Goal: Task Accomplishment & Management: Complete application form

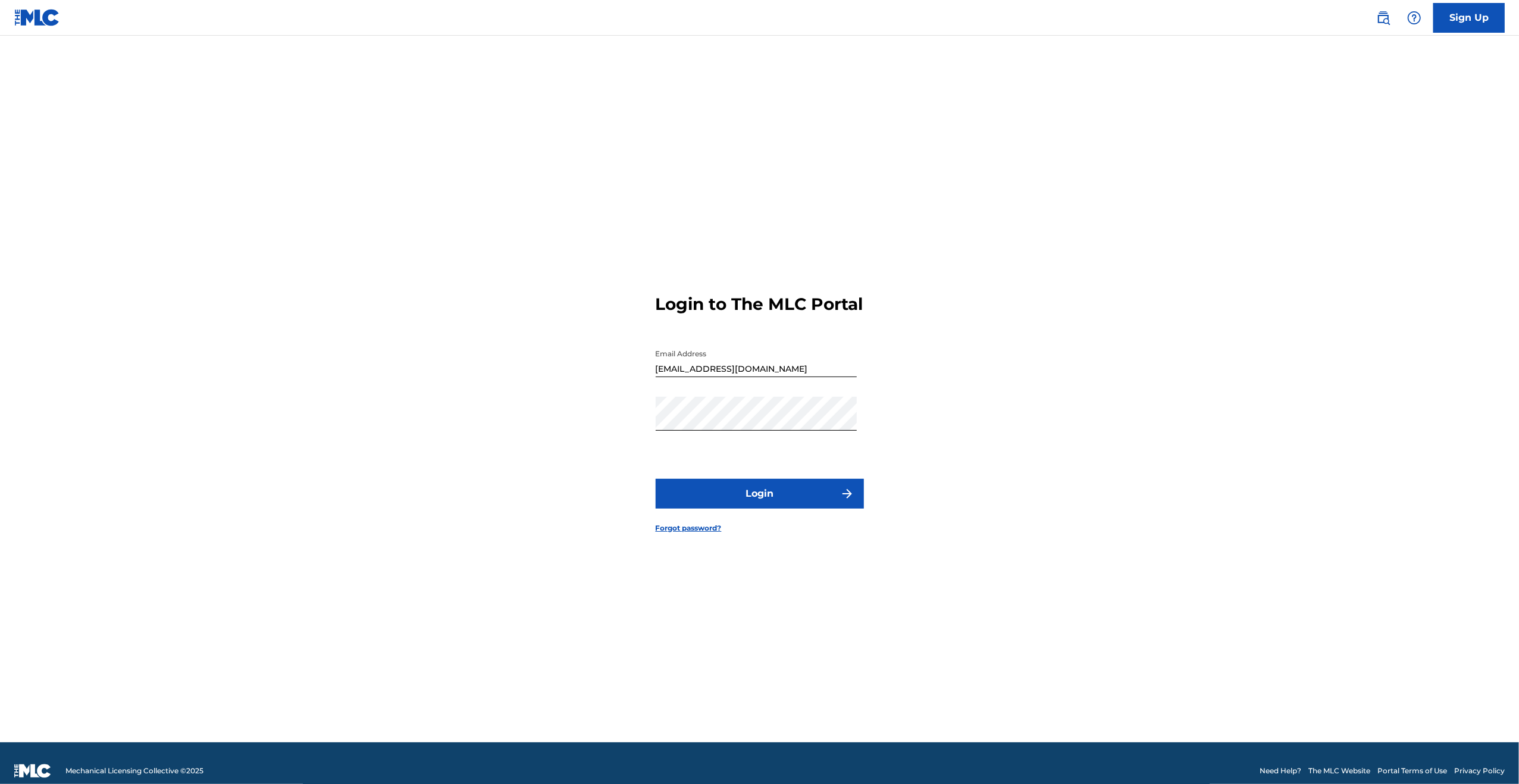
click at [740, 502] on button "Login" at bounding box center [760, 493] width 208 height 30
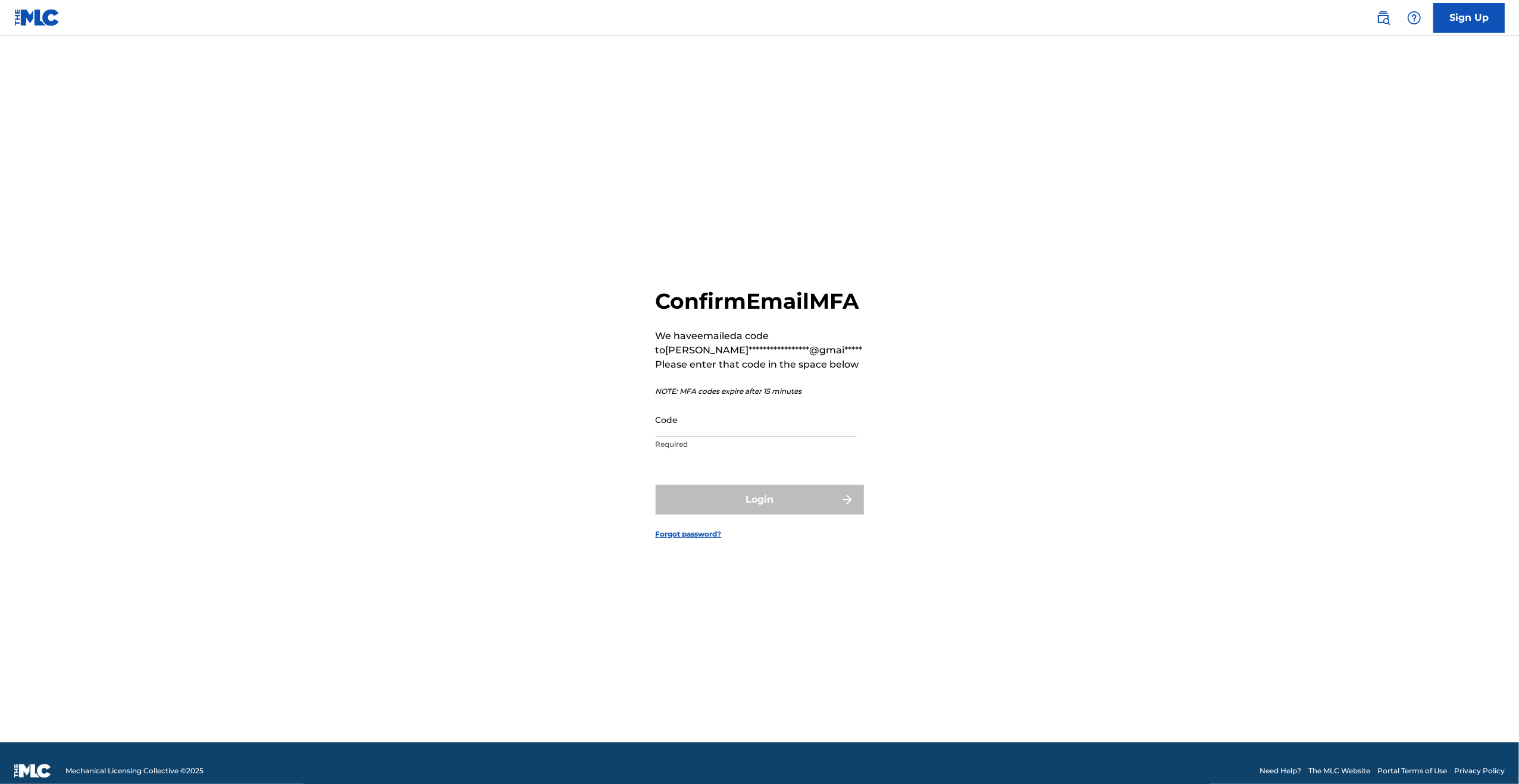
click at [709, 435] on input "Code" at bounding box center [756, 420] width 201 height 34
paste input "288315"
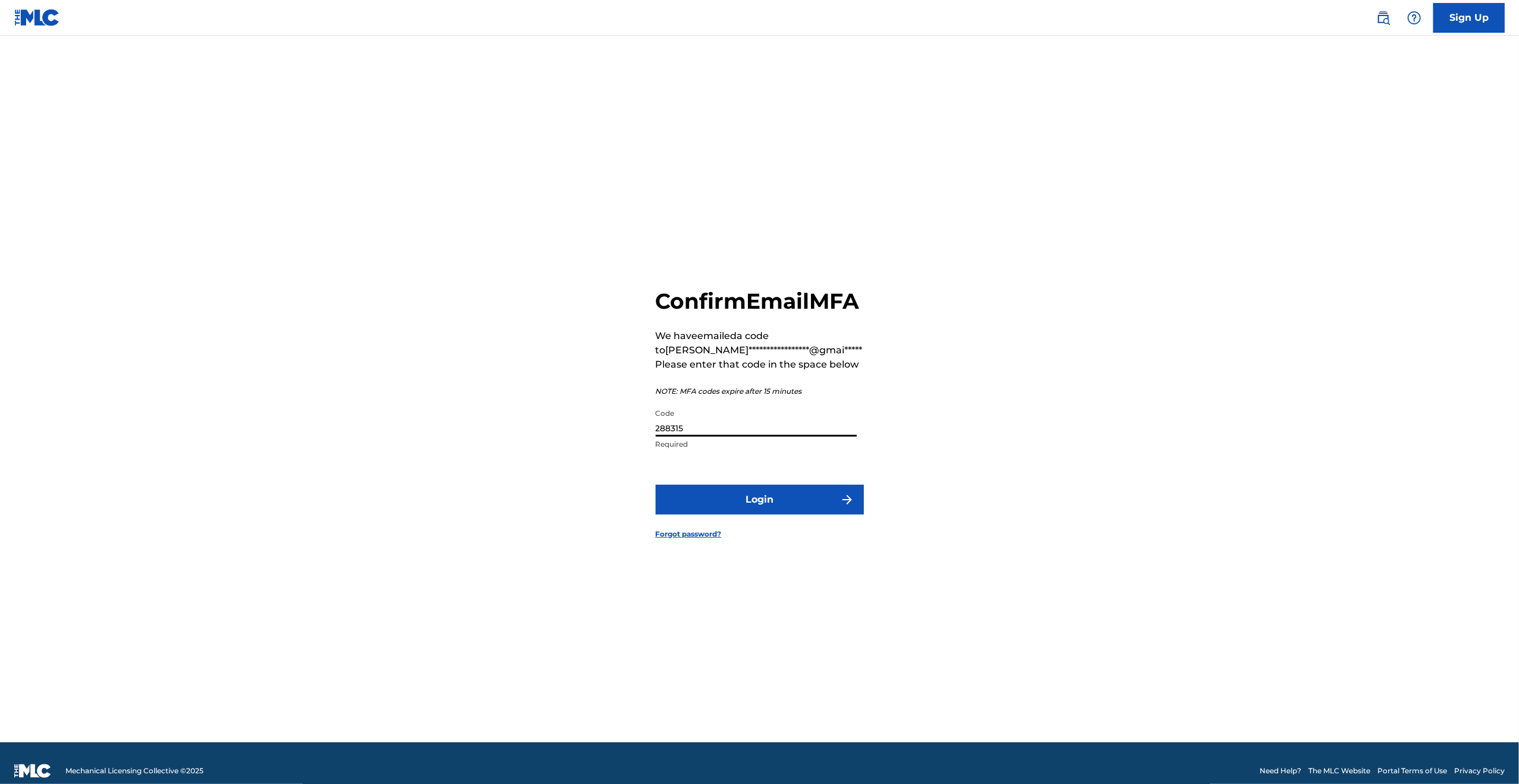
type input "288315"
click at [745, 514] on button "Login" at bounding box center [760, 499] width 208 height 30
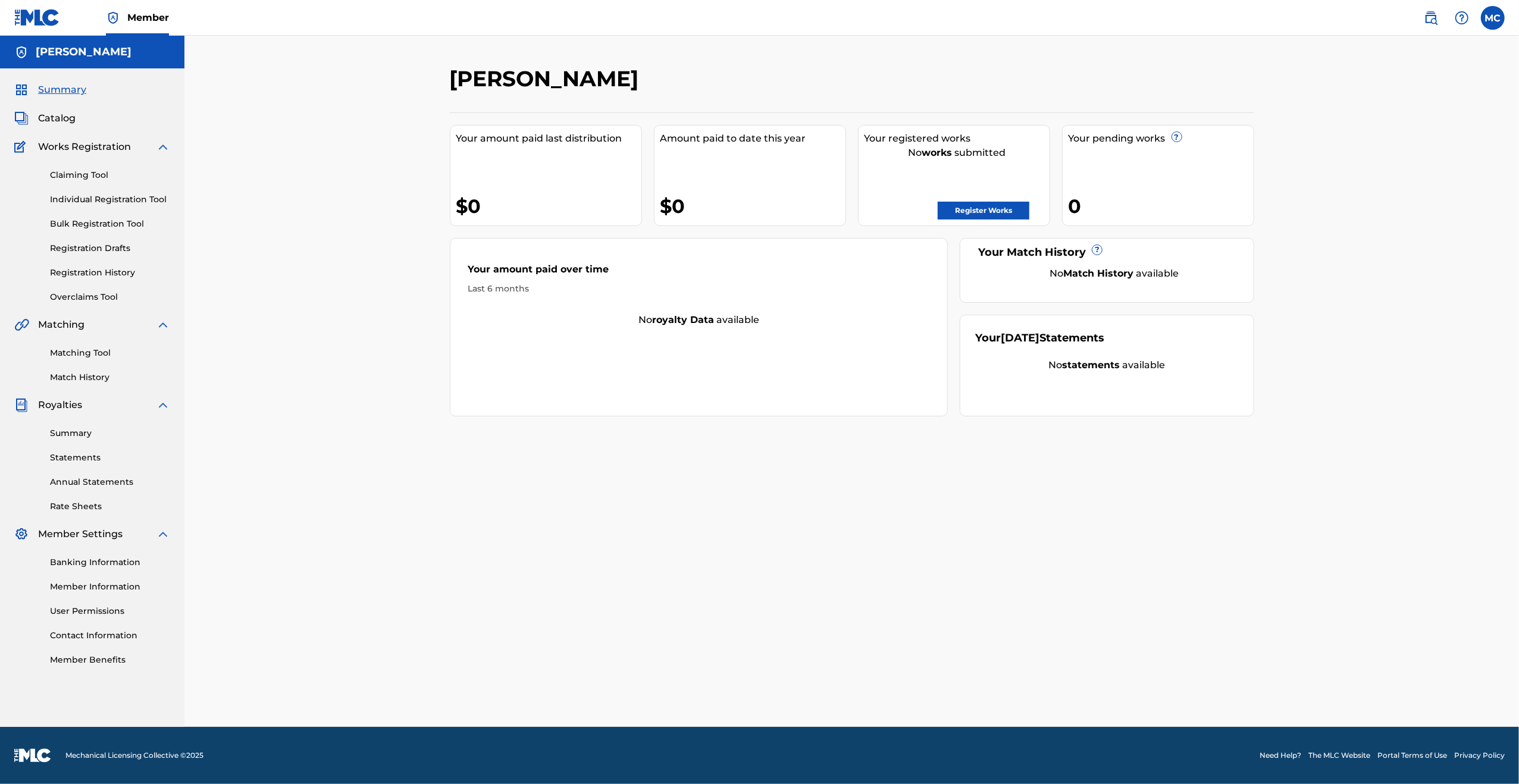
click at [1013, 206] on link "Register Works" at bounding box center [983, 210] width 91 height 18
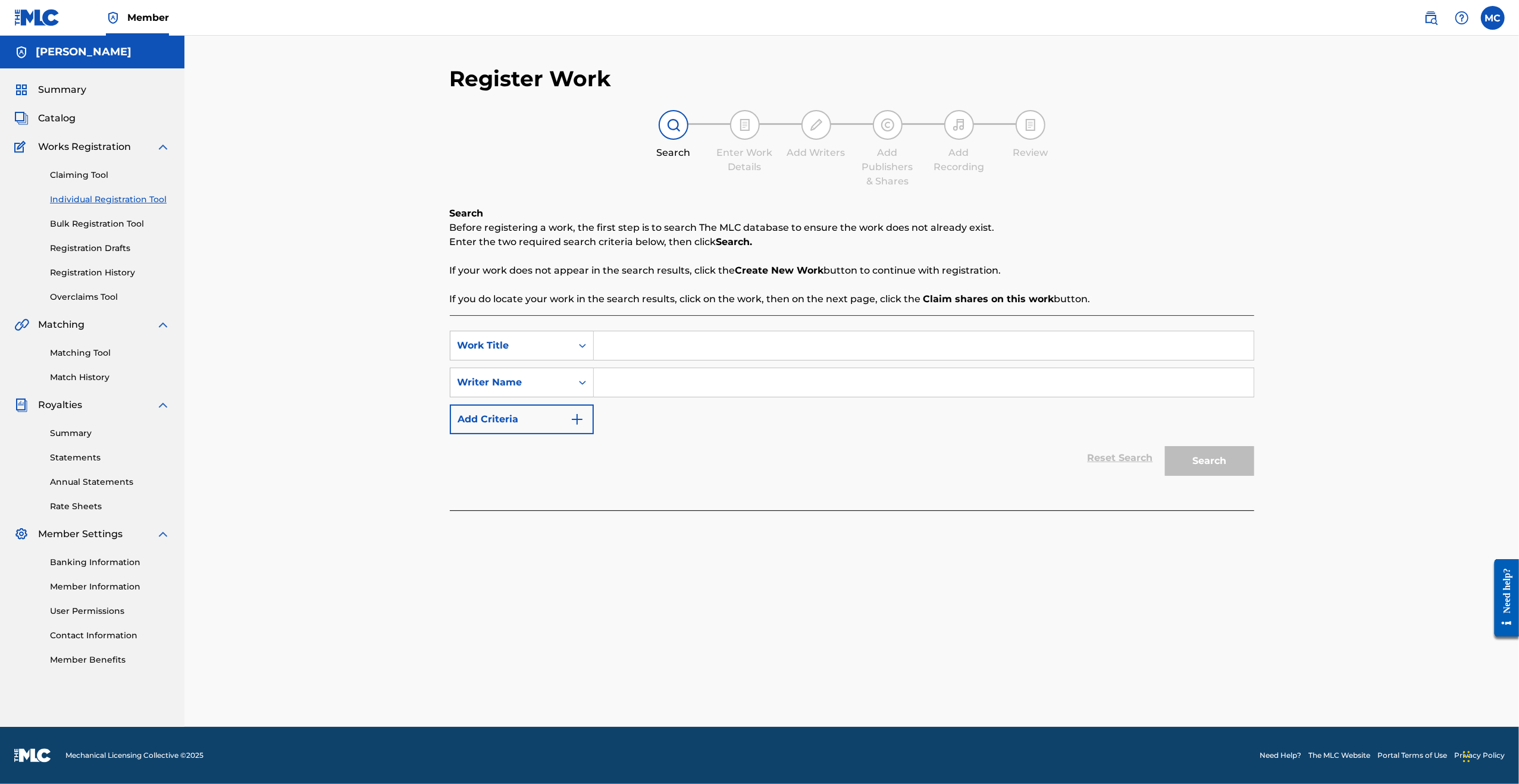
click at [82, 221] on link "Bulk Registration Tool" at bounding box center [110, 224] width 120 height 13
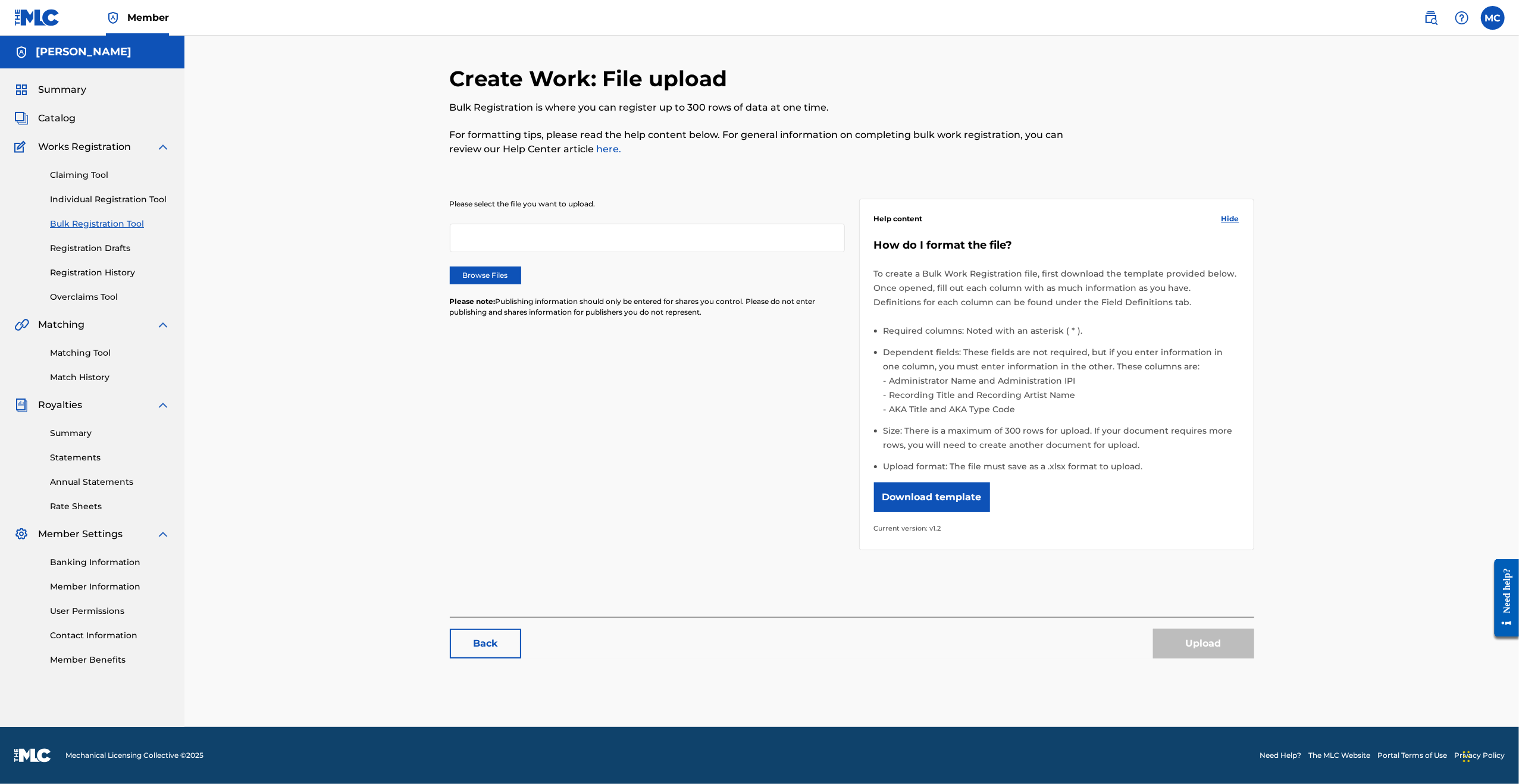
click at [481, 264] on div "Please select the file you want to upload. Browse Files Please note: Publishing…" at bounding box center [647, 265] width 395 height 133
click at [478, 286] on div "Please select the file you want to upload. Browse Files Please note: Publishing…" at bounding box center [647, 265] width 395 height 133
click at [480, 270] on label "Browse Files" at bounding box center [486, 275] width 72 height 18
click at [0, 0] on input "Browse Files" at bounding box center [0, 0] width 0 height 0
click at [1219, 645] on button "Upload" at bounding box center [1203, 643] width 102 height 30
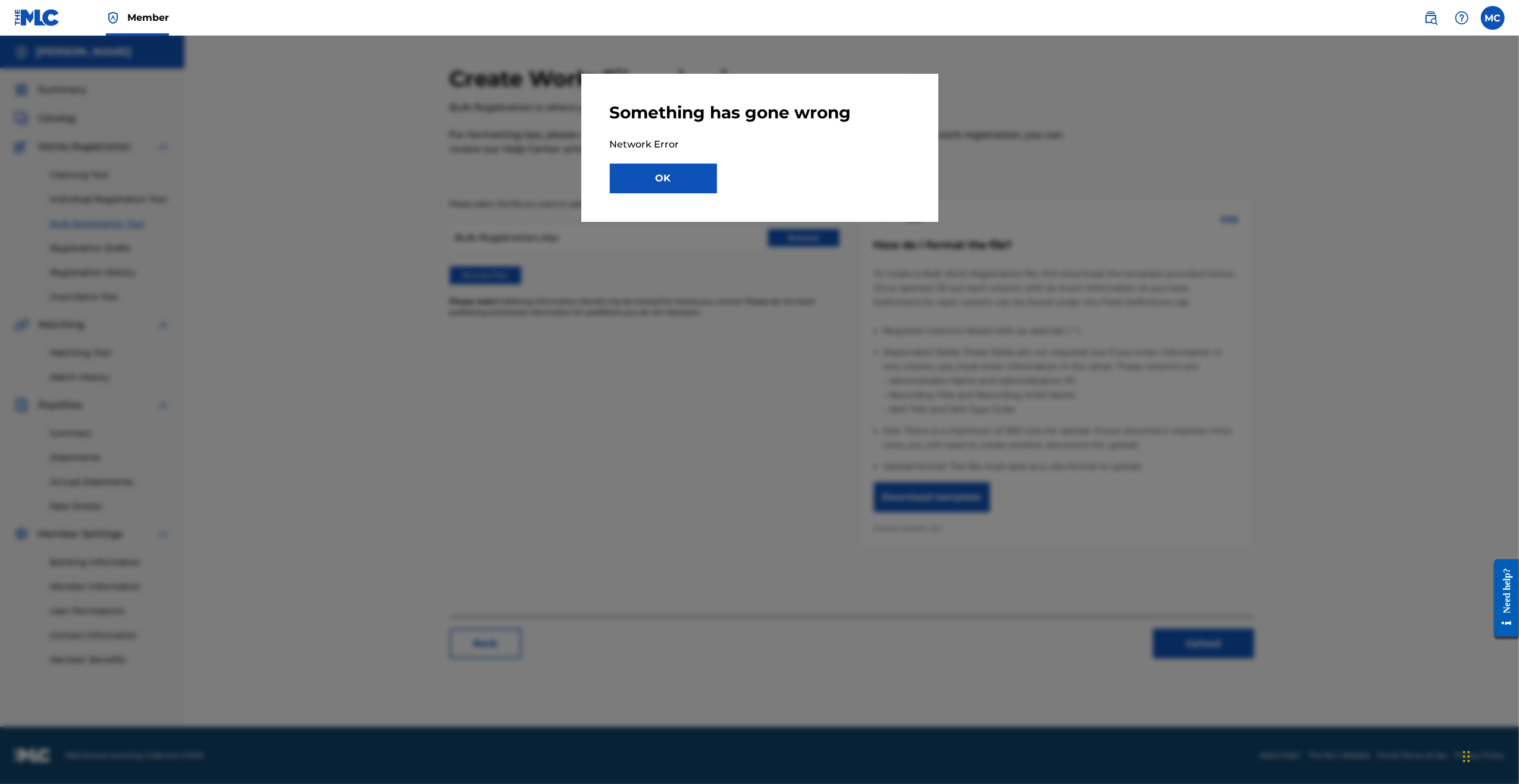
click at [655, 177] on button "OK" at bounding box center [663, 178] width 107 height 30
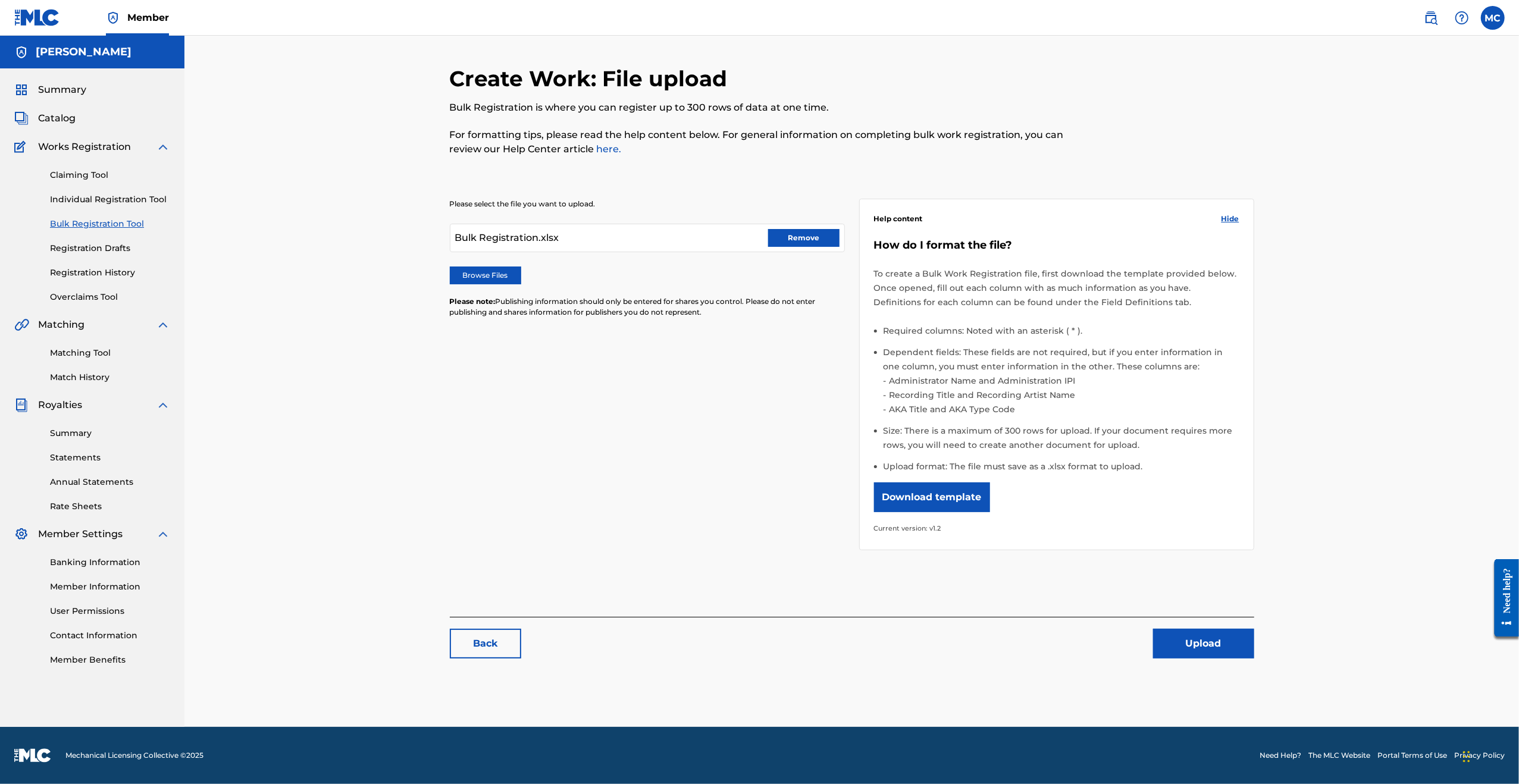
click at [1206, 633] on button "Upload" at bounding box center [1203, 643] width 102 height 30
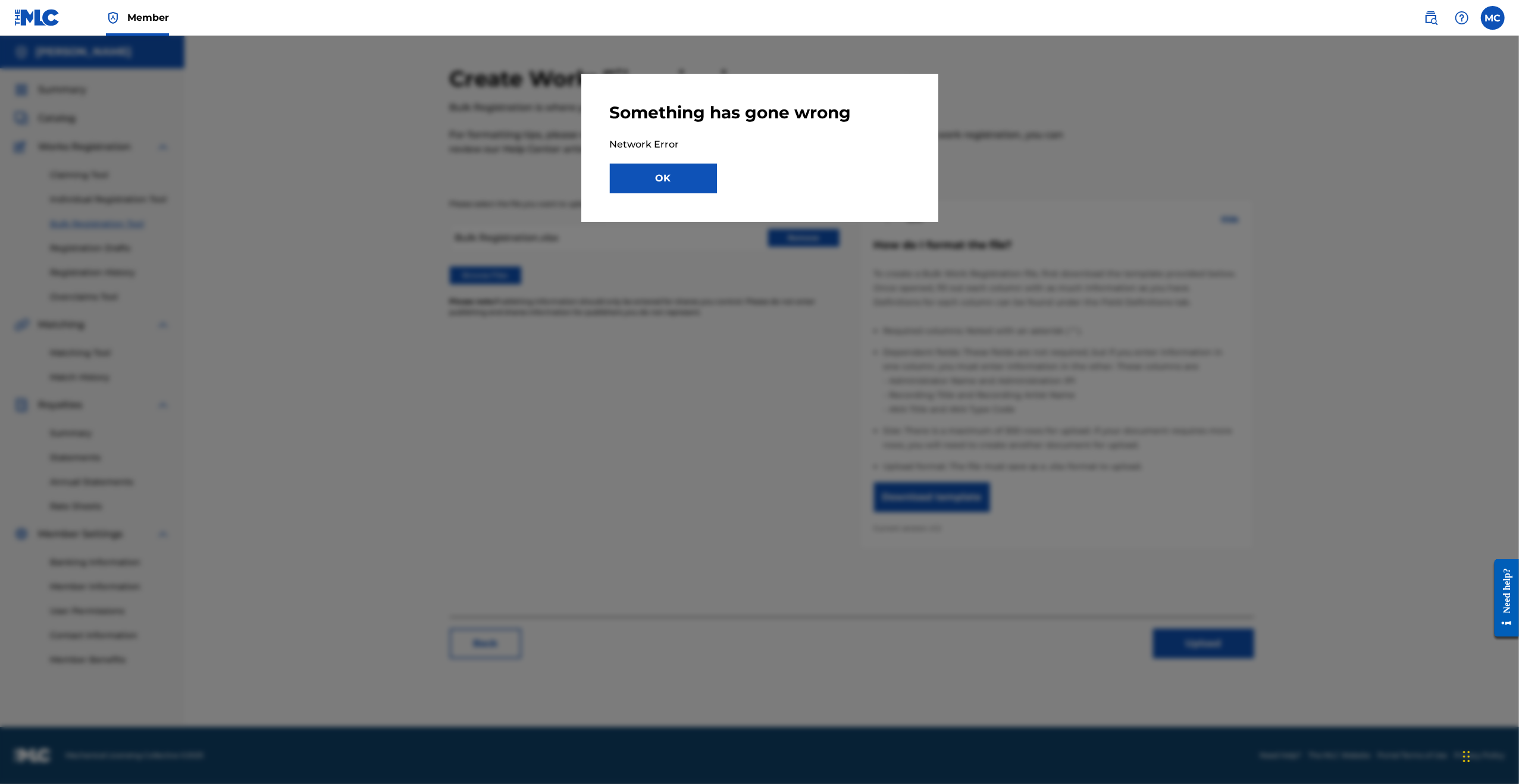
click at [663, 167] on button "OK" at bounding box center [663, 178] width 107 height 30
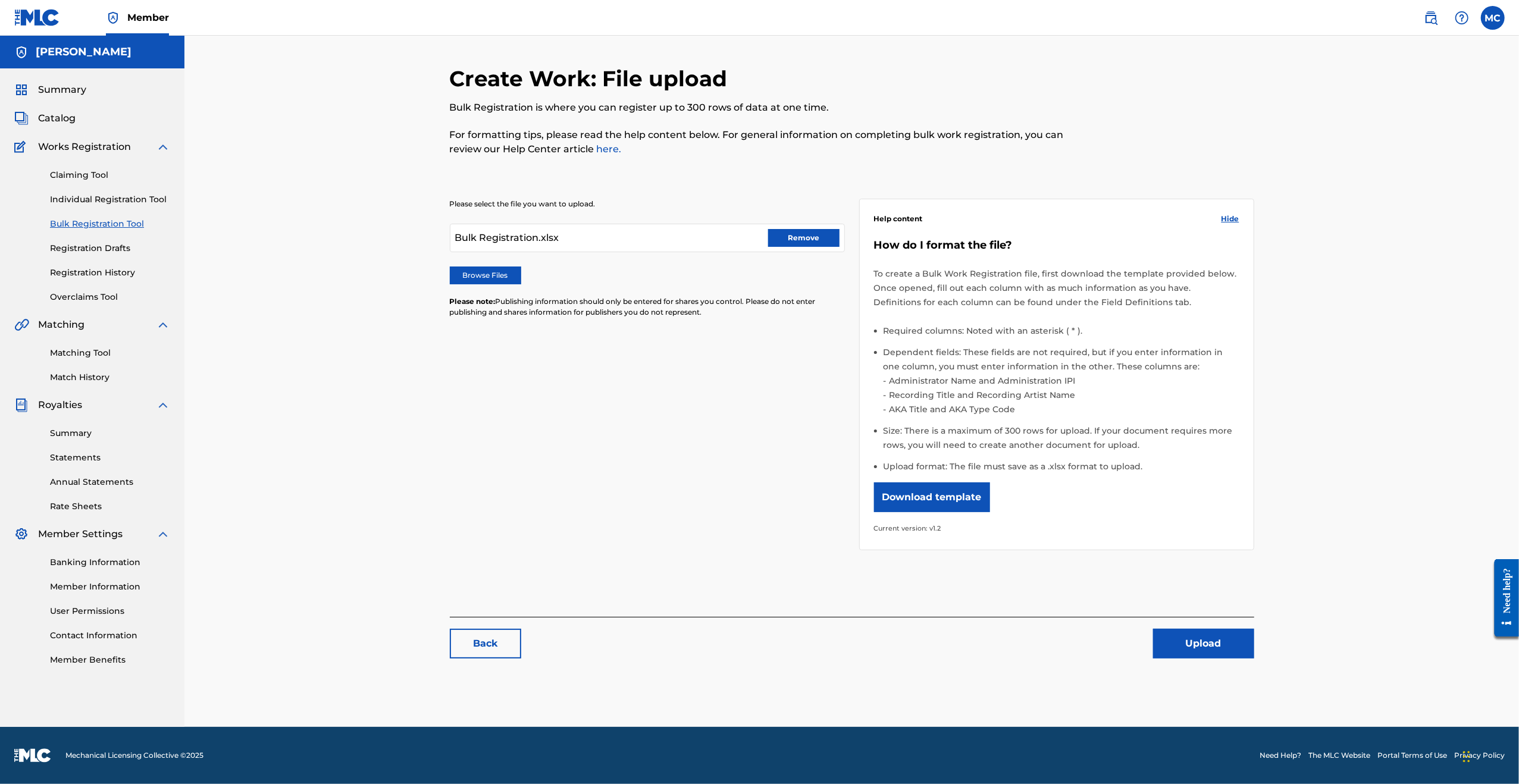
click at [1176, 648] on button "Upload" at bounding box center [1203, 643] width 102 height 30
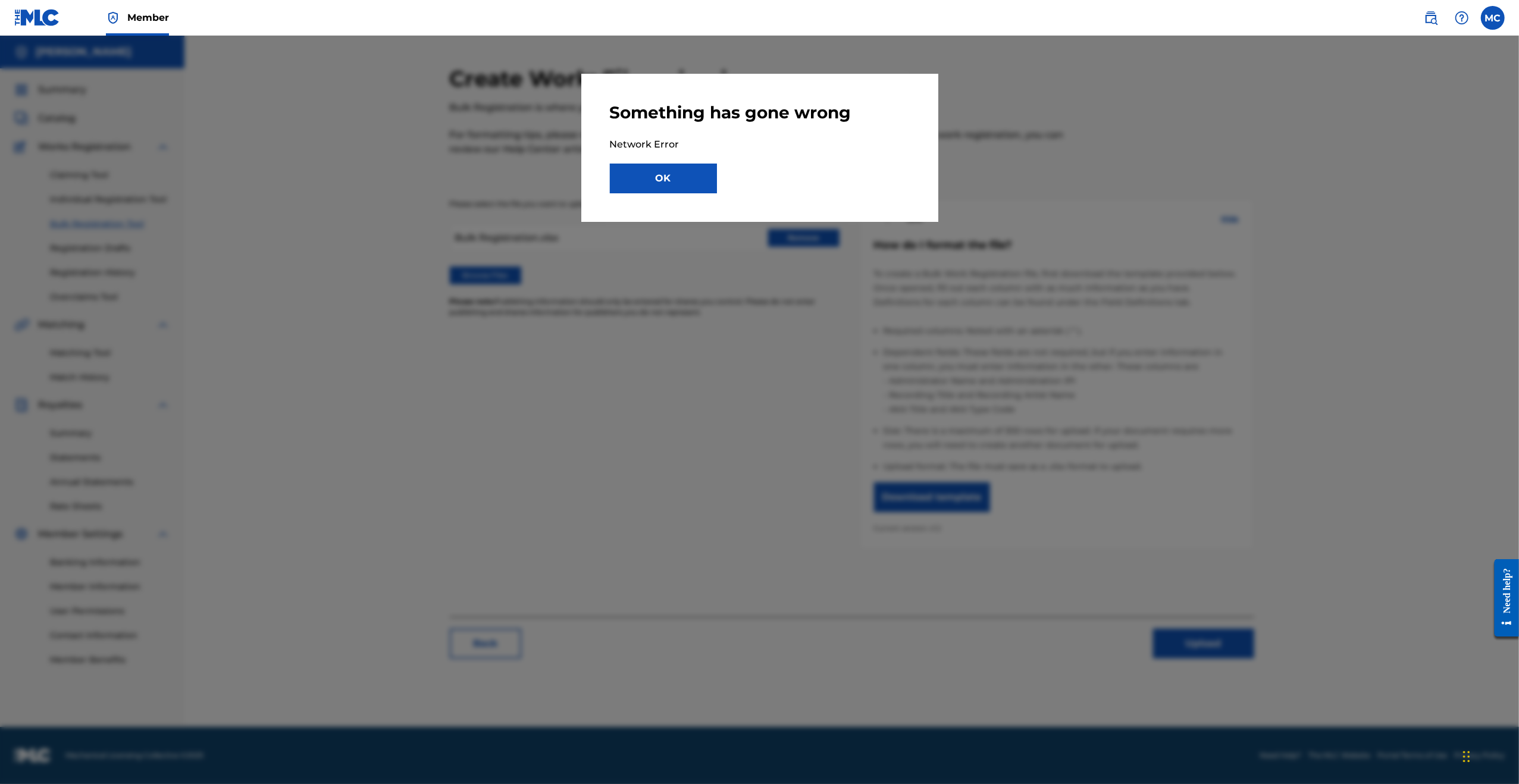
click at [671, 179] on button "OK" at bounding box center [663, 178] width 107 height 30
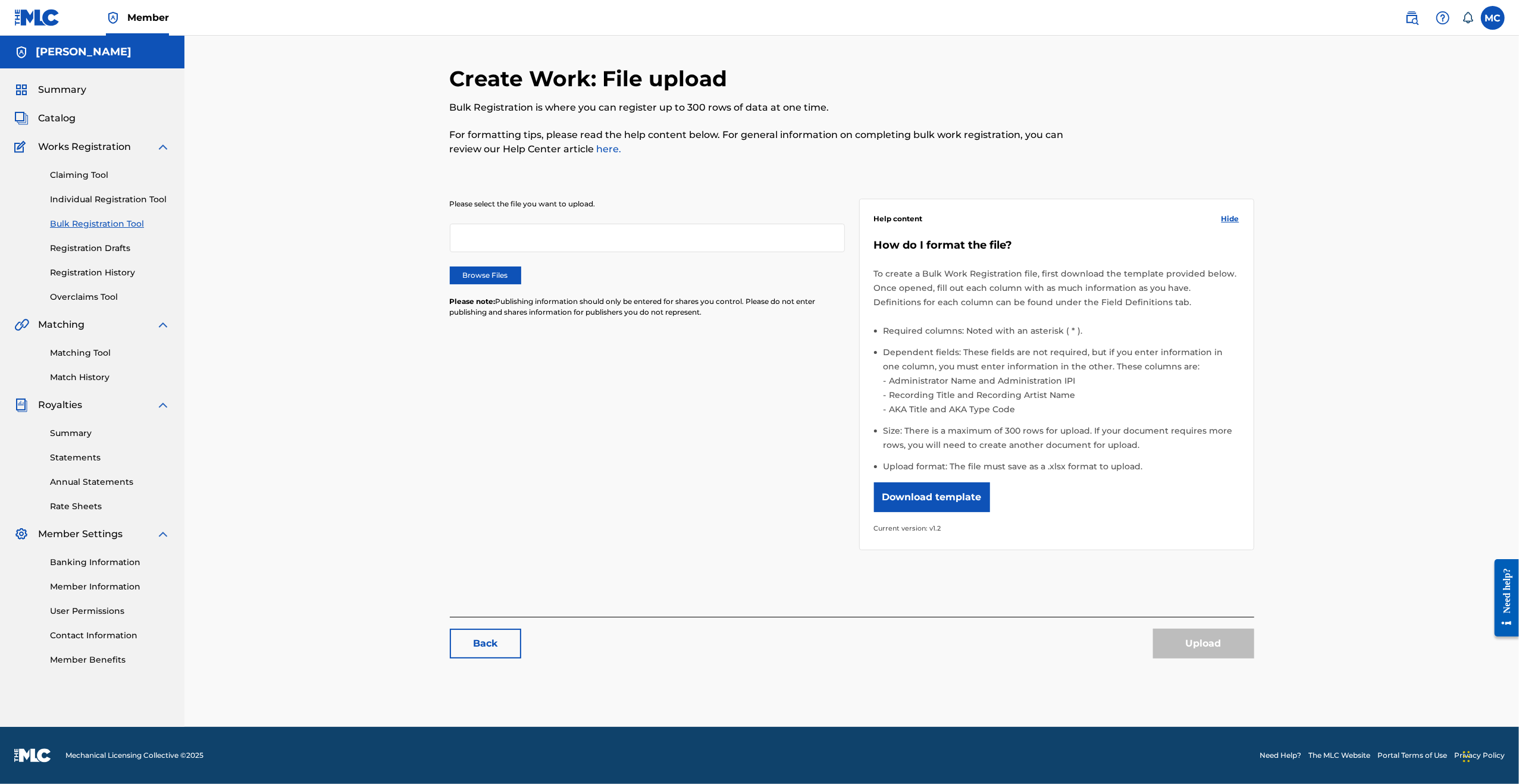
click at [494, 268] on label "Browse Files" at bounding box center [486, 275] width 72 height 18
click at [0, 0] on input "Browse Files" at bounding box center [0, 0] width 0 height 0
click at [1198, 637] on button "Upload" at bounding box center [1203, 643] width 102 height 30
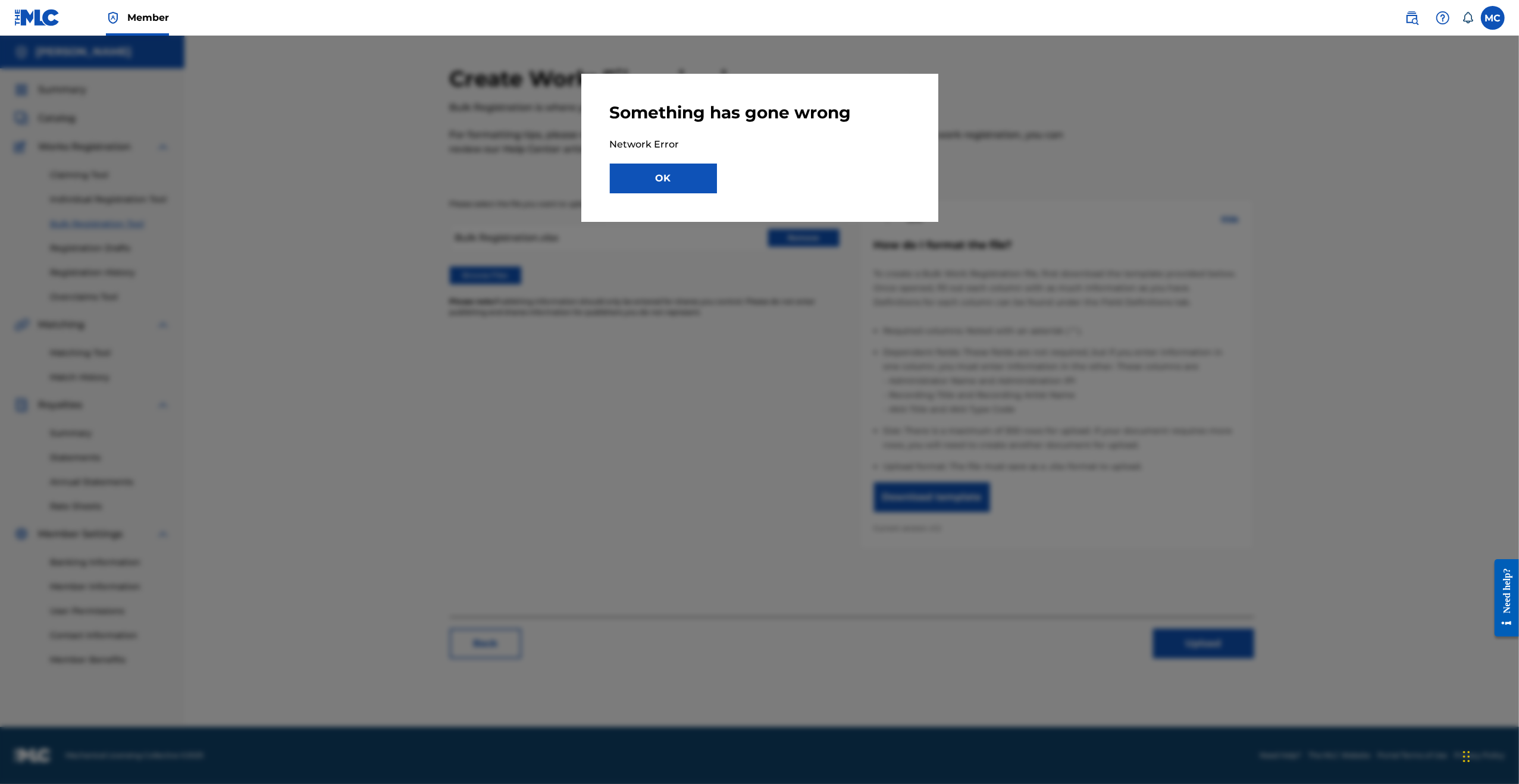
click at [679, 186] on button "OK" at bounding box center [663, 178] width 107 height 30
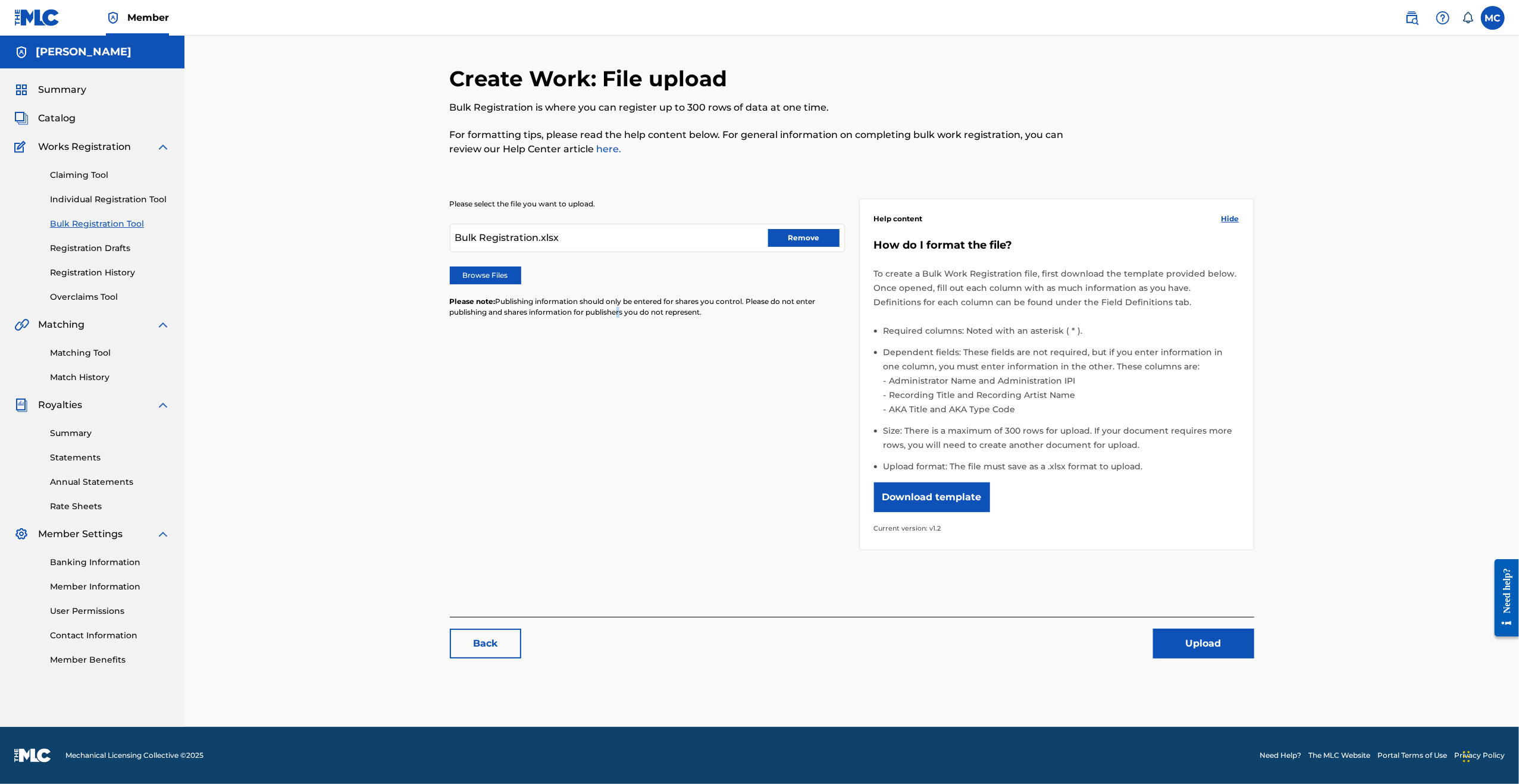
click at [618, 488] on div "Please select the file you want to upload. Bulk Registration.xlsx Remove Browse…" at bounding box center [852, 367] width 805 height 394
click at [751, 386] on div "Please select the file you want to upload. Bulk Registration.xlsx Remove Browse…" at bounding box center [852, 367] width 805 height 394
click at [1197, 648] on button "Upload" at bounding box center [1203, 643] width 102 height 30
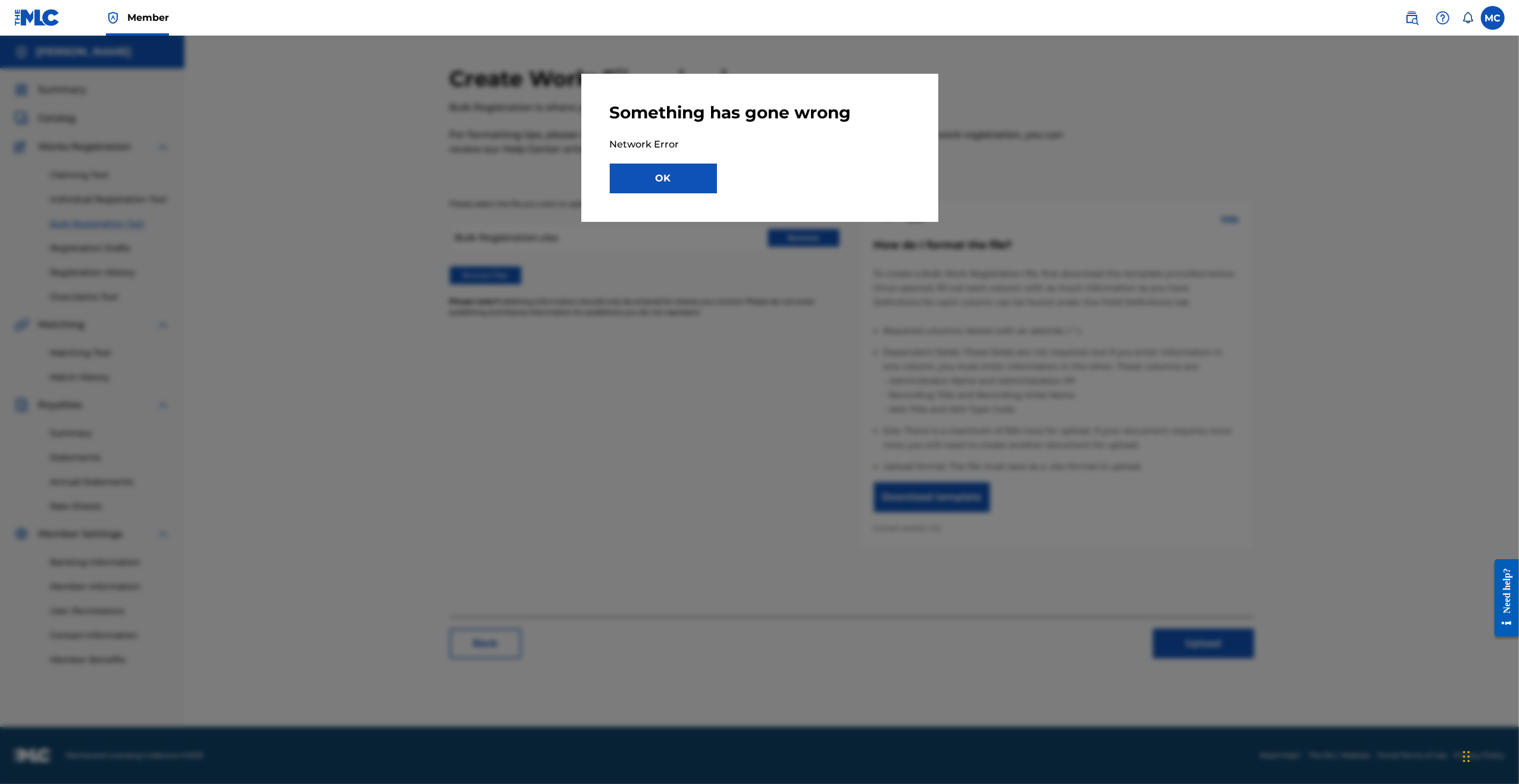
click at [677, 171] on button "OK" at bounding box center [663, 178] width 107 height 30
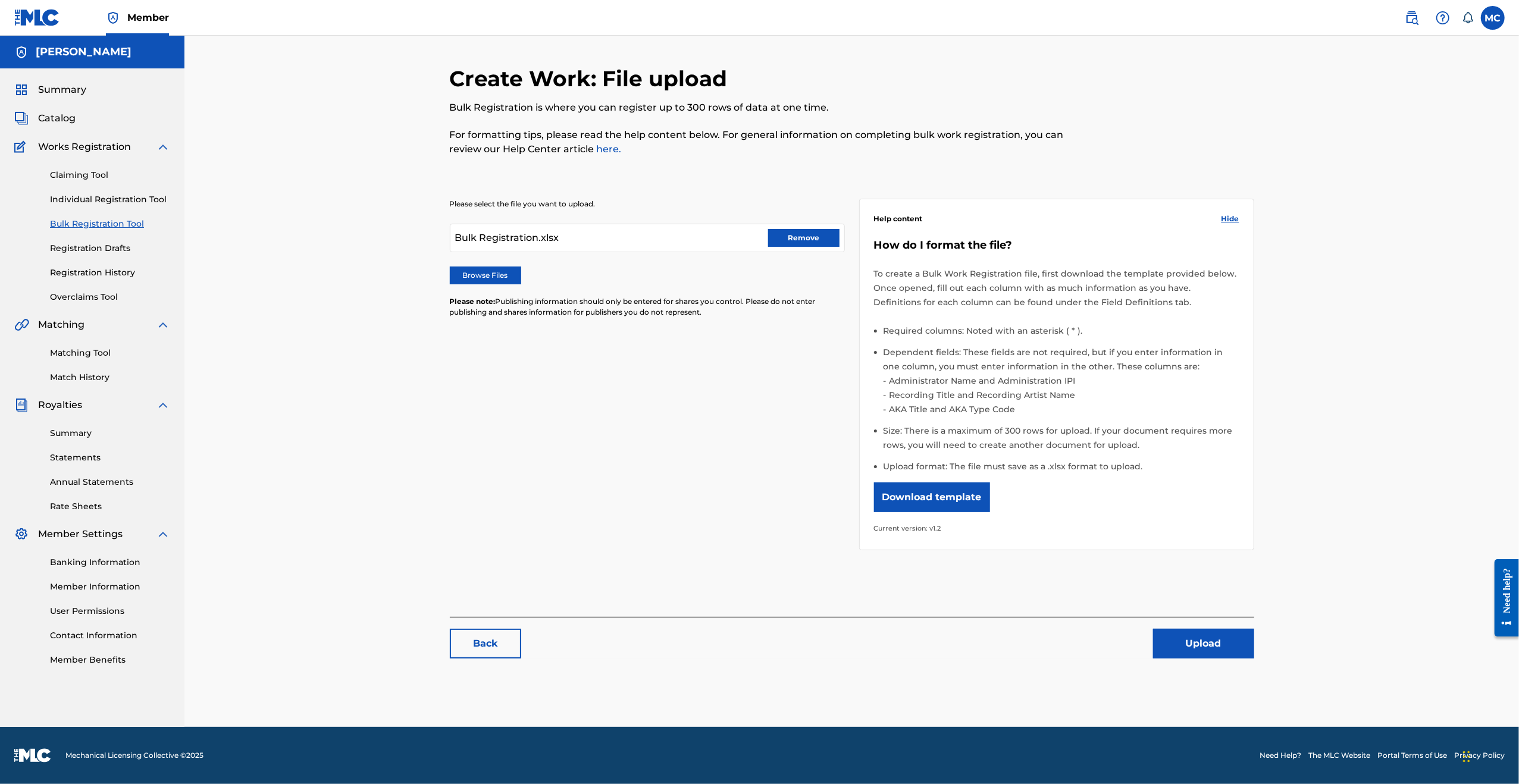
click at [809, 239] on button "Remove" at bounding box center [804, 237] width 72 height 18
click at [485, 268] on label "Browse Files" at bounding box center [486, 275] width 72 height 18
click at [0, 0] on input "Browse Files" at bounding box center [0, 0] width 0 height 0
click at [1199, 637] on button "Upload" at bounding box center [1203, 643] width 102 height 30
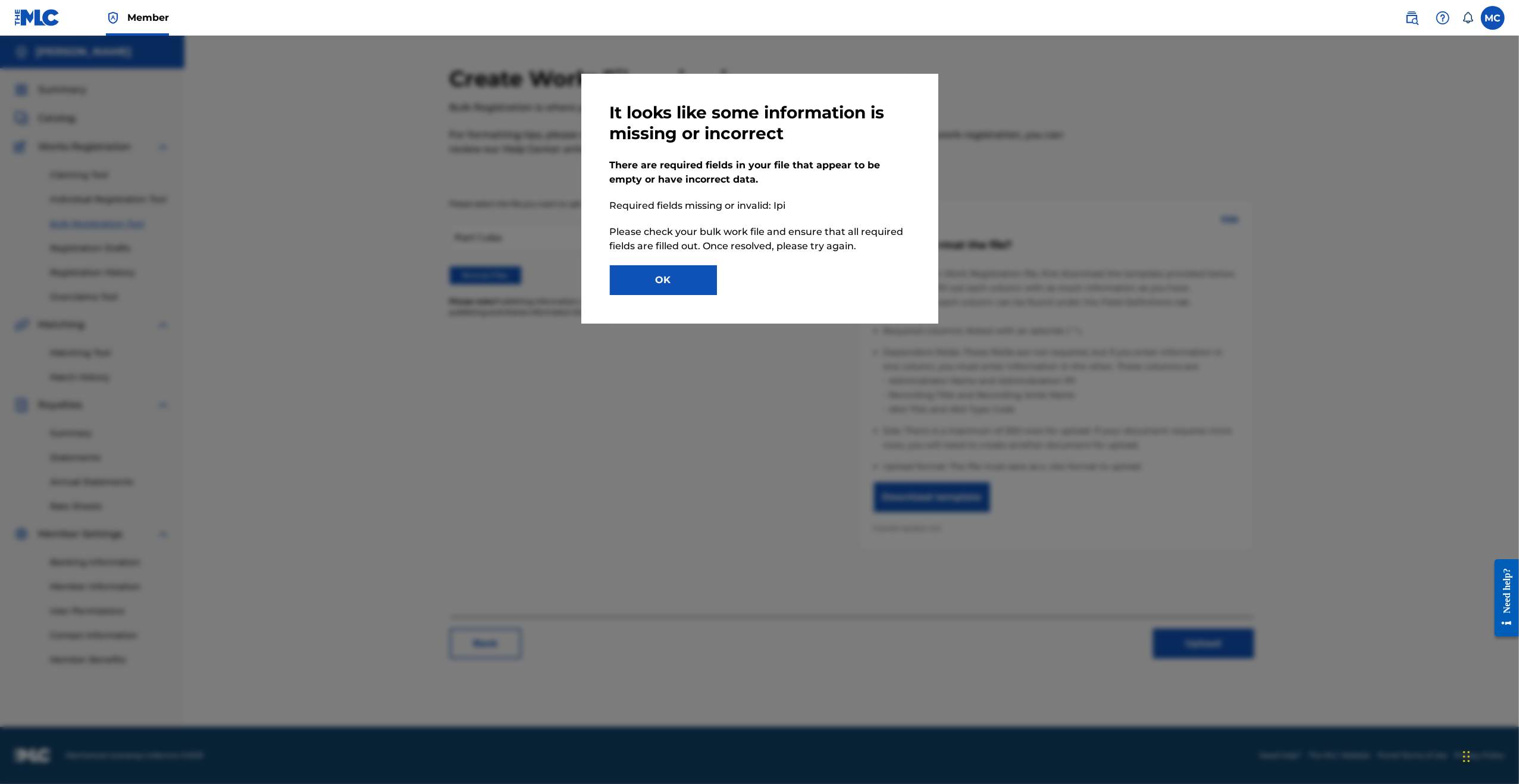
click at [653, 287] on button "OK" at bounding box center [663, 280] width 107 height 30
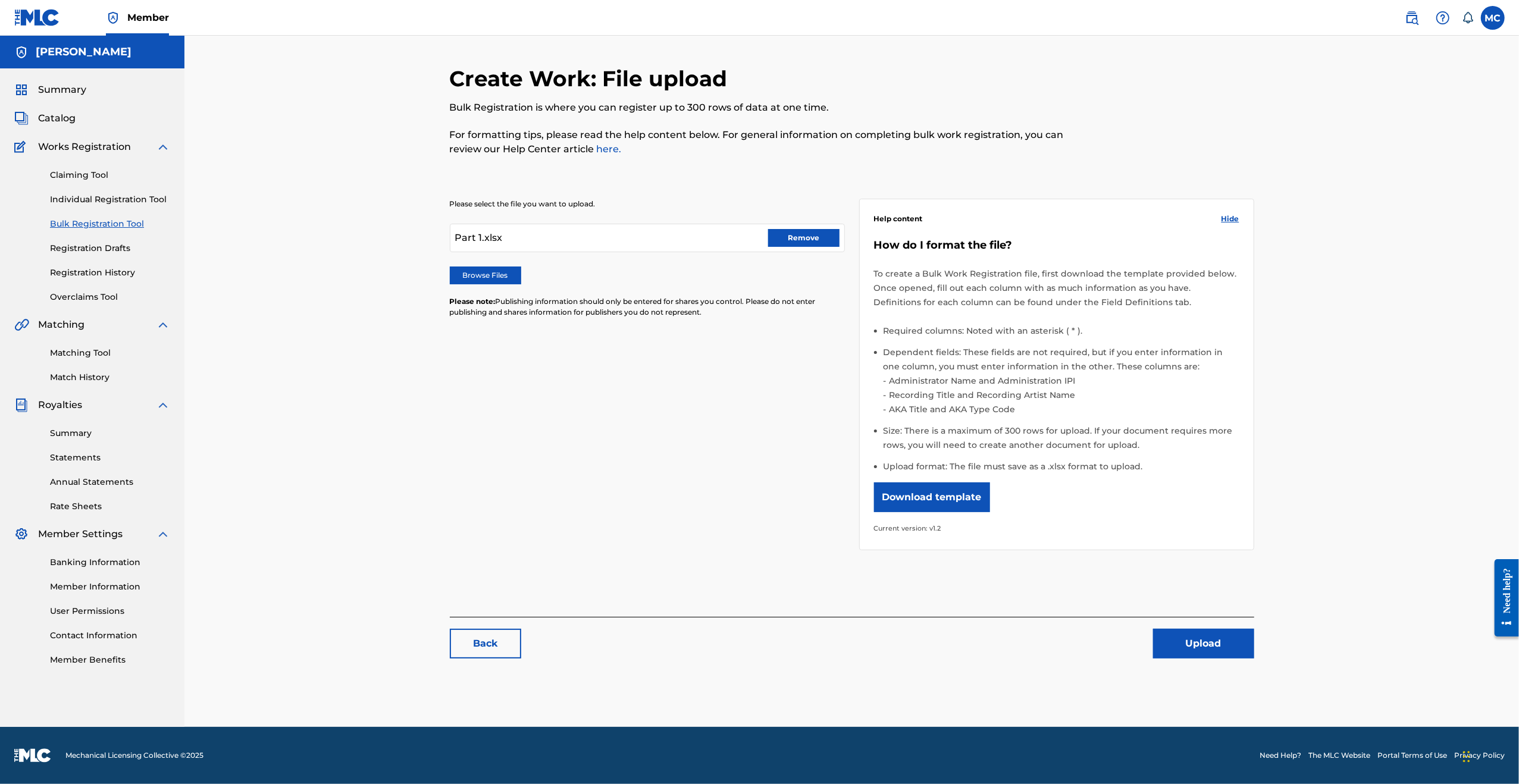
click at [789, 231] on button "Remove" at bounding box center [804, 237] width 72 height 18
click at [506, 270] on label "Browse Files" at bounding box center [486, 275] width 72 height 18
click at [0, 0] on input "Browse Files" at bounding box center [0, 0] width 0 height 0
click at [1207, 653] on button "Upload" at bounding box center [1203, 643] width 102 height 30
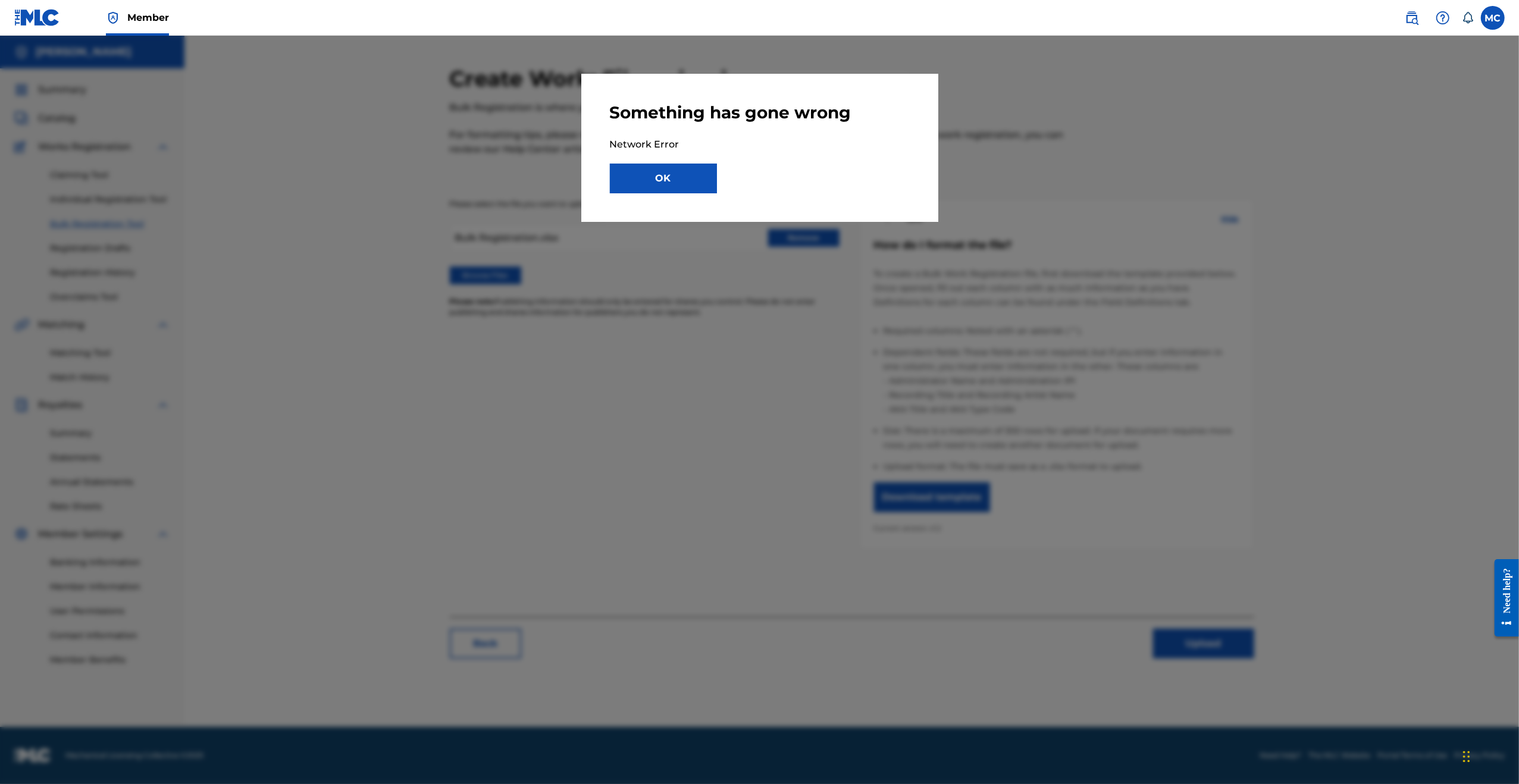
click at [657, 168] on button "OK" at bounding box center [663, 178] width 107 height 30
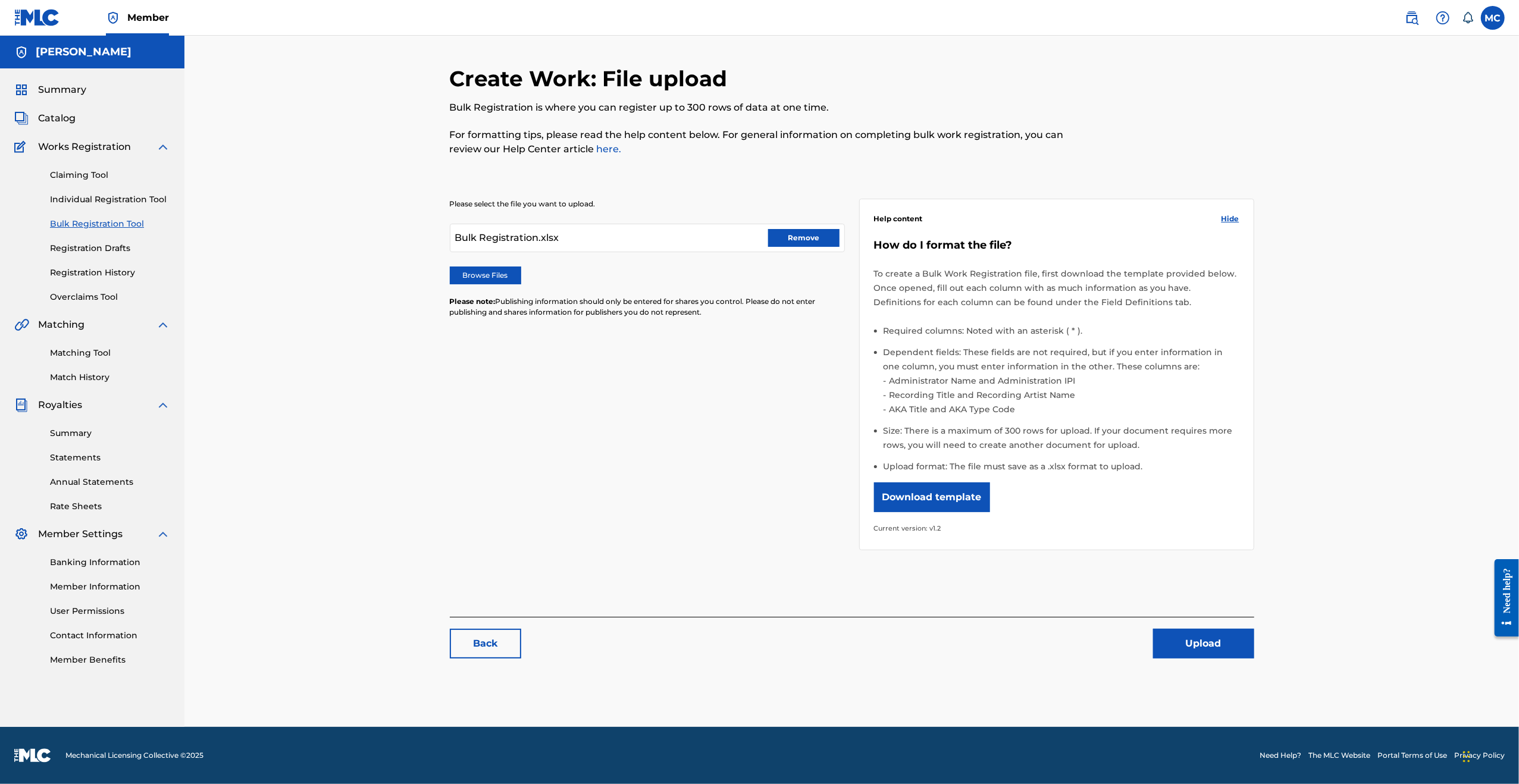
click at [785, 238] on button "Remove" at bounding box center [804, 237] width 72 height 18
click at [510, 275] on label "Browse Files" at bounding box center [486, 275] width 72 height 18
click at [0, 0] on input "Browse Files" at bounding box center [0, 0] width 0 height 0
click at [1210, 645] on button "Upload" at bounding box center [1203, 643] width 102 height 30
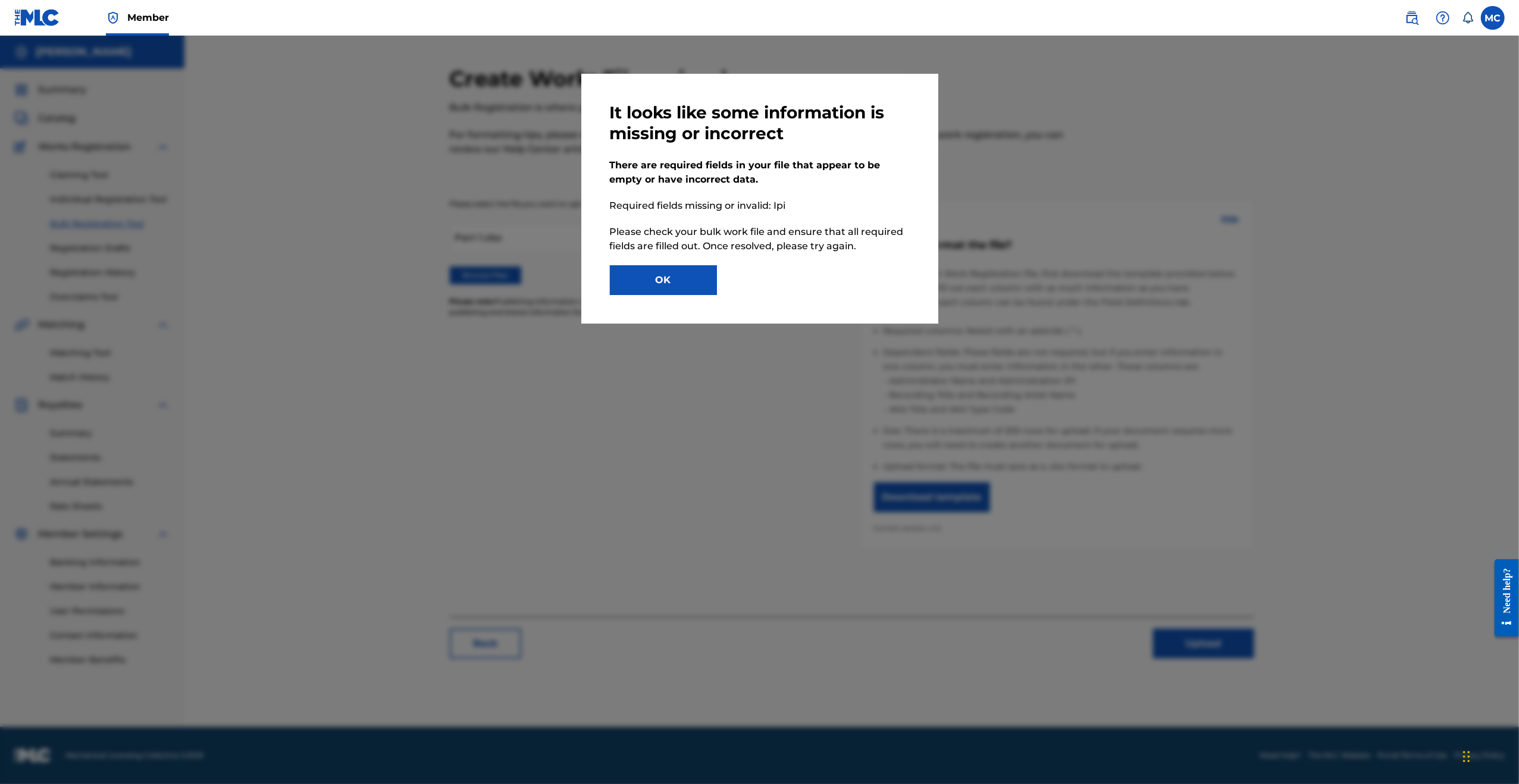
click at [661, 281] on button "OK" at bounding box center [663, 280] width 107 height 30
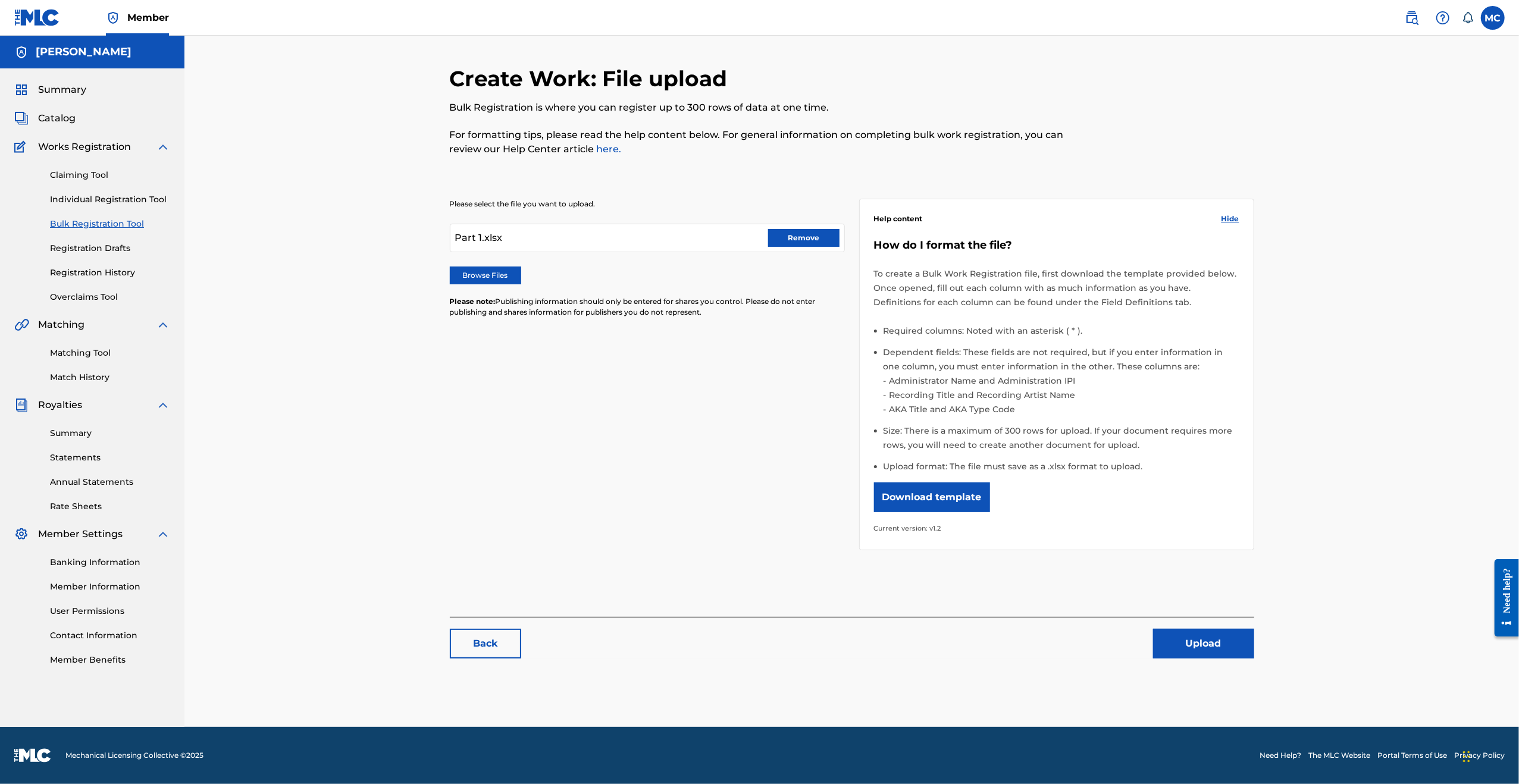
click at [789, 245] on button "Remove" at bounding box center [804, 237] width 72 height 18
click at [477, 270] on label "Browse Files" at bounding box center [486, 275] width 72 height 18
click at [0, 0] on input "Browse Files" at bounding box center [0, 0] width 0 height 0
click at [482, 278] on label "Browse Files" at bounding box center [486, 275] width 72 height 18
click at [0, 0] on input "Browse Files" at bounding box center [0, 0] width 0 height 0
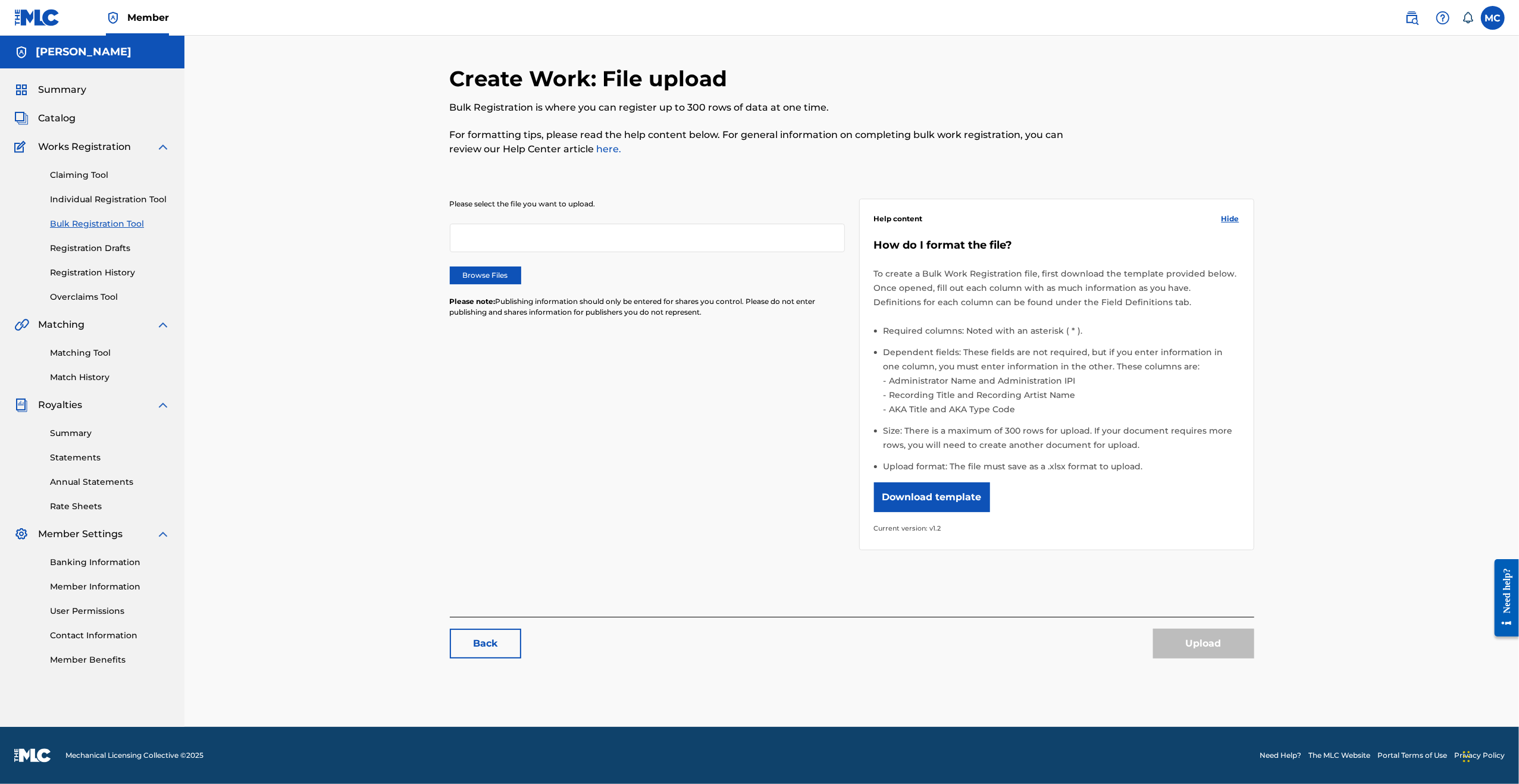
click at [1219, 635] on div "Upload" at bounding box center [1203, 643] width 102 height 30
click at [474, 276] on label "Browse Files" at bounding box center [486, 275] width 72 height 18
click at [0, 0] on input "Browse Files" at bounding box center [0, 0] width 0 height 0
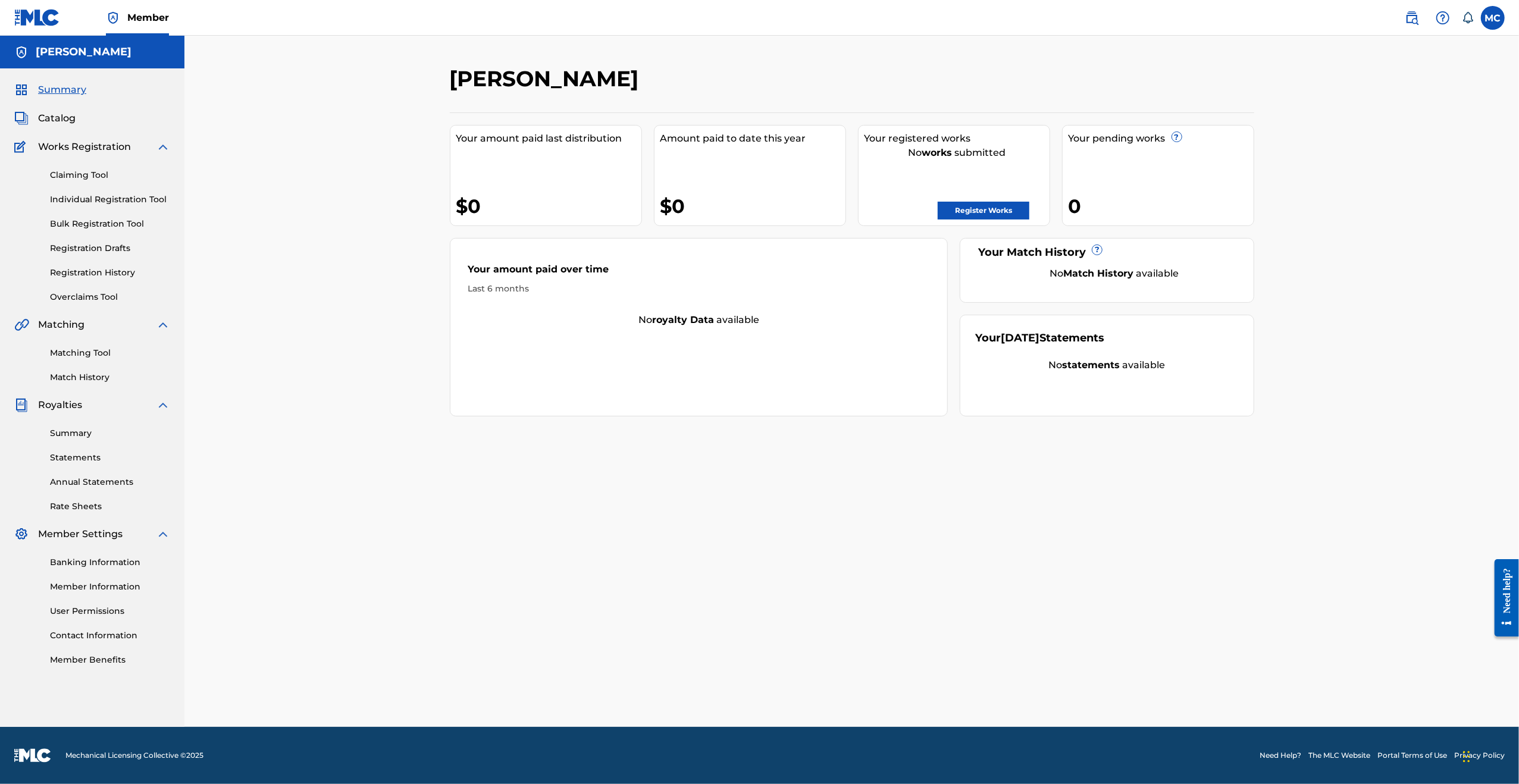
click at [82, 216] on div "Claiming Tool Individual Registration Tool Bulk Registration Tool Registration …" at bounding box center [92, 229] width 156 height 149
click at [79, 222] on link "Bulk Registration Tool" at bounding box center [110, 224] width 120 height 13
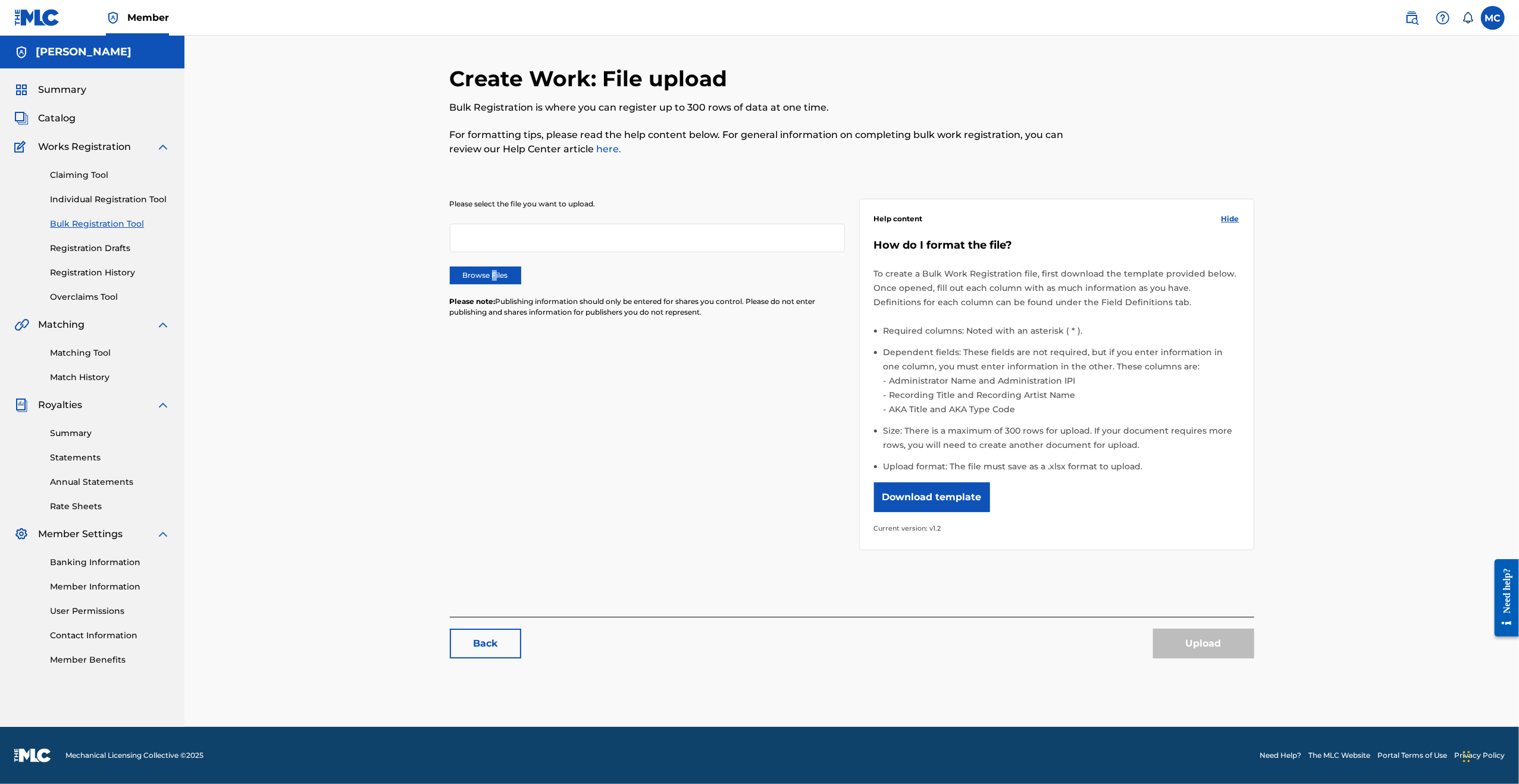
click at [494, 274] on label "Browse Files" at bounding box center [486, 275] width 72 height 18
click at [503, 228] on div at bounding box center [647, 237] width 395 height 28
click at [503, 229] on div at bounding box center [647, 237] width 395 height 28
click at [505, 231] on div at bounding box center [647, 237] width 395 height 28
click at [469, 280] on label "Browse Files" at bounding box center [486, 275] width 72 height 18
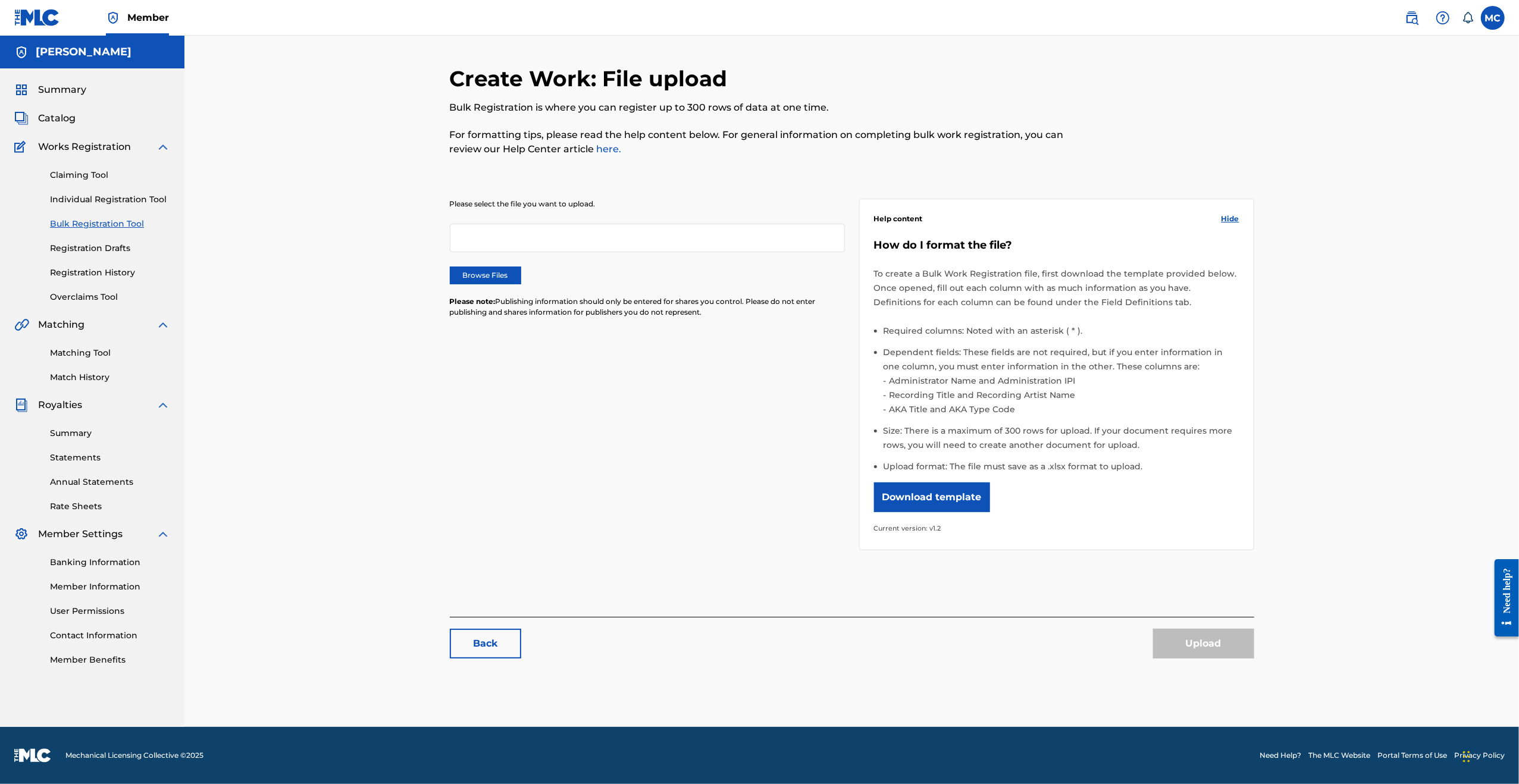
click at [0, 0] on input "Browse Files" at bounding box center [0, 0] width 0 height 0
click at [1193, 644] on button "Upload" at bounding box center [1203, 643] width 102 height 30
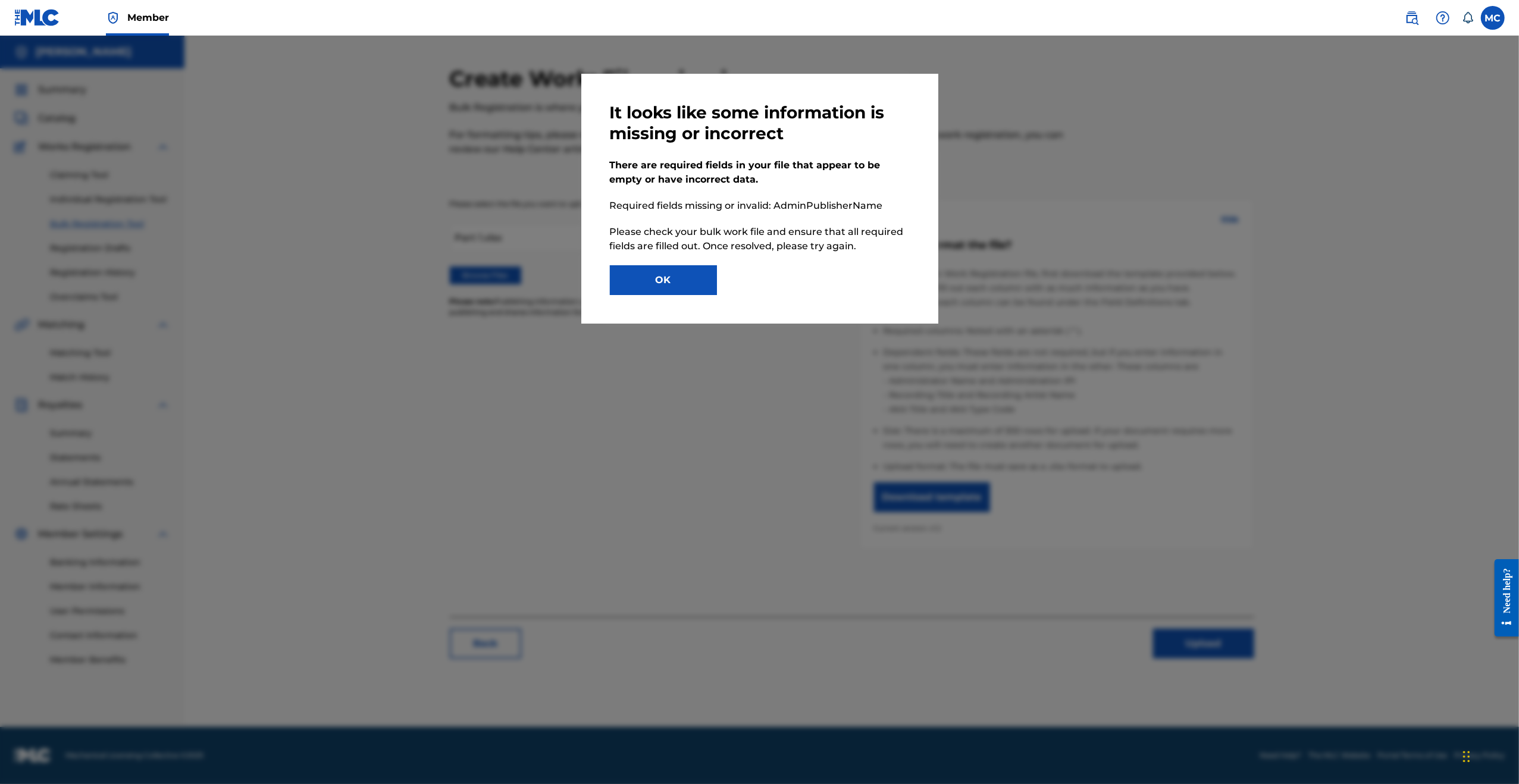
click at [646, 276] on button "OK" at bounding box center [663, 280] width 107 height 30
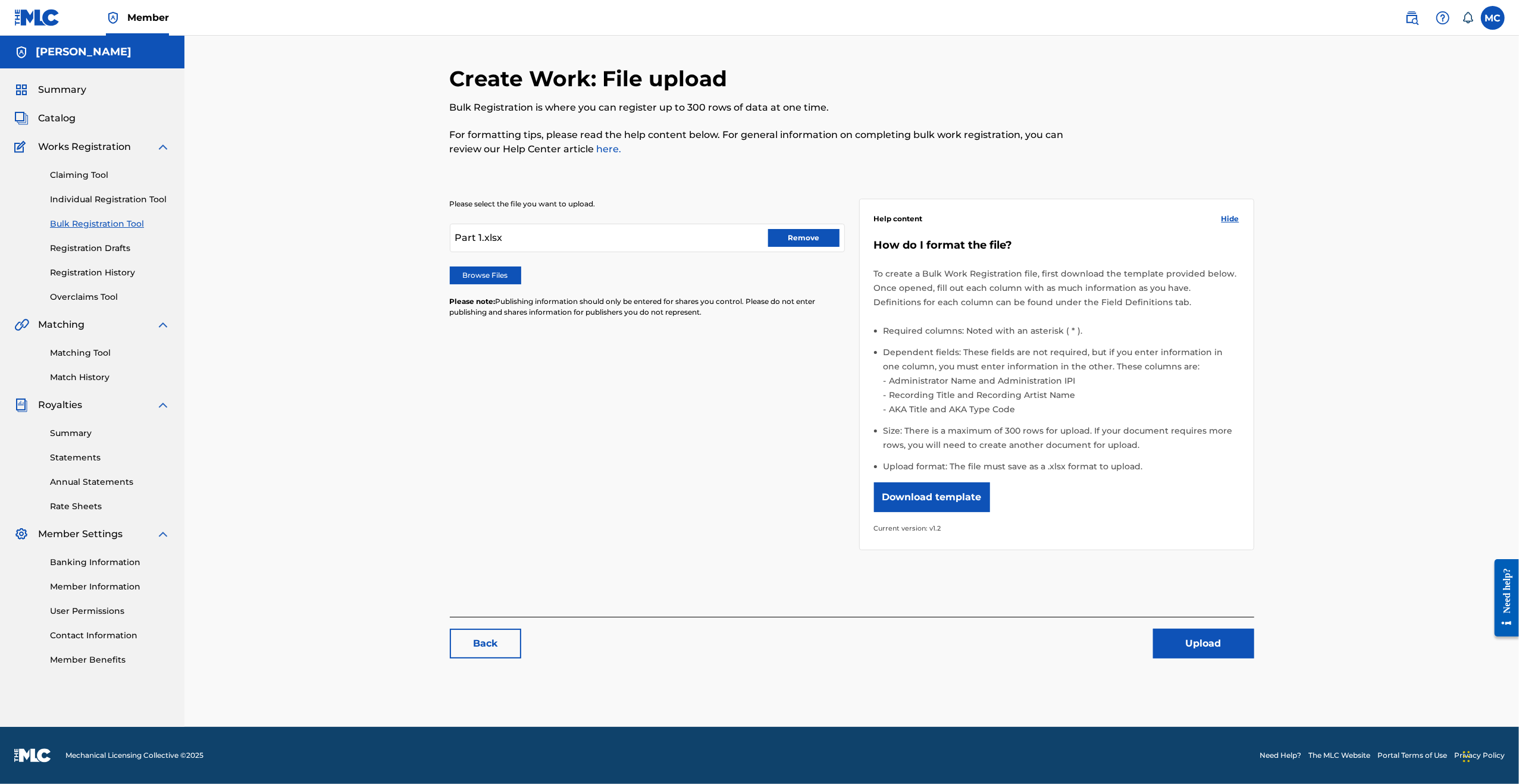
click at [818, 235] on button "Remove" at bounding box center [804, 237] width 72 height 18
click at [479, 278] on label "Browse Files" at bounding box center [486, 275] width 72 height 18
click at [0, 0] on input "Browse Files" at bounding box center [0, 0] width 0 height 0
click at [1213, 647] on div "Upload" at bounding box center [1203, 643] width 102 height 30
click at [1204, 643] on div "Upload" at bounding box center [1203, 643] width 102 height 30
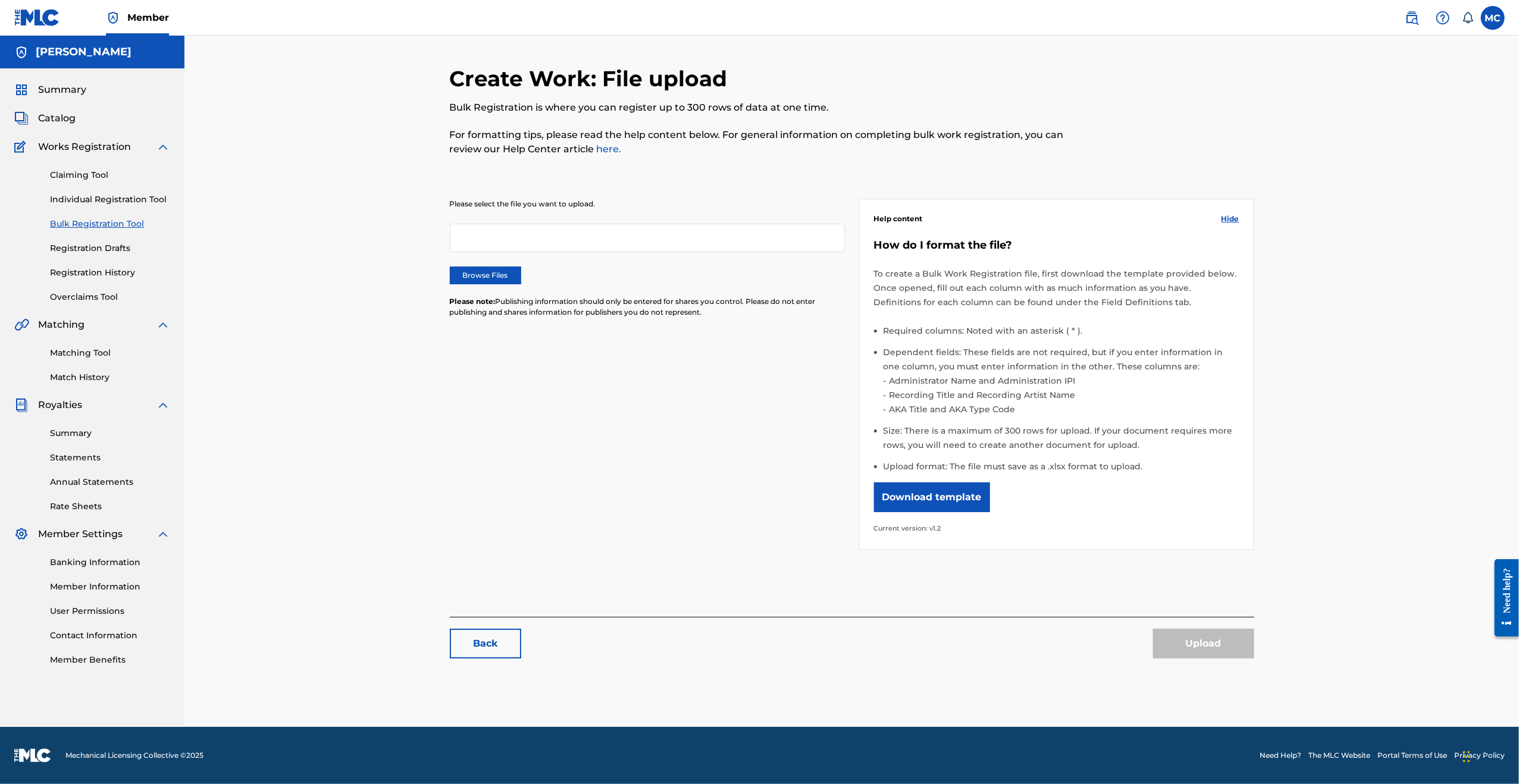
click at [1191, 636] on div "Upload" at bounding box center [1203, 643] width 102 height 30
click at [479, 267] on label "Browse Files" at bounding box center [486, 275] width 72 height 18
click at [0, 0] on input "Browse Files" at bounding box center [0, 0] width 0 height 0
click at [474, 261] on div "Please select the file you want to upload. Browse Files Please note: Publishing…" at bounding box center [647, 265] width 395 height 133
click at [478, 274] on label "Browse Files" at bounding box center [486, 275] width 72 height 18
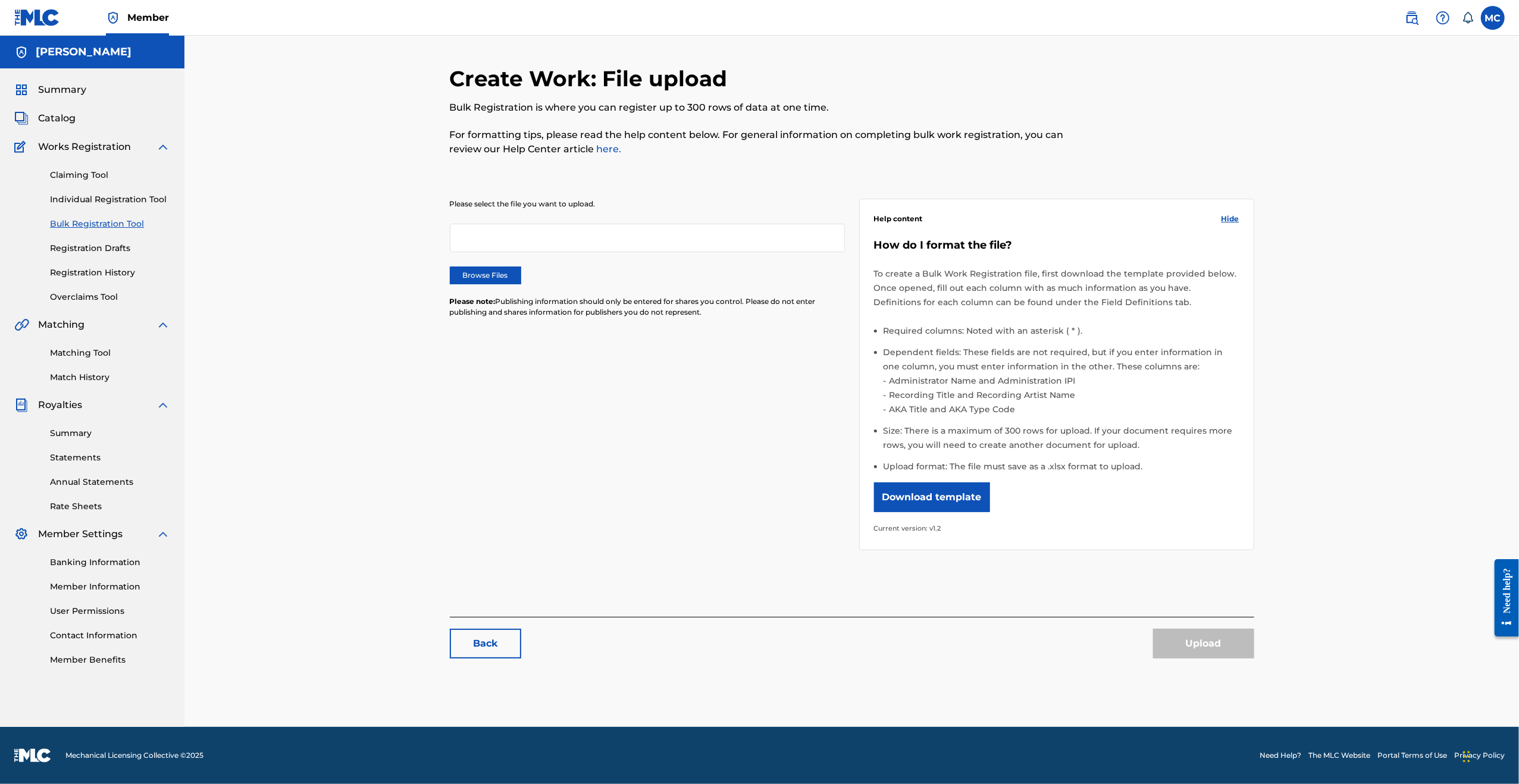
click at [0, 0] on input "Browse Files" at bounding box center [0, 0] width 0 height 0
click at [1190, 645] on button "Upload" at bounding box center [1203, 643] width 102 height 30
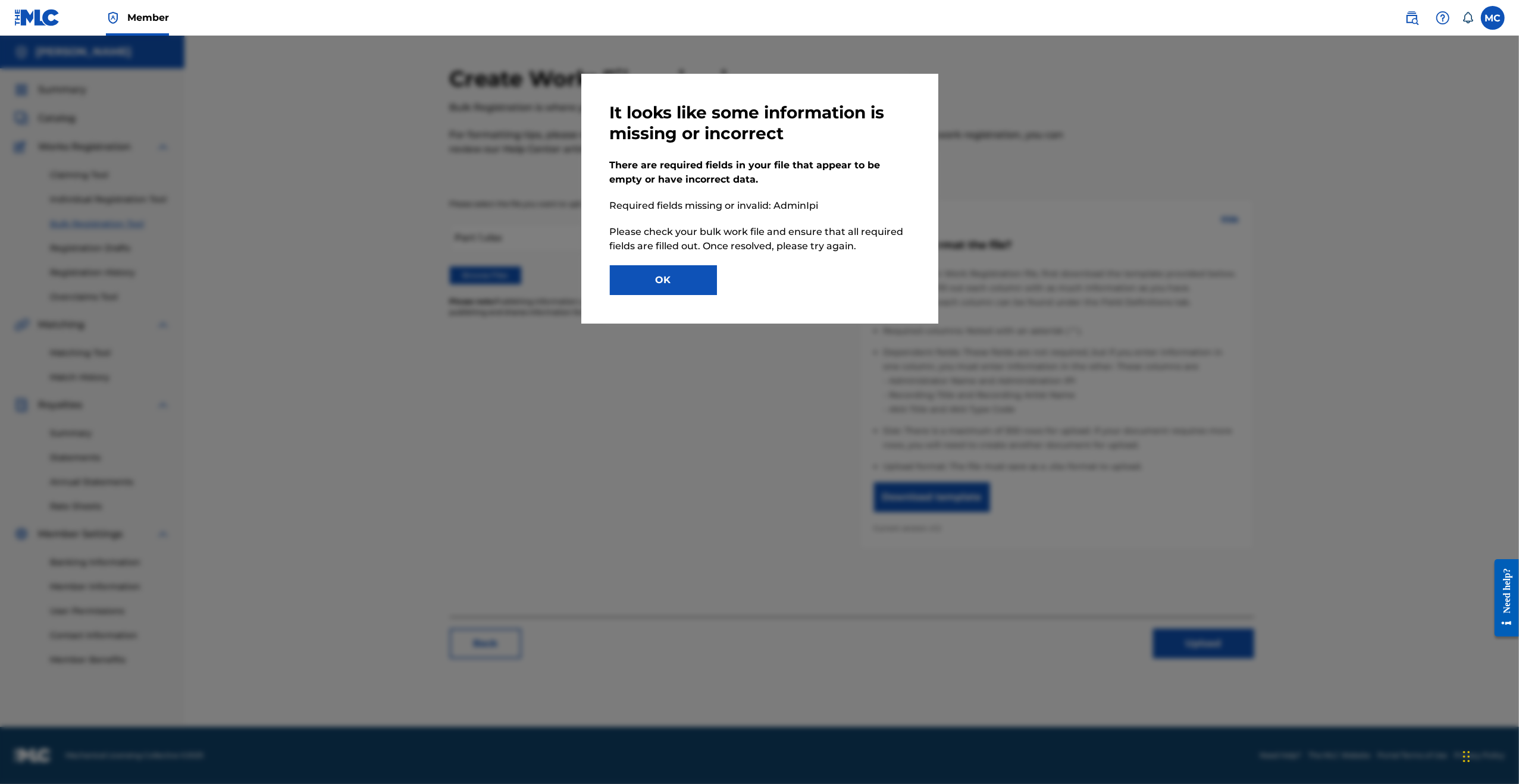
click at [681, 291] on button "OK" at bounding box center [663, 280] width 107 height 30
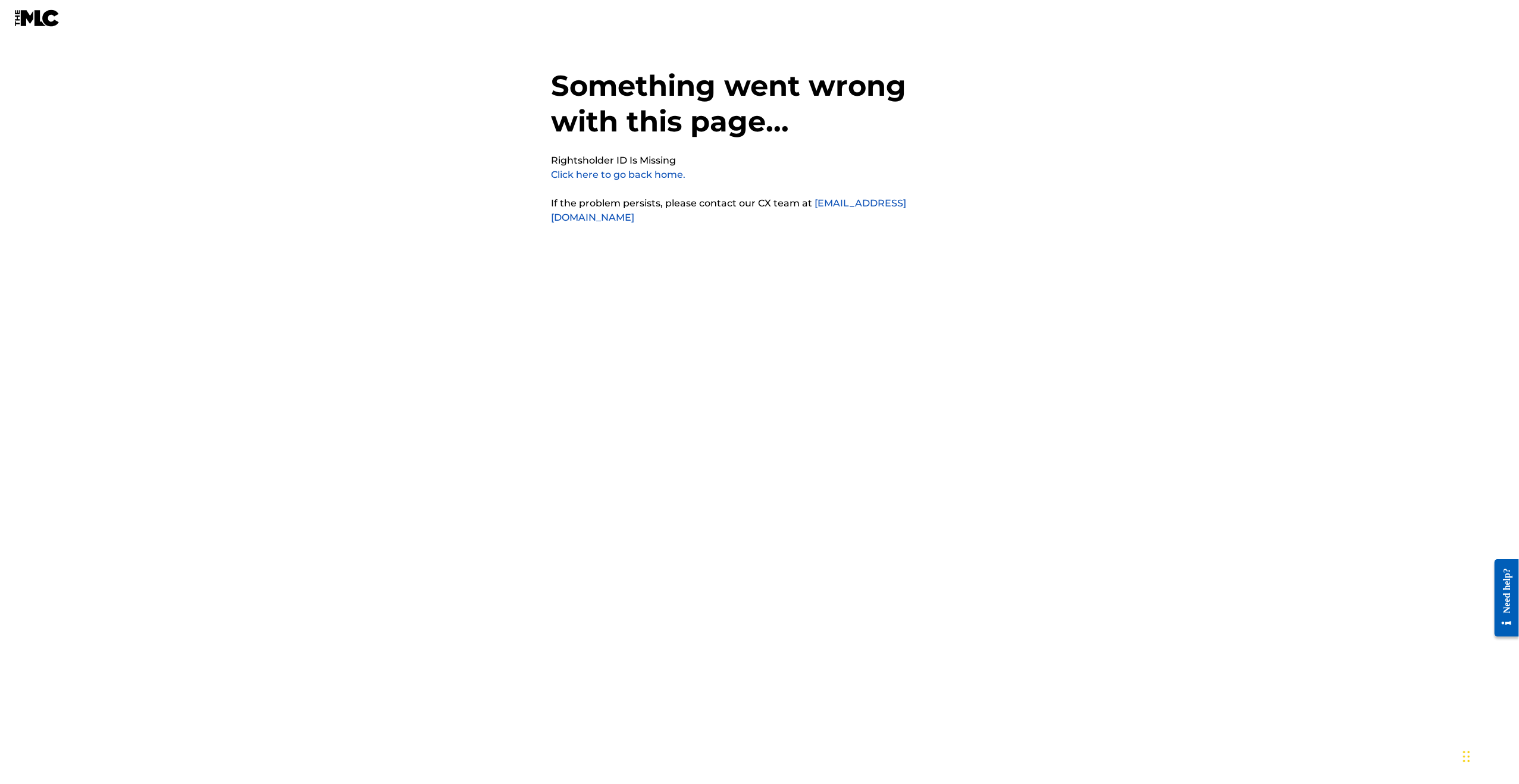
click at [624, 170] on link "Click here to go back home." at bounding box center [619, 174] width 135 height 11
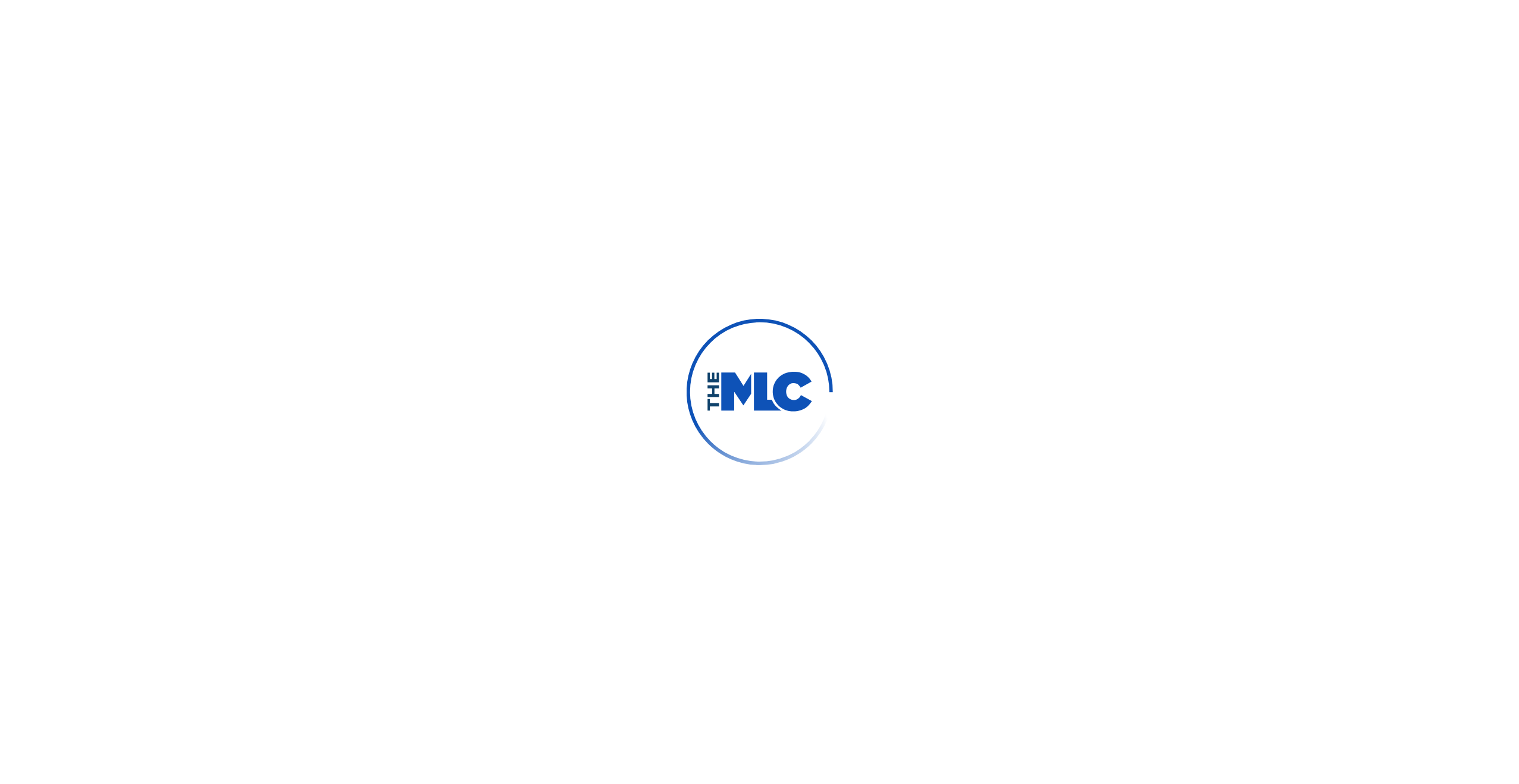
click at [612, 182] on div at bounding box center [760, 392] width 1519 height 784
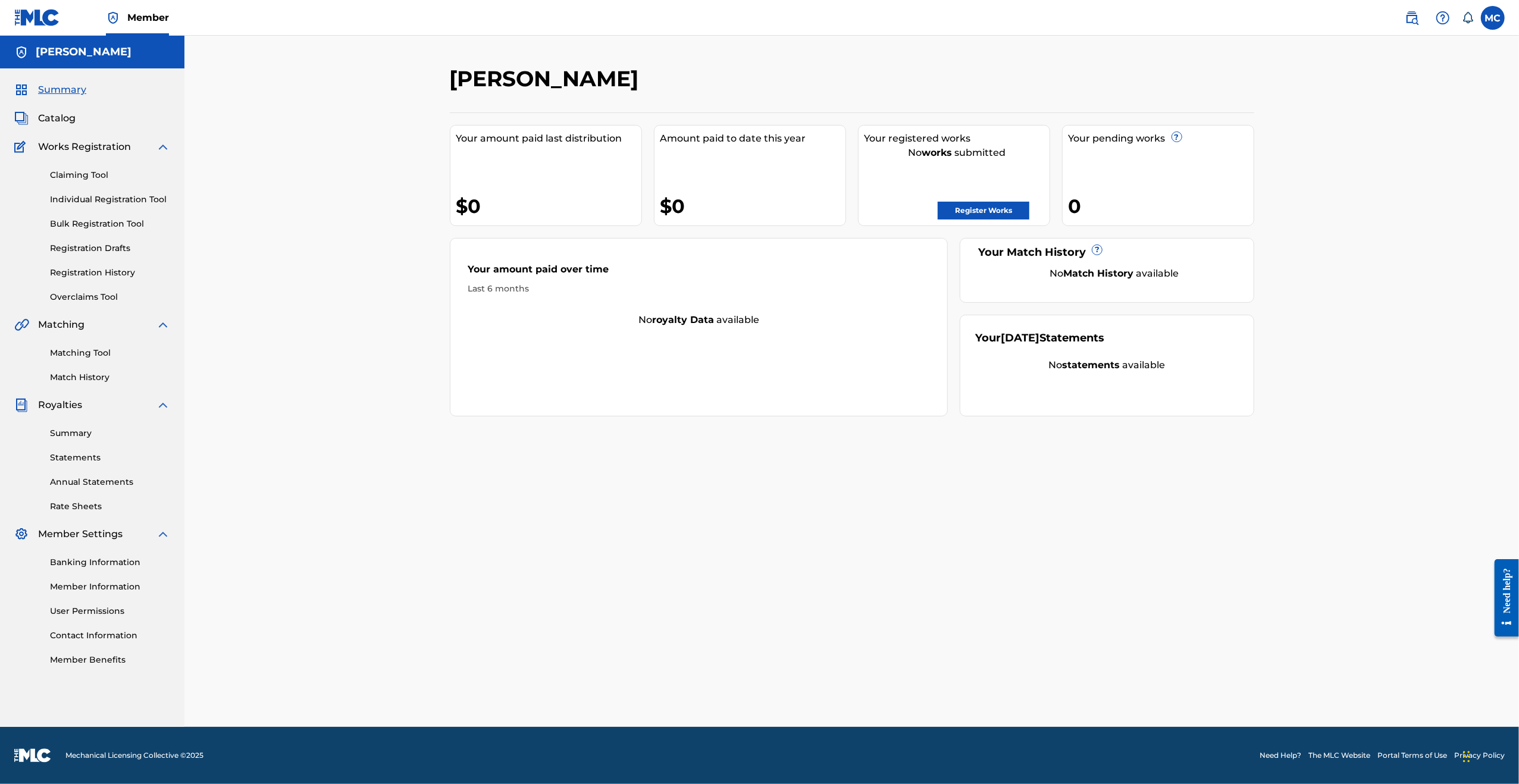
click at [107, 221] on link "Bulk Registration Tool" at bounding box center [110, 224] width 120 height 13
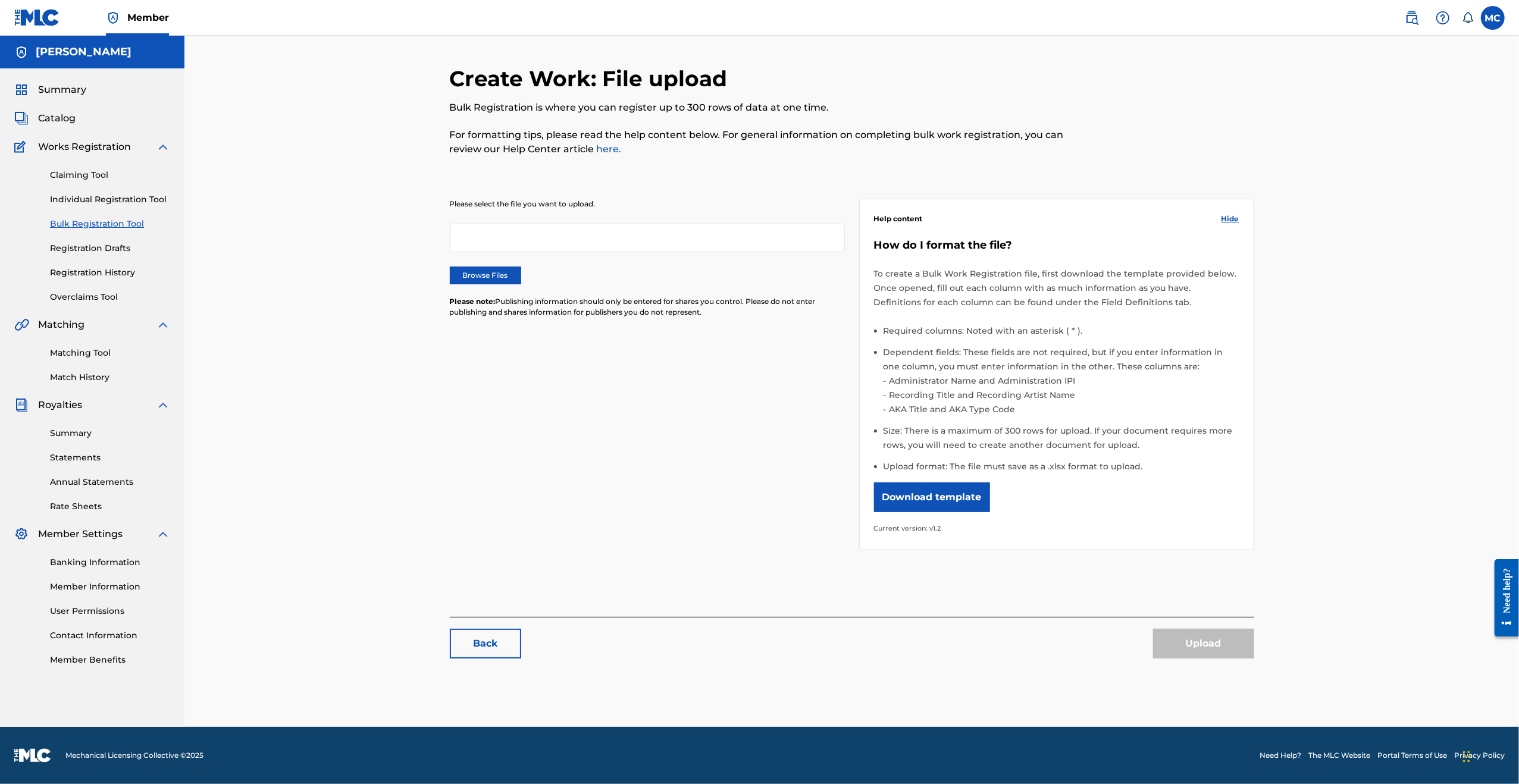
click at [486, 276] on label "Browse Files" at bounding box center [486, 275] width 72 height 18
click at [0, 0] on input "Browse Files" at bounding box center [0, 0] width 0 height 0
click at [1202, 638] on button "Upload" at bounding box center [1203, 643] width 102 height 30
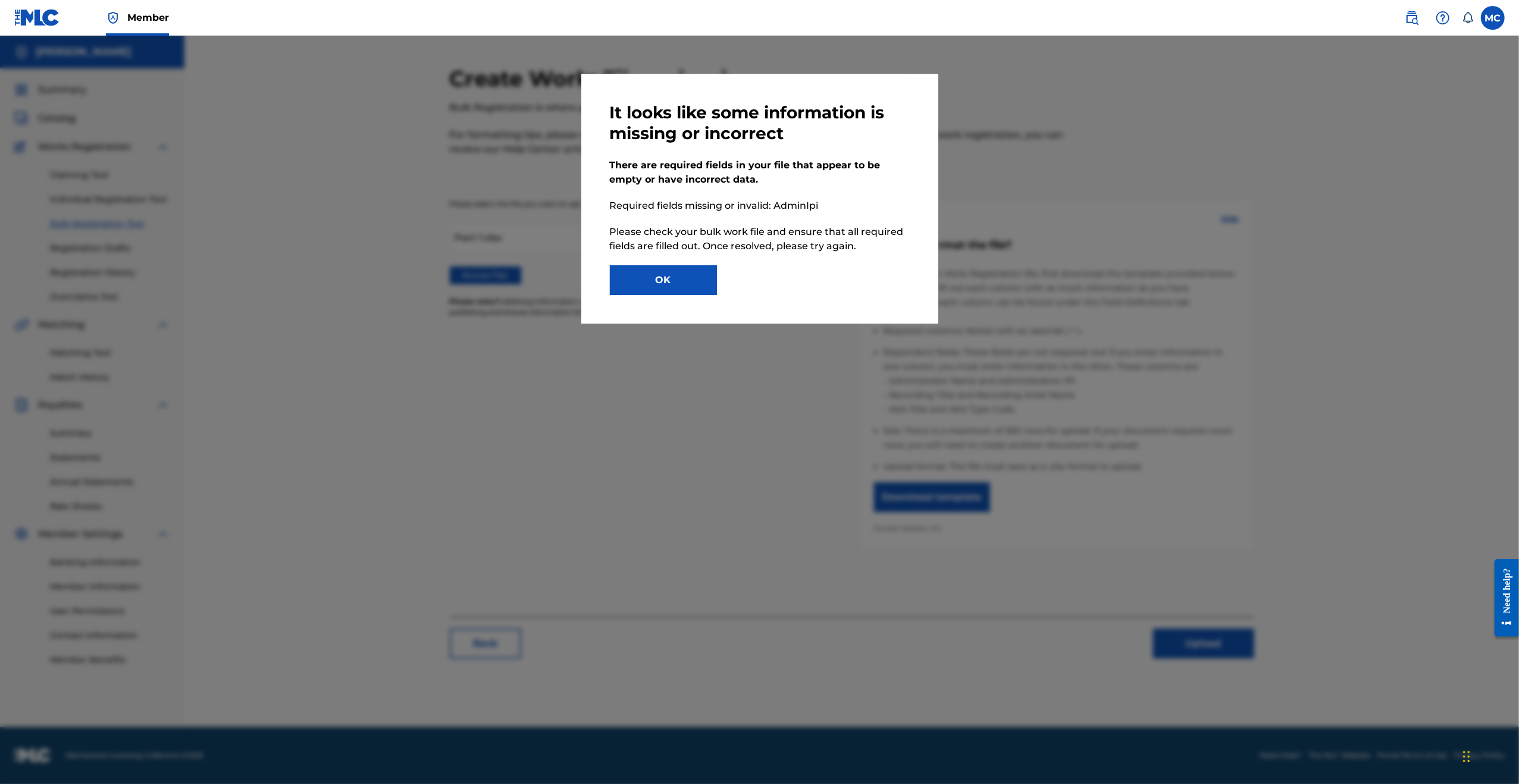
click at [655, 278] on button "OK" at bounding box center [663, 280] width 107 height 30
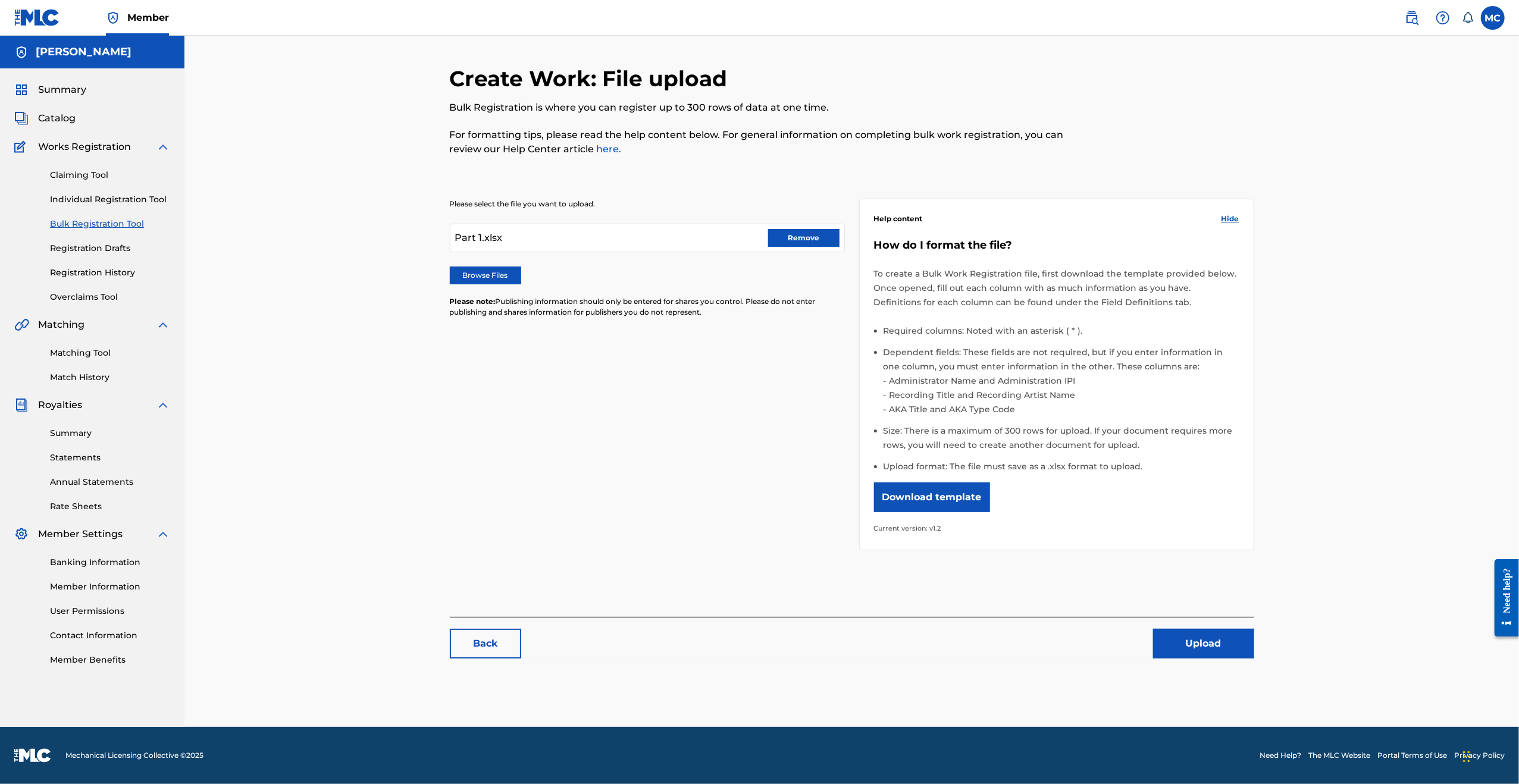
click at [474, 13] on nav "Member MC MC [PERSON_NAME] [PERSON_NAME] [EMAIL_ADDRESS][DOMAIN_NAME] Notificat…" at bounding box center [760, 18] width 1519 height 36
click at [464, 276] on label "Browse Files" at bounding box center [486, 275] width 72 height 18
click at [0, 0] on input "Browse Files" at bounding box center [0, 0] width 0 height 0
click at [824, 242] on button "Remove" at bounding box center [804, 237] width 72 height 18
click at [493, 266] on label "Browse Files" at bounding box center [486, 275] width 72 height 18
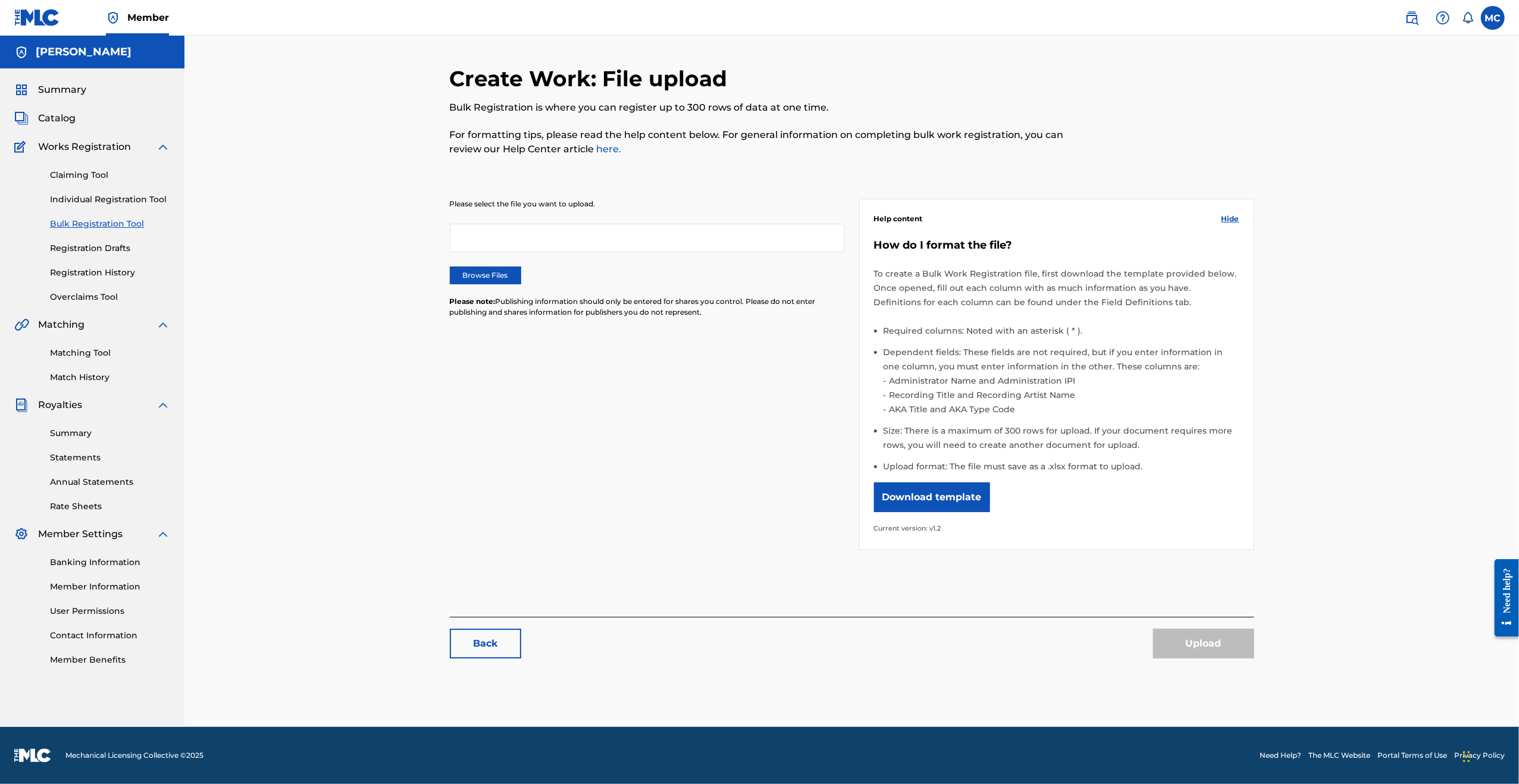
click at [474, 279] on label "Browse Files" at bounding box center [486, 275] width 72 height 18
click at [0, 0] on input "Browse Files" at bounding box center [0, 0] width 0 height 0
drag, startPoint x: 1134, startPoint y: 624, endPoint x: 1179, endPoint y: 644, distance: 49.2
click at [1137, 624] on div "Back Upload" at bounding box center [852, 637] width 805 height 42
drag, startPoint x: 1216, startPoint y: 661, endPoint x: 1217, endPoint y: 653, distance: 8.1
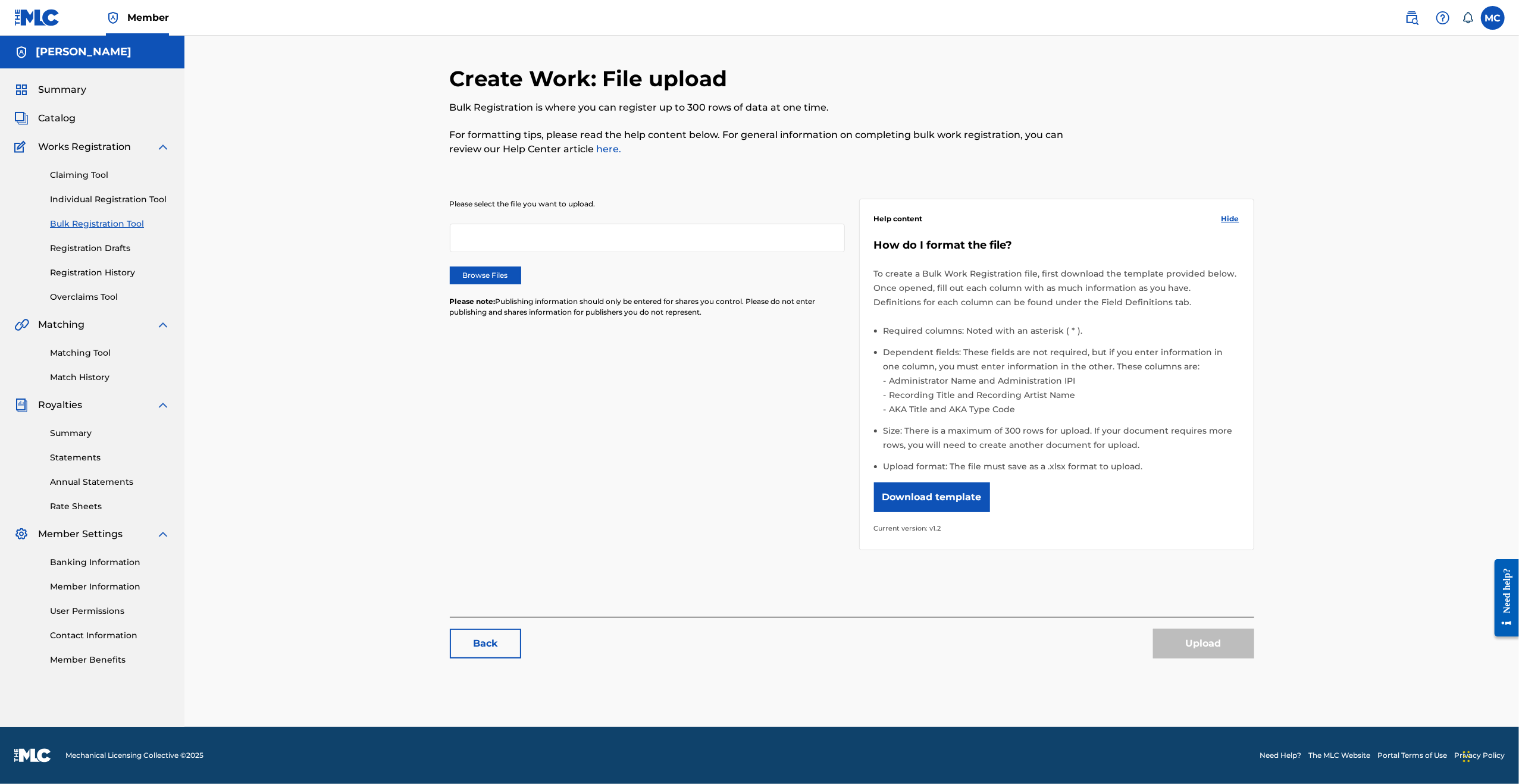
click at [1215, 659] on div "Create Work: File upload Bulk Registration is where you can register up to 300 …" at bounding box center [852, 368] width 805 height 605
click at [1217, 653] on div "Upload" at bounding box center [1203, 643] width 102 height 30
click at [482, 637] on link "Back" at bounding box center [486, 643] width 72 height 30
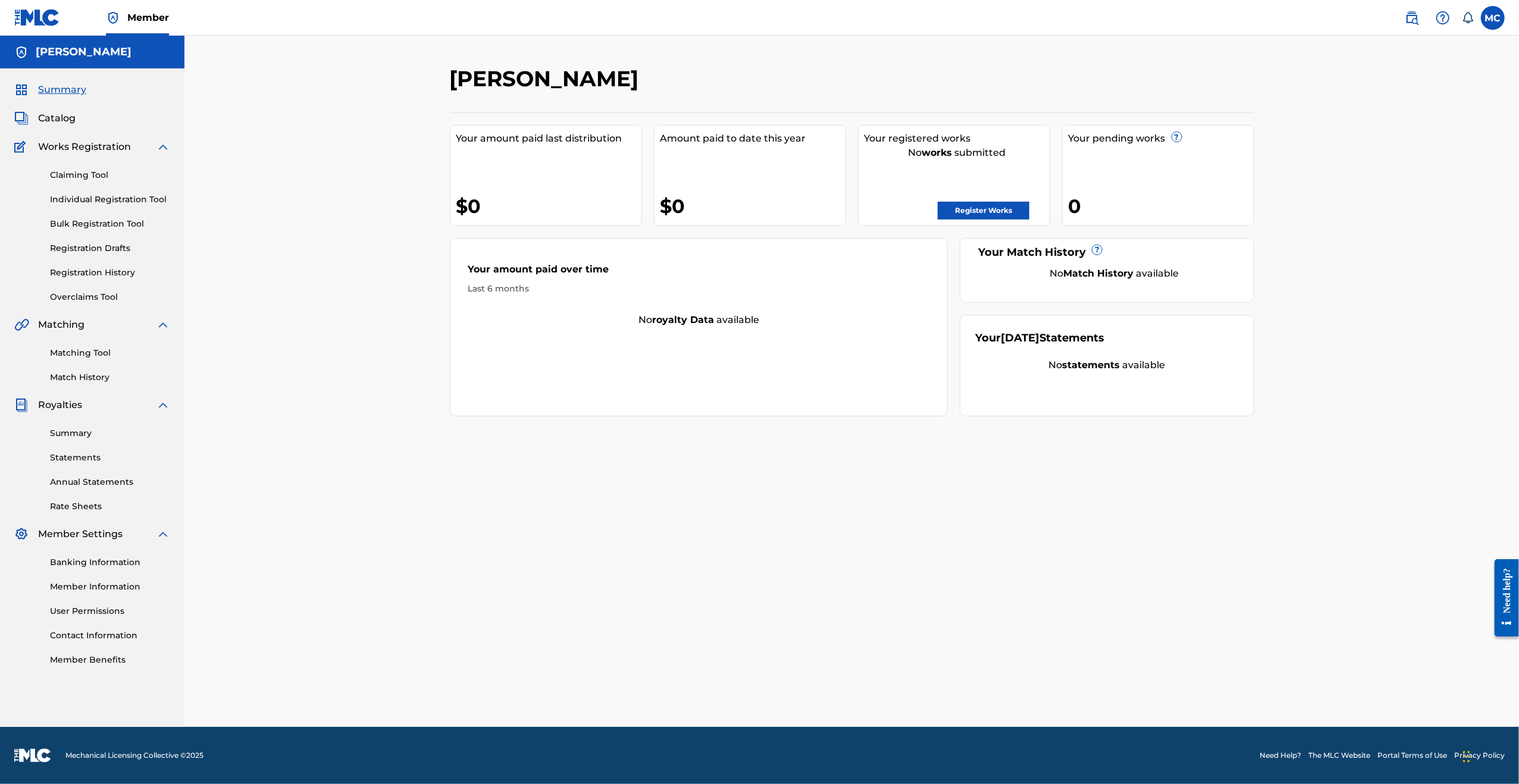
click at [126, 229] on link "Bulk Registration Tool" at bounding box center [110, 224] width 120 height 13
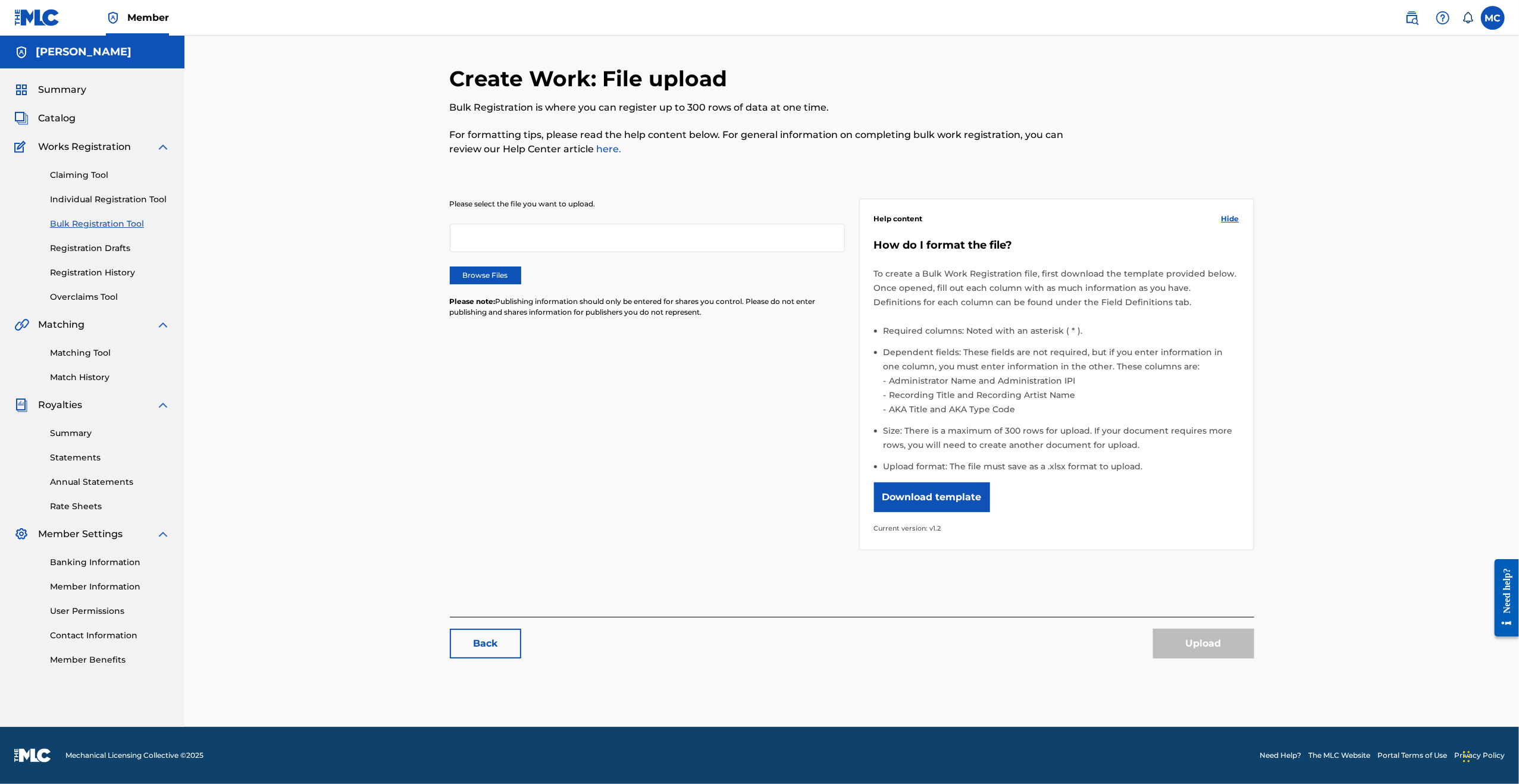
click at [486, 268] on label "Browse Files" at bounding box center [486, 275] width 72 height 18
click at [0, 0] on input "Browse Files" at bounding box center [0, 0] width 0 height 0
click at [1187, 654] on button "Upload" at bounding box center [1203, 643] width 102 height 30
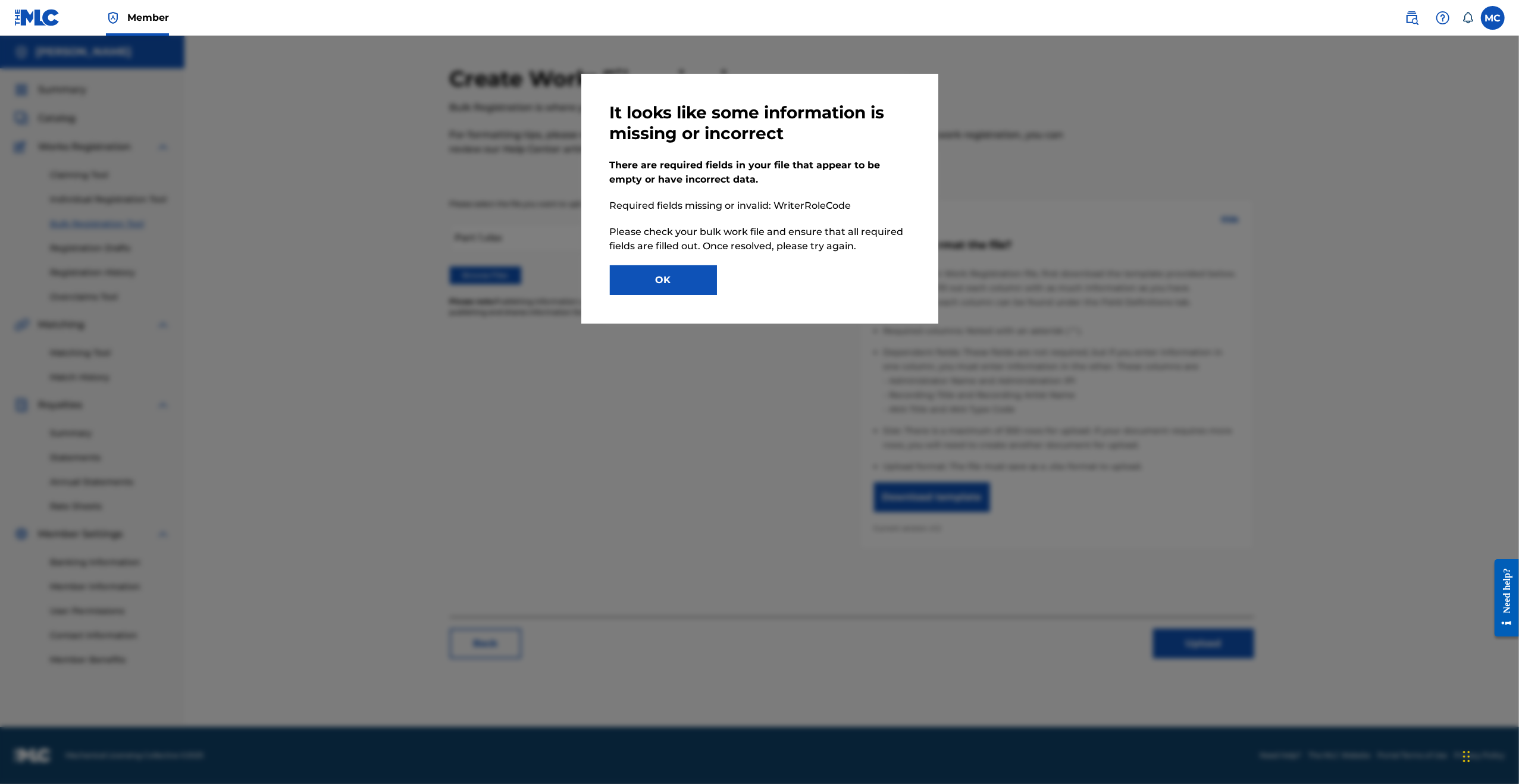
click at [689, 284] on button "OK" at bounding box center [663, 280] width 107 height 30
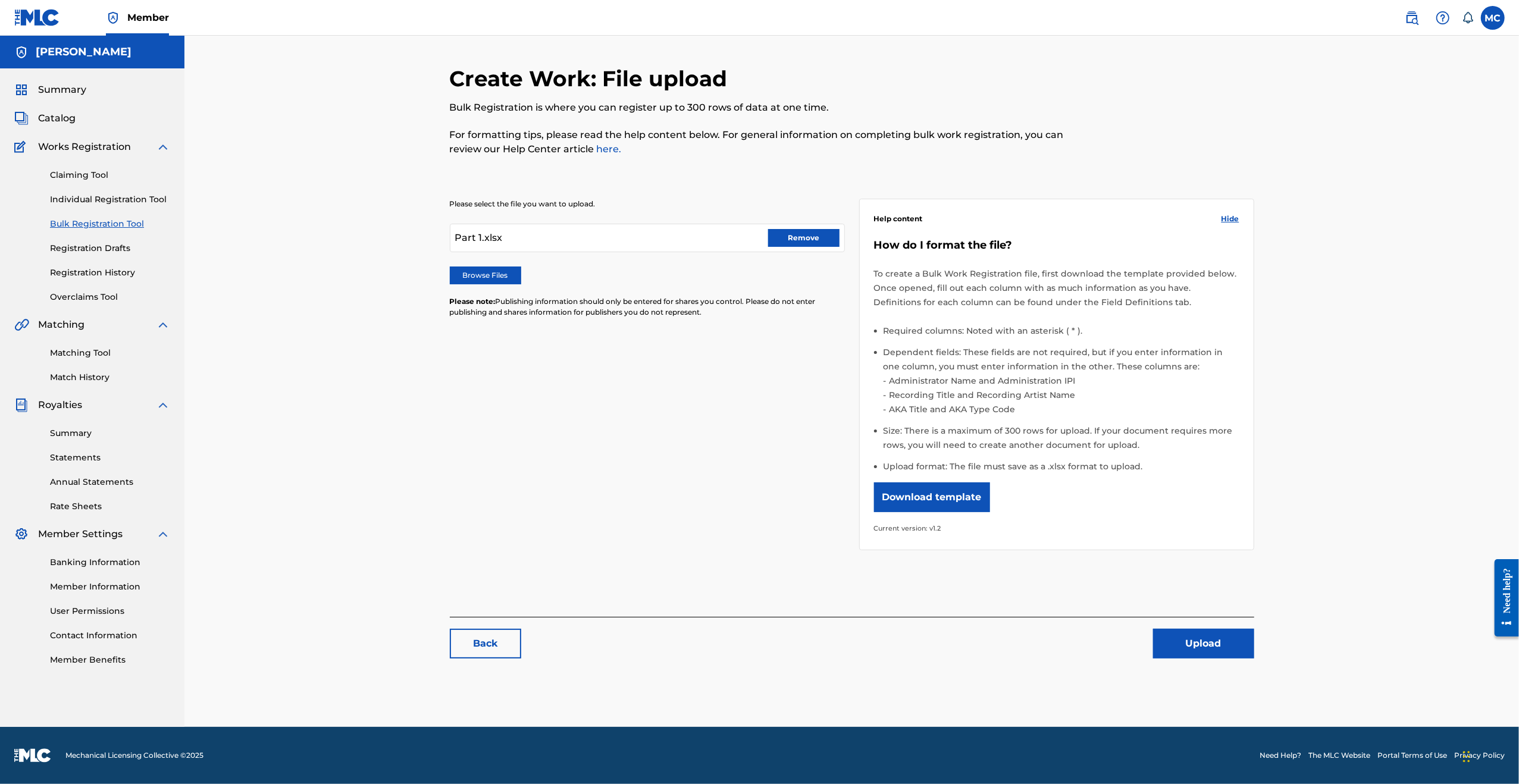
click at [475, 645] on link "Back" at bounding box center [486, 643] width 72 height 30
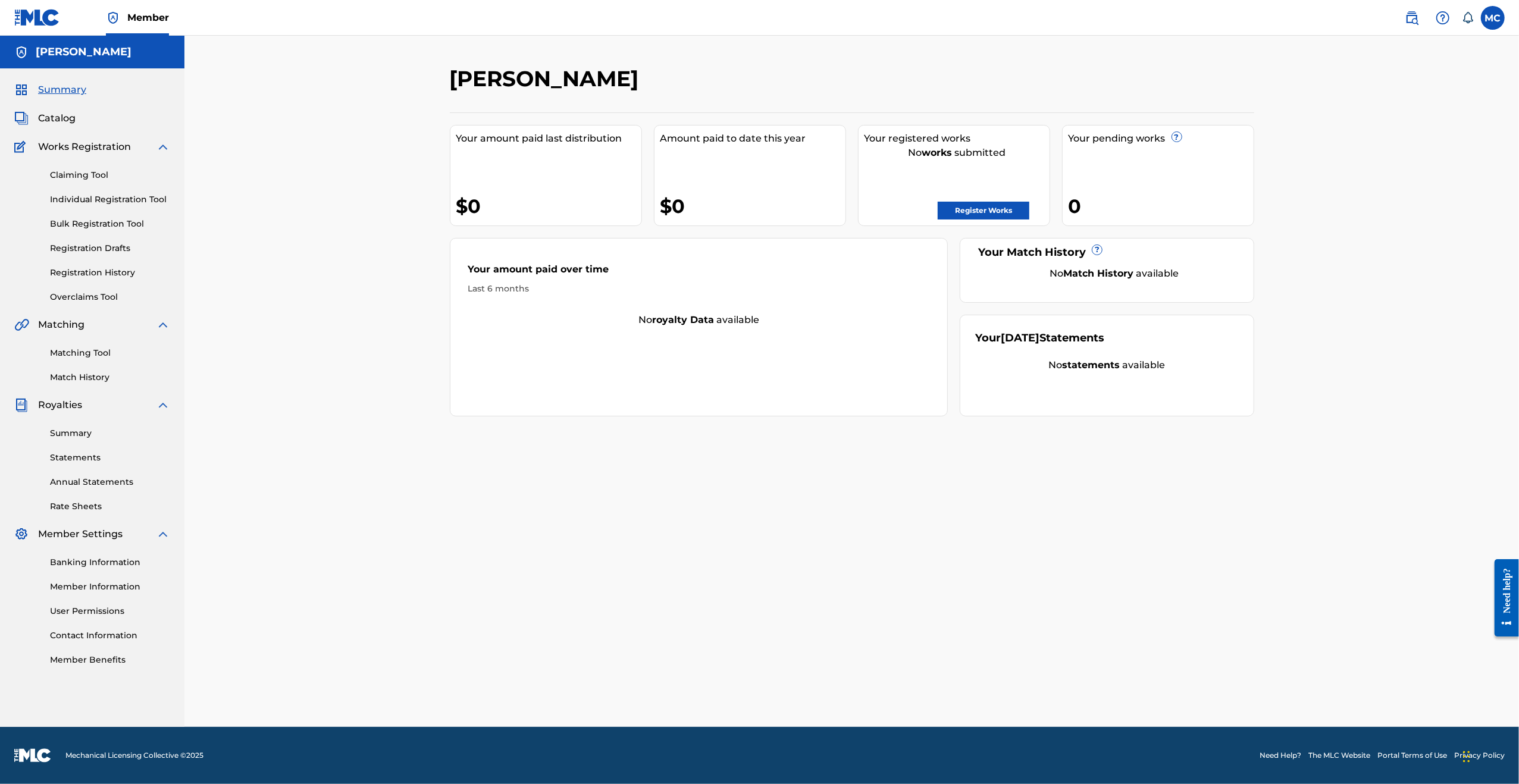
click at [101, 231] on div "Claiming Tool Individual Registration Tool Bulk Registration Tool Registration …" at bounding box center [92, 229] width 156 height 149
click at [101, 223] on link "Bulk Registration Tool" at bounding box center [110, 224] width 120 height 13
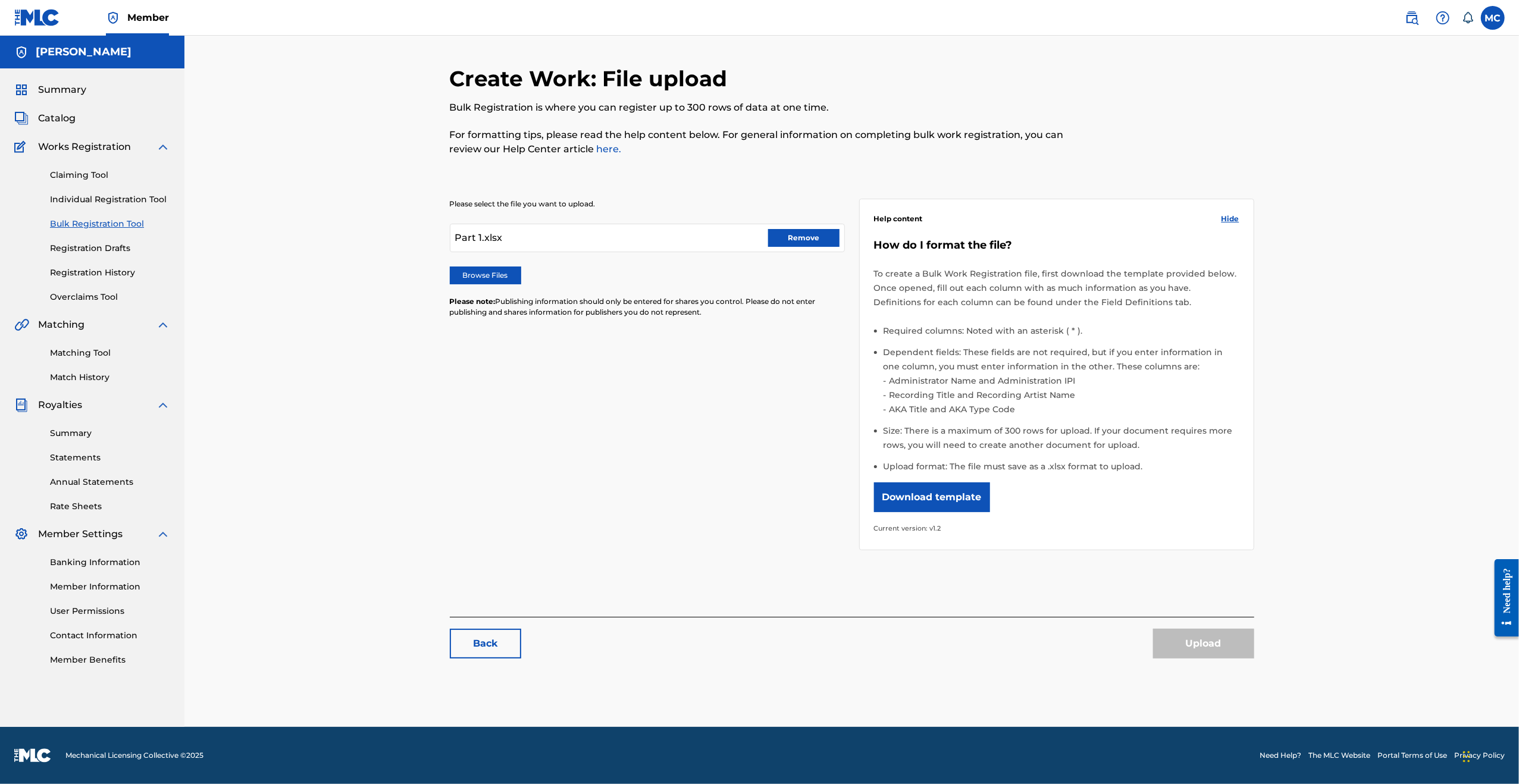
click at [790, 239] on button "Remove" at bounding box center [804, 237] width 72 height 18
click at [477, 272] on label "Browse Files" at bounding box center [486, 275] width 72 height 18
click at [0, 0] on input "Browse Files" at bounding box center [0, 0] width 0 height 0
click at [1180, 638] on button "Upload" at bounding box center [1203, 643] width 102 height 30
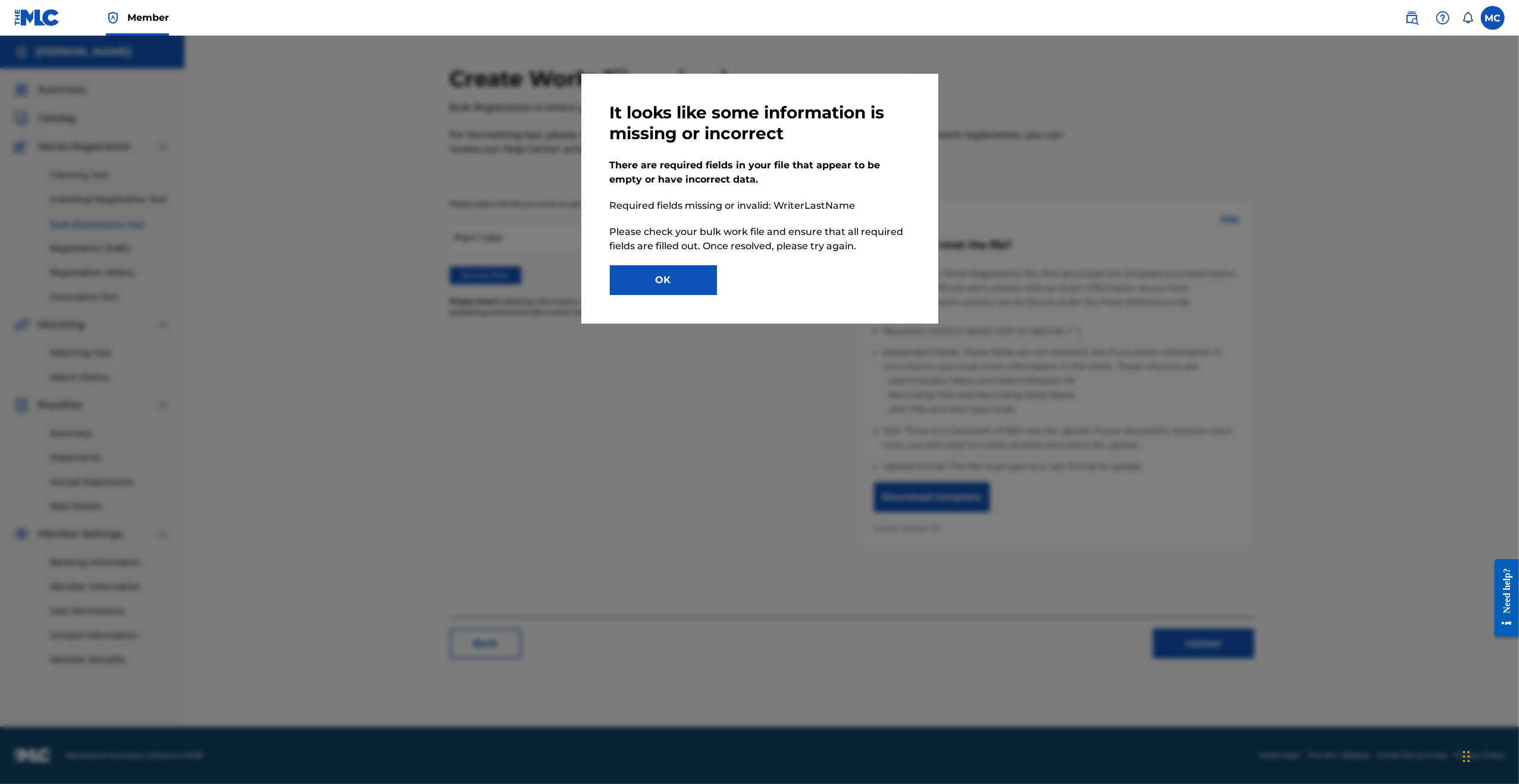
click at [659, 285] on button "OK" at bounding box center [663, 280] width 107 height 30
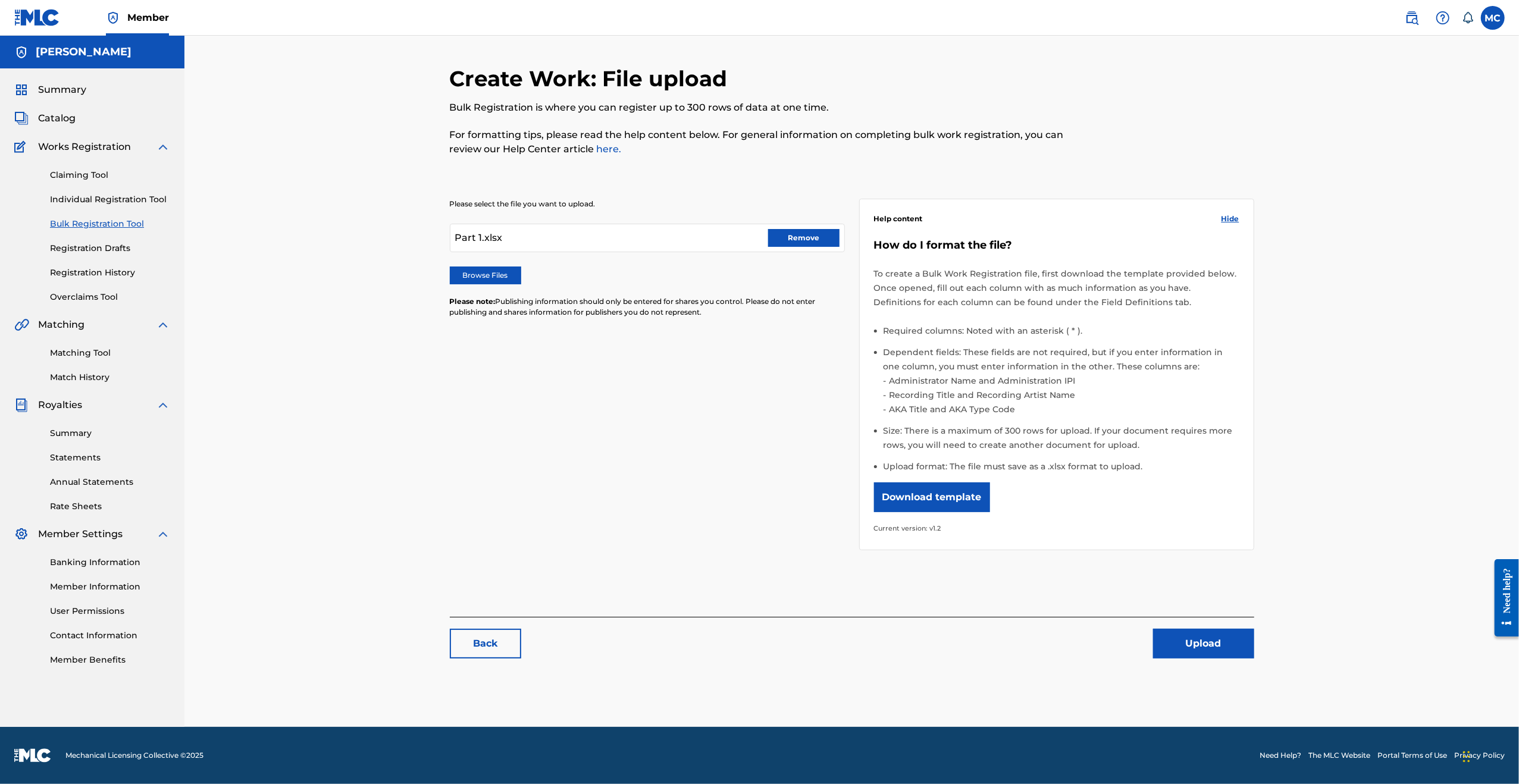
click at [473, 653] on link "Back" at bounding box center [486, 643] width 72 height 30
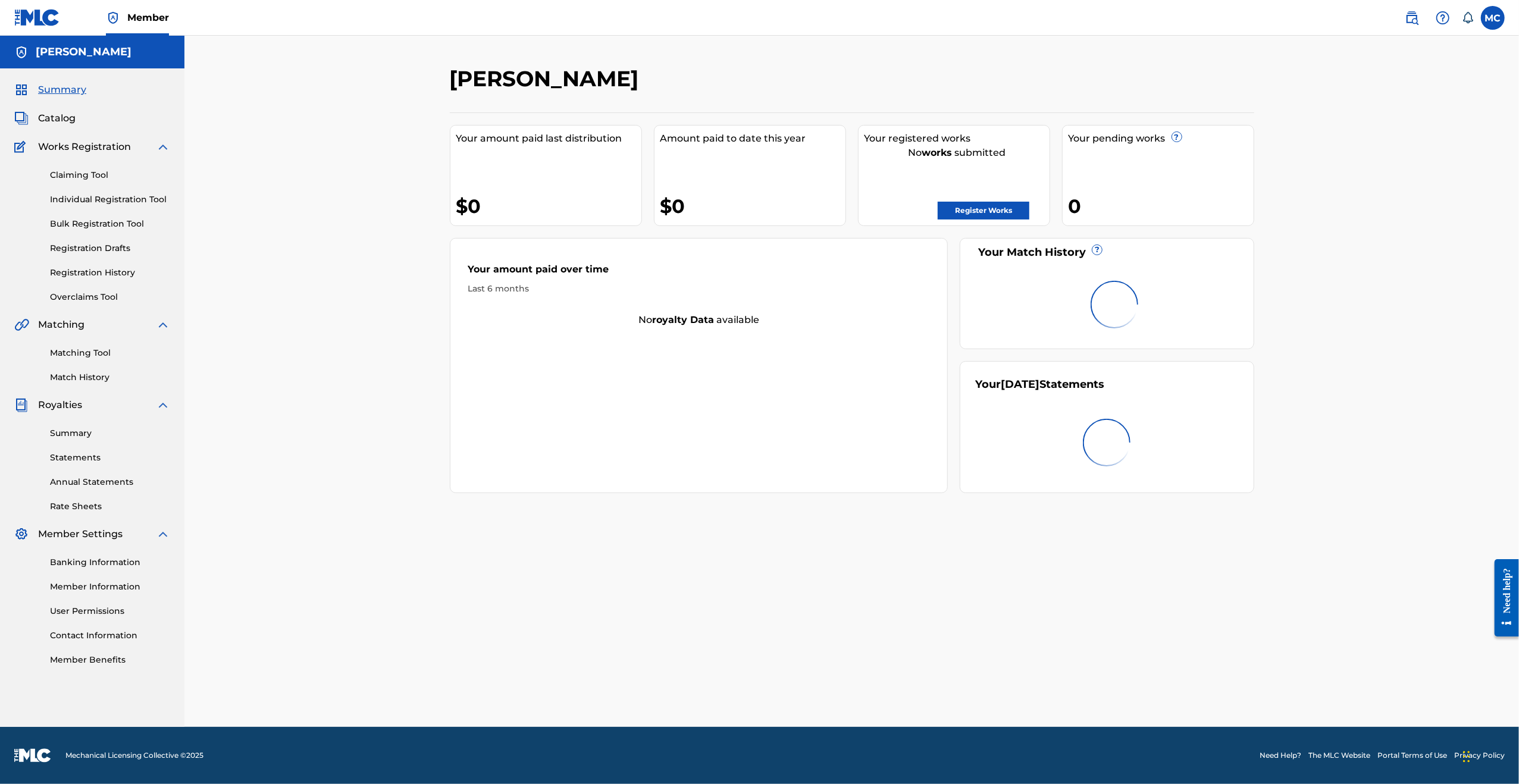
click at [90, 222] on link "Bulk Registration Tool" at bounding box center [110, 224] width 120 height 13
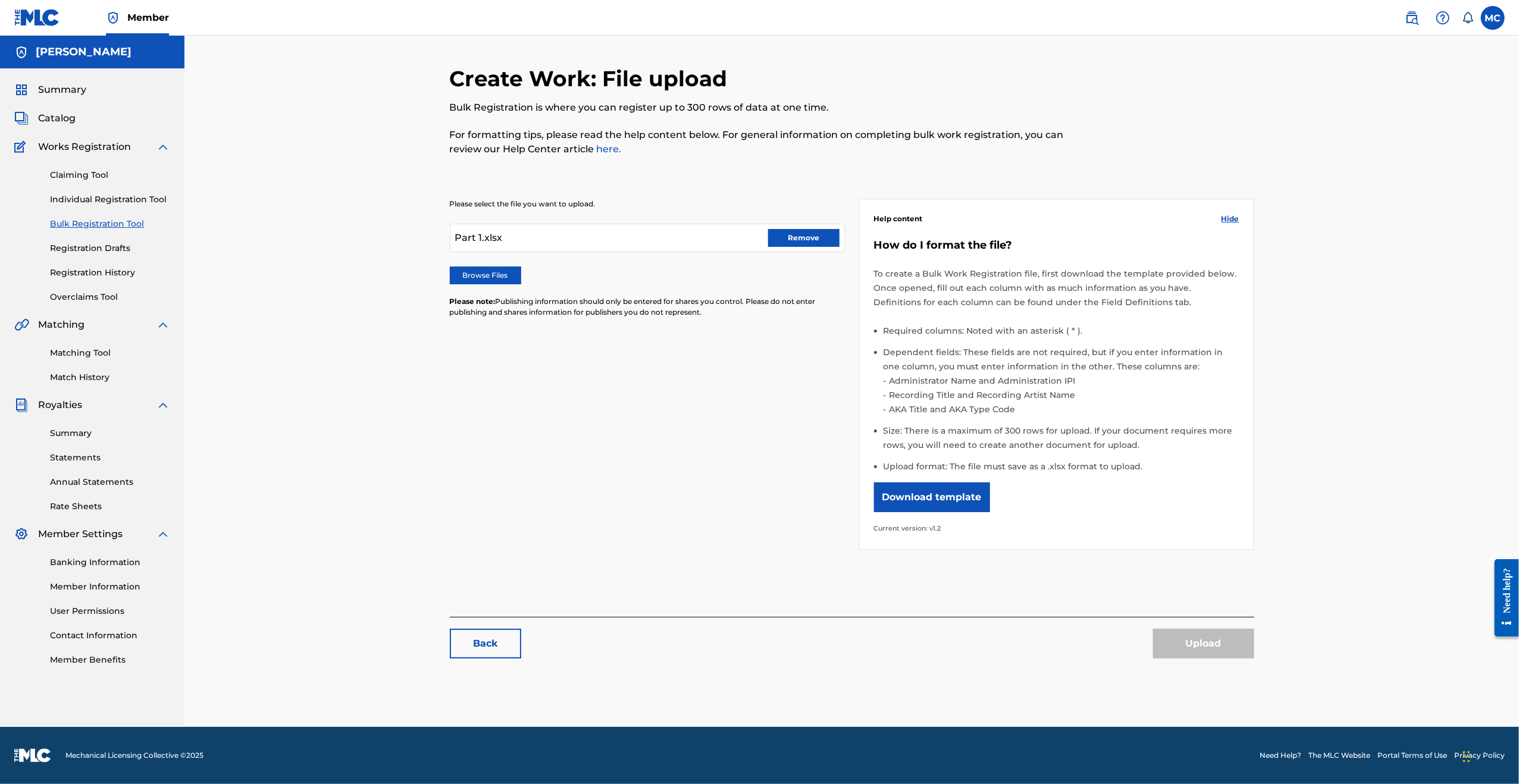
drag, startPoint x: 802, startPoint y: 241, endPoint x: 790, endPoint y: 241, distance: 12.0
click at [802, 241] on button "Remove" at bounding box center [804, 237] width 72 height 18
click at [475, 272] on label "Browse Files" at bounding box center [486, 275] width 72 height 18
click at [0, 0] on input "Browse Files" at bounding box center [0, 0] width 0 height 0
click at [1192, 645] on button "Upload" at bounding box center [1203, 643] width 102 height 30
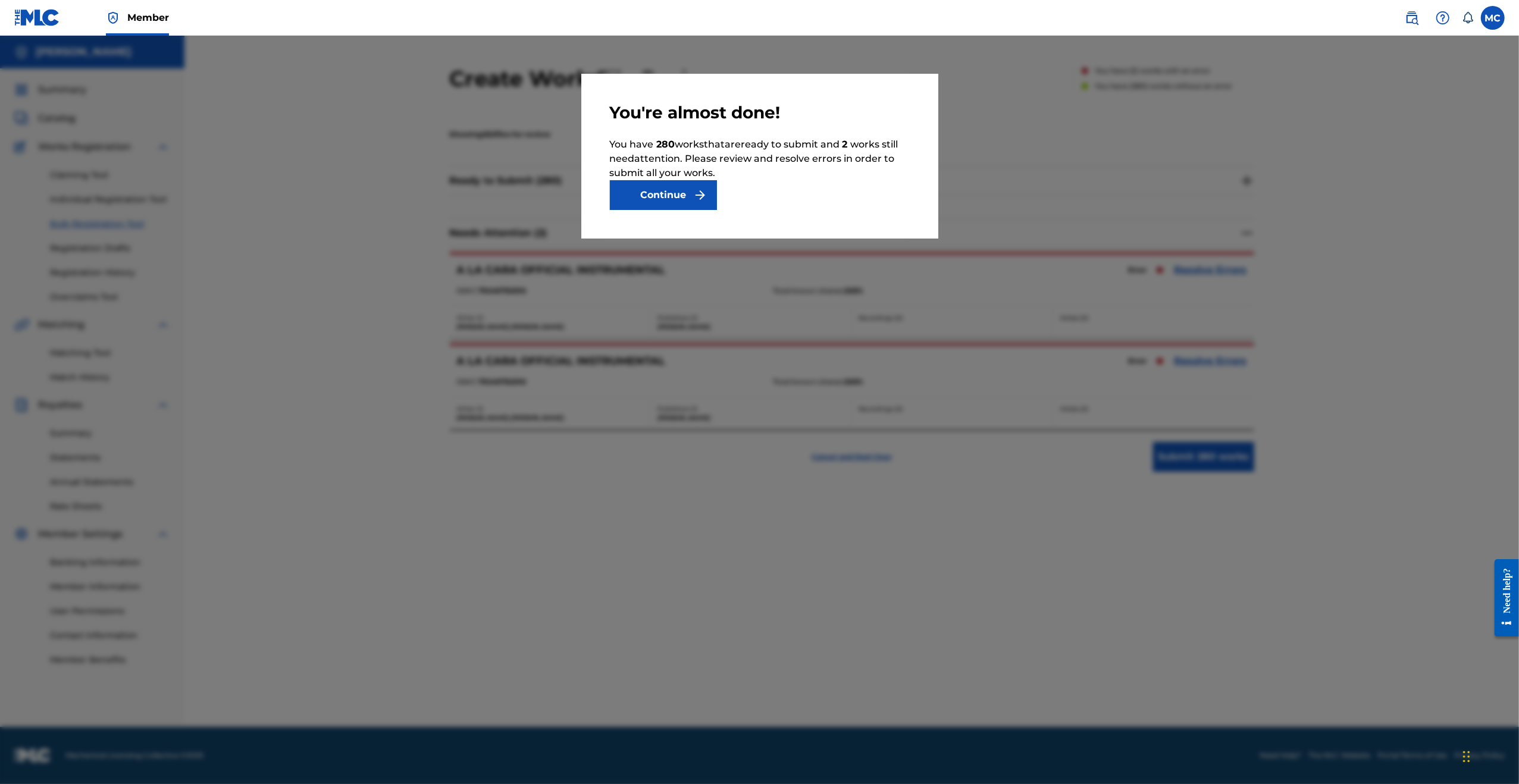
click at [667, 195] on button "Continue" at bounding box center [663, 195] width 107 height 30
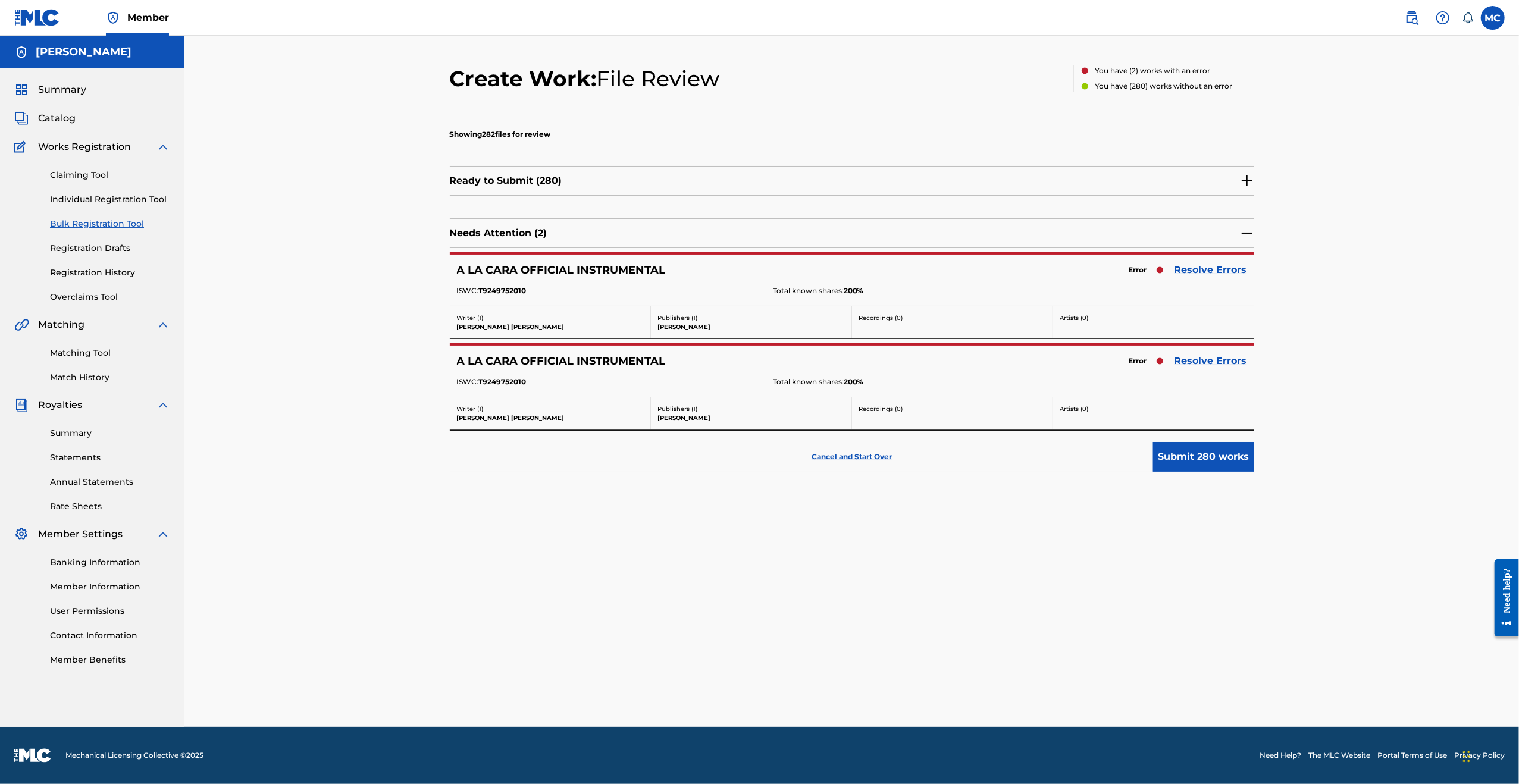
click at [1148, 271] on span "Error" at bounding box center [1138, 270] width 31 height 17
click at [1190, 264] on link "Resolve Errors" at bounding box center [1210, 270] width 73 height 15
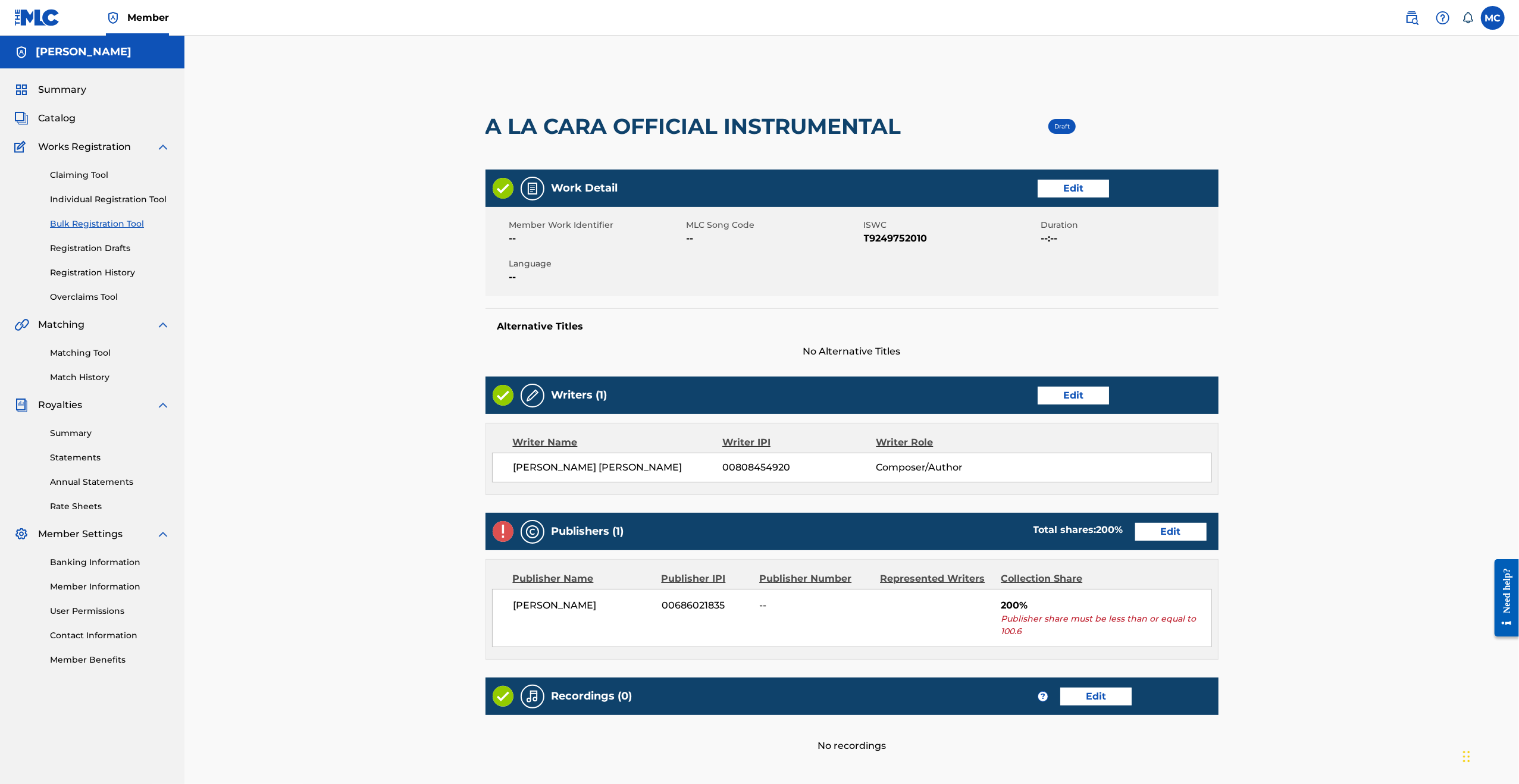
scroll to position [119, 0]
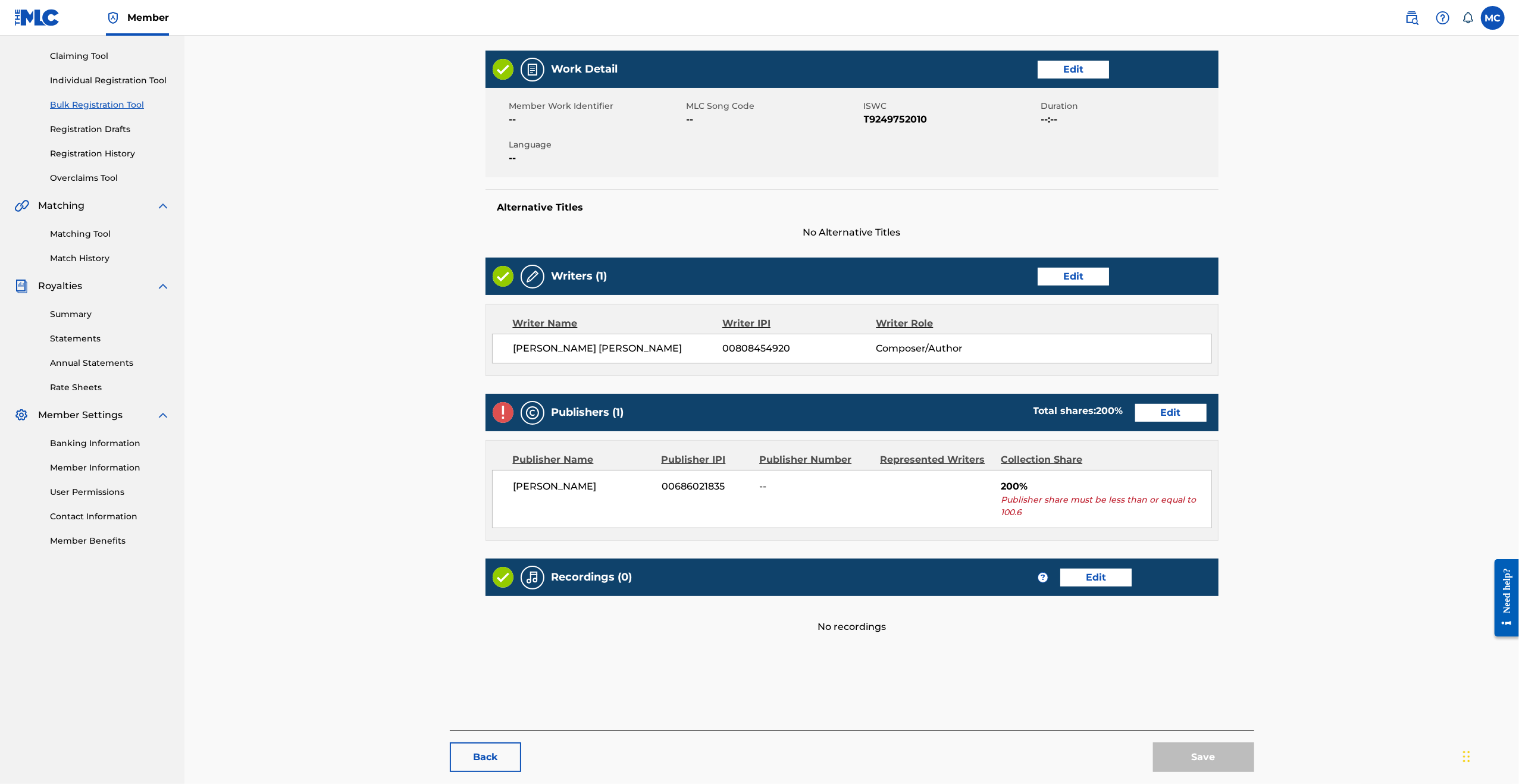
click at [1024, 495] on span "Publisher share must be less than or equal to 100.6" at bounding box center [1106, 506] width 211 height 25
click at [1178, 408] on link "Edit" at bounding box center [1171, 412] width 72 height 18
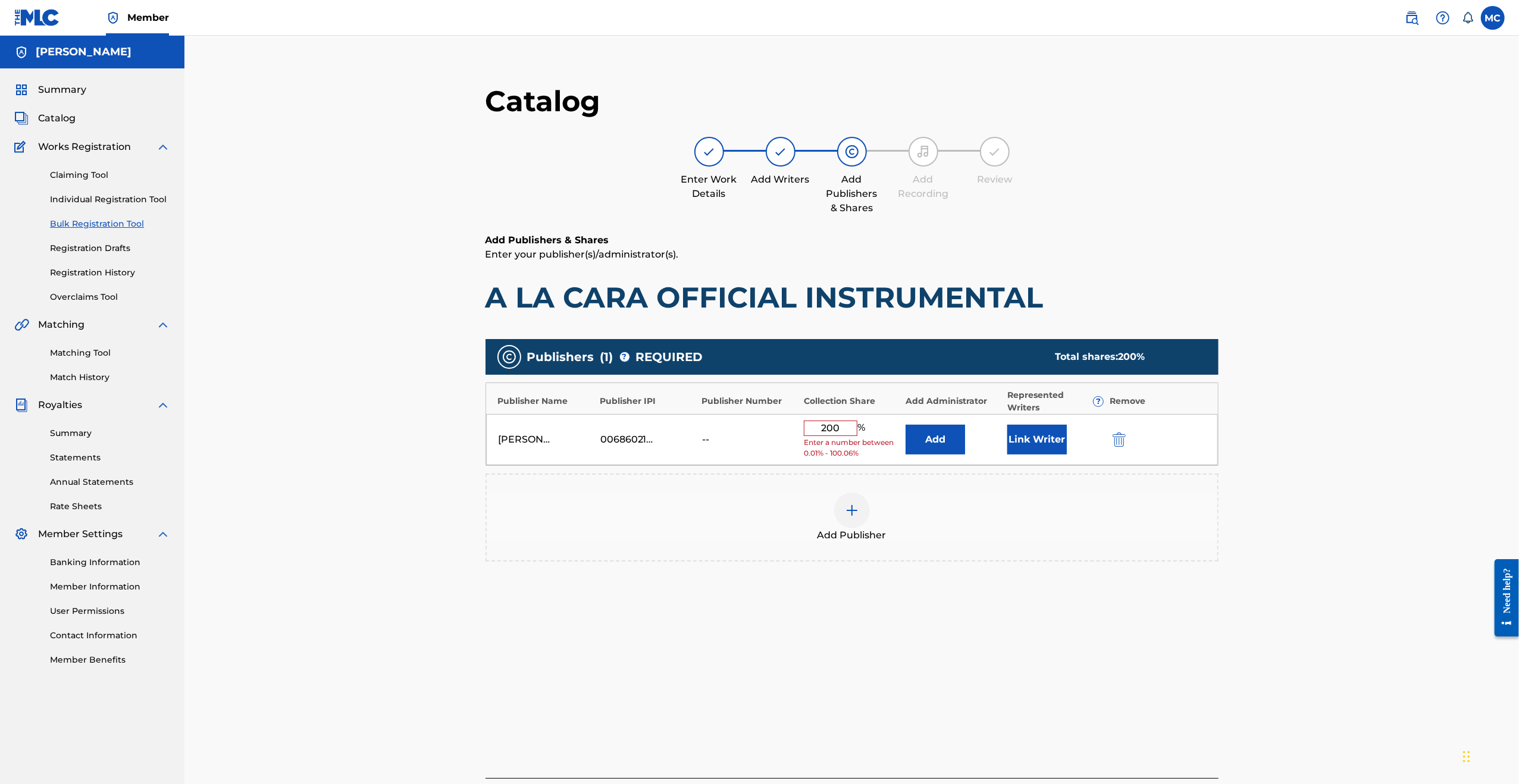
drag, startPoint x: 838, startPoint y: 425, endPoint x: 733, endPoint y: 426, distance: 105.0
click at [733, 426] on div "[PERSON_NAME] 00686021835 -- 200 % Enter a number between 0.01% - 100.06% Add L…" at bounding box center [852, 439] width 731 height 52
type input "100"
click at [932, 430] on button "Add" at bounding box center [935, 435] width 60 height 30
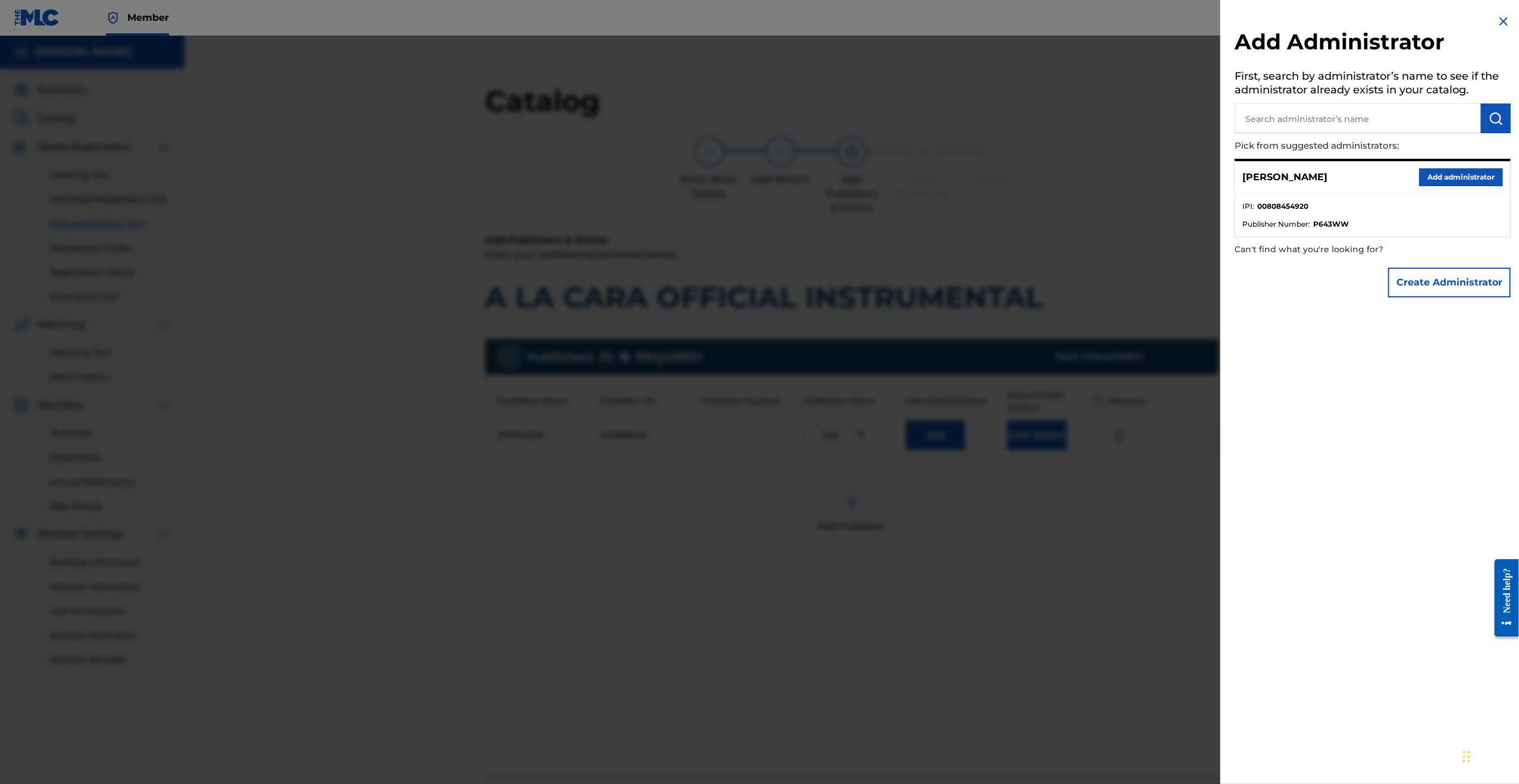
drag, startPoint x: 1283, startPoint y: 182, endPoint x: 1282, endPoint y: 190, distance: 8.1
click at [1282, 189] on div "[PERSON_NAME] Add administrator" at bounding box center [1372, 177] width 275 height 32
drag, startPoint x: 1282, startPoint y: 191, endPoint x: 1277, endPoint y: 204, distance: 13.9
click at [1277, 199] on div "[PERSON_NAME] Add administrator IPI : 00808454920 Publisher Number : P643WW" at bounding box center [1372, 198] width 276 height 78
click at [1276, 222] on span "Publisher Number :" at bounding box center [1276, 224] width 67 height 11
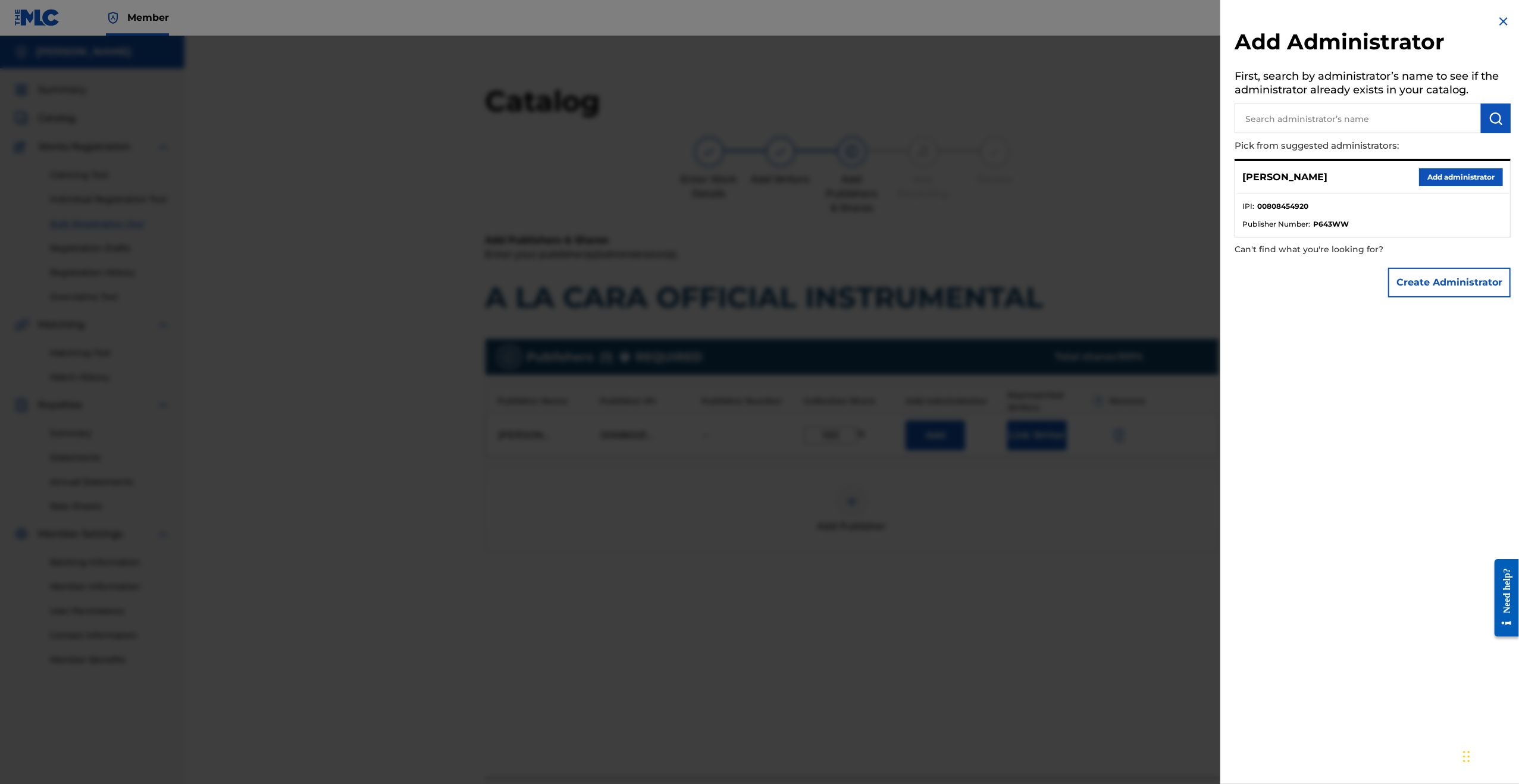
click at [1276, 216] on li "IPI : 00808454920" at bounding box center [1372, 210] width 260 height 18
click at [1283, 207] on strong "00808454920" at bounding box center [1283, 206] width 51 height 11
click at [1437, 177] on button "Add administrator" at bounding box center [1461, 177] width 84 height 18
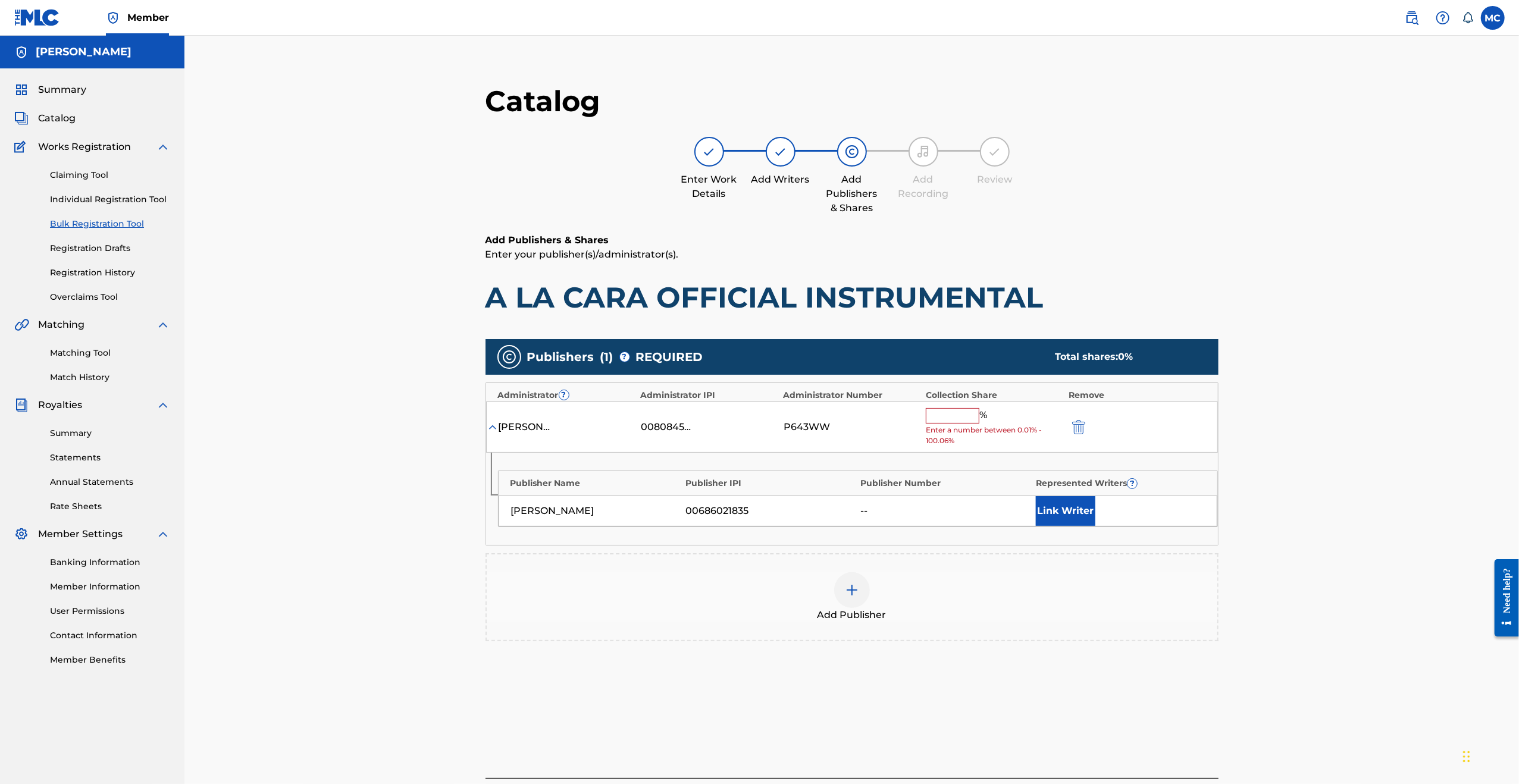
click at [955, 419] on input "text" at bounding box center [952, 415] width 54 height 15
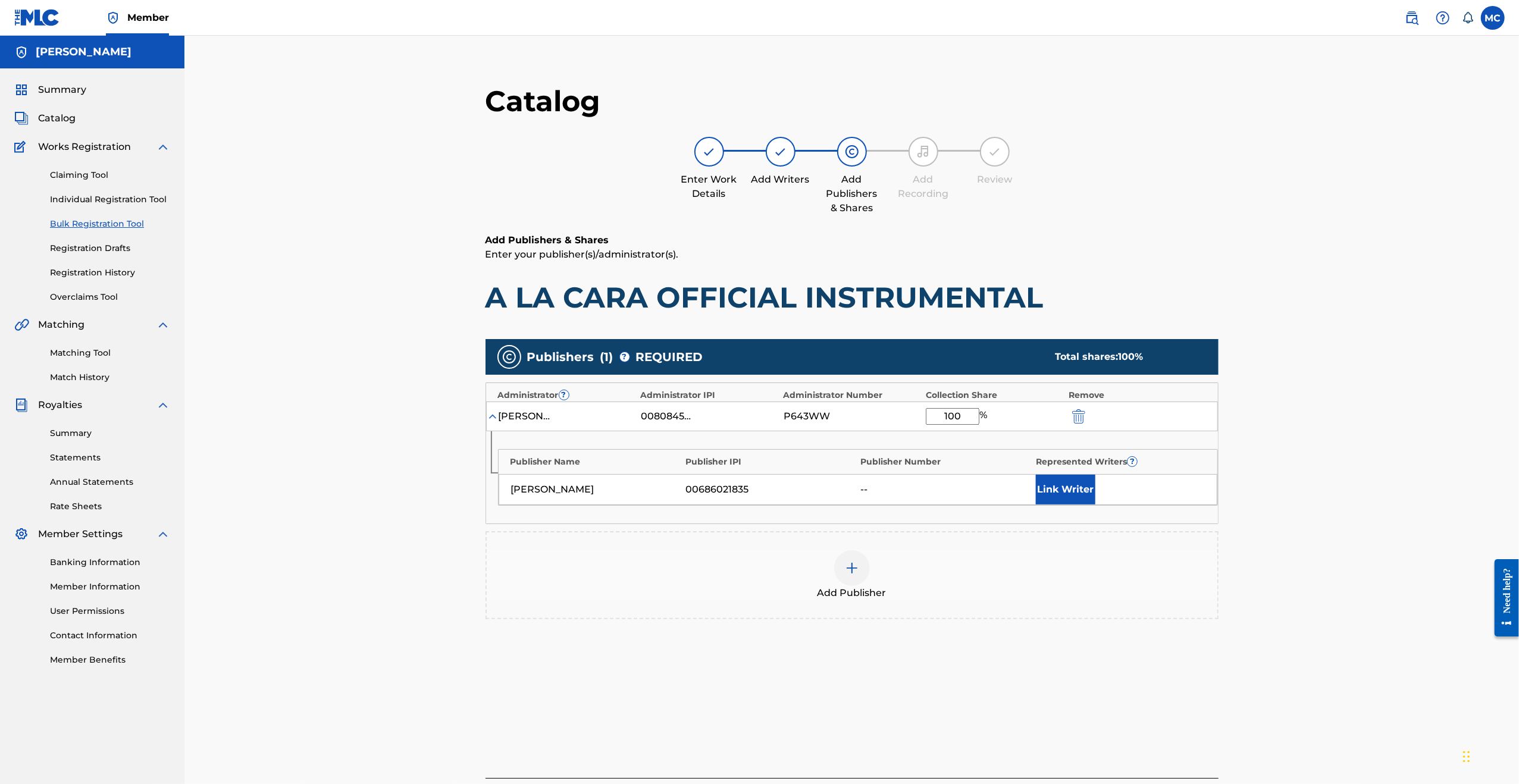
type input "100"
click at [1156, 683] on div "Add Publishers & Shares Enter your publisher(s)/administrator(s). A LA CARA OFF…" at bounding box center [852, 472] width 733 height 479
click at [695, 456] on div "Publisher IPI" at bounding box center [770, 462] width 170 height 13
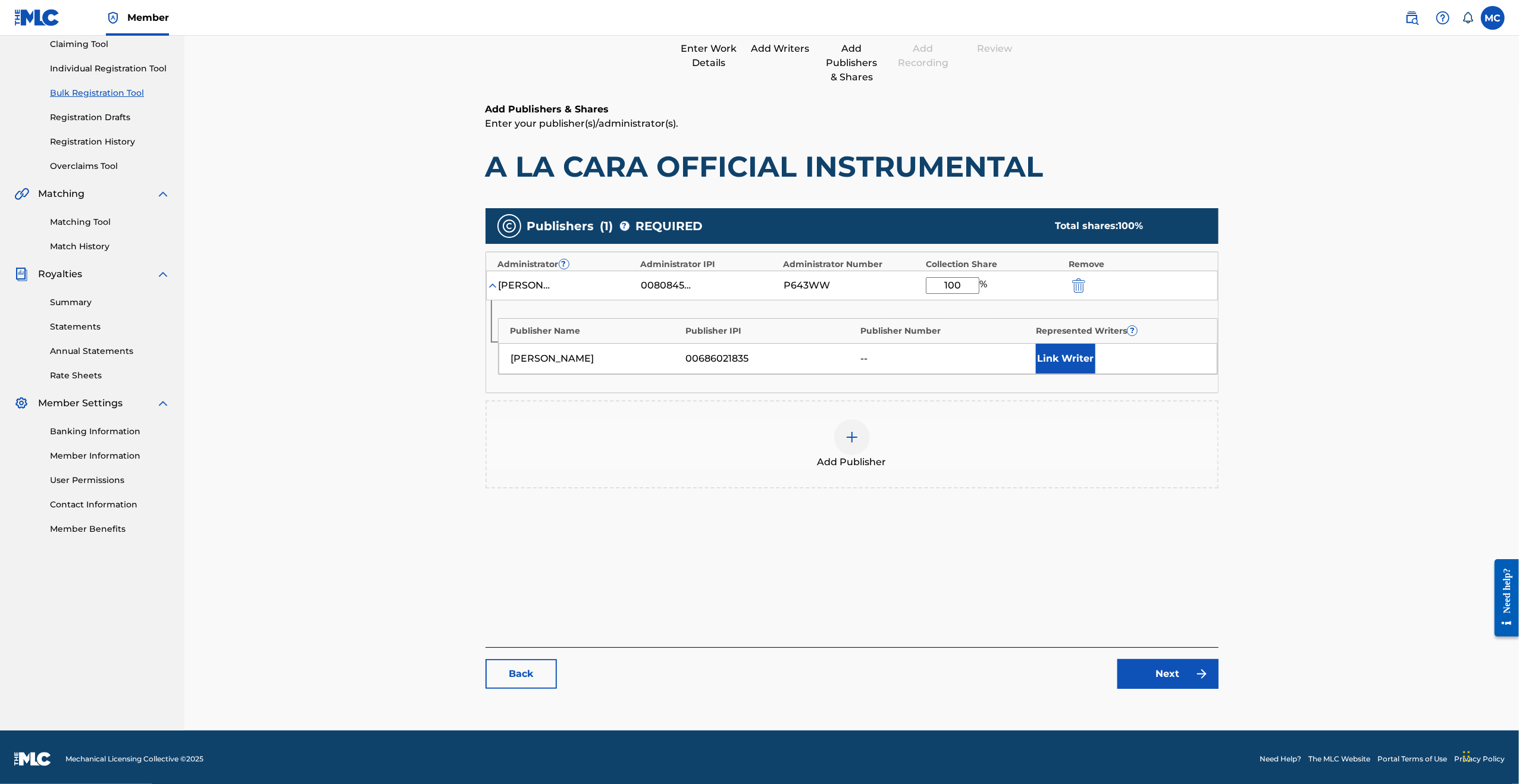
scroll to position [135, 0]
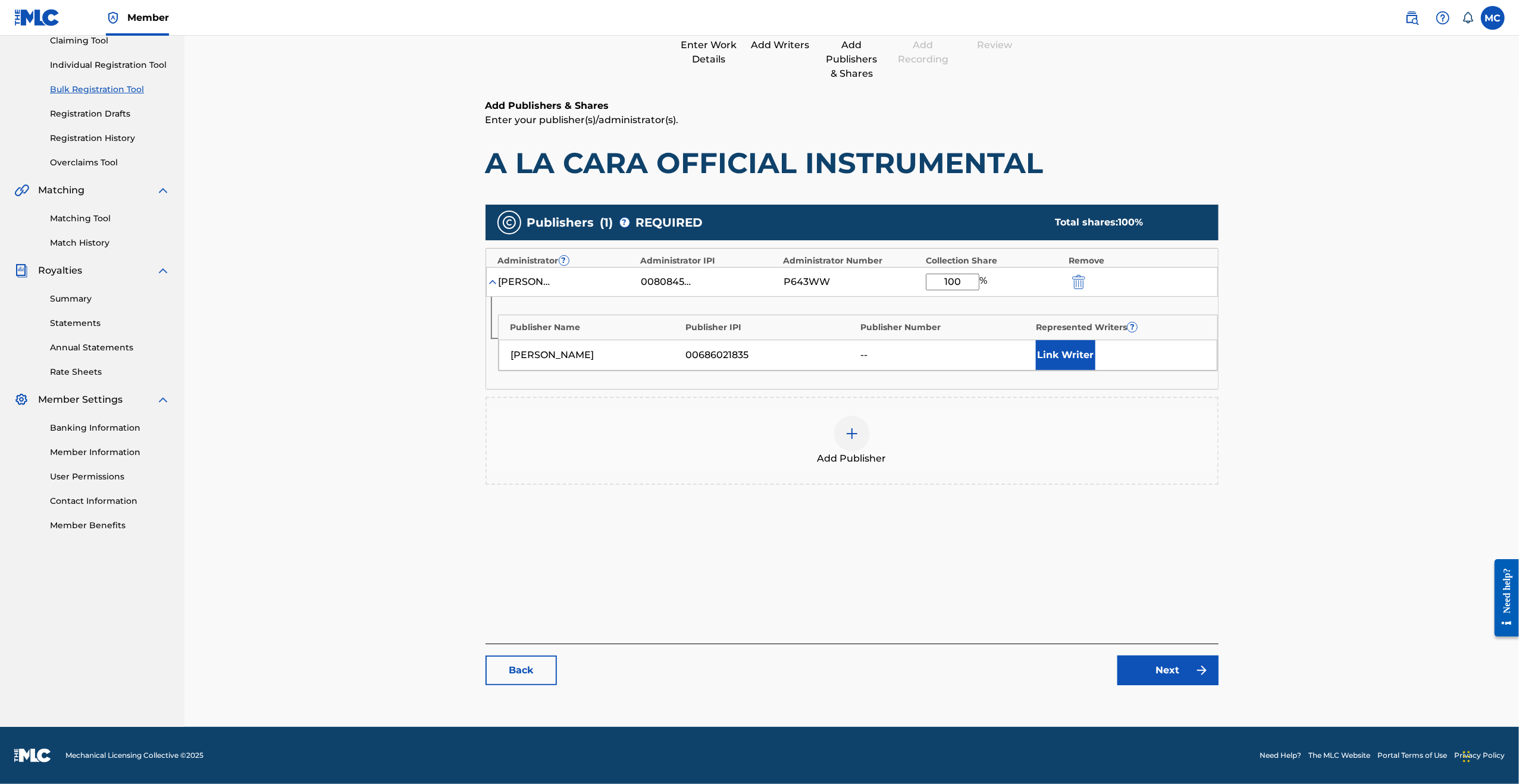
click at [1145, 665] on link "Next" at bounding box center [1167, 670] width 102 height 30
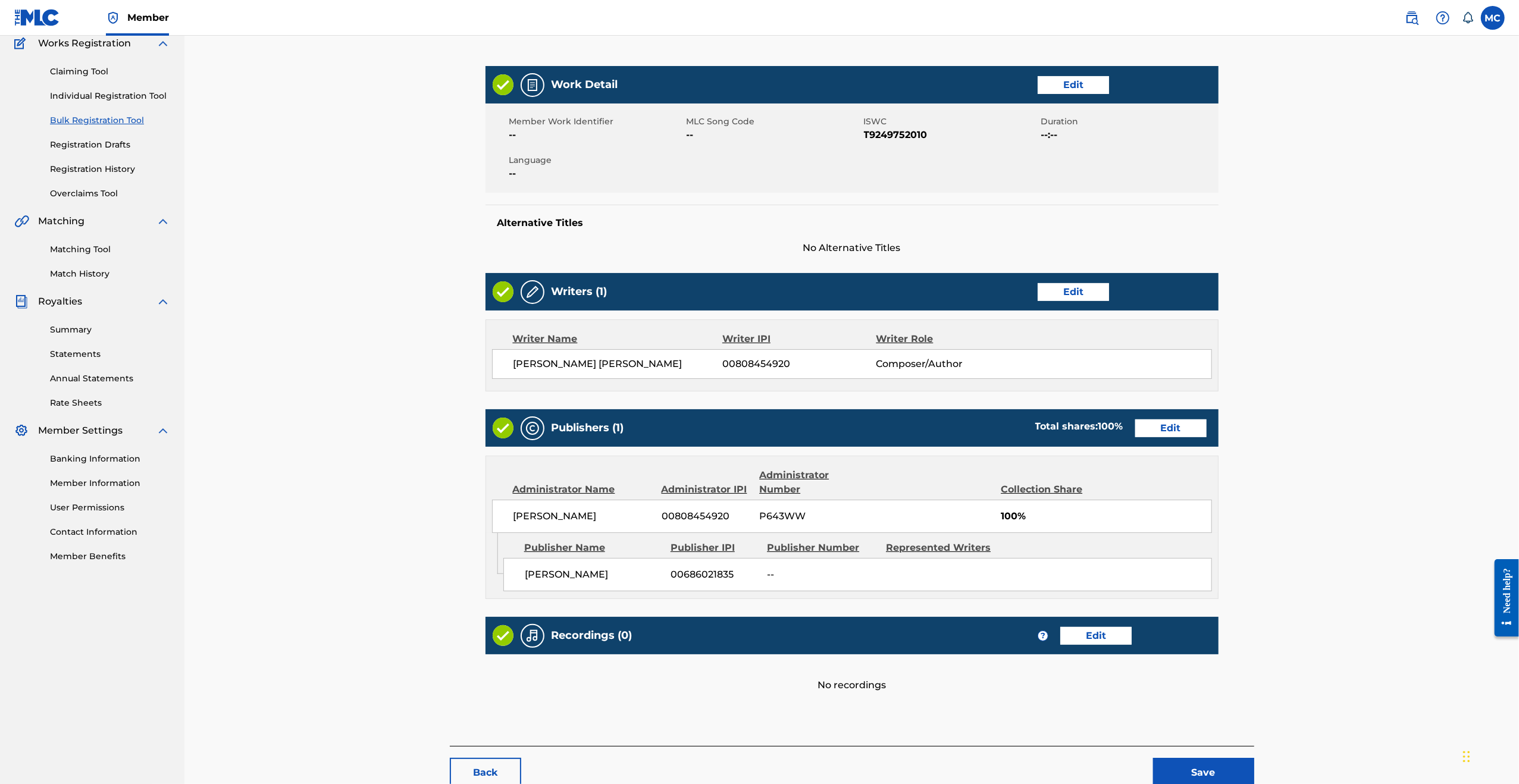
scroll to position [176, 0]
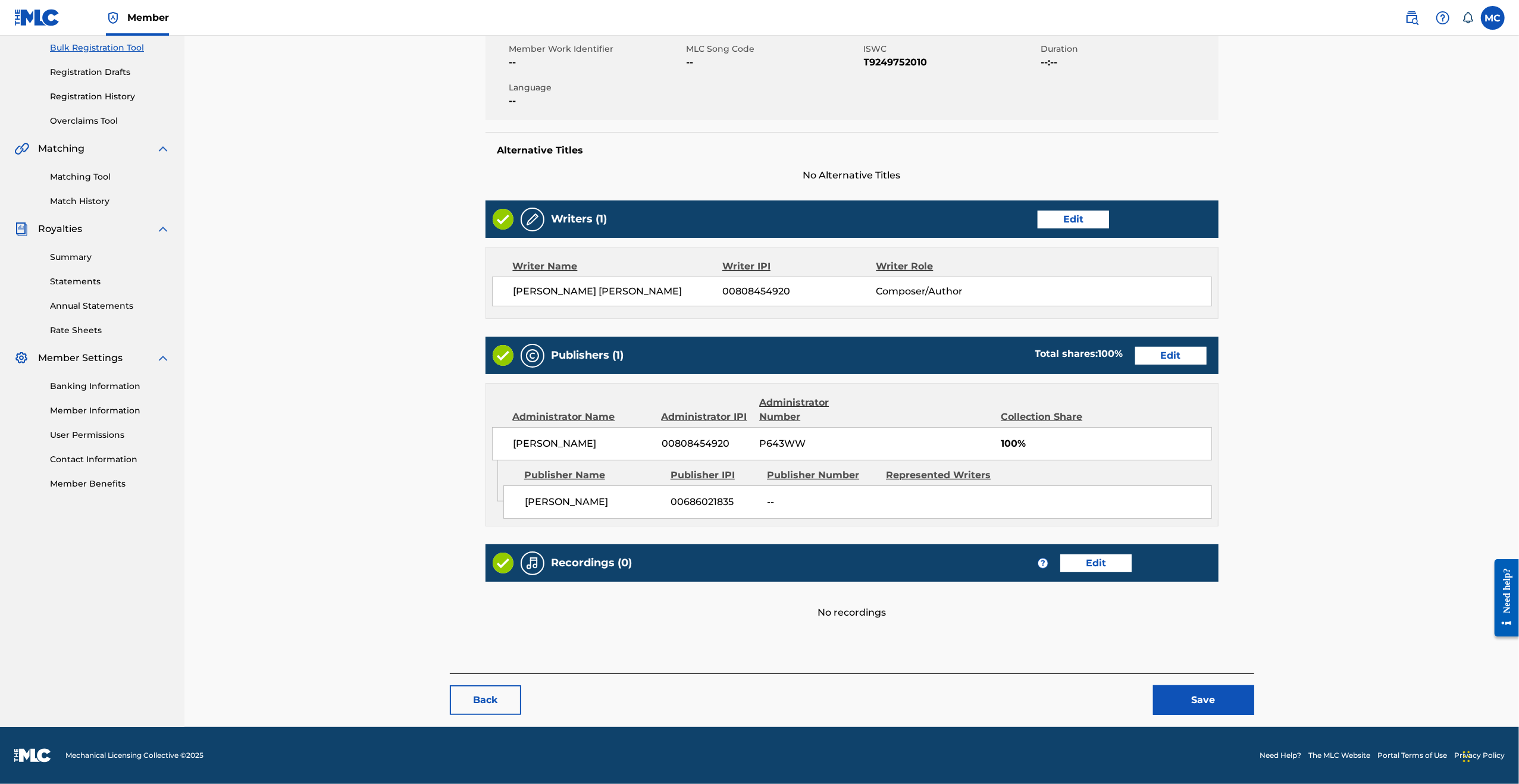
click at [1198, 705] on button "Save" at bounding box center [1203, 700] width 102 height 30
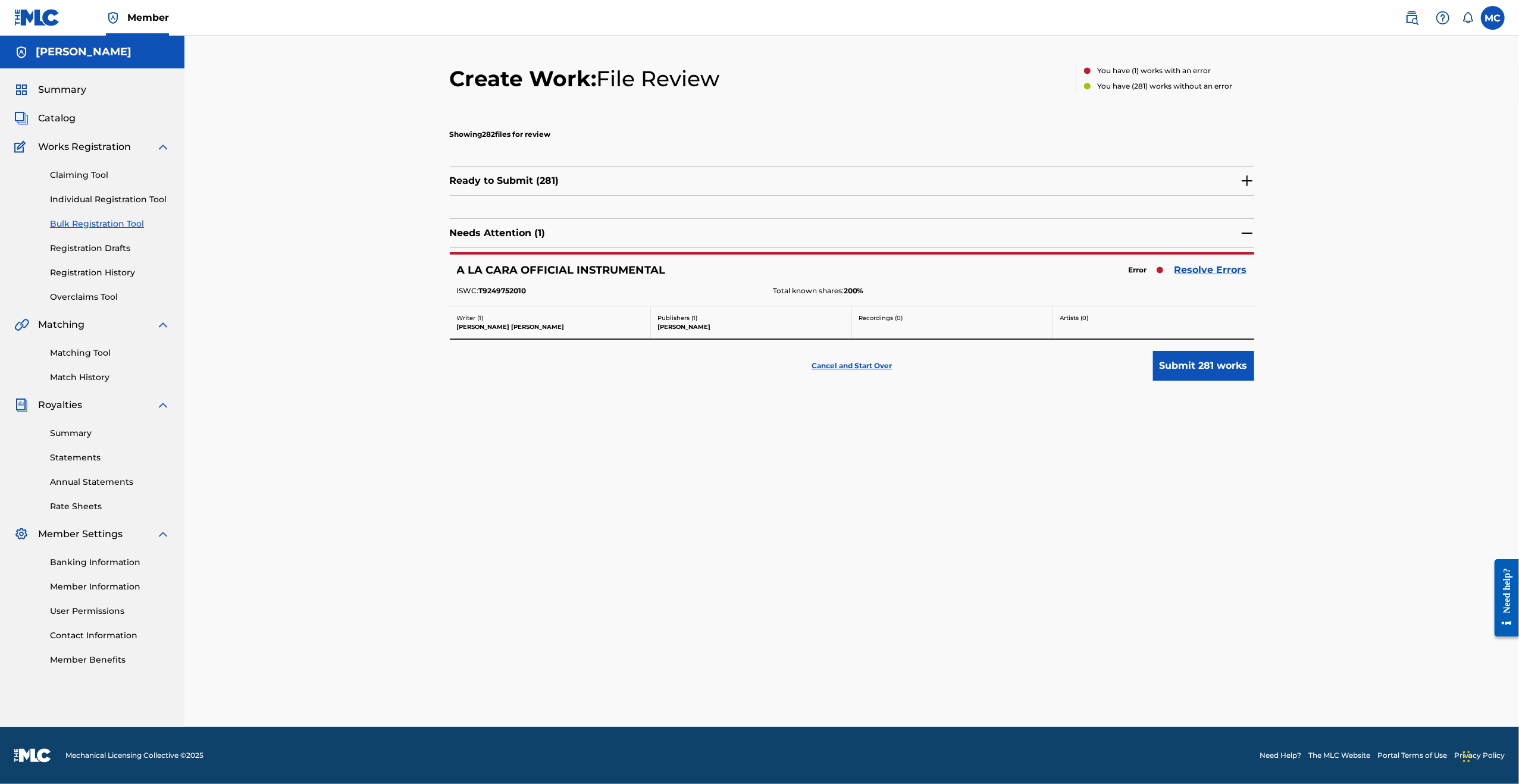
click at [1213, 268] on link "Resolve Errors" at bounding box center [1210, 270] width 73 height 15
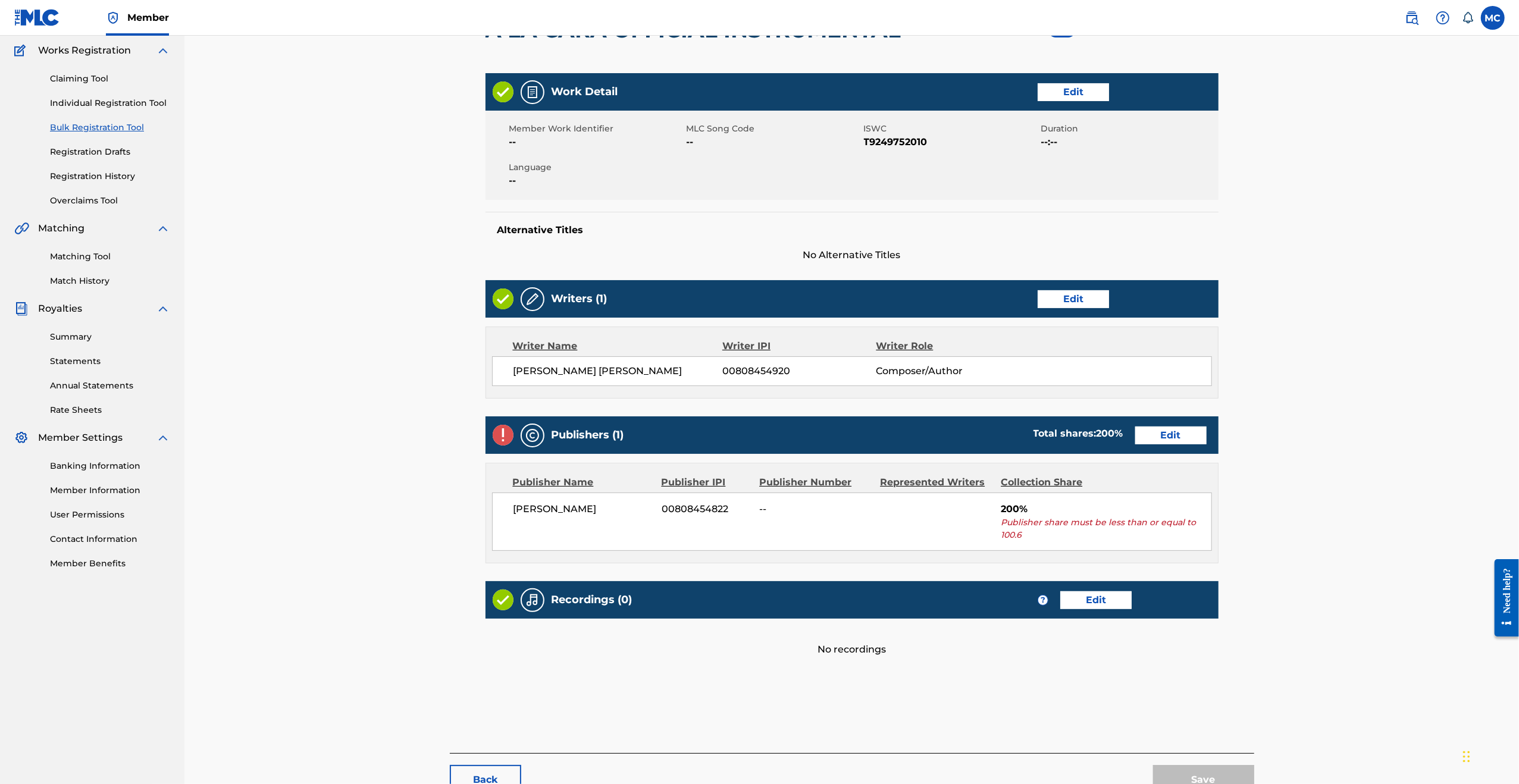
scroll to position [176, 0]
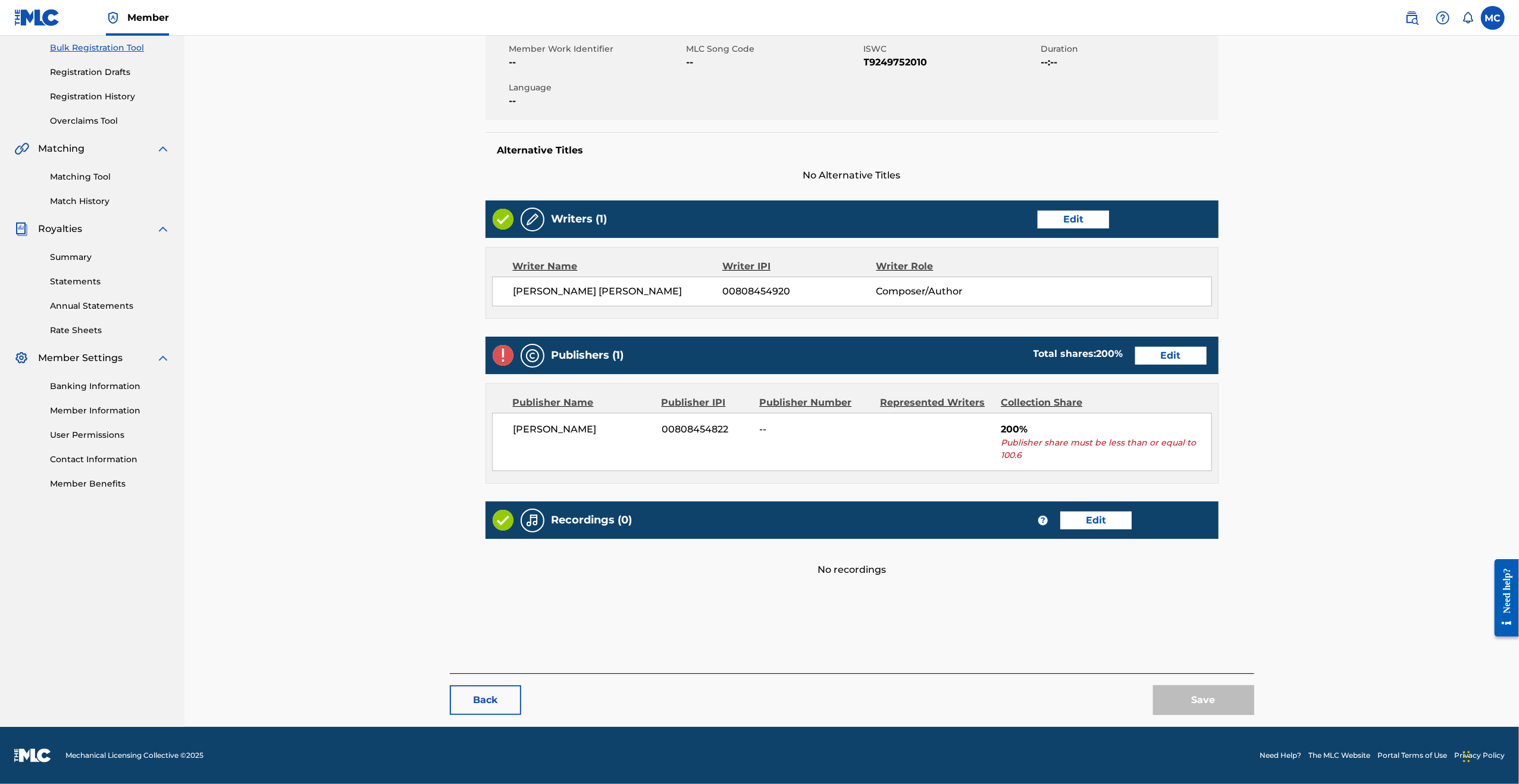
click at [1165, 351] on link "Edit" at bounding box center [1171, 355] width 72 height 18
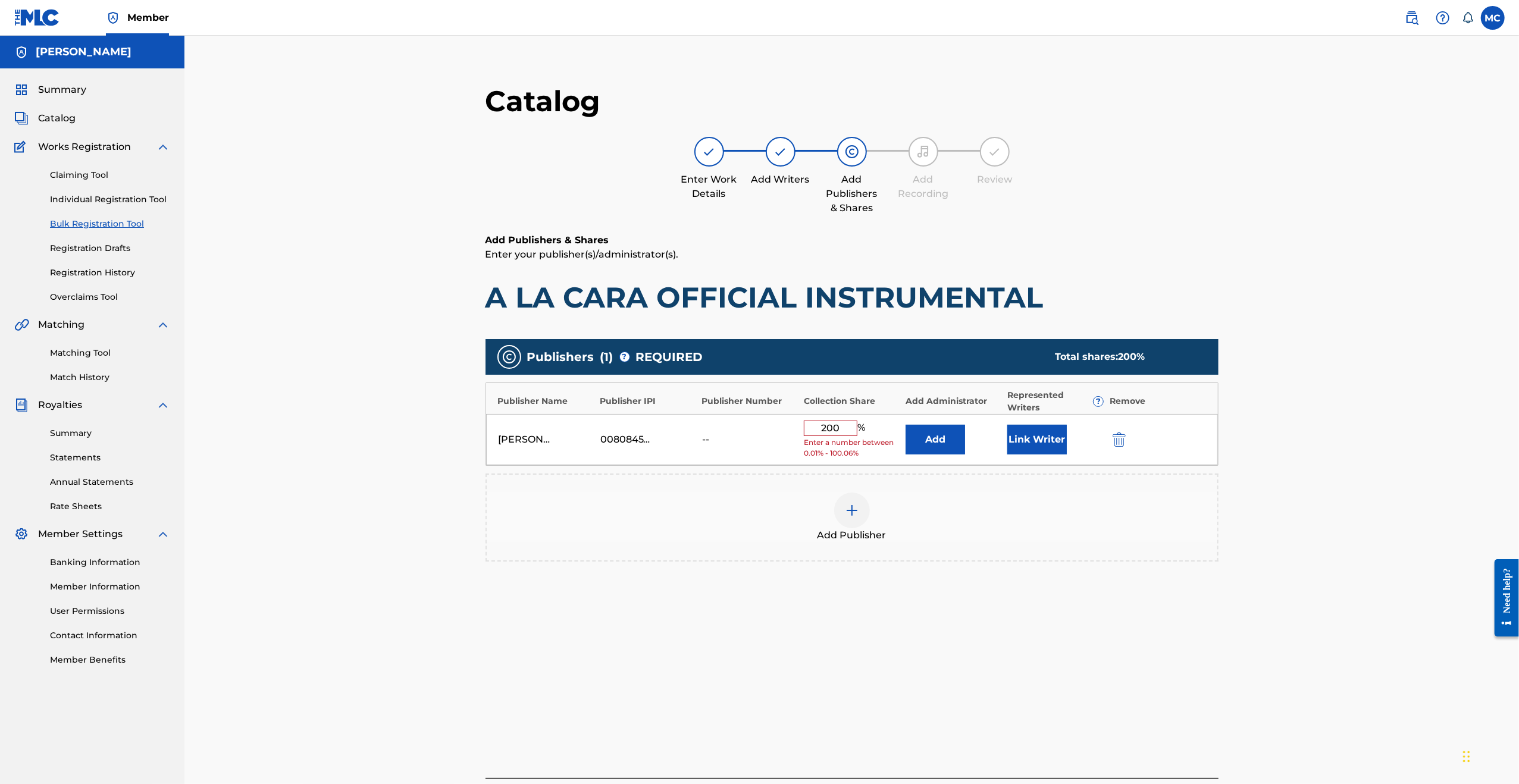
drag, startPoint x: 852, startPoint y: 426, endPoint x: 631, endPoint y: 414, distance: 221.3
click at [622, 421] on div "[PERSON_NAME] 00808454822 -- 200 % Enter a number between 0.01% - 100.06% Add L…" at bounding box center [852, 439] width 731 height 52
type input "100"
click at [953, 422] on div "[PERSON_NAME] 00808454822 -- 100 % Add Link Writer" at bounding box center [852, 435] width 731 height 43
click at [949, 429] on button "Add" at bounding box center [935, 435] width 60 height 30
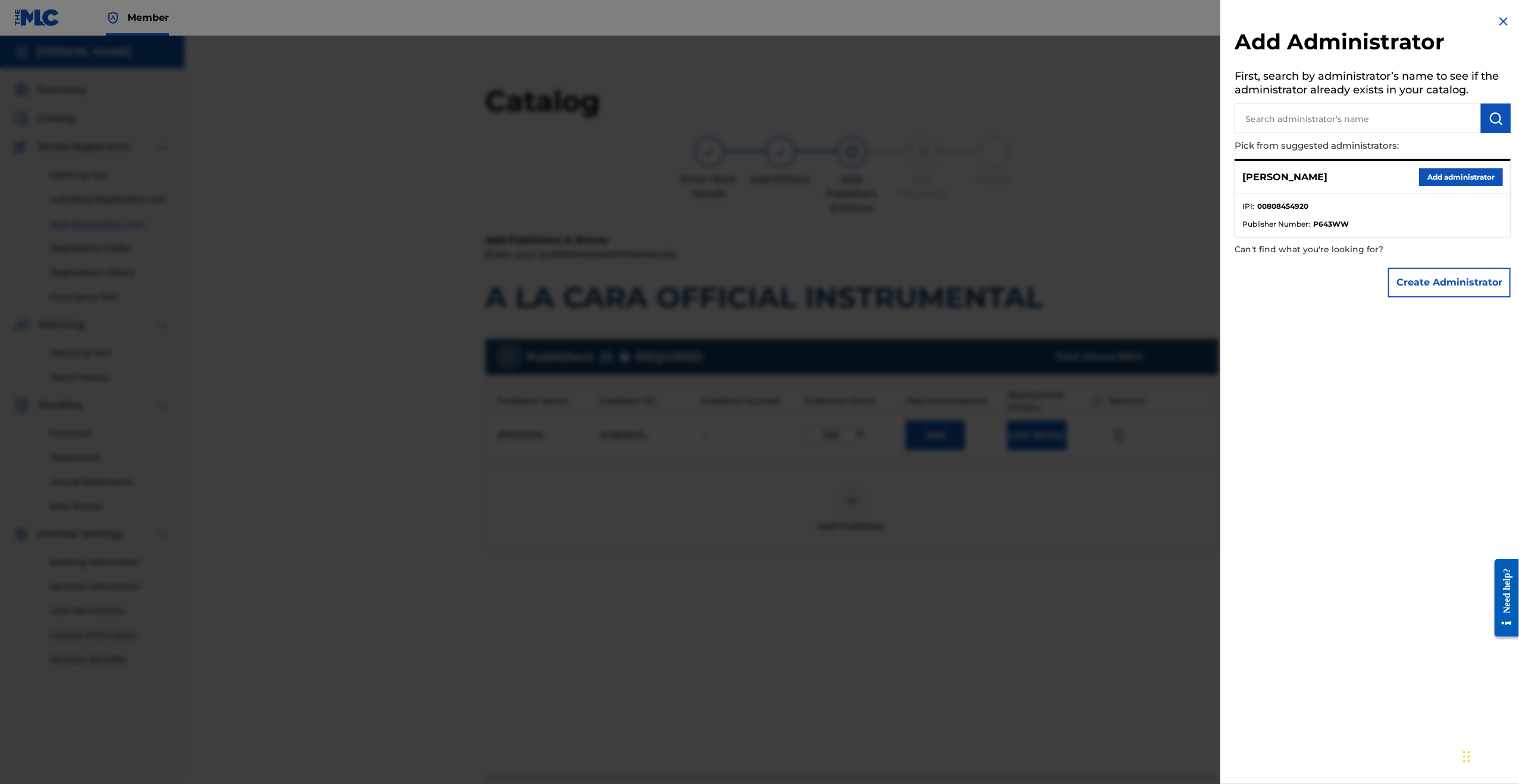
click at [1431, 171] on button "Add administrator" at bounding box center [1461, 177] width 84 height 18
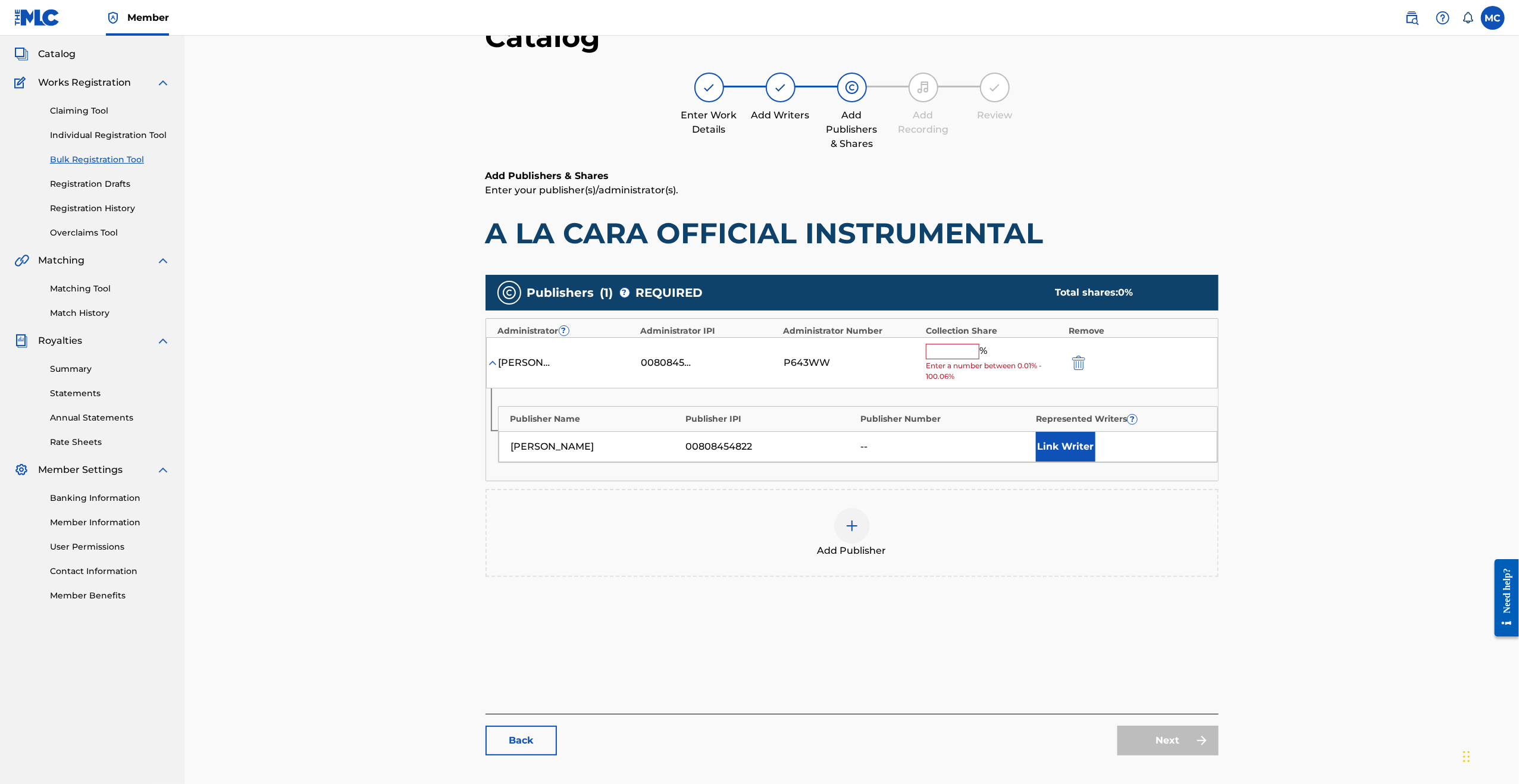
scroll to position [135, 0]
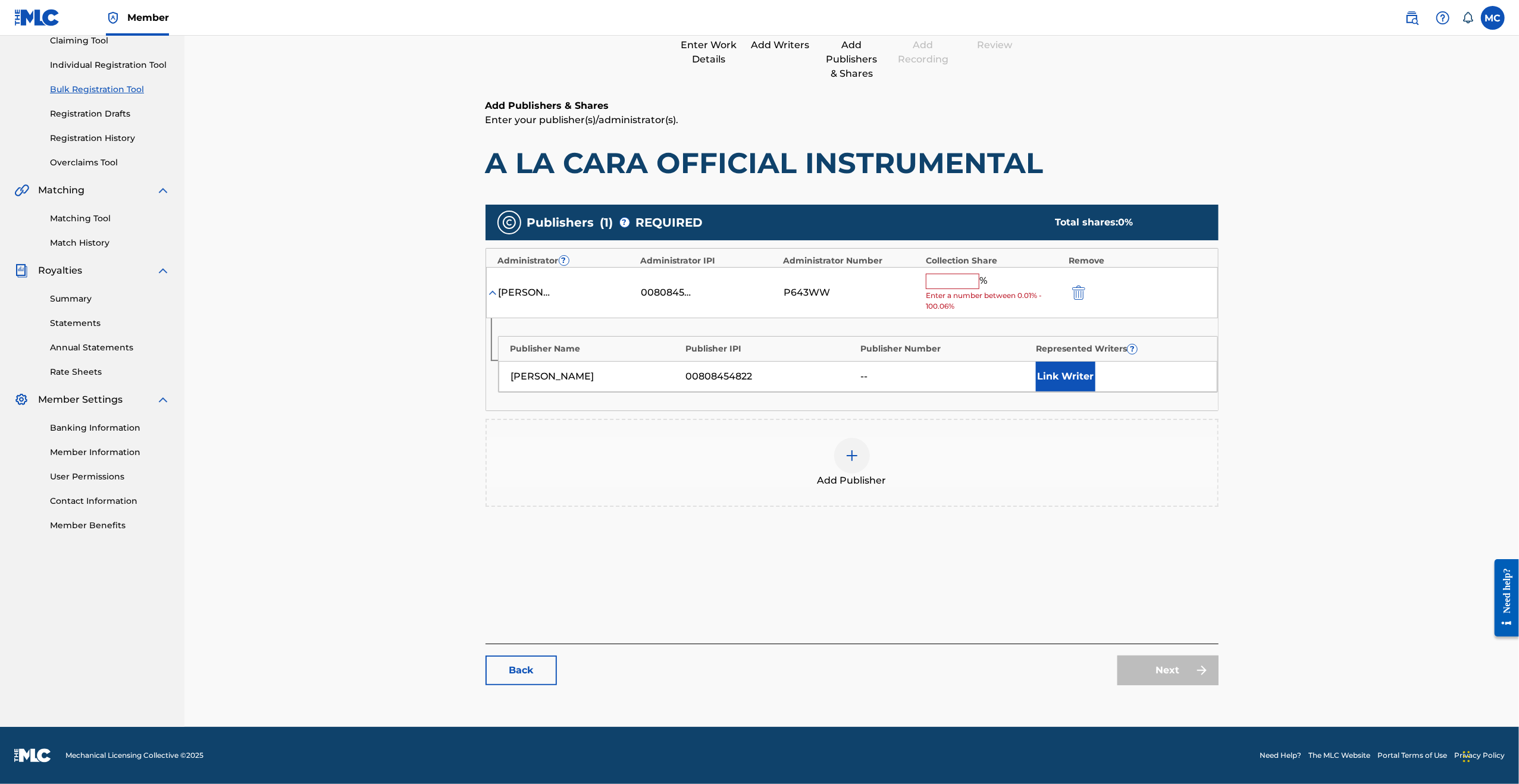
click at [1165, 657] on div "Next" at bounding box center [1167, 670] width 102 height 30
click at [956, 282] on input "text" at bounding box center [952, 282] width 54 height 15
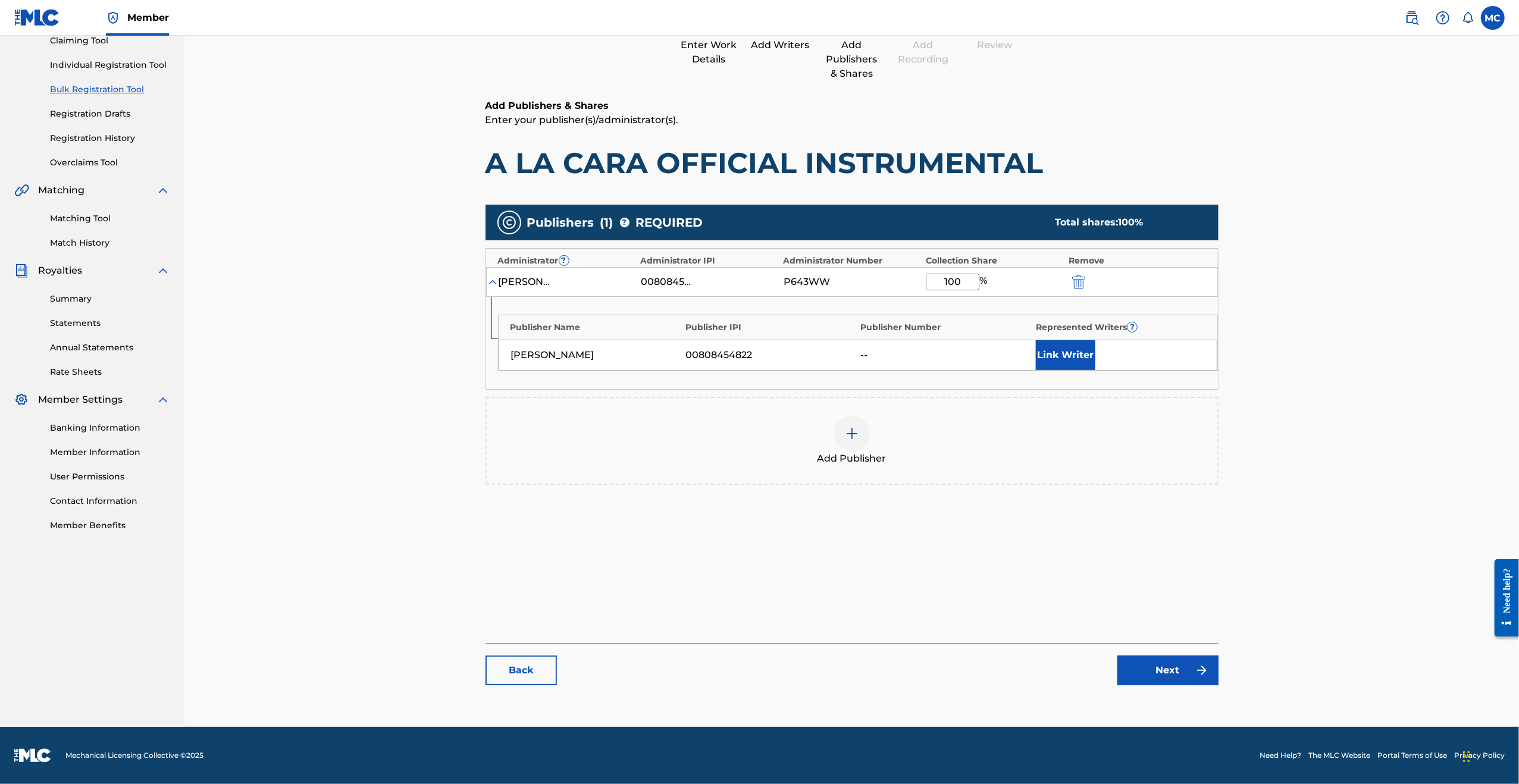
type input "100"
click at [1152, 668] on link "Next" at bounding box center [1167, 670] width 102 height 30
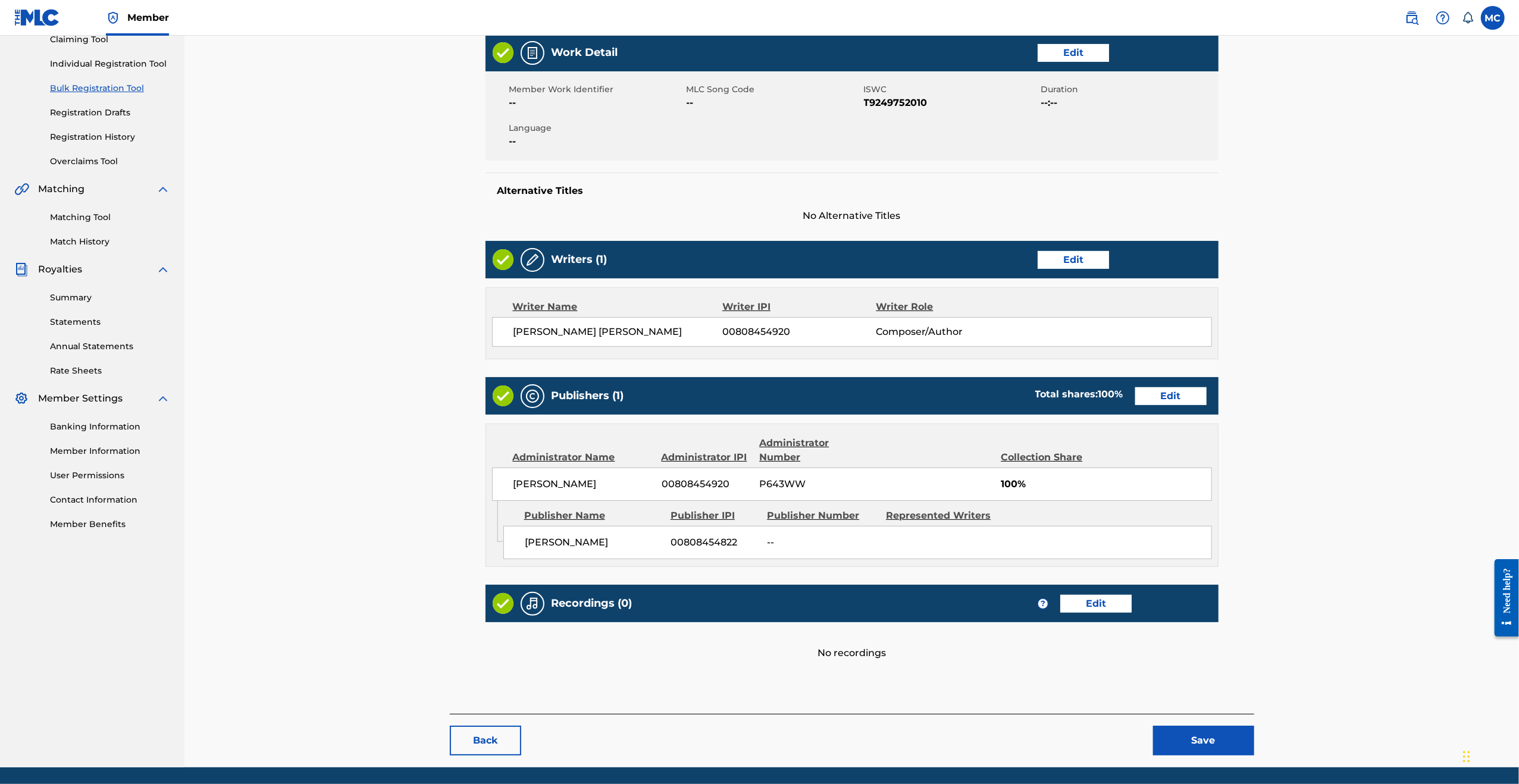
scroll to position [176, 0]
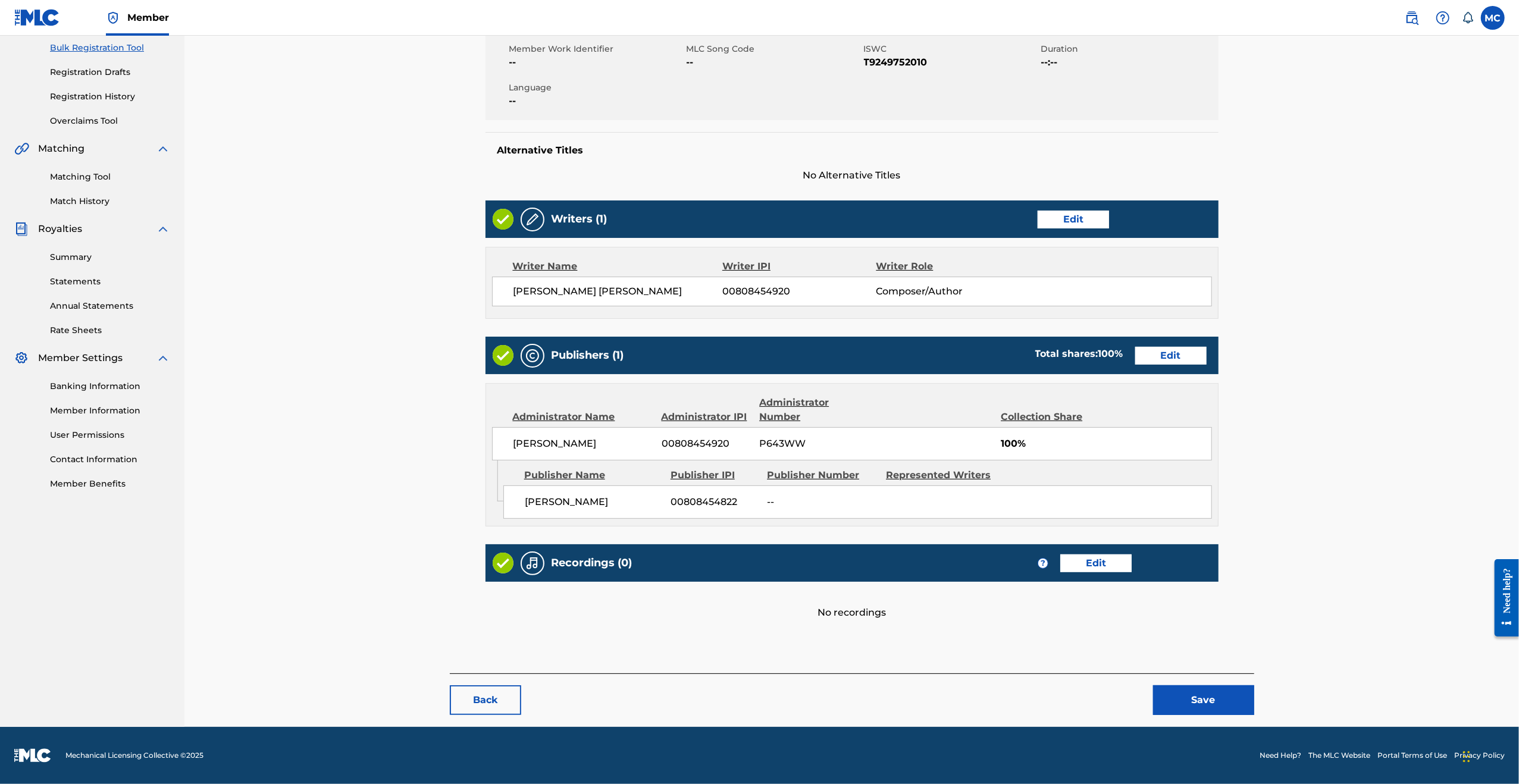
click at [1202, 699] on button "Save" at bounding box center [1203, 700] width 102 height 30
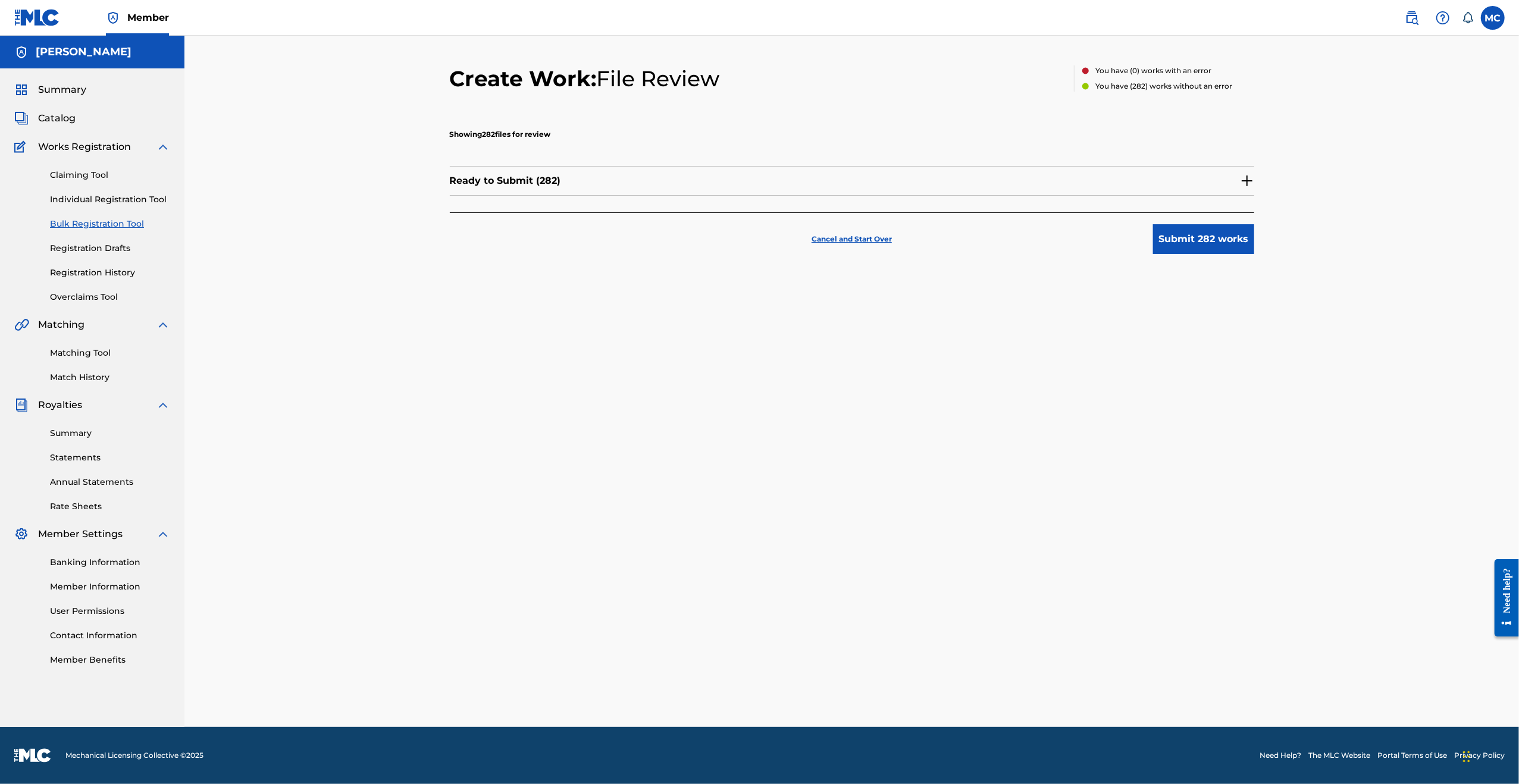
click at [1183, 241] on button "Submit 282 works" at bounding box center [1203, 239] width 102 height 30
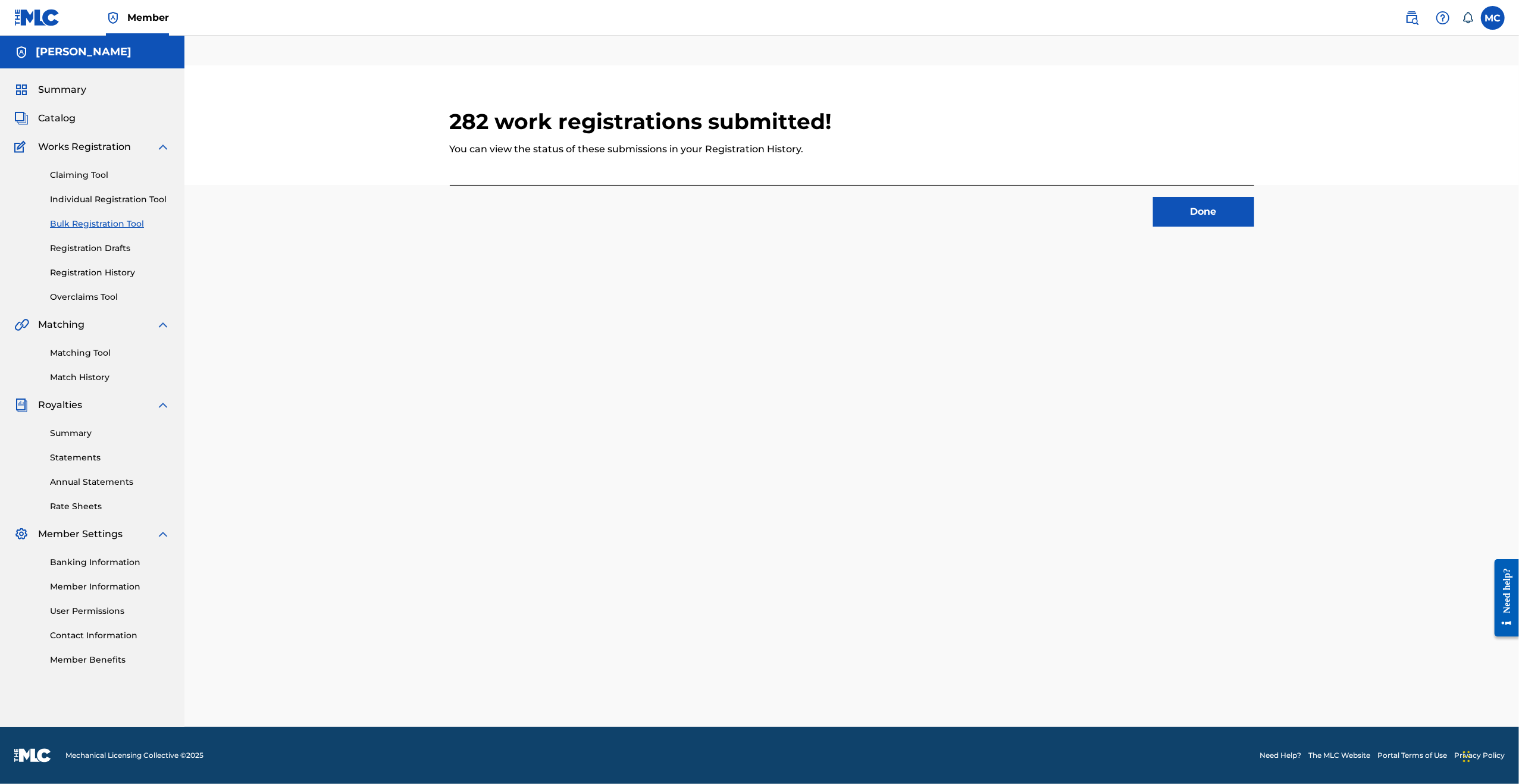
click at [1183, 217] on button "Done" at bounding box center [1203, 212] width 102 height 30
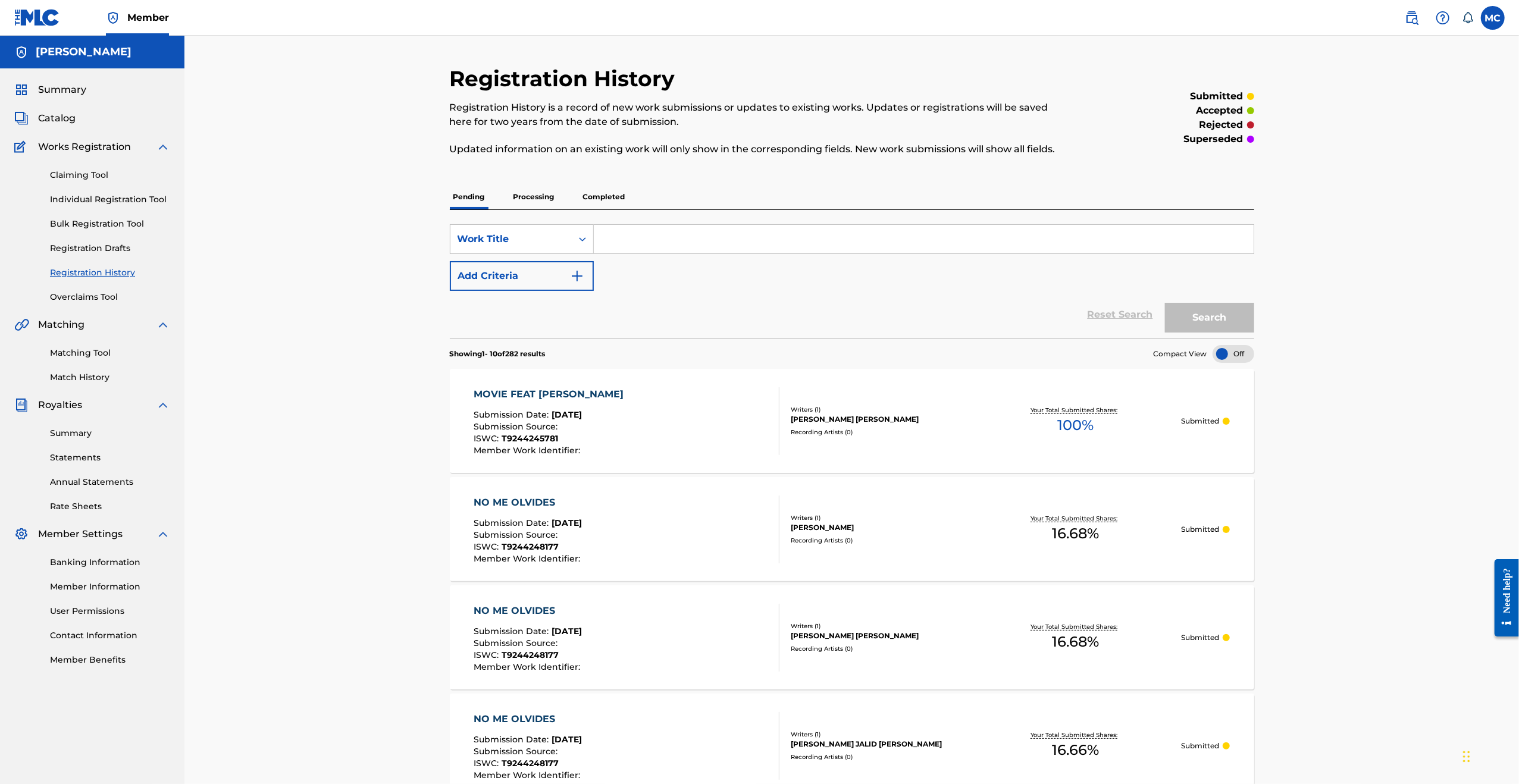
scroll to position [119, 0]
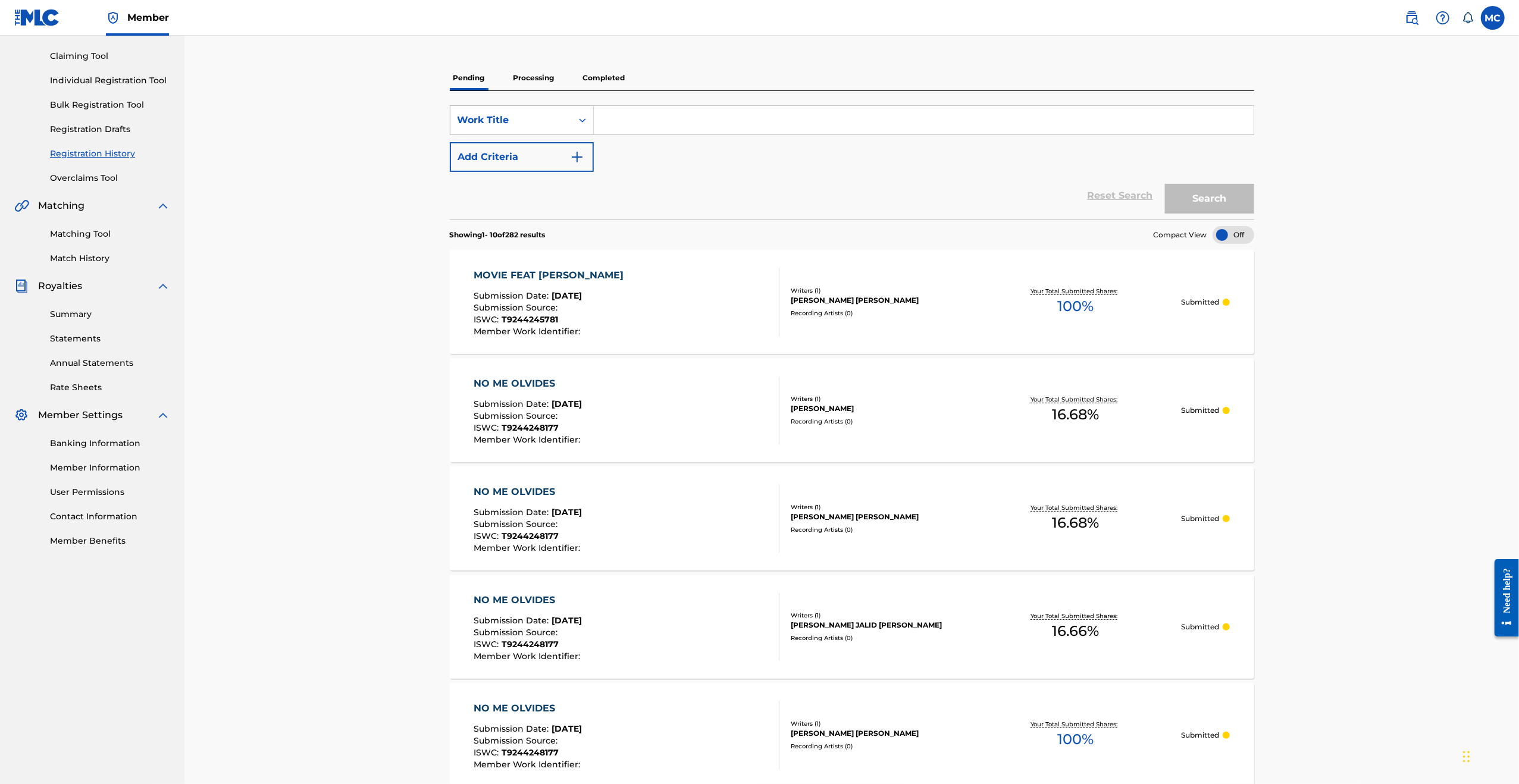
click at [96, 101] on link "Bulk Registration Tool" at bounding box center [110, 105] width 120 height 13
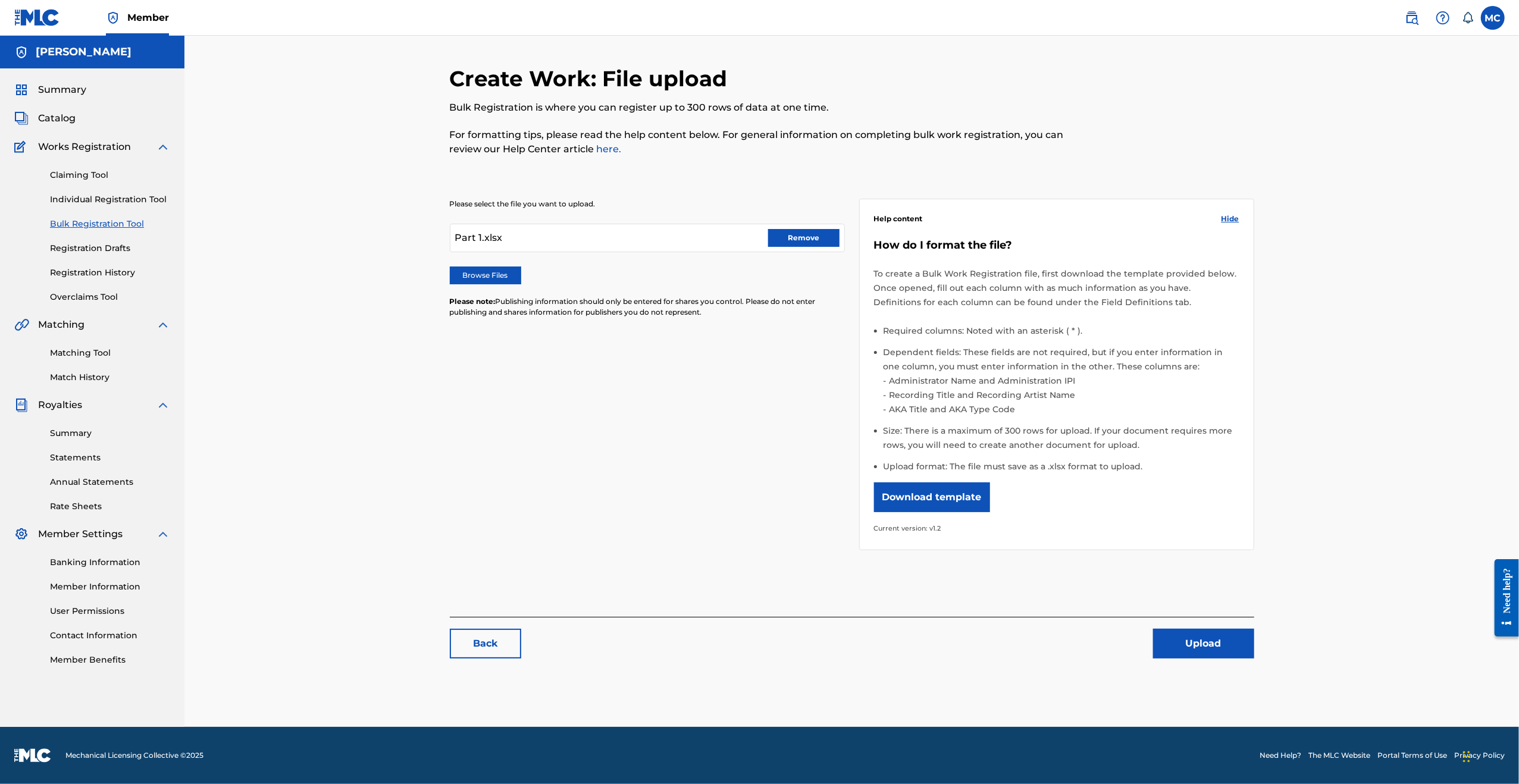
click at [787, 237] on button "Remove" at bounding box center [804, 237] width 72 height 18
click at [488, 281] on label "Browse Files" at bounding box center [486, 275] width 72 height 18
click at [0, 0] on input "Browse Files" at bounding box center [0, 0] width 0 height 0
click at [1226, 650] on button "Upload" at bounding box center [1203, 643] width 102 height 30
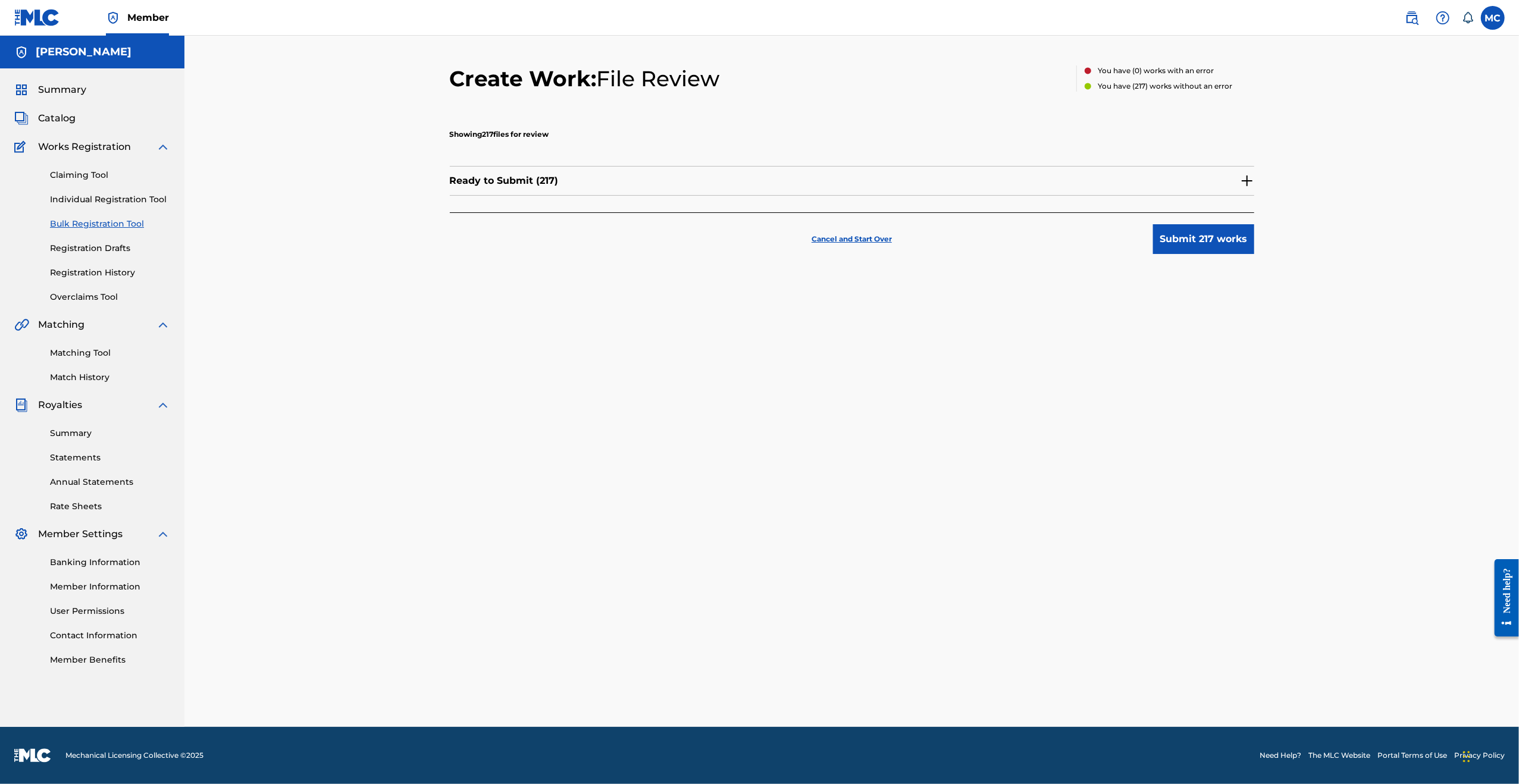
click at [1203, 241] on button "Submit 217 works" at bounding box center [1203, 239] width 102 height 30
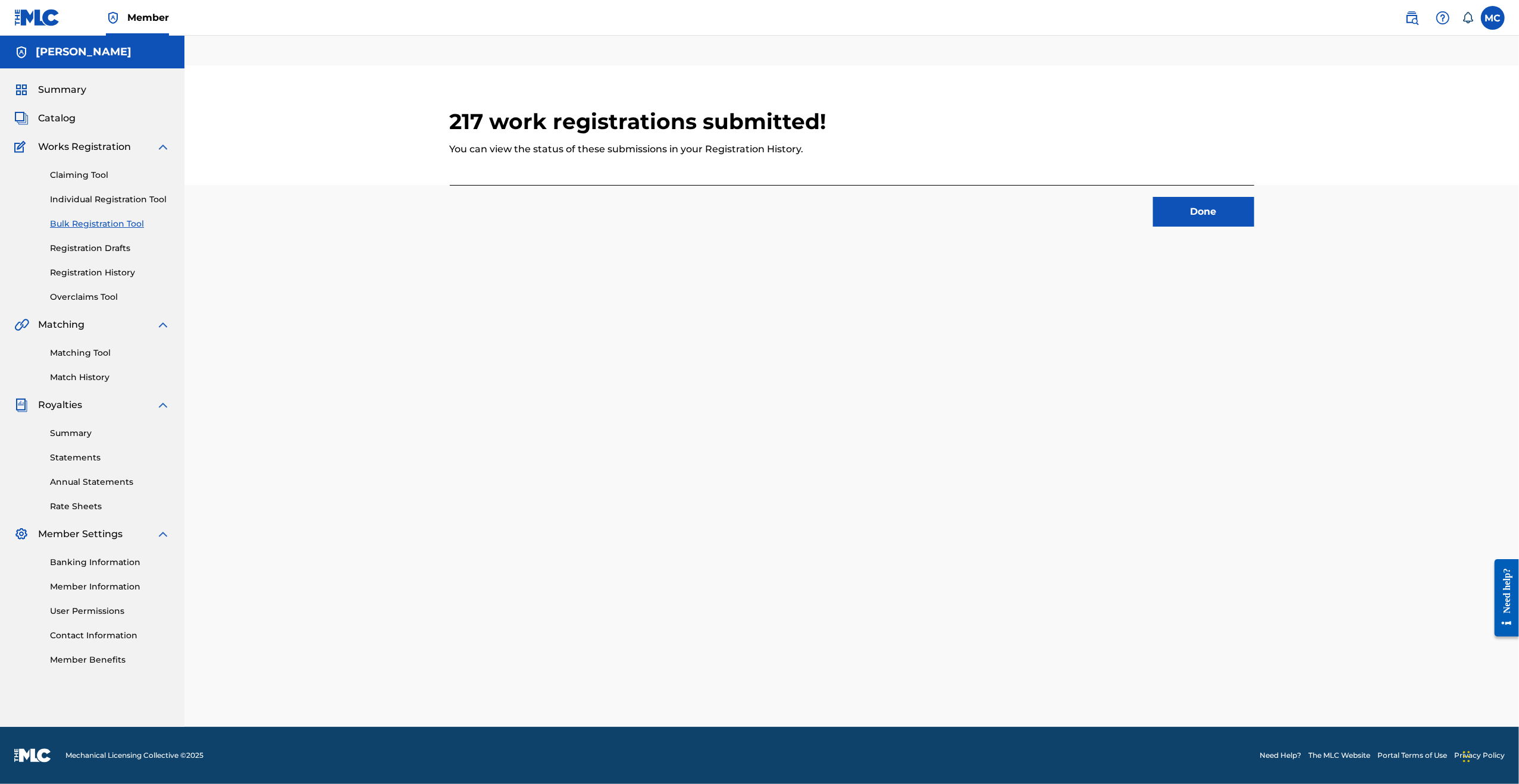
click at [1179, 212] on button "Done" at bounding box center [1203, 212] width 102 height 30
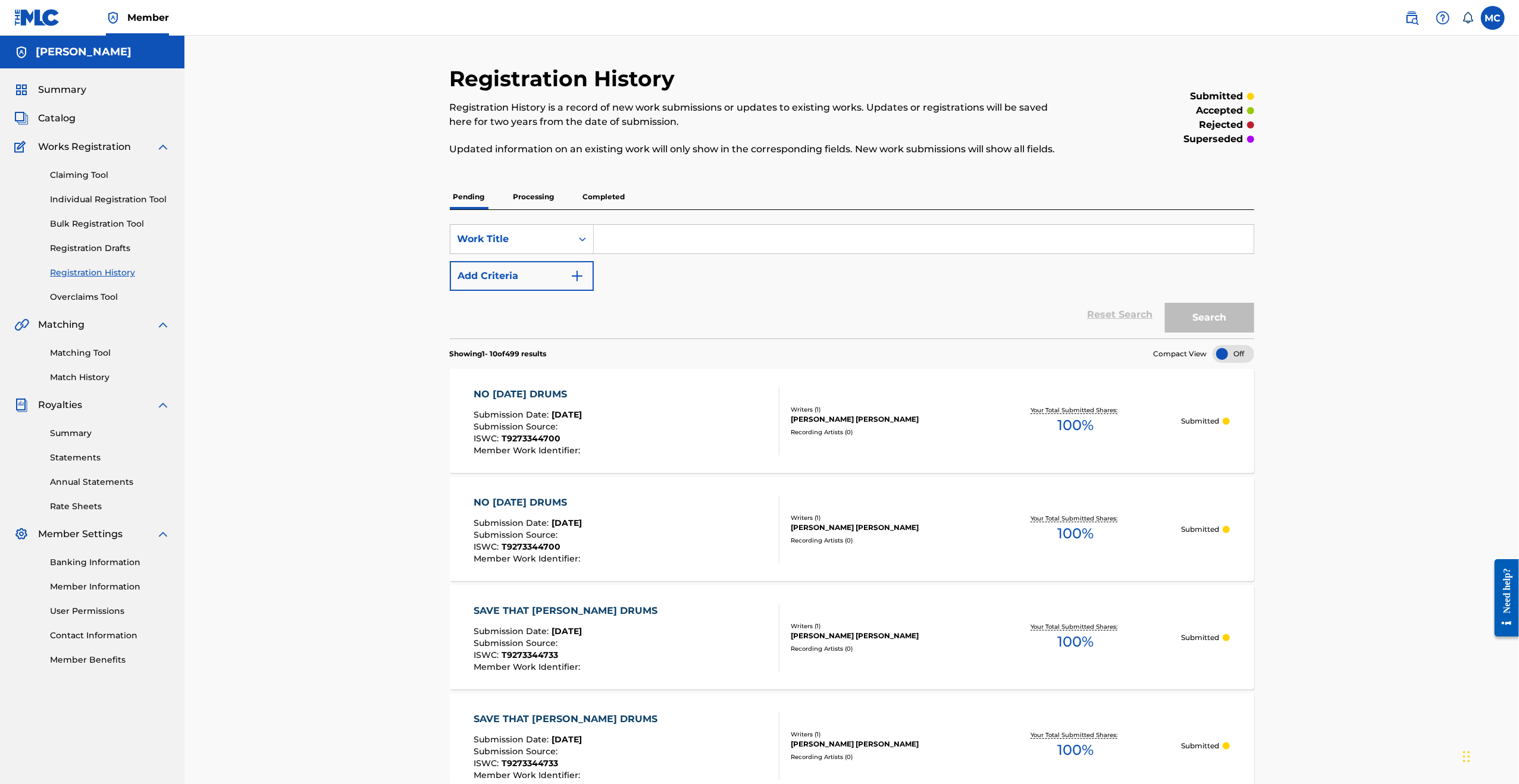
click at [88, 225] on link "Bulk Registration Tool" at bounding box center [110, 224] width 120 height 13
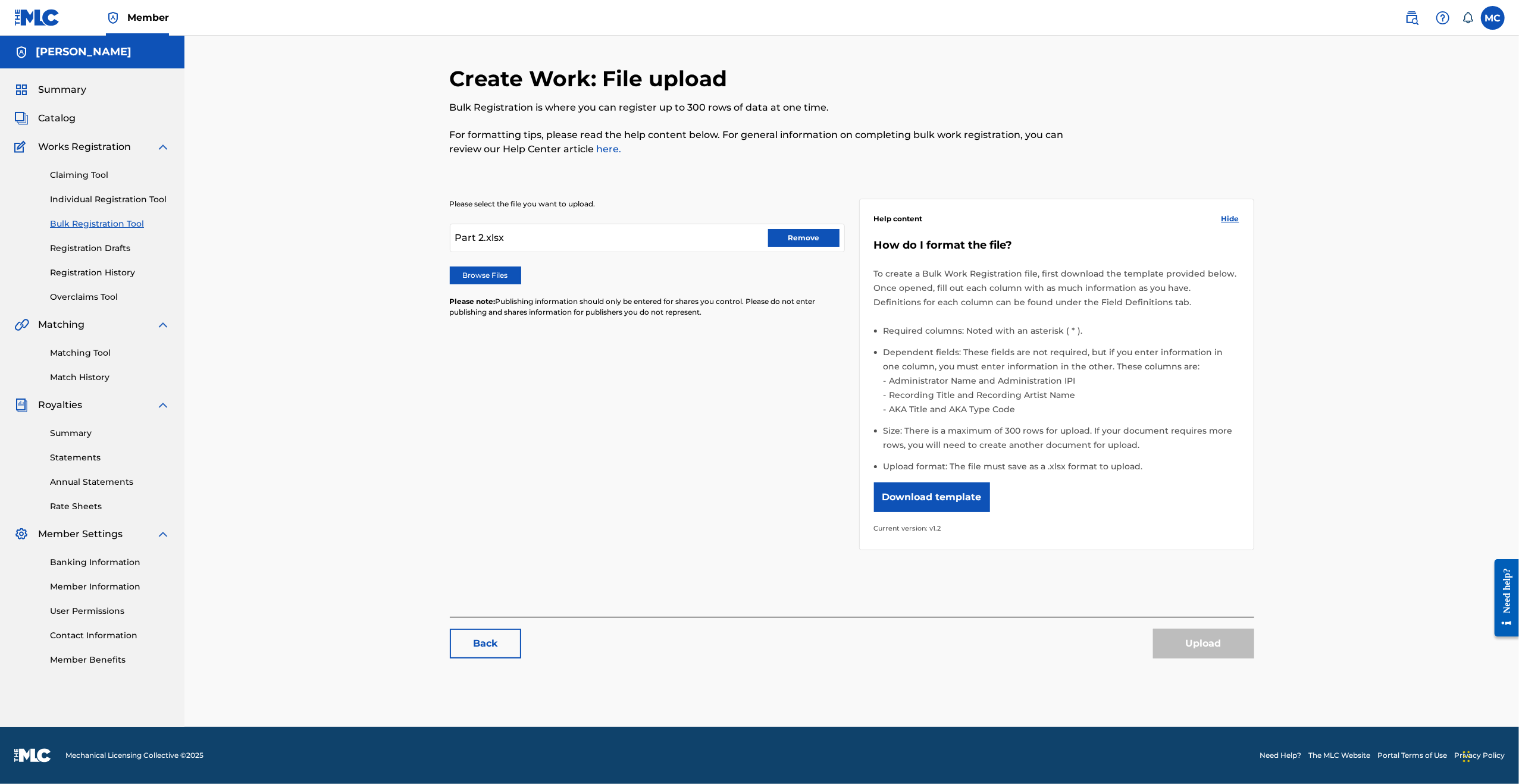
click at [814, 241] on button "Remove" at bounding box center [804, 237] width 72 height 18
click at [473, 273] on label "Browse Files" at bounding box center [486, 275] width 72 height 18
click at [0, 0] on input "Browse Files" at bounding box center [0, 0] width 0 height 0
click at [1213, 648] on button "Upload" at bounding box center [1203, 643] width 102 height 30
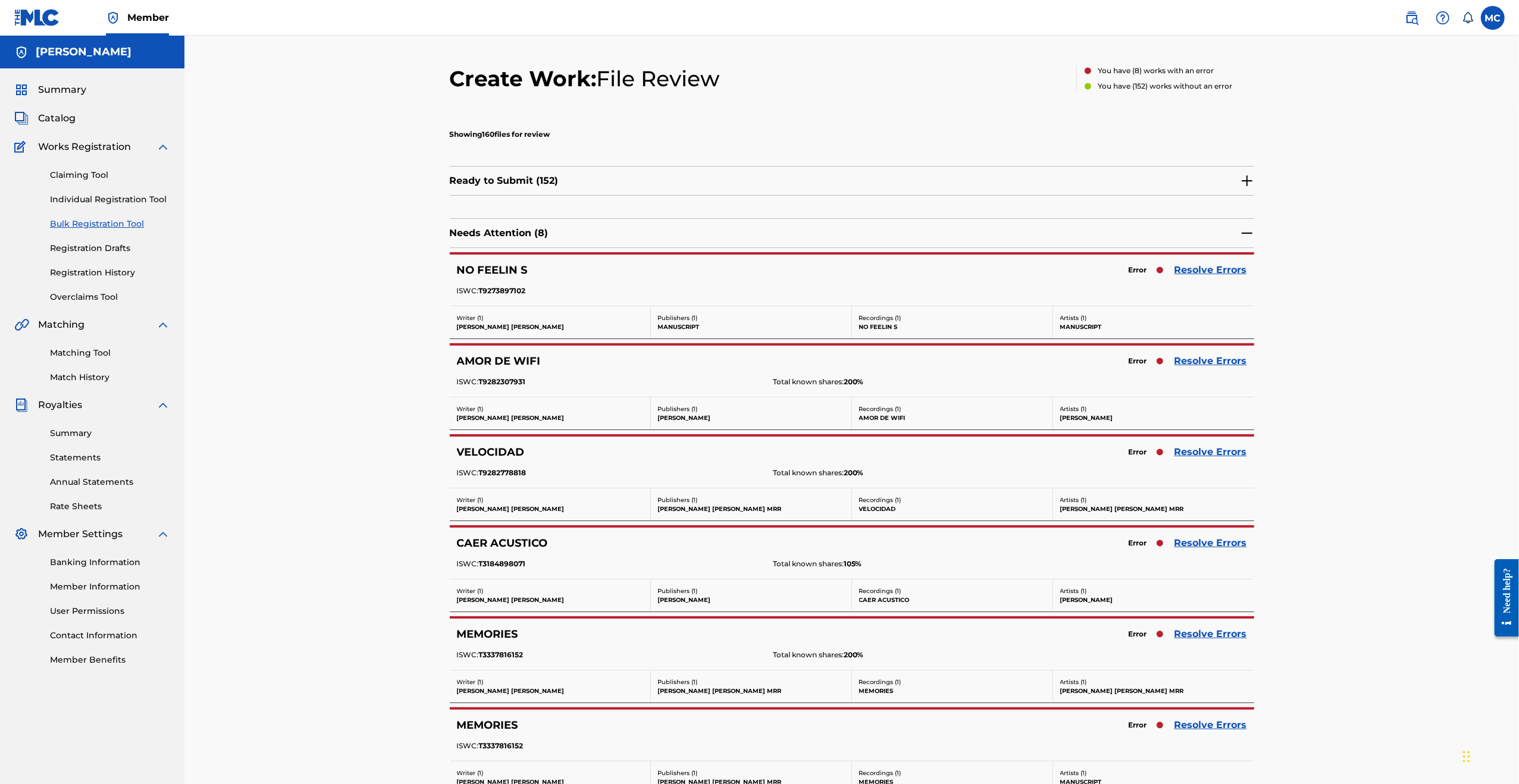
click at [1200, 269] on link "Resolve Errors" at bounding box center [1210, 270] width 73 height 15
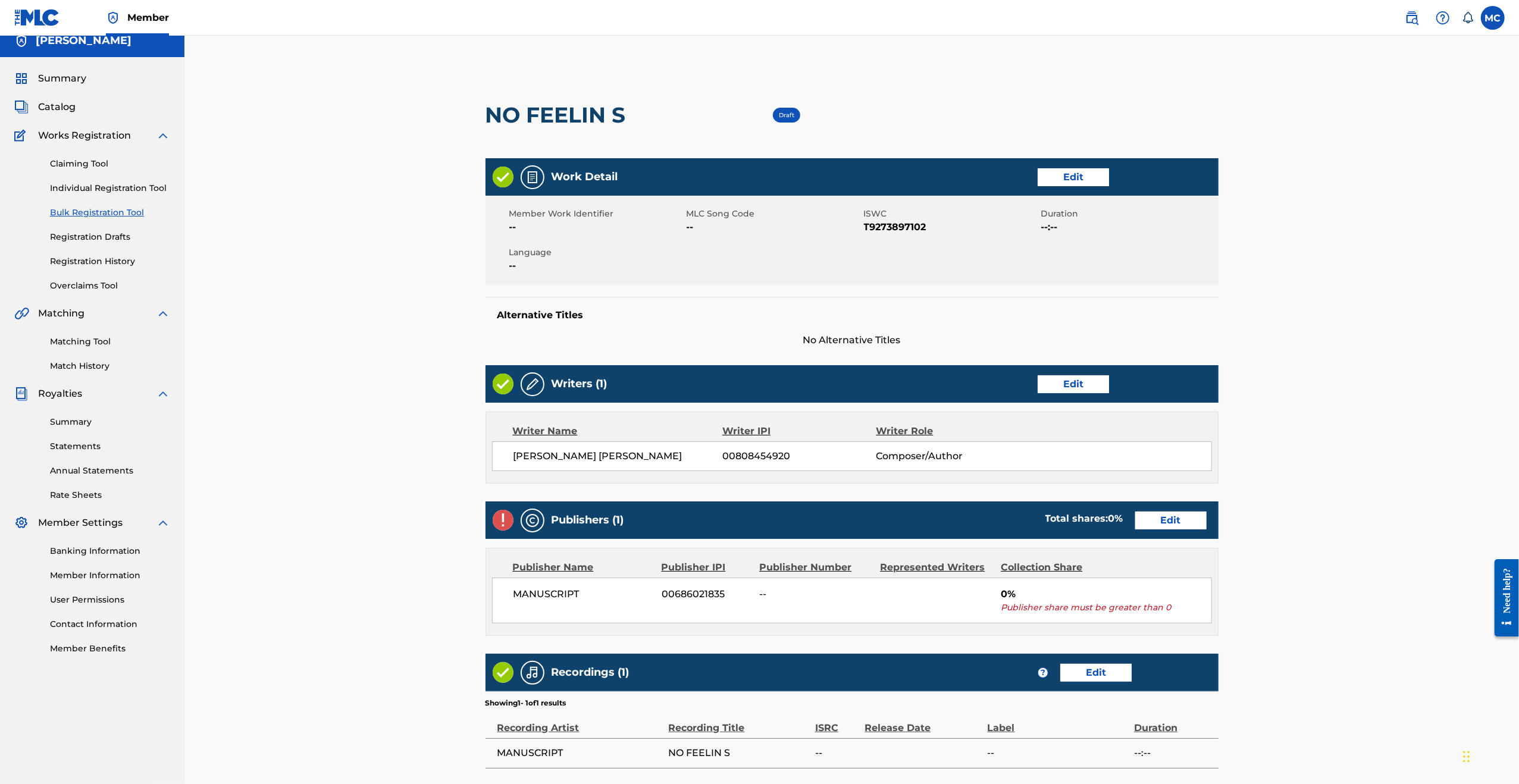
scroll to position [176, 0]
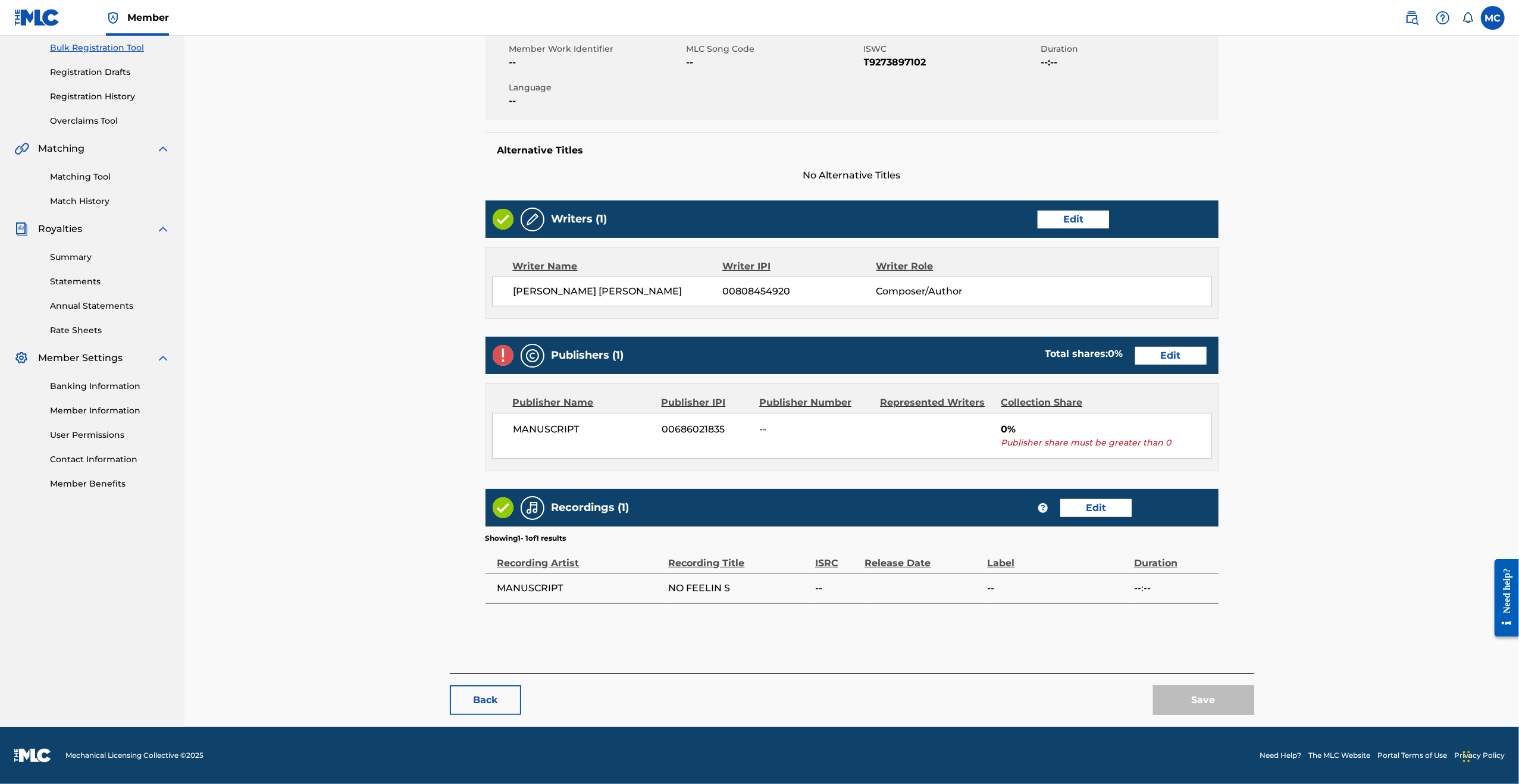
click at [1167, 354] on link "Edit" at bounding box center [1171, 355] width 72 height 18
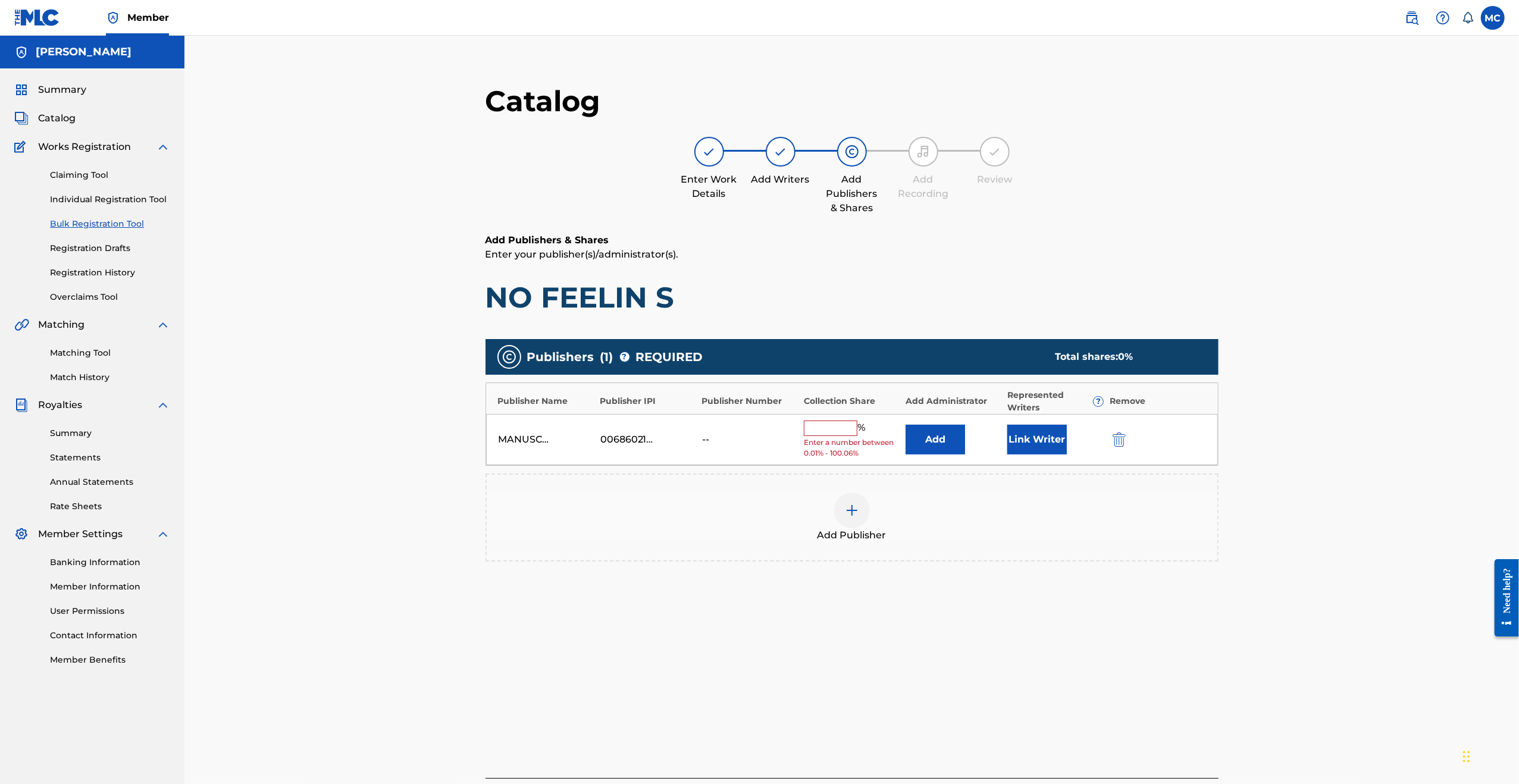
click at [581, 438] on div "MANUSCRIPT" at bounding box center [546, 439] width 96 height 15
click at [1122, 437] on img "submit" at bounding box center [1119, 439] width 13 height 15
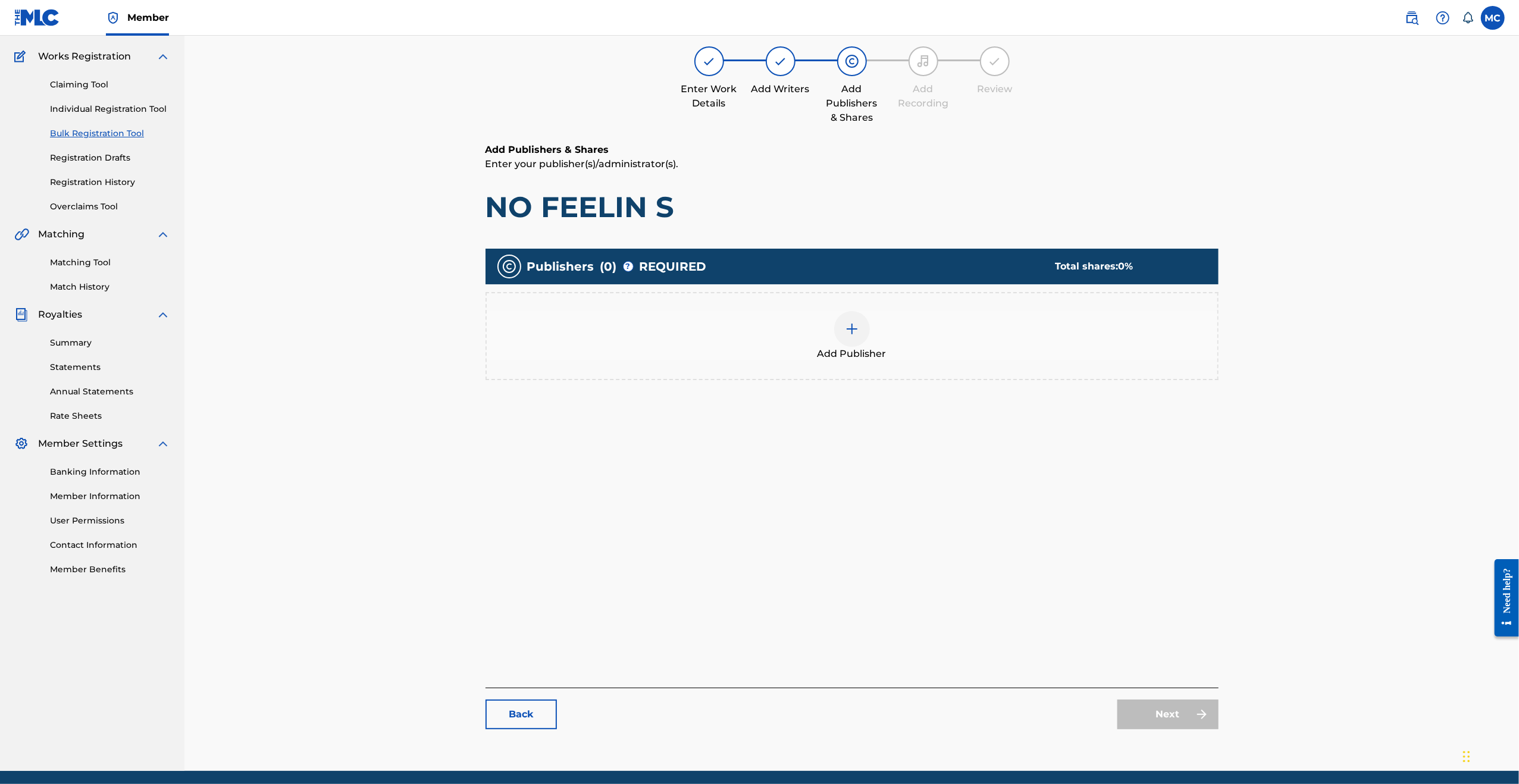
scroll to position [75, 0]
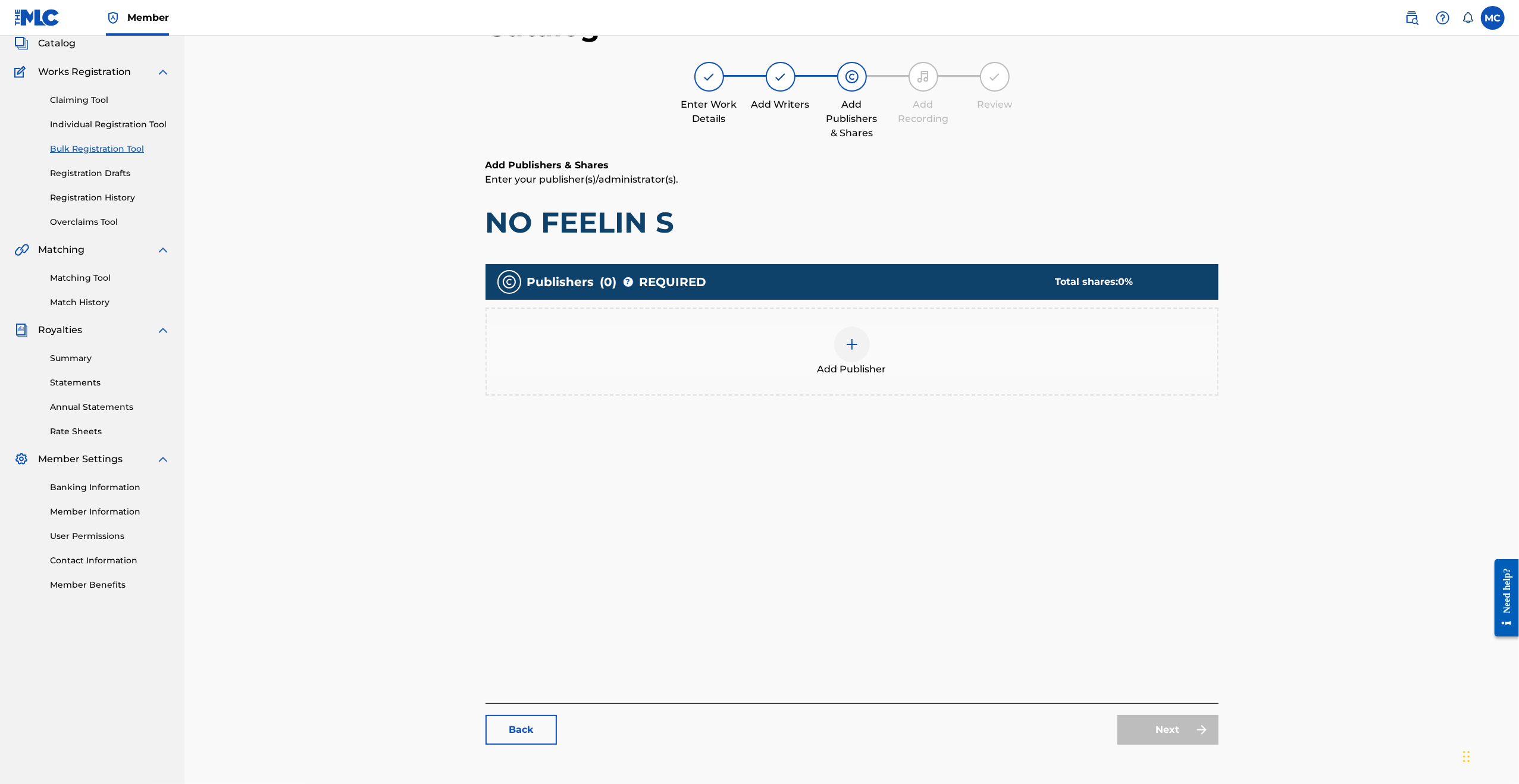
click at [852, 346] on img at bounding box center [852, 344] width 15 height 15
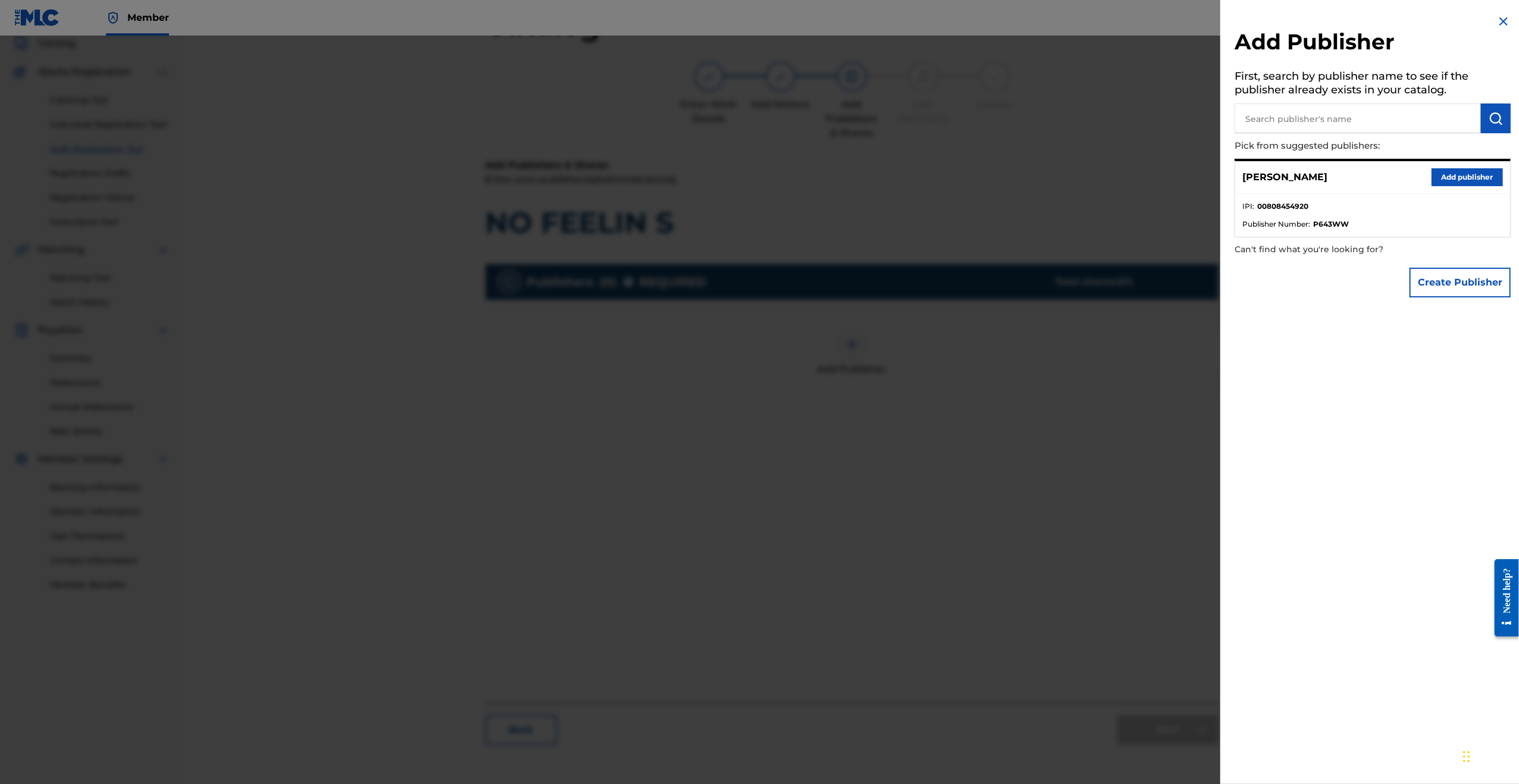
click at [1457, 170] on button "Add publisher" at bounding box center [1467, 177] width 72 height 18
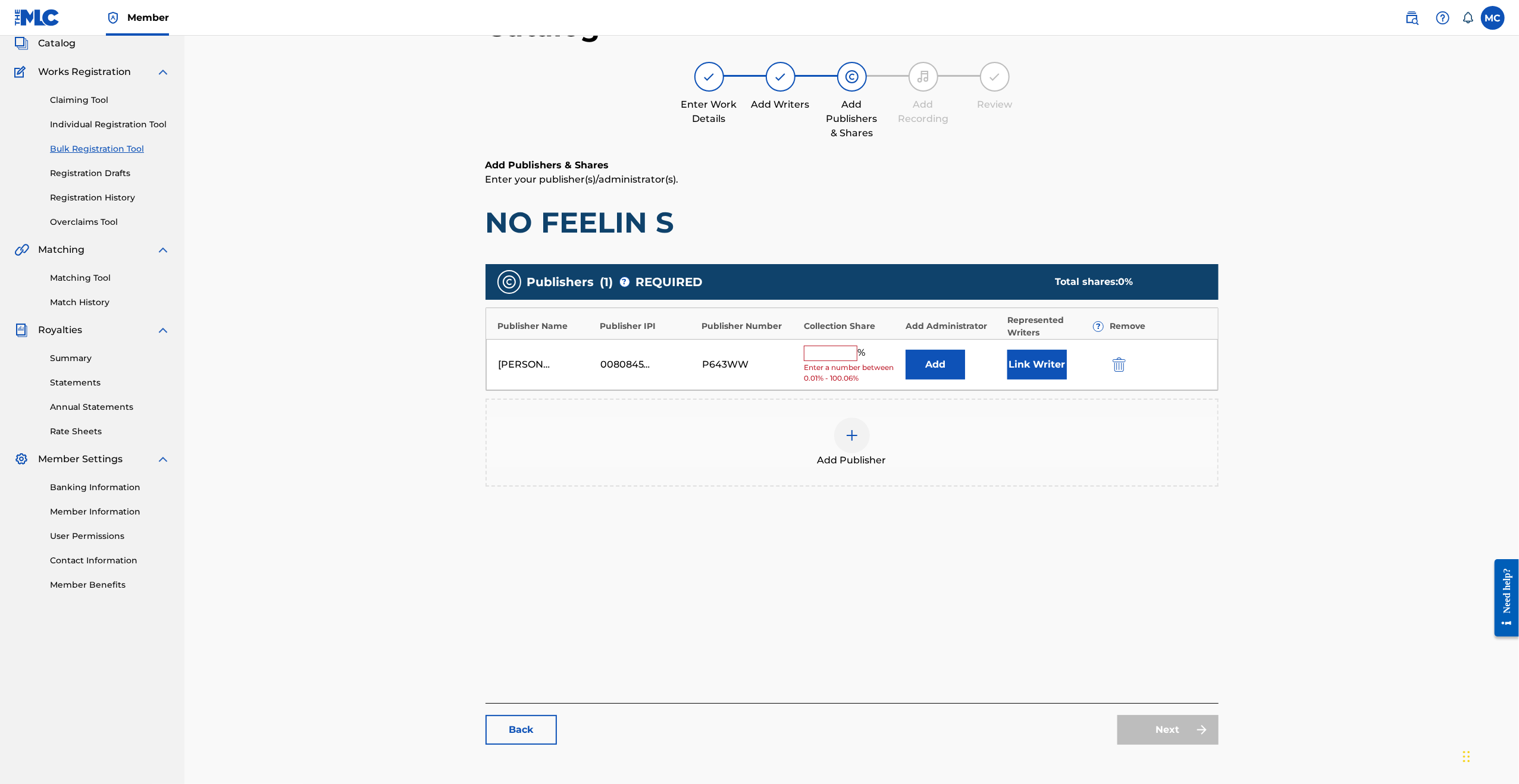
click at [840, 351] on input "text" at bounding box center [830, 353] width 54 height 15
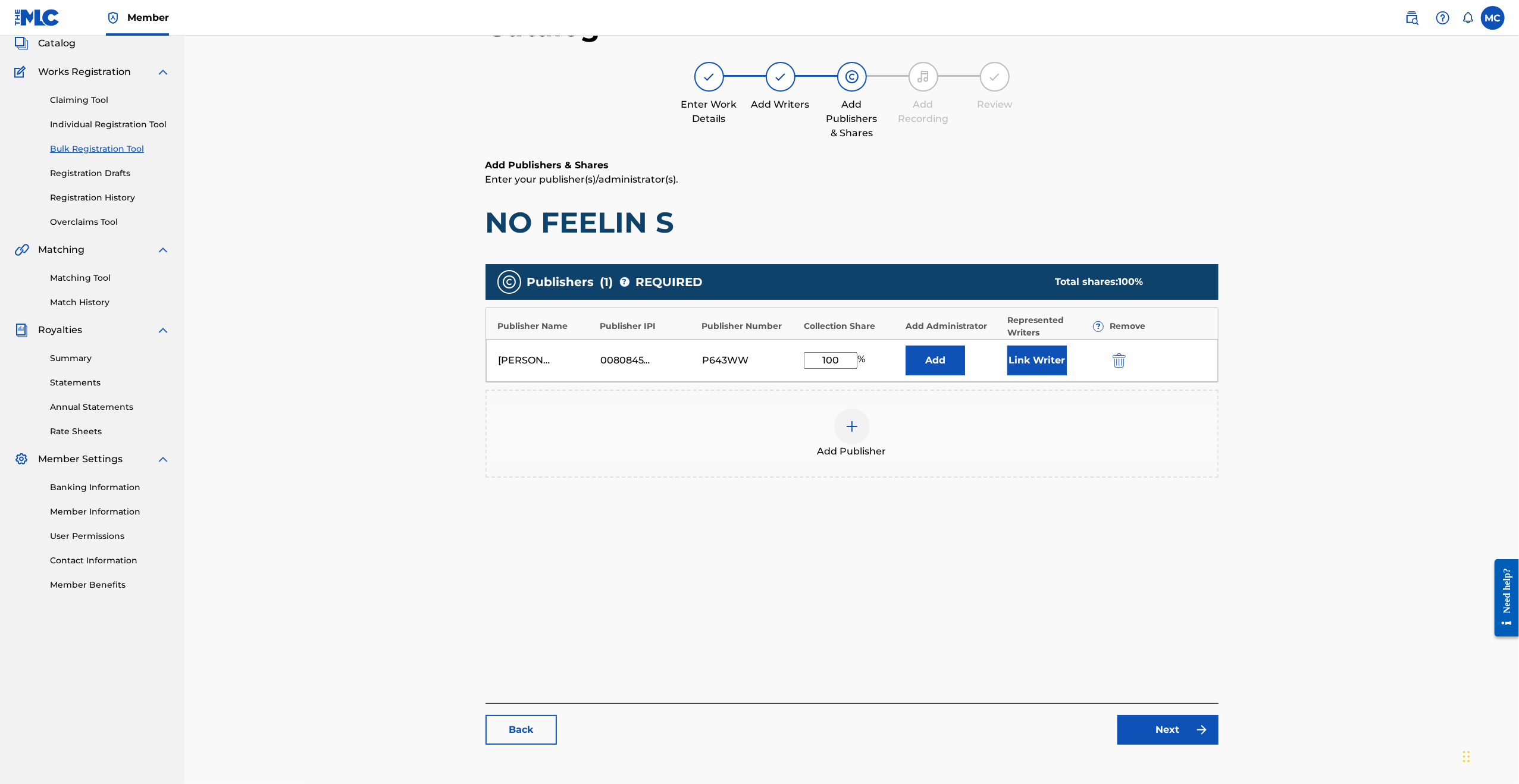
type input "100"
click at [1158, 718] on link "Next" at bounding box center [1167, 729] width 102 height 30
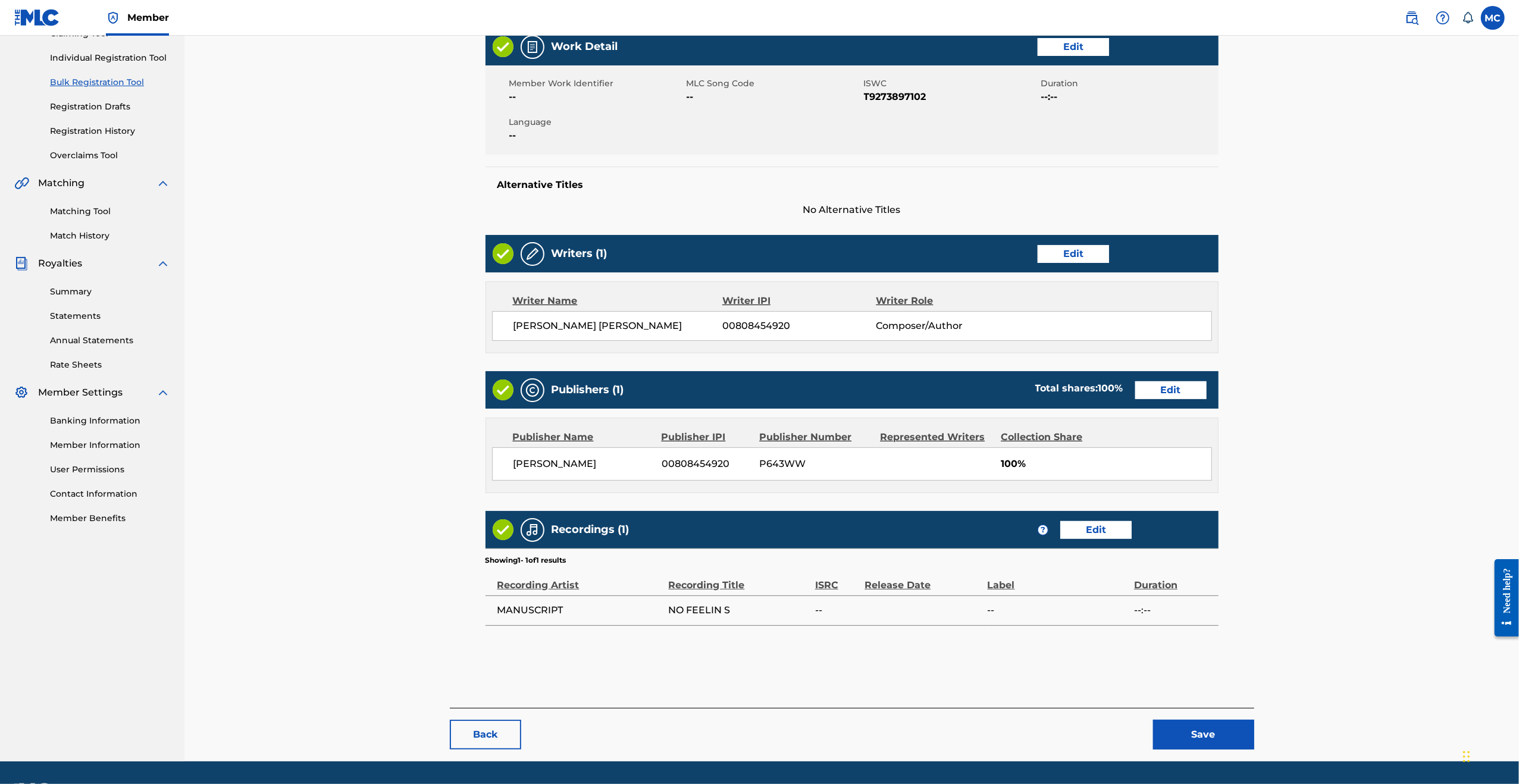
scroll to position [176, 0]
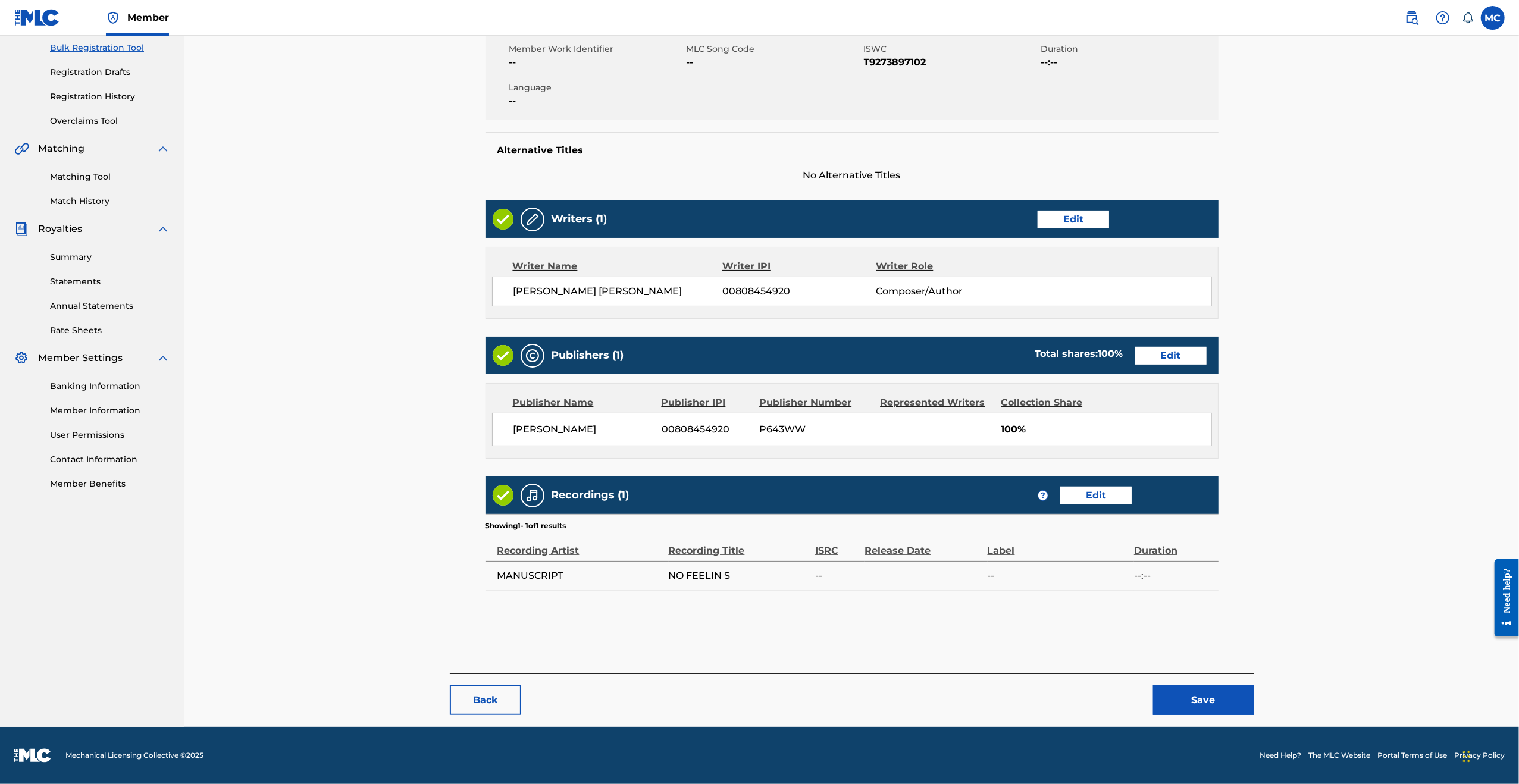
click at [1099, 488] on link "Edit" at bounding box center [1096, 495] width 72 height 18
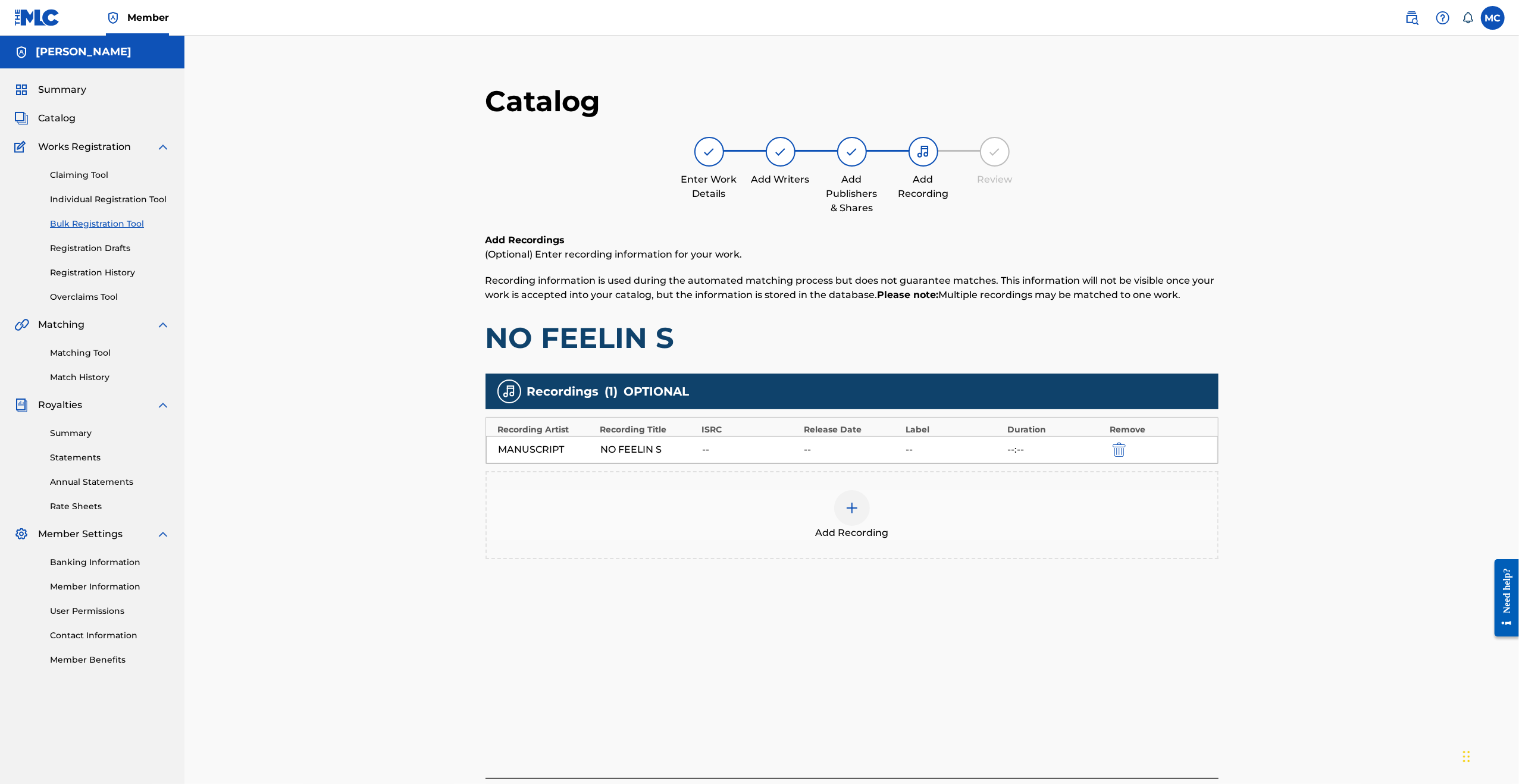
drag, startPoint x: 614, startPoint y: 445, endPoint x: 596, endPoint y: 445, distance: 18.0
click at [610, 445] on div "NO FEELIN S" at bounding box center [648, 450] width 96 height 15
drag, startPoint x: 565, startPoint y: 450, endPoint x: 524, endPoint y: 450, distance: 41.0
click at [545, 450] on div "MANUSCRIPT" at bounding box center [546, 450] width 96 height 15
click at [526, 450] on div "MANUSCRIPT" at bounding box center [546, 450] width 96 height 15
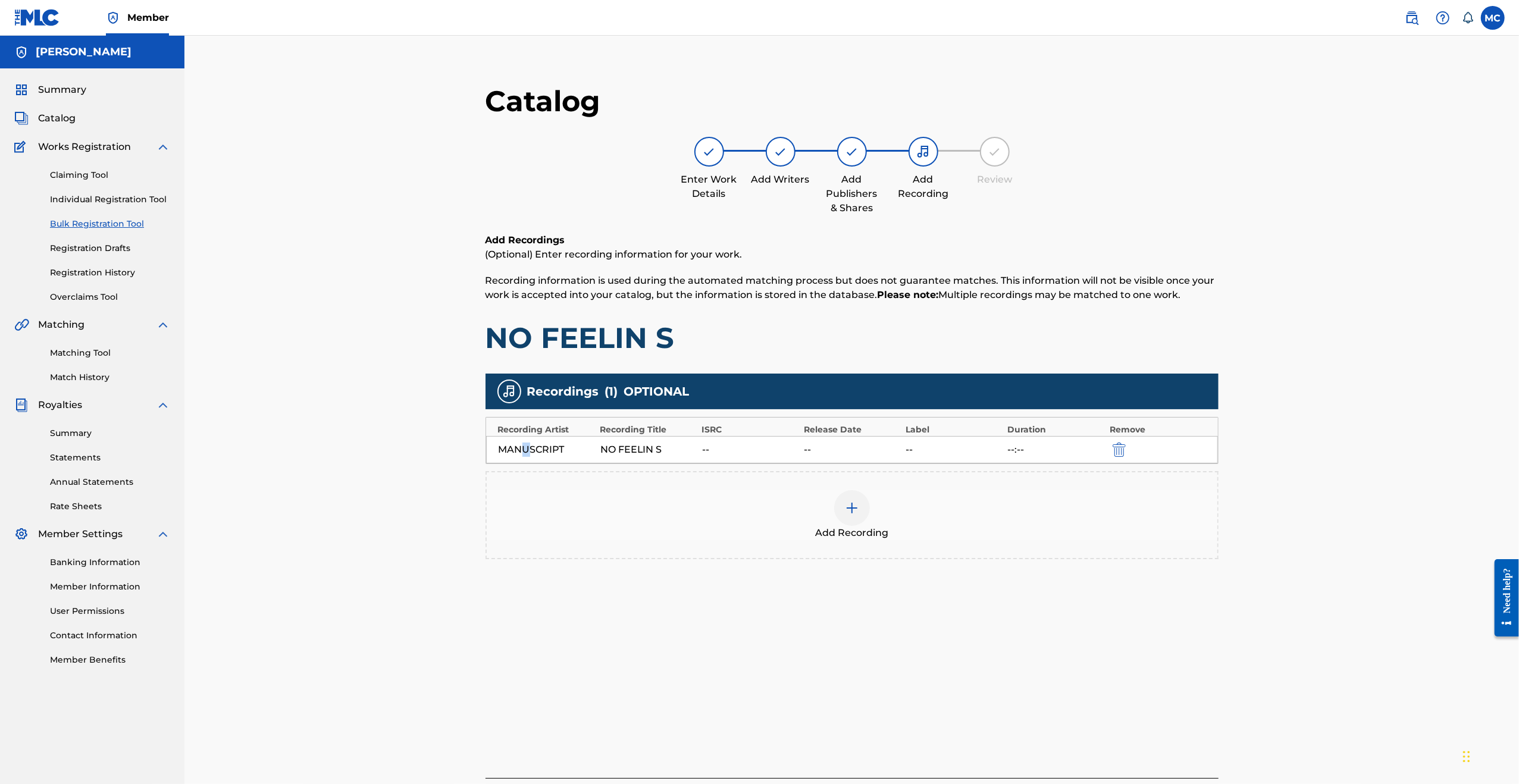
click at [521, 445] on div "MANUSCRIPT" at bounding box center [546, 450] width 96 height 15
drag, startPoint x: 521, startPoint y: 445, endPoint x: 562, endPoint y: 404, distance: 58.0
click at [522, 445] on div "MANUSCRIPT" at bounding box center [546, 450] width 96 height 15
click at [608, 346] on h1 "NO FEELIN S" at bounding box center [852, 338] width 733 height 36
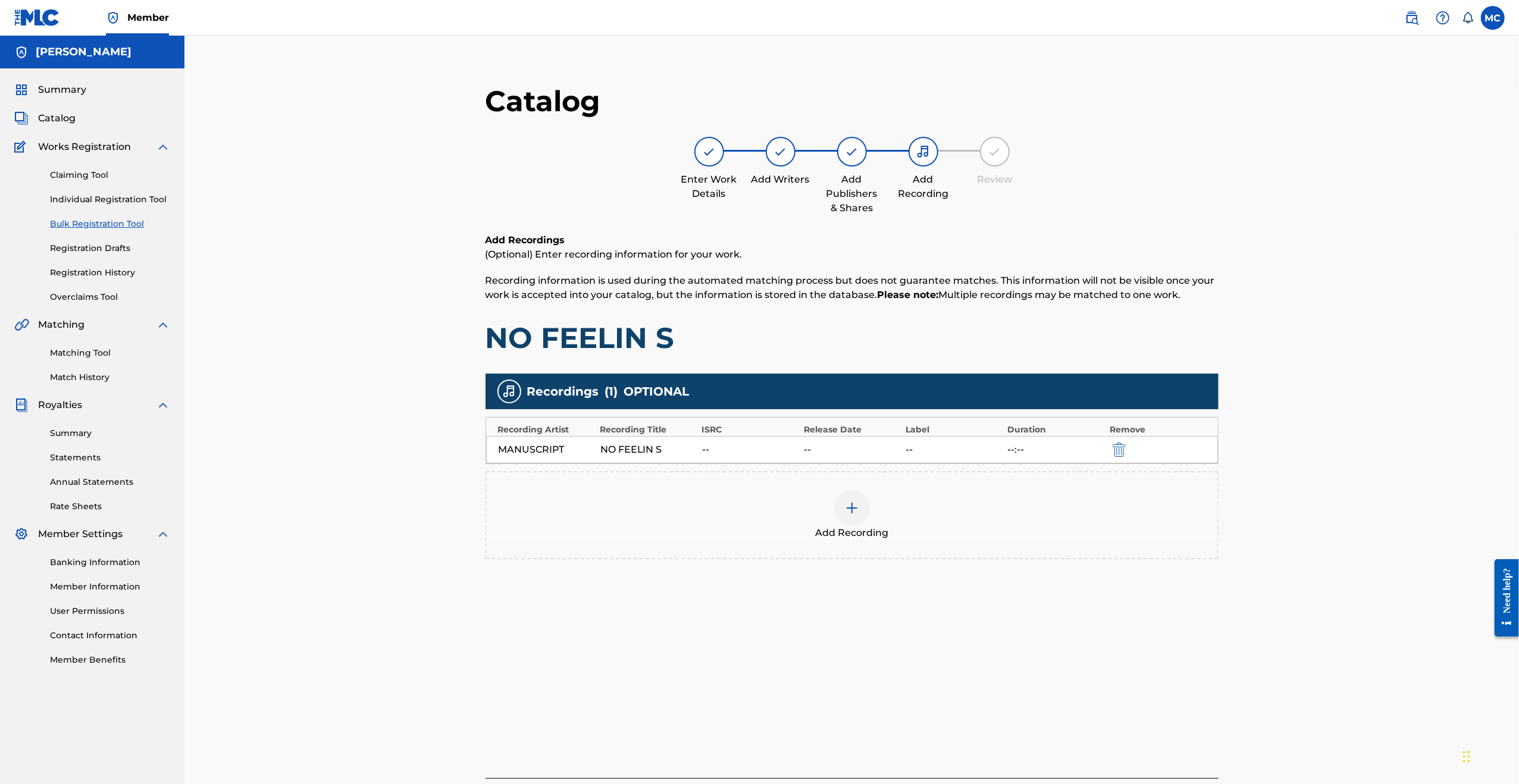
click at [610, 260] on p "(Optional) Enter recording information for your work." at bounding box center [852, 254] width 733 height 15
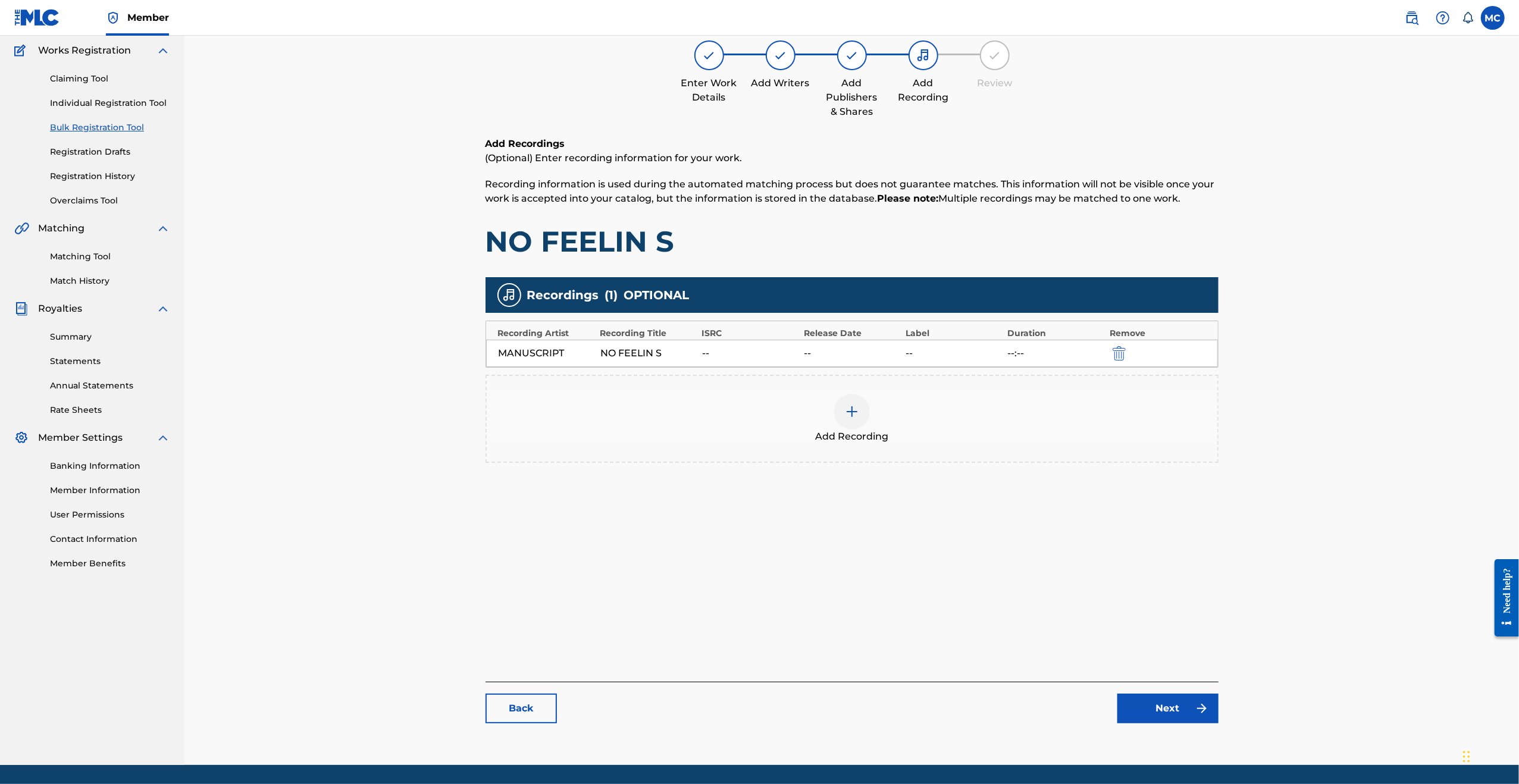
scroll to position [135, 0]
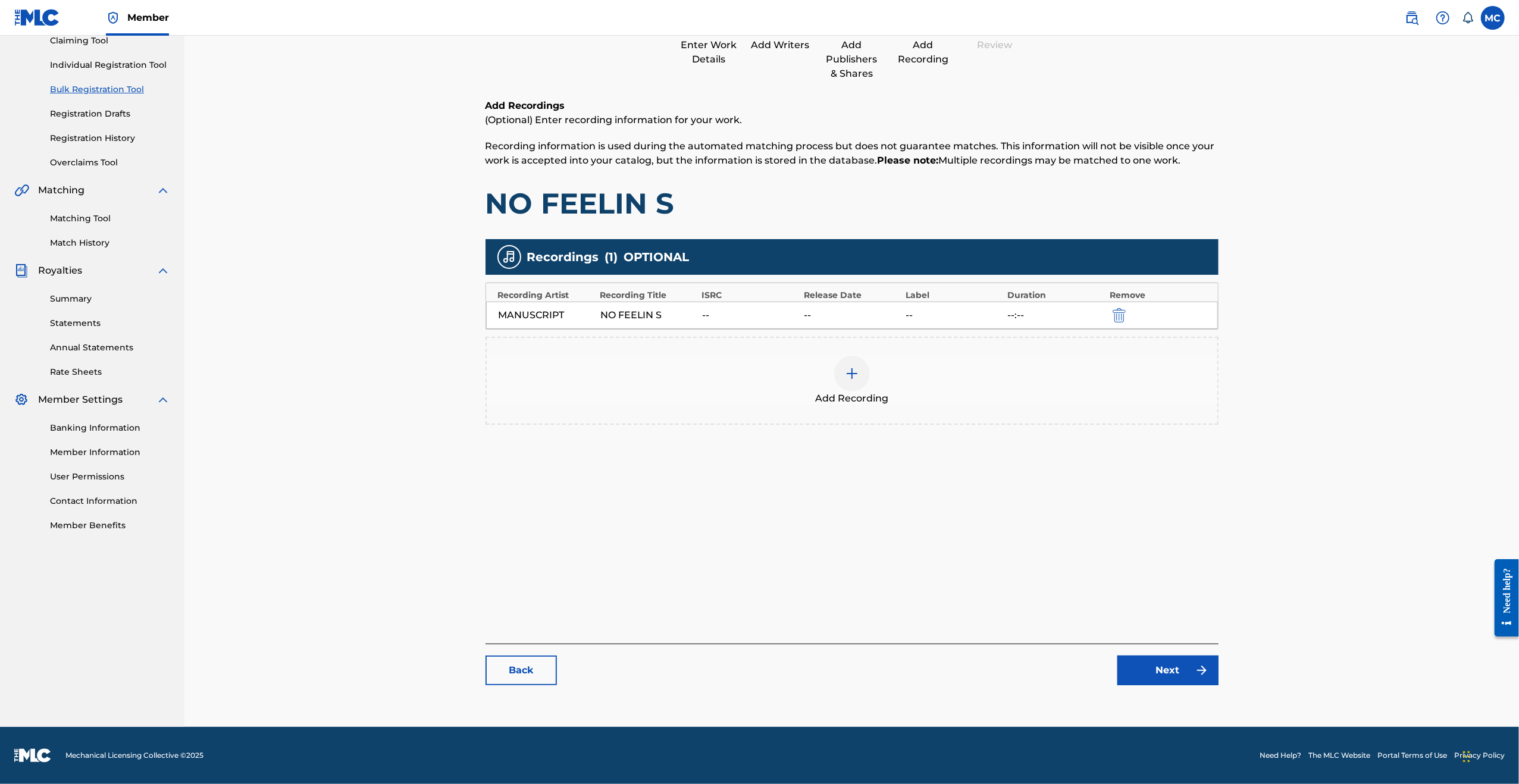
click at [539, 662] on link "Back" at bounding box center [521, 670] width 72 height 30
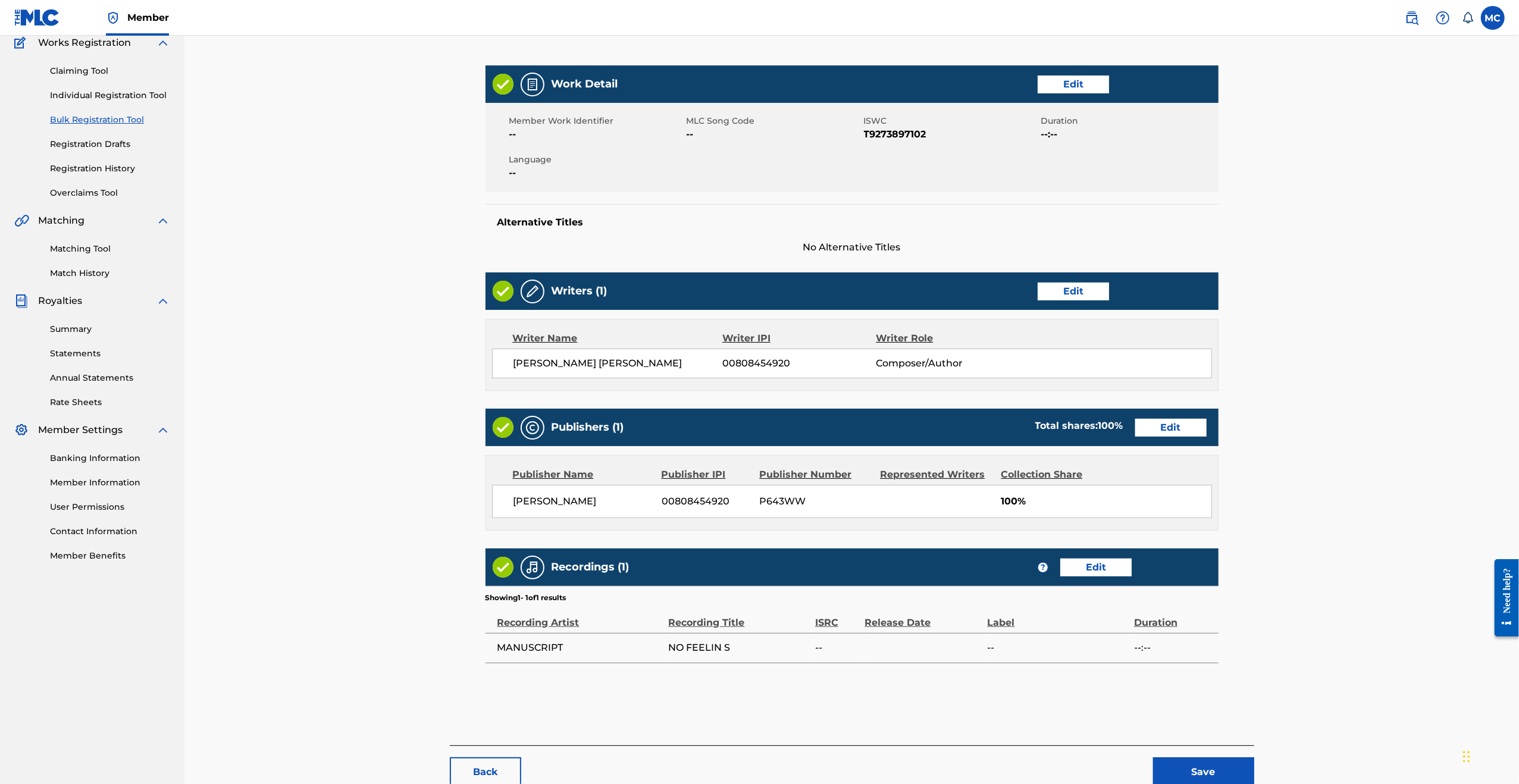
scroll to position [176, 0]
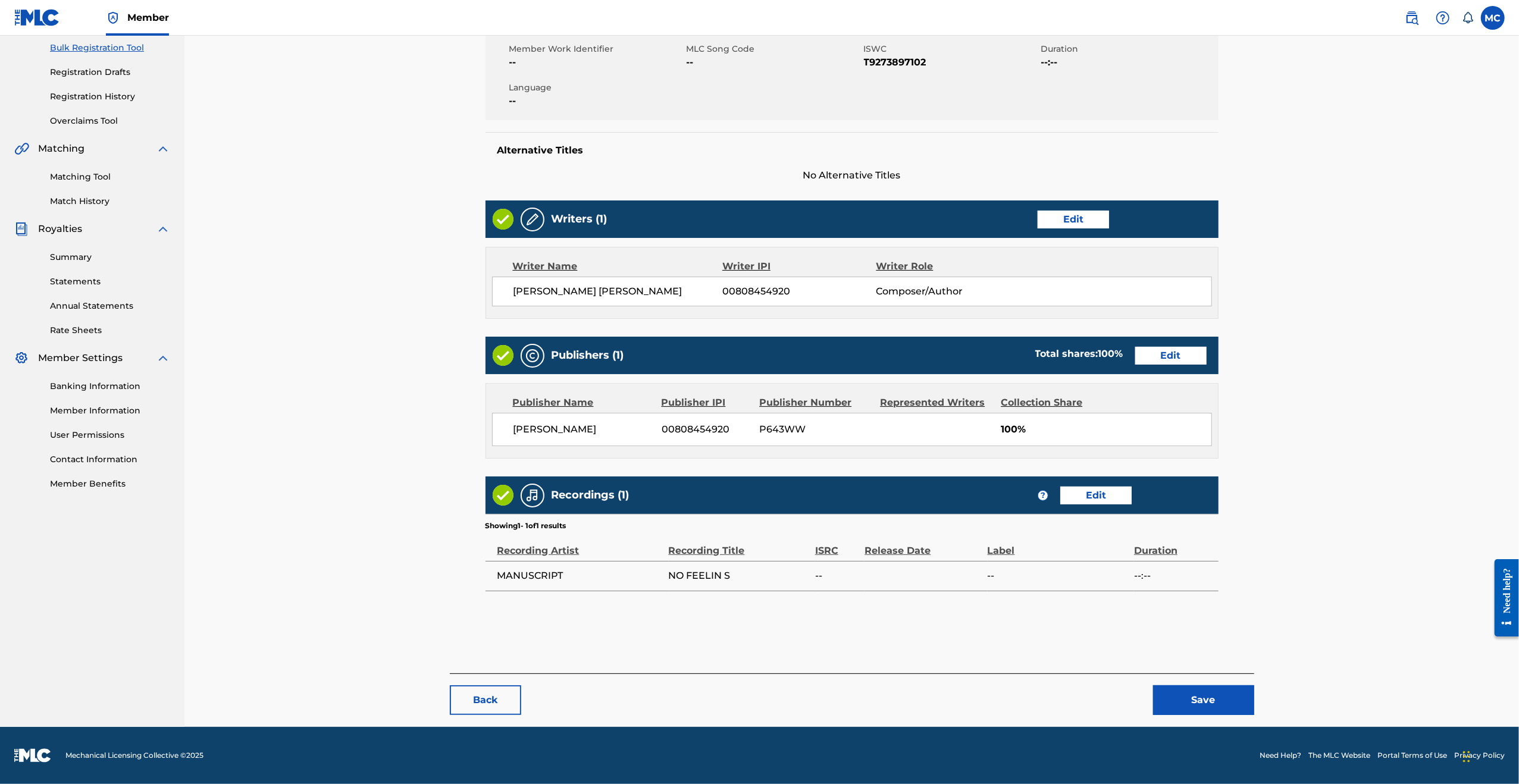
click at [1100, 493] on link "Edit" at bounding box center [1096, 495] width 72 height 18
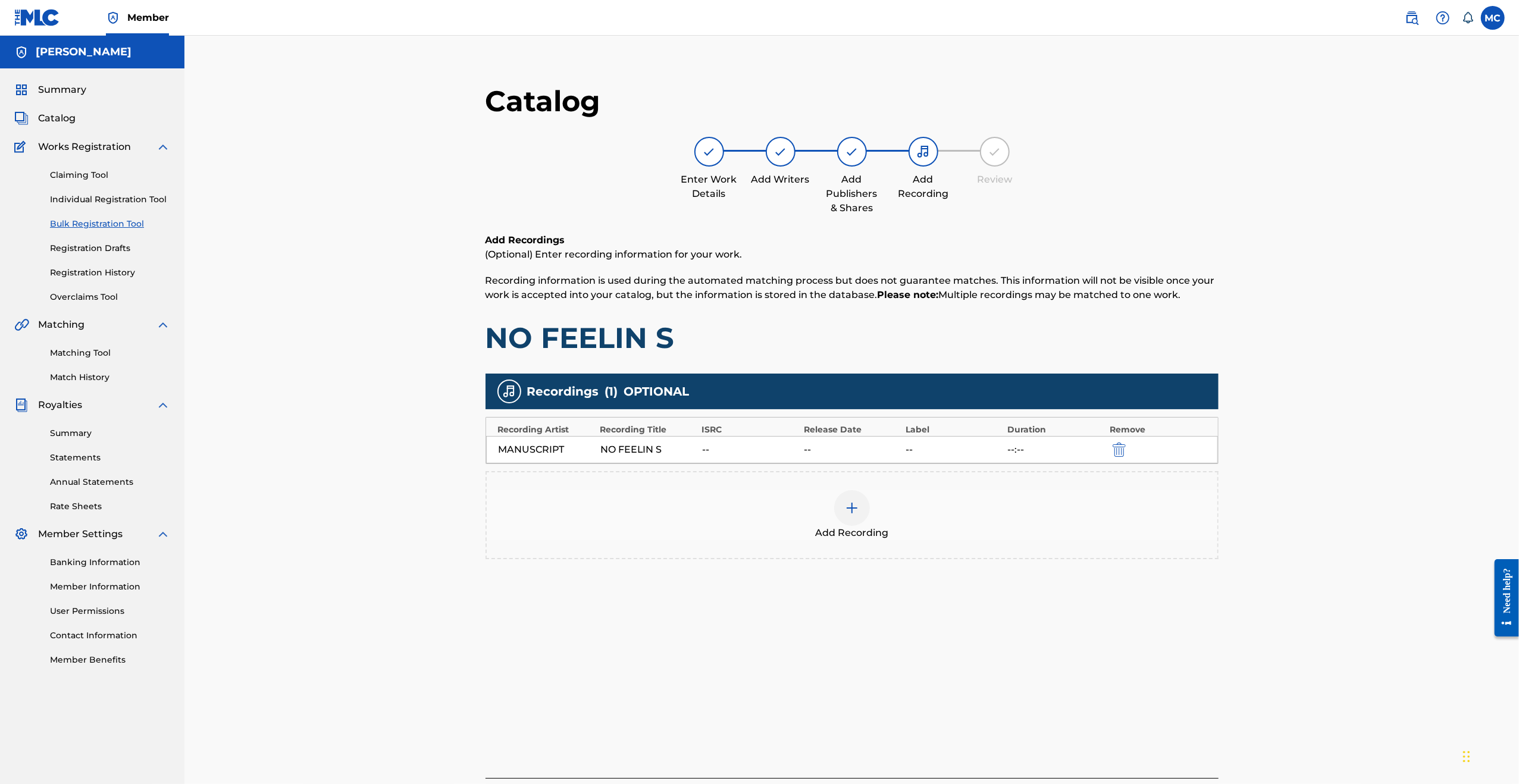
click at [1120, 447] on img "submit" at bounding box center [1119, 450] width 13 height 15
click at [860, 444] on div at bounding box center [852, 454] width 36 height 36
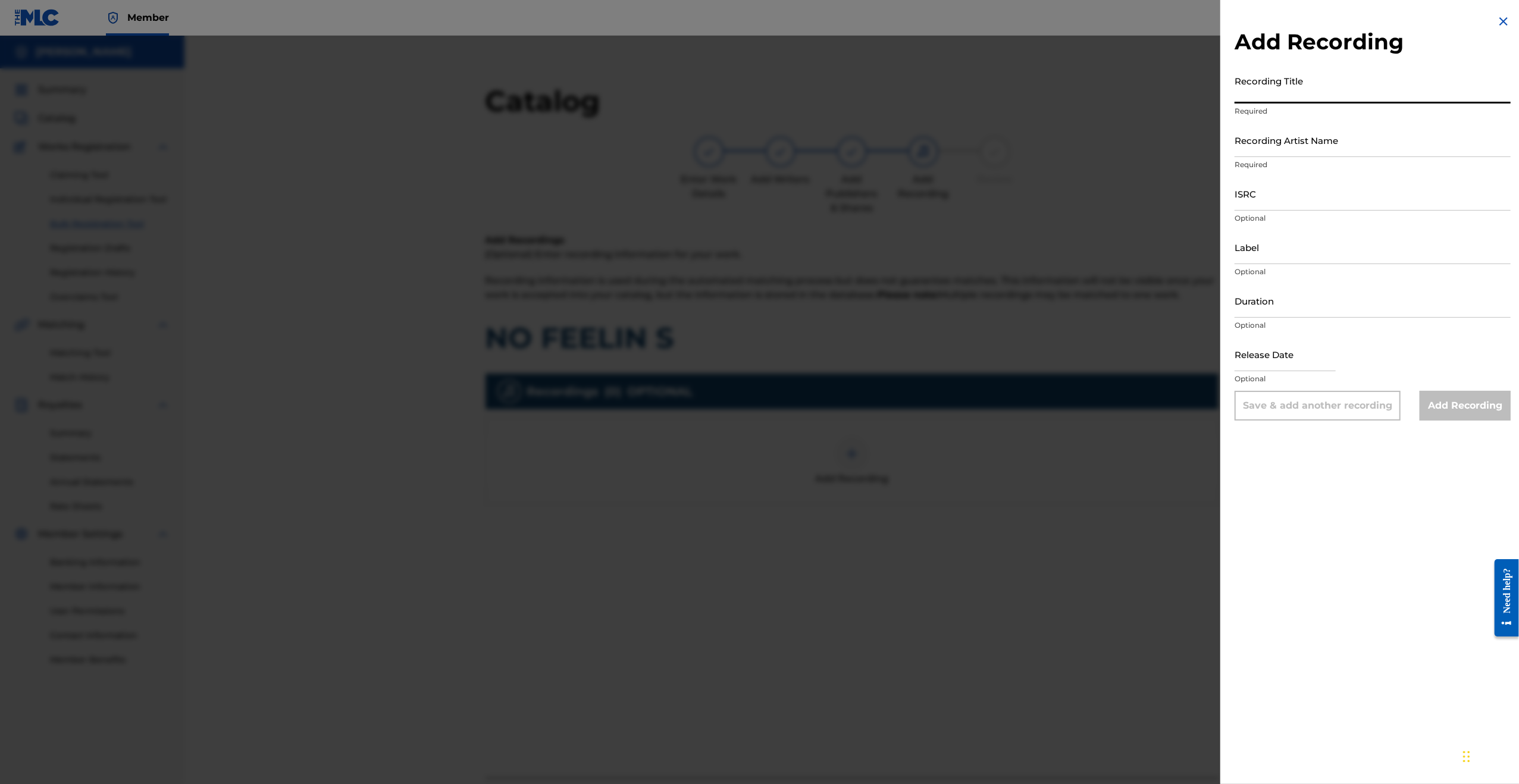
click at [1261, 94] on input "Recording Title" at bounding box center [1372, 87] width 276 height 34
type input "No Feelings"
click at [1289, 143] on input "Recording Artist Name" at bounding box center [1372, 140] width 276 height 34
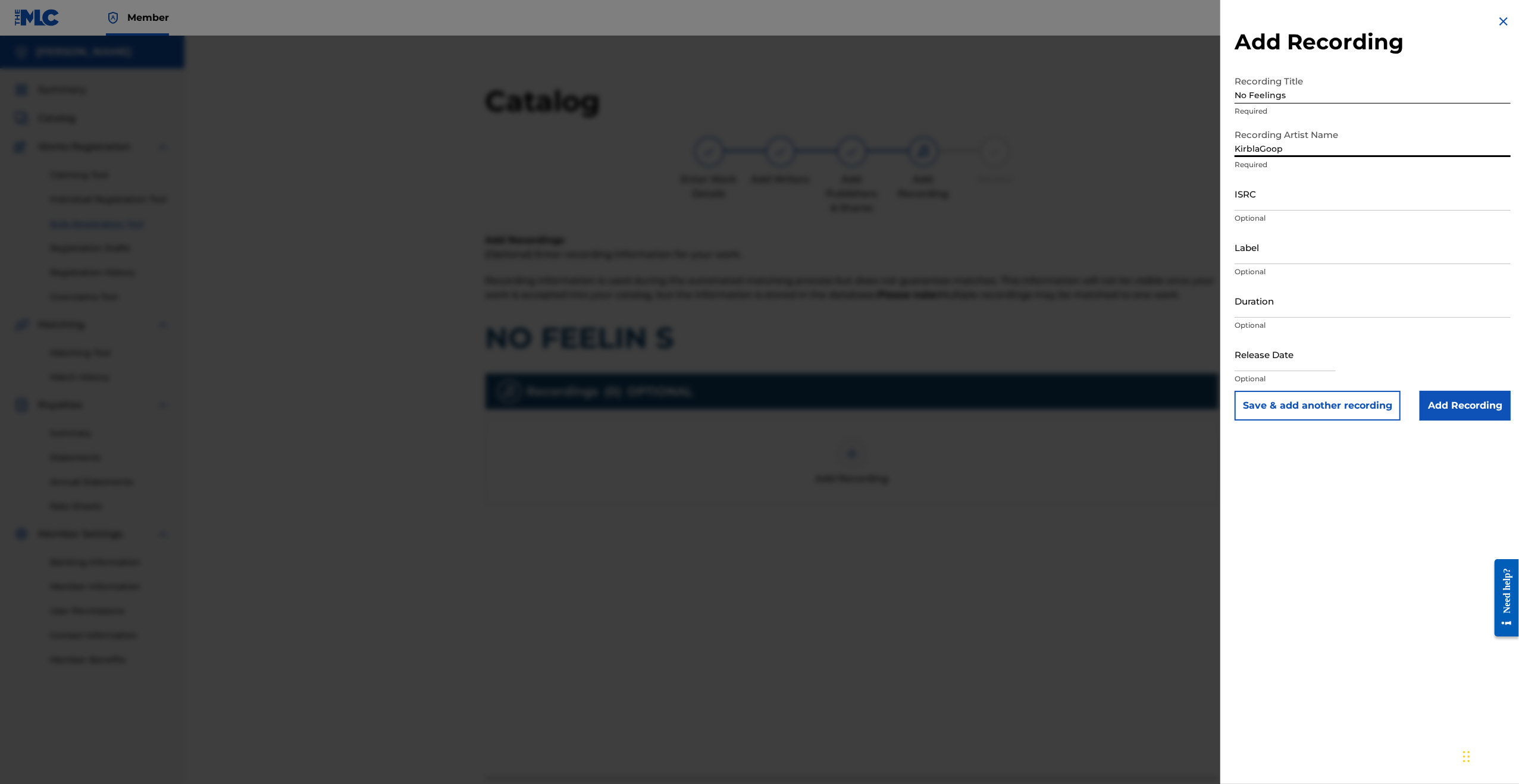
type input "KirblaGoop"
click at [1431, 406] on input "Add Recording" at bounding box center [1464, 405] width 91 height 30
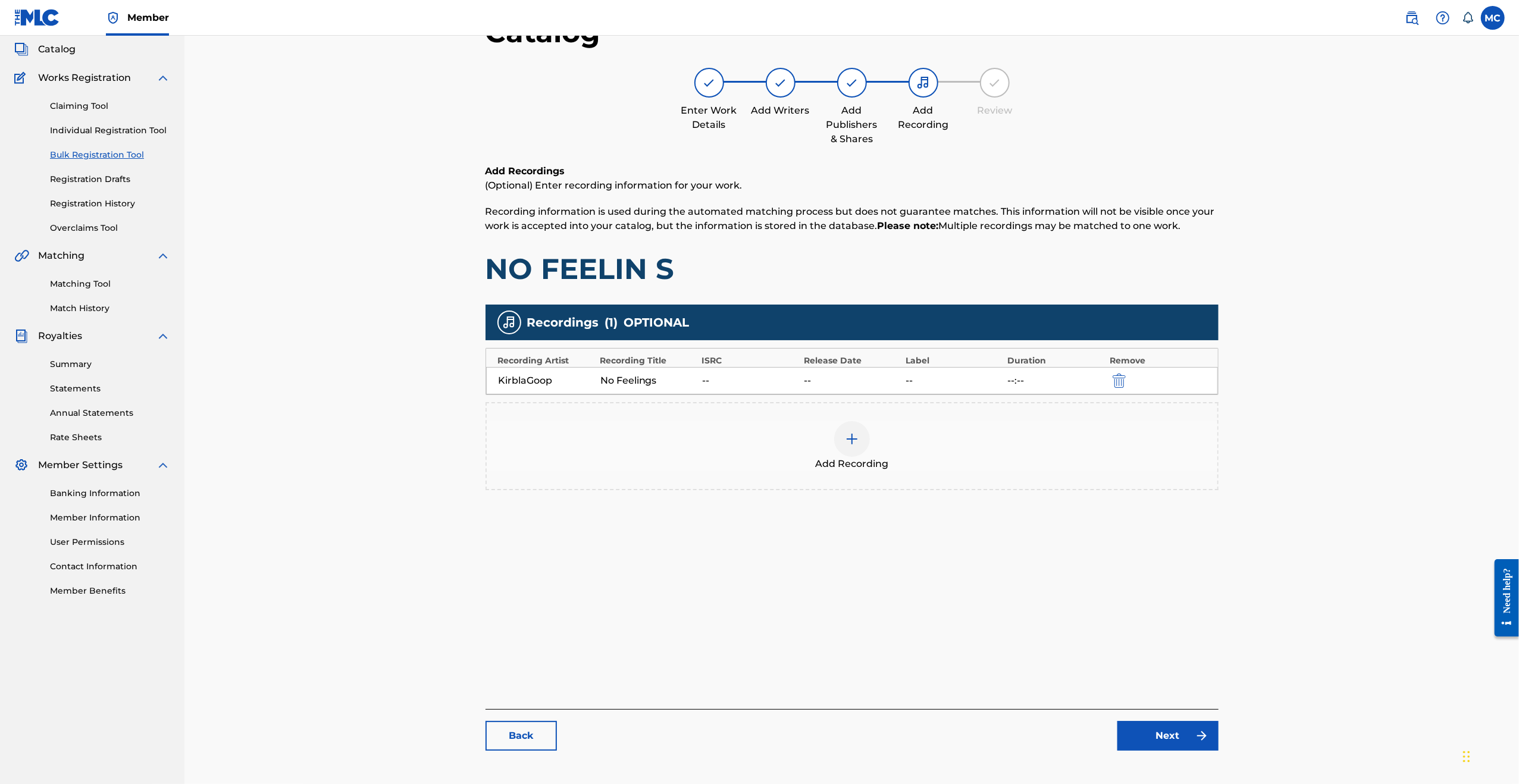
scroll to position [135, 0]
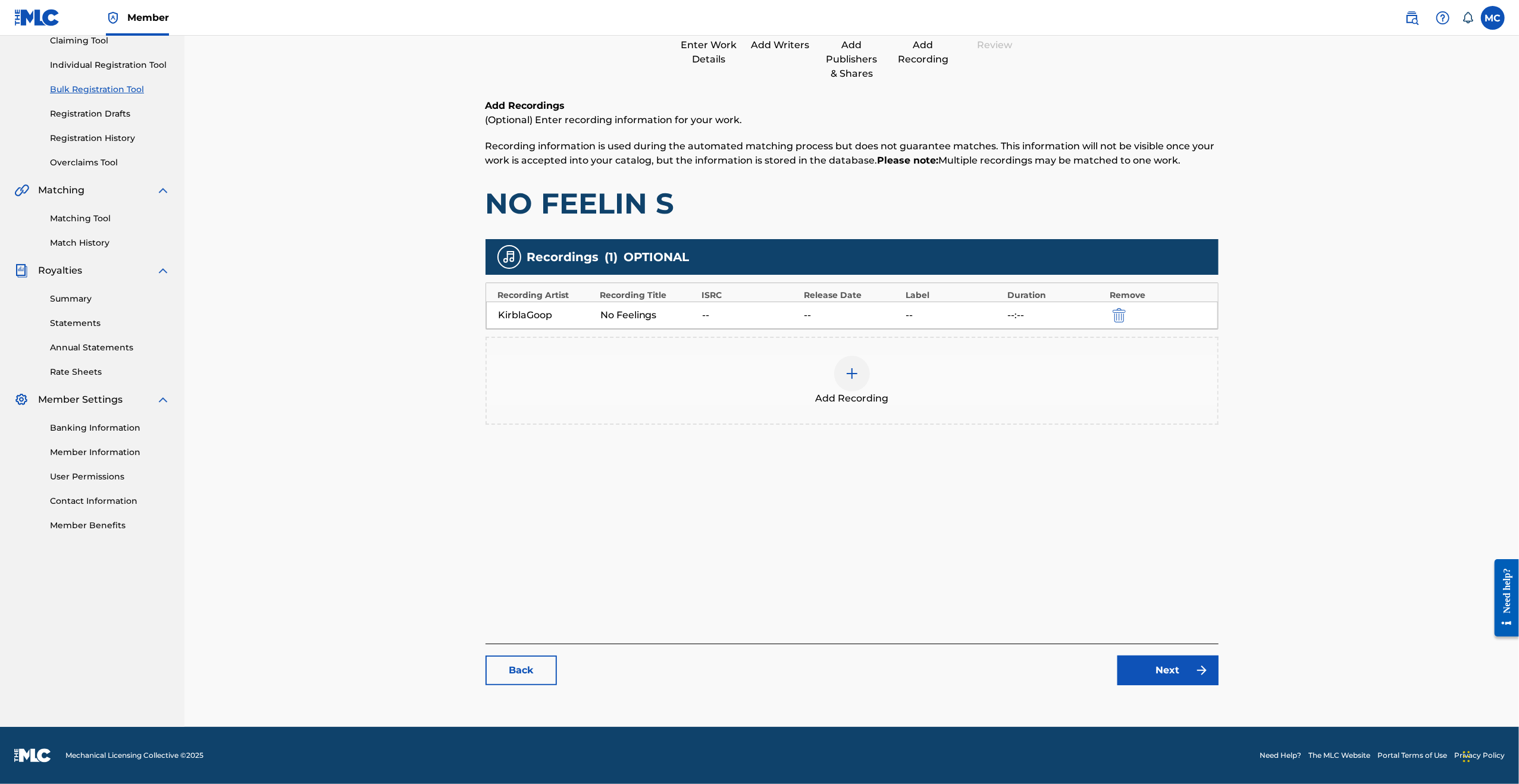
click at [1174, 663] on link "Next" at bounding box center [1167, 670] width 102 height 30
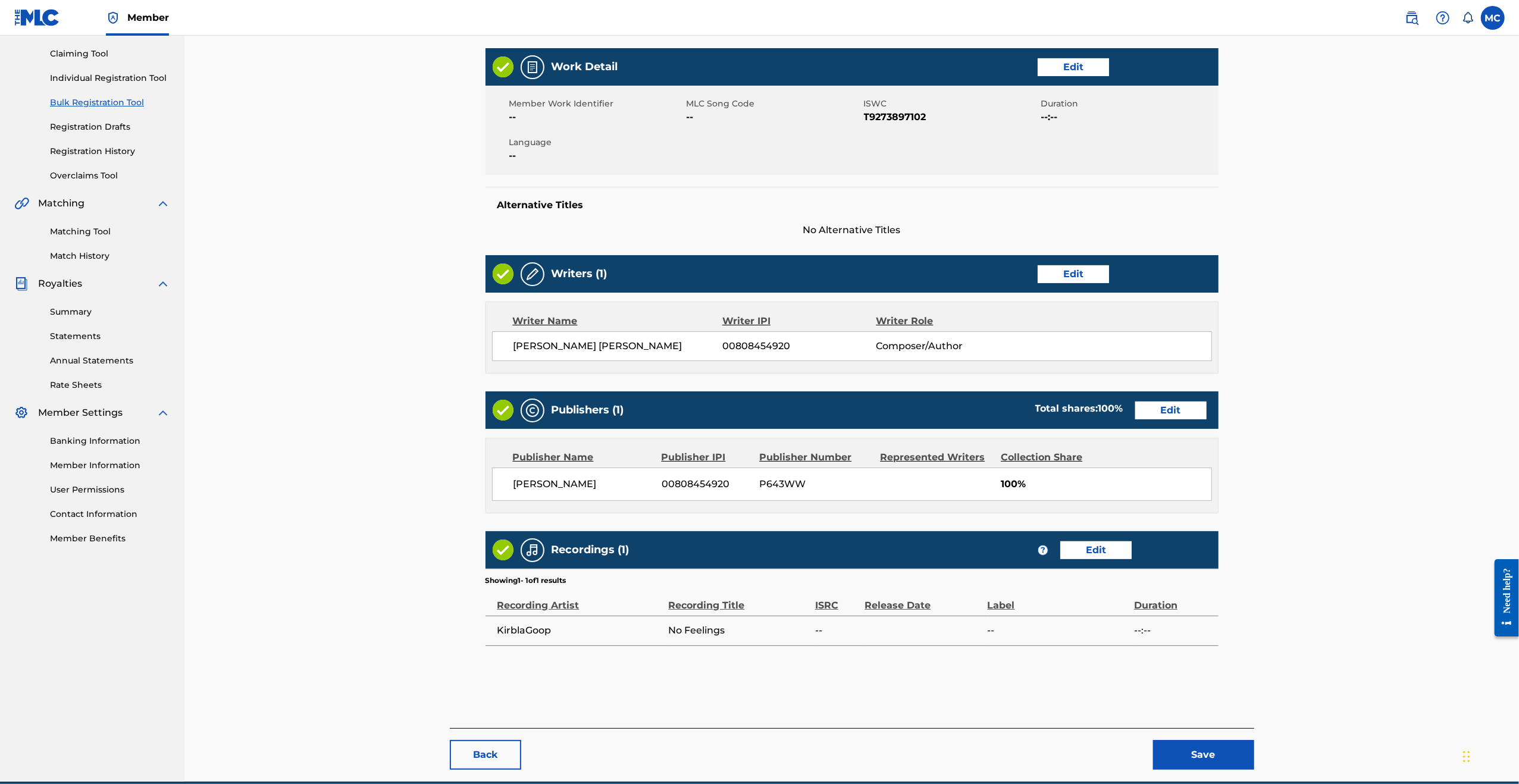
scroll to position [176, 0]
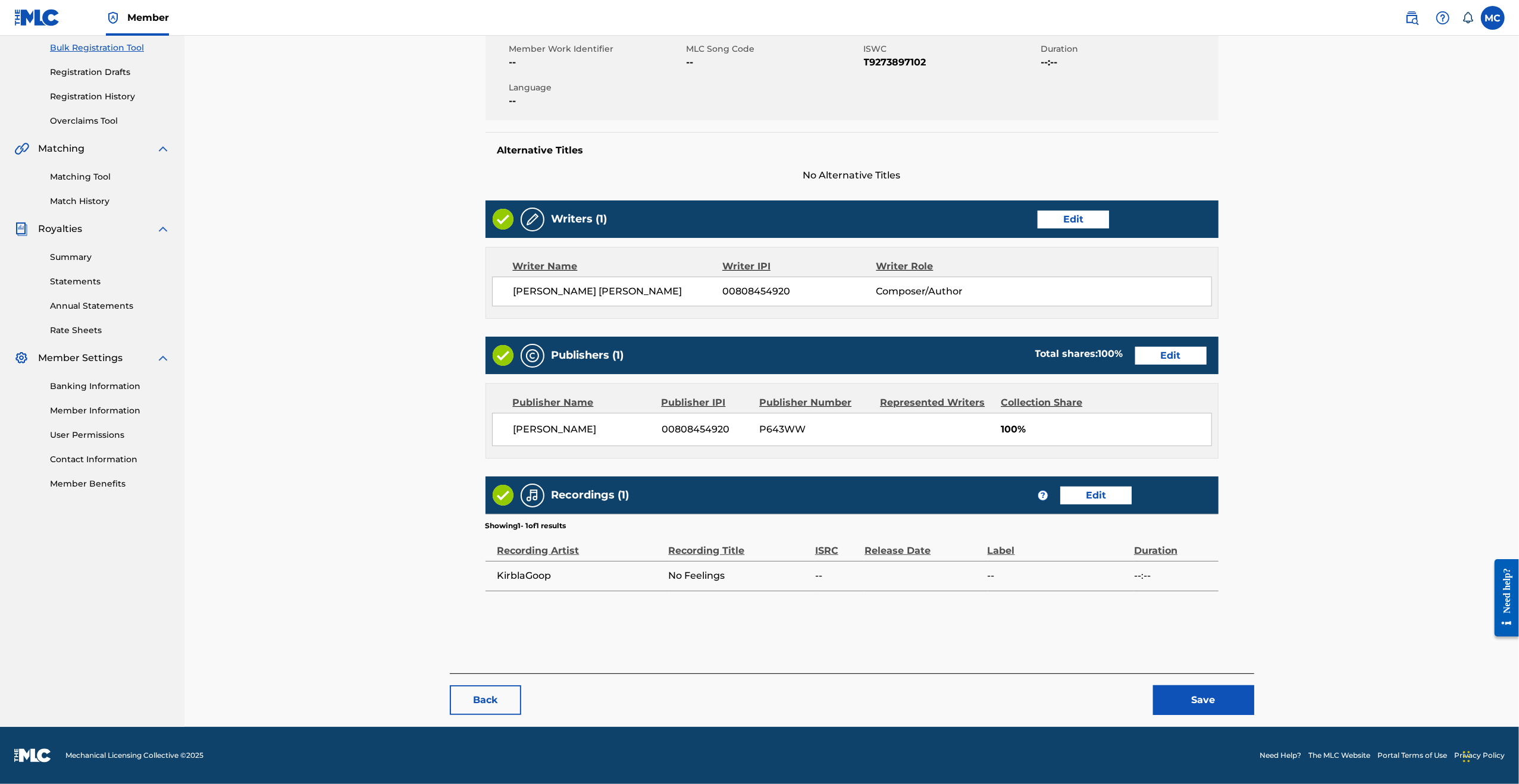
click at [1193, 711] on button "Save" at bounding box center [1203, 700] width 102 height 30
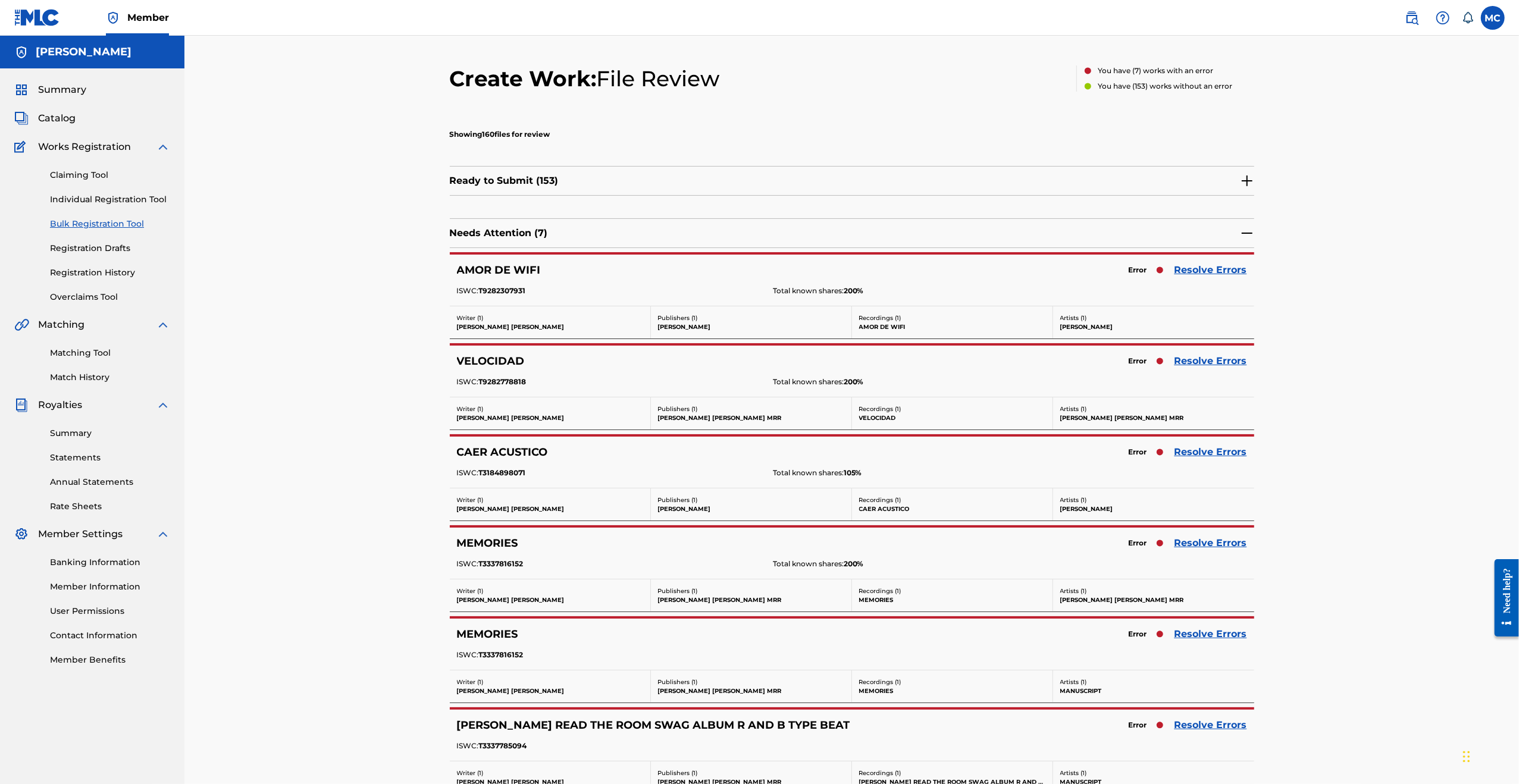
click at [1196, 268] on link "Resolve Errors" at bounding box center [1210, 270] width 73 height 15
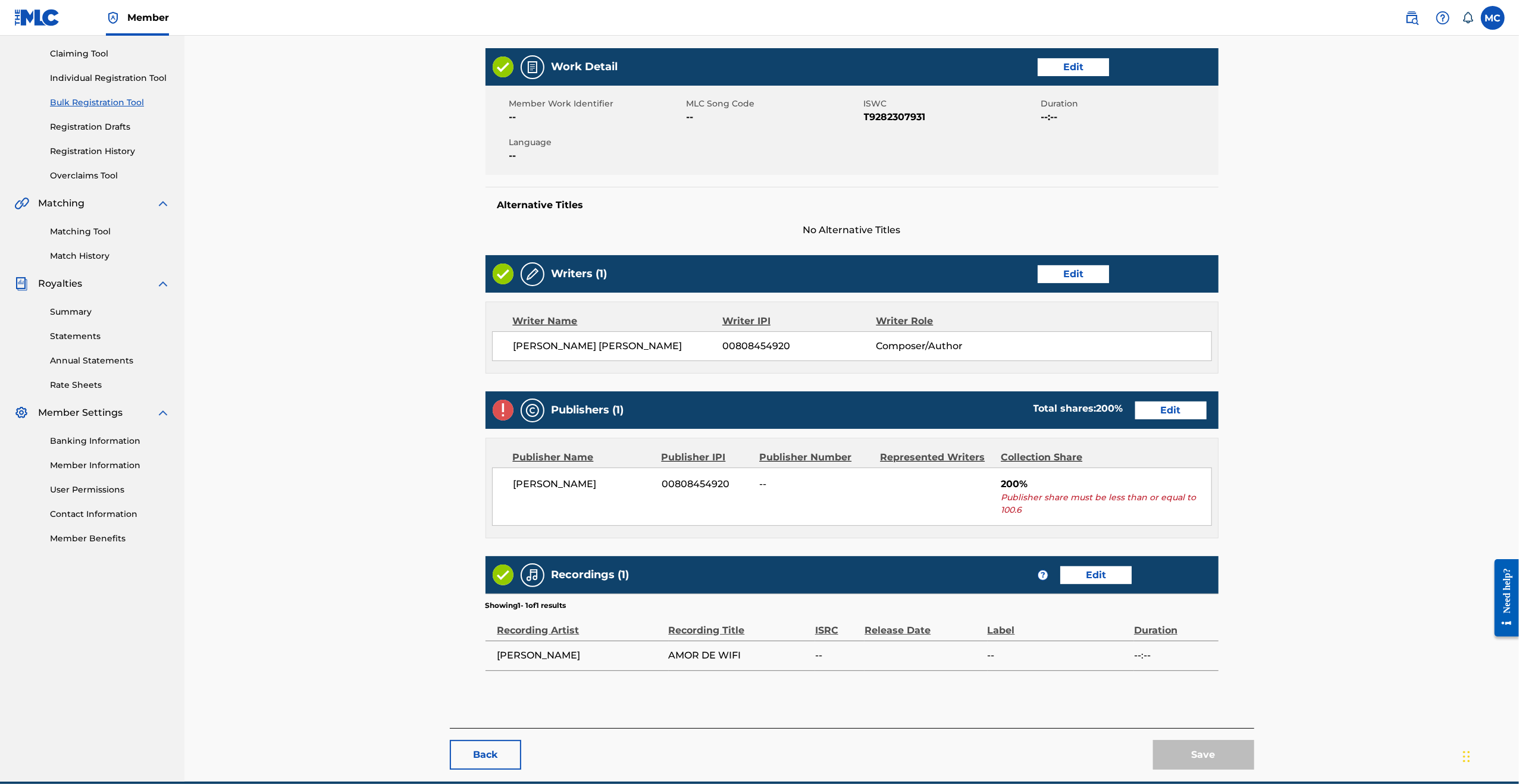
scroll to position [176, 0]
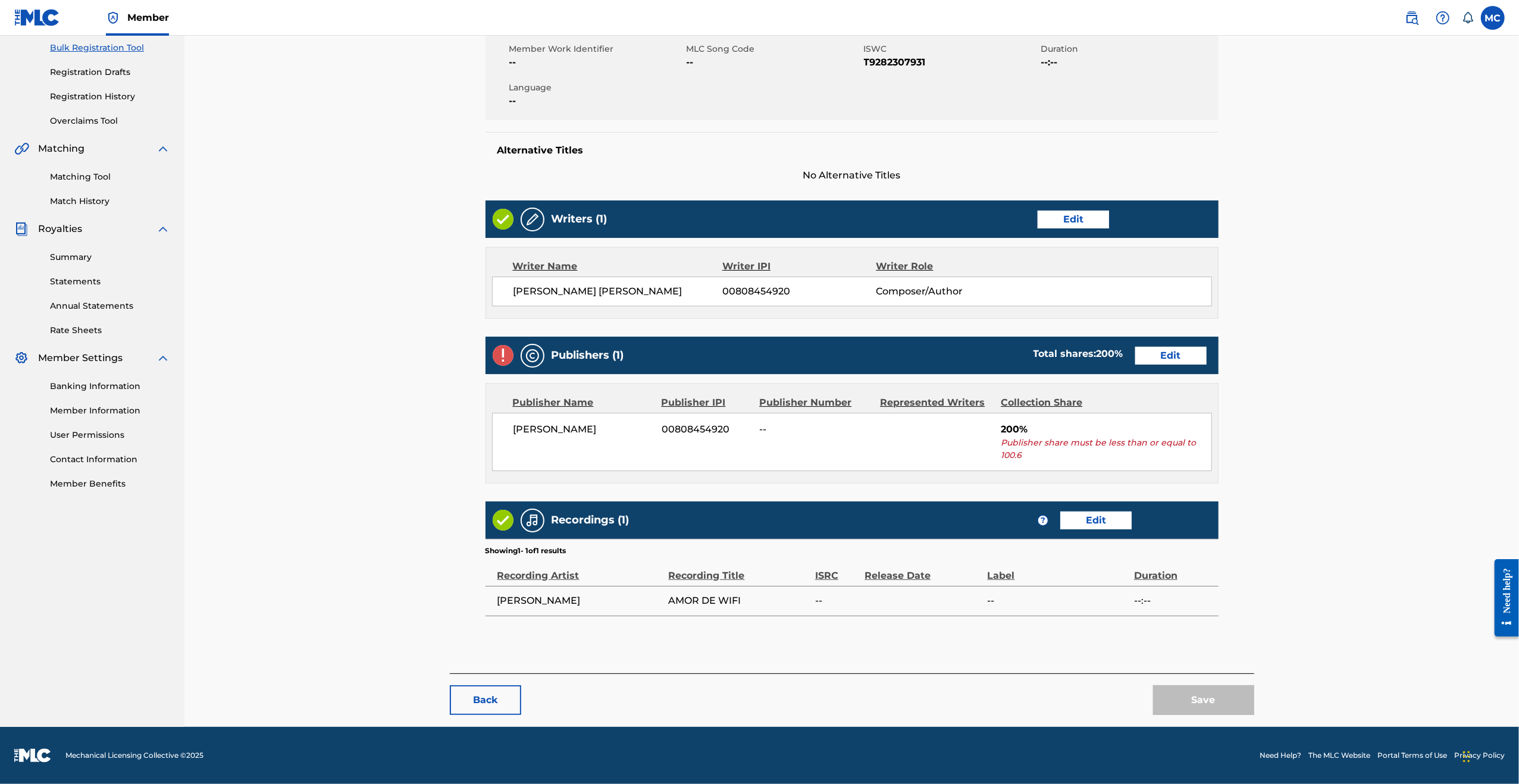
click at [1156, 363] on link "Edit" at bounding box center [1171, 355] width 72 height 18
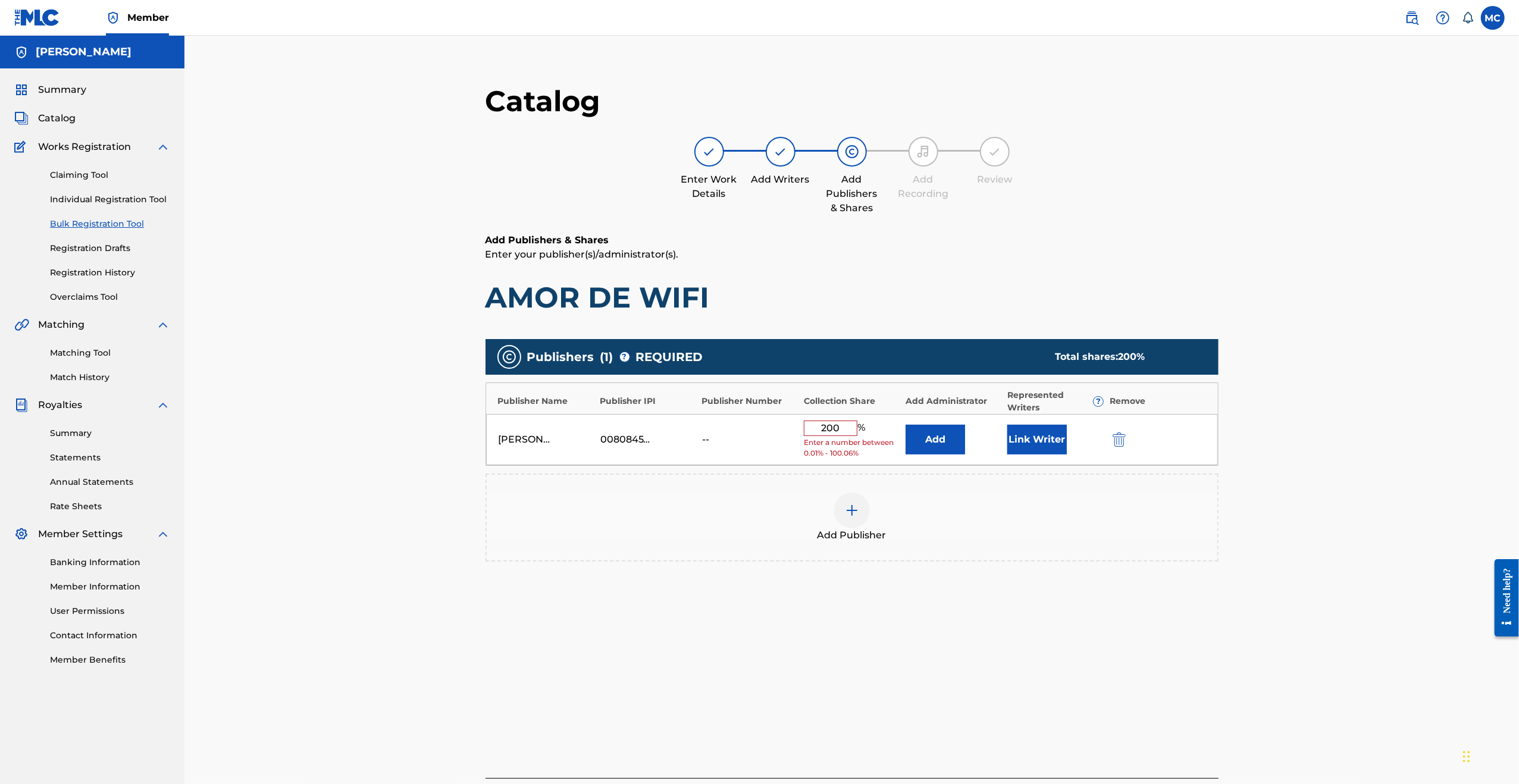
drag, startPoint x: 832, startPoint y: 427, endPoint x: 776, endPoint y: 431, distance: 56.1
click at [776, 431] on div "[PERSON_NAME] 00808454920 -- 200 % Enter a number between 0.01% - 100.06% Add L…" at bounding box center [852, 439] width 731 height 52
type input "100"
click at [912, 433] on button "Add" at bounding box center [935, 435] width 60 height 30
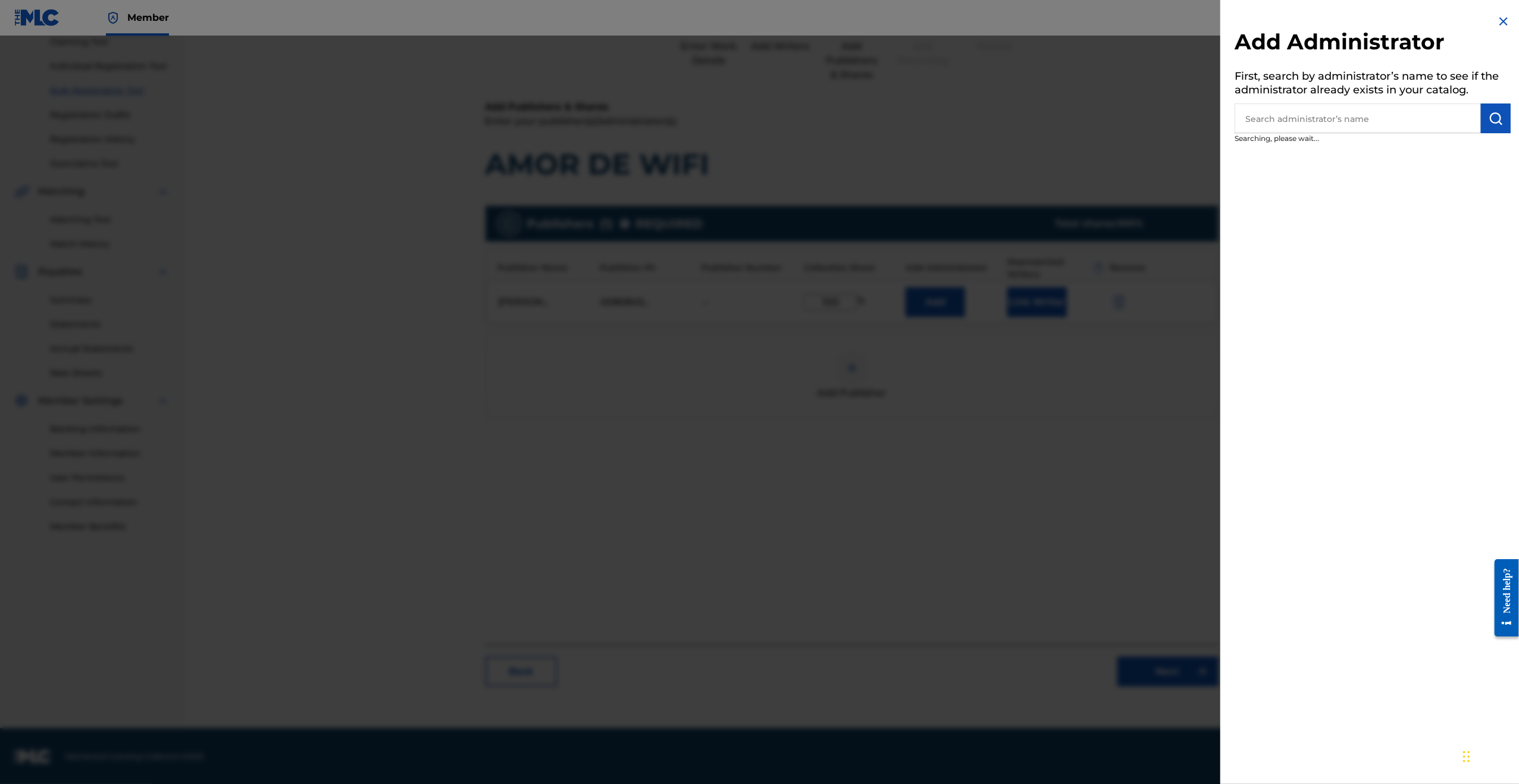
scroll to position [135, 0]
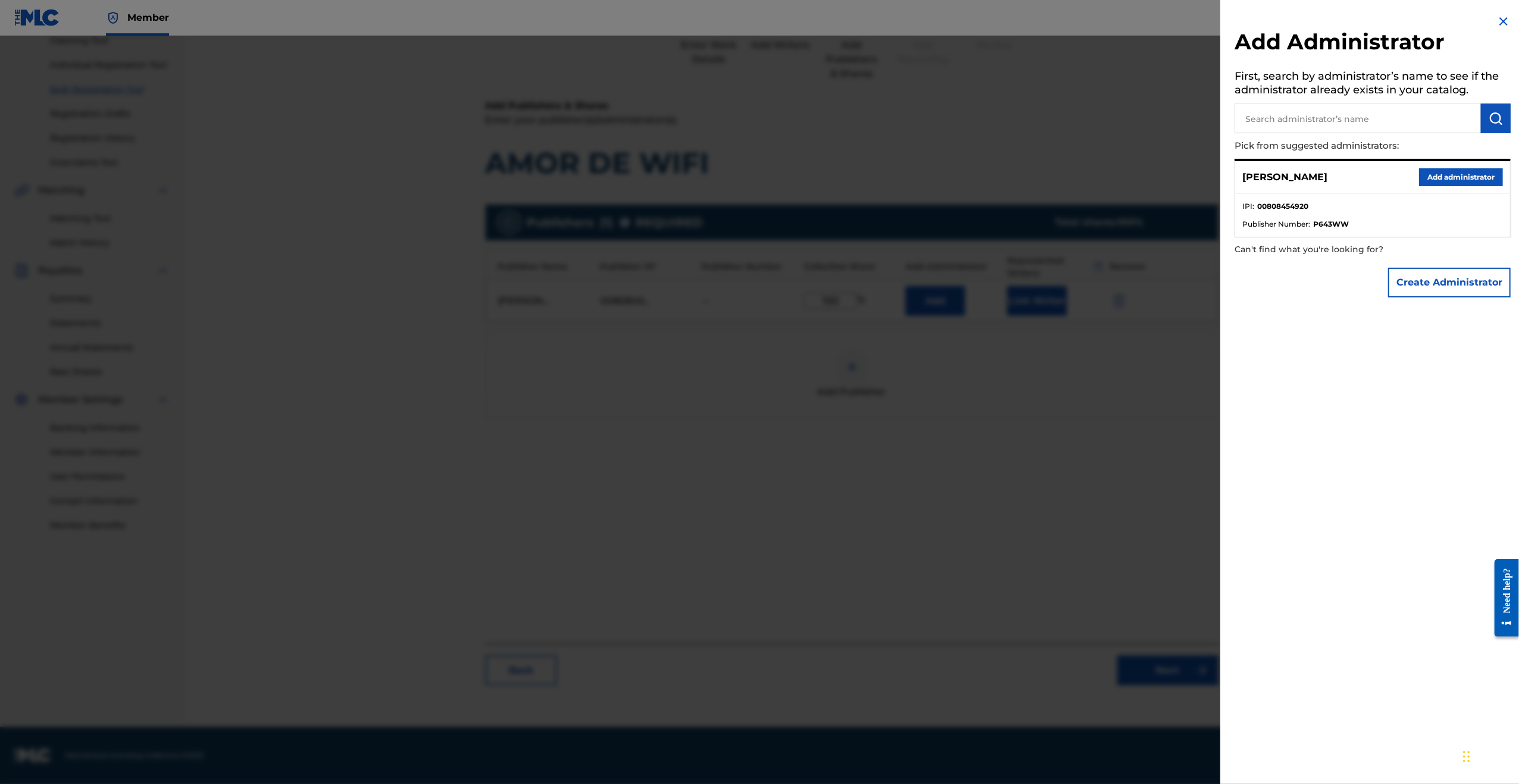
click at [1471, 174] on button "Add administrator" at bounding box center [1461, 177] width 84 height 18
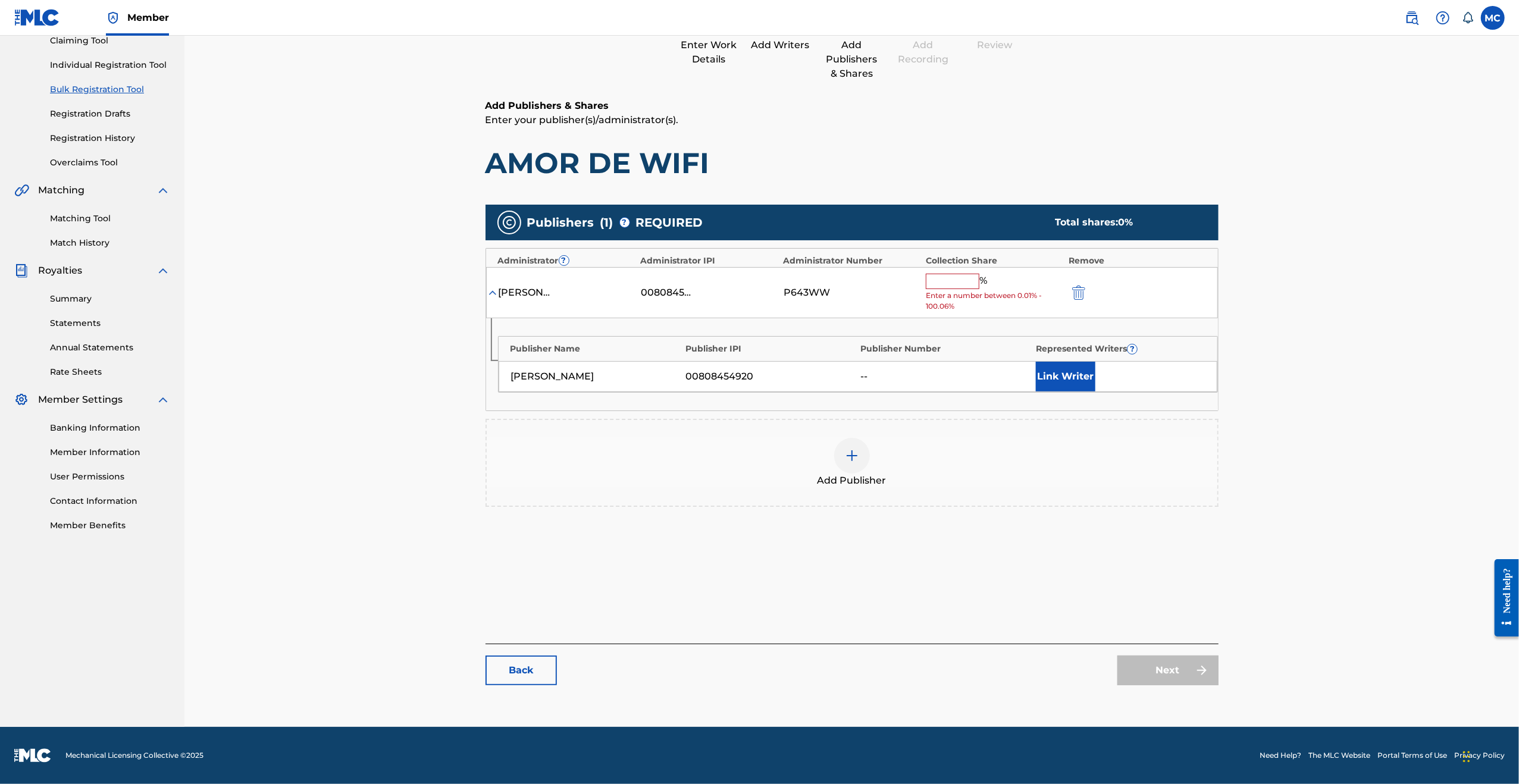
click at [965, 286] on input "text" at bounding box center [952, 282] width 54 height 15
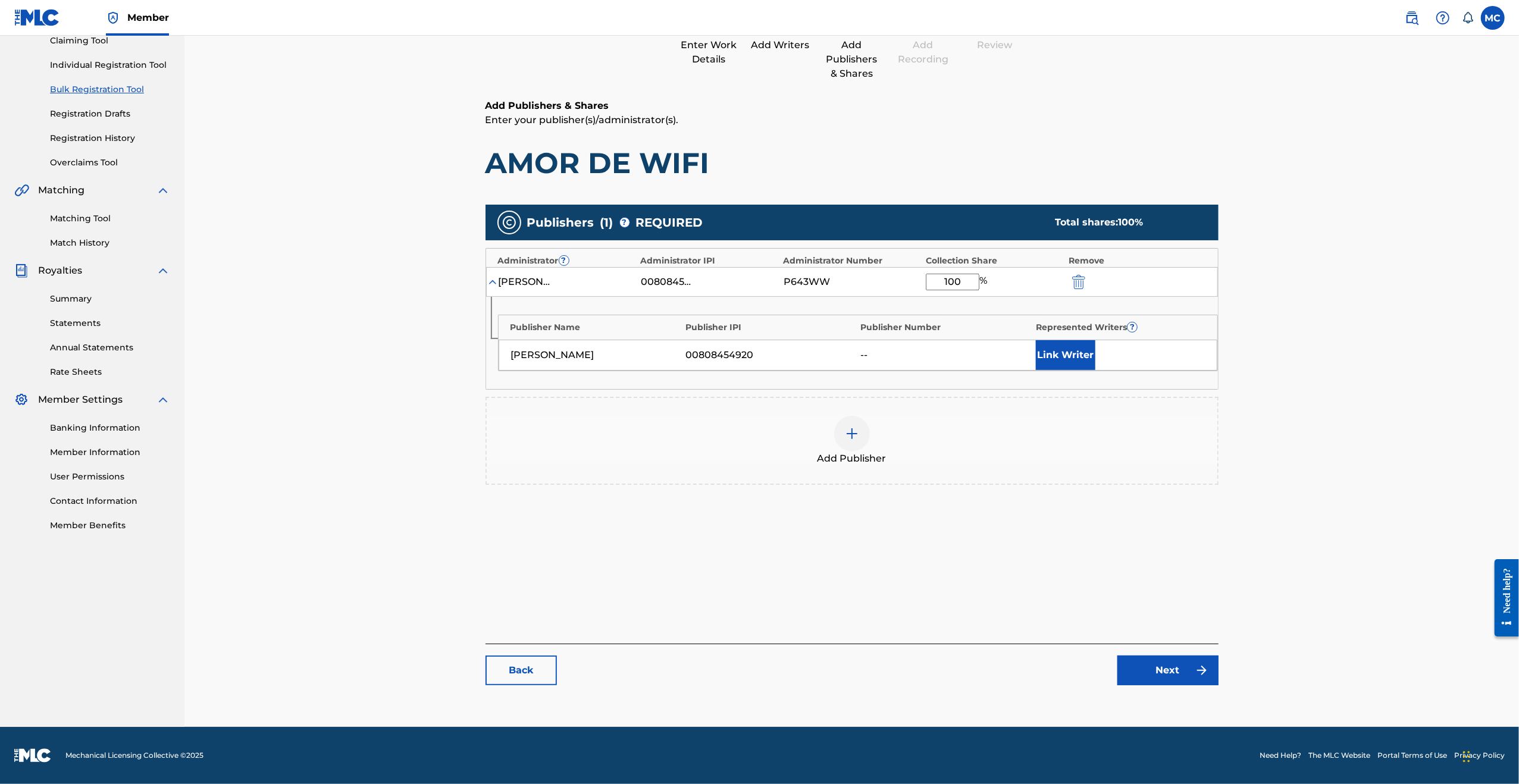
type input "100"
click at [1065, 346] on button "Link Writer" at bounding box center [1066, 355] width 60 height 30
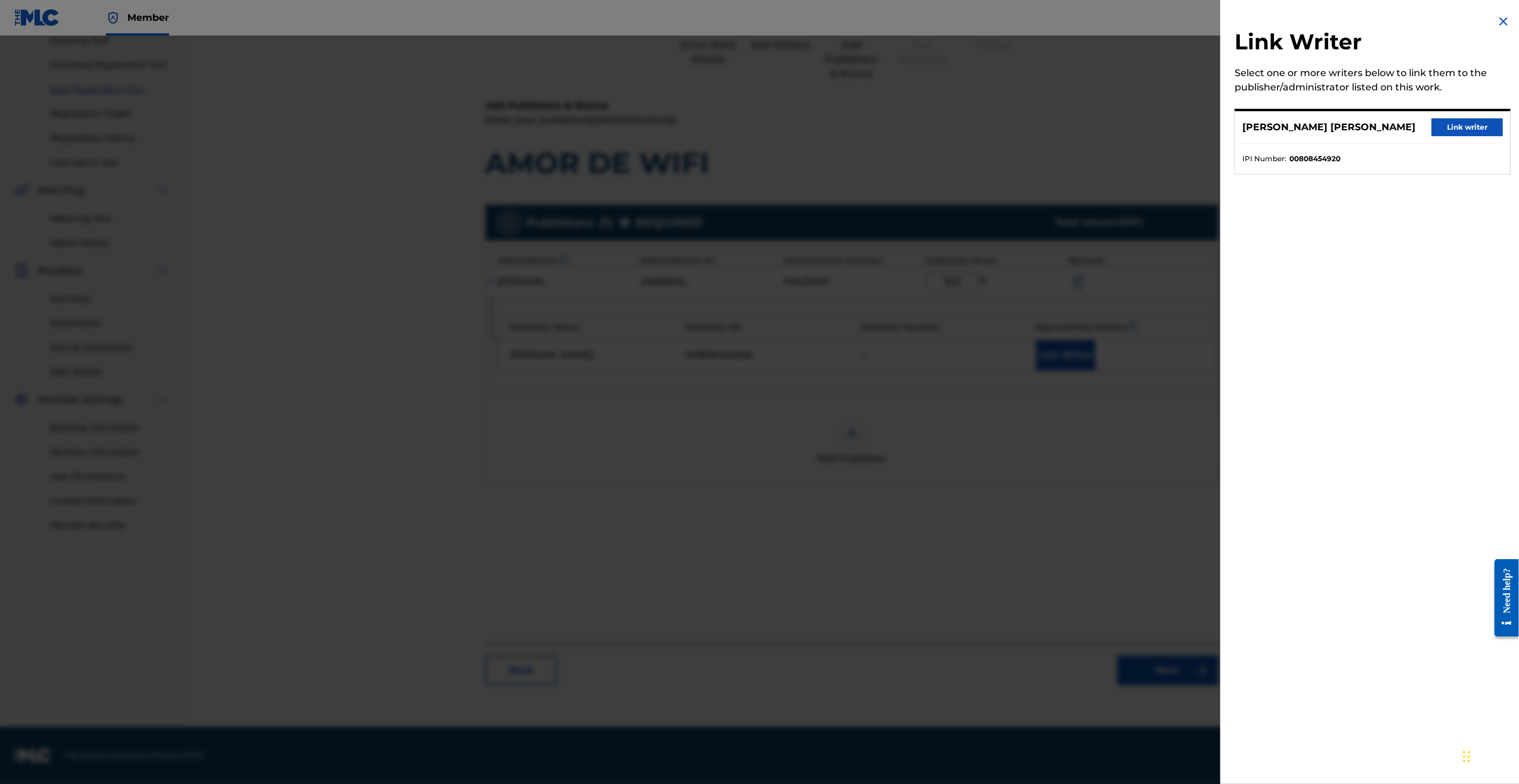
click at [1453, 125] on button "Link writer" at bounding box center [1467, 127] width 72 height 18
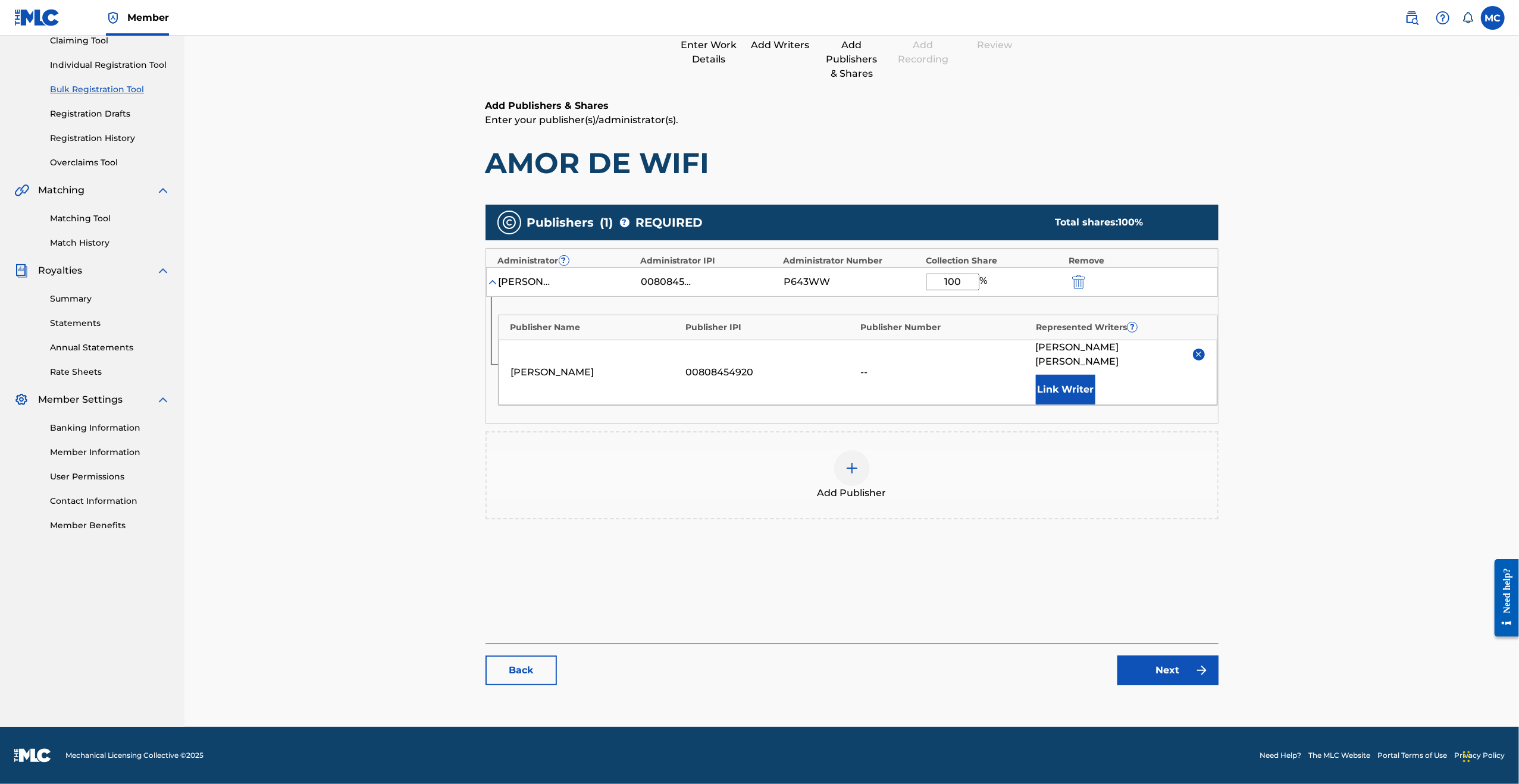
click at [1164, 675] on link "Next" at bounding box center [1167, 670] width 102 height 30
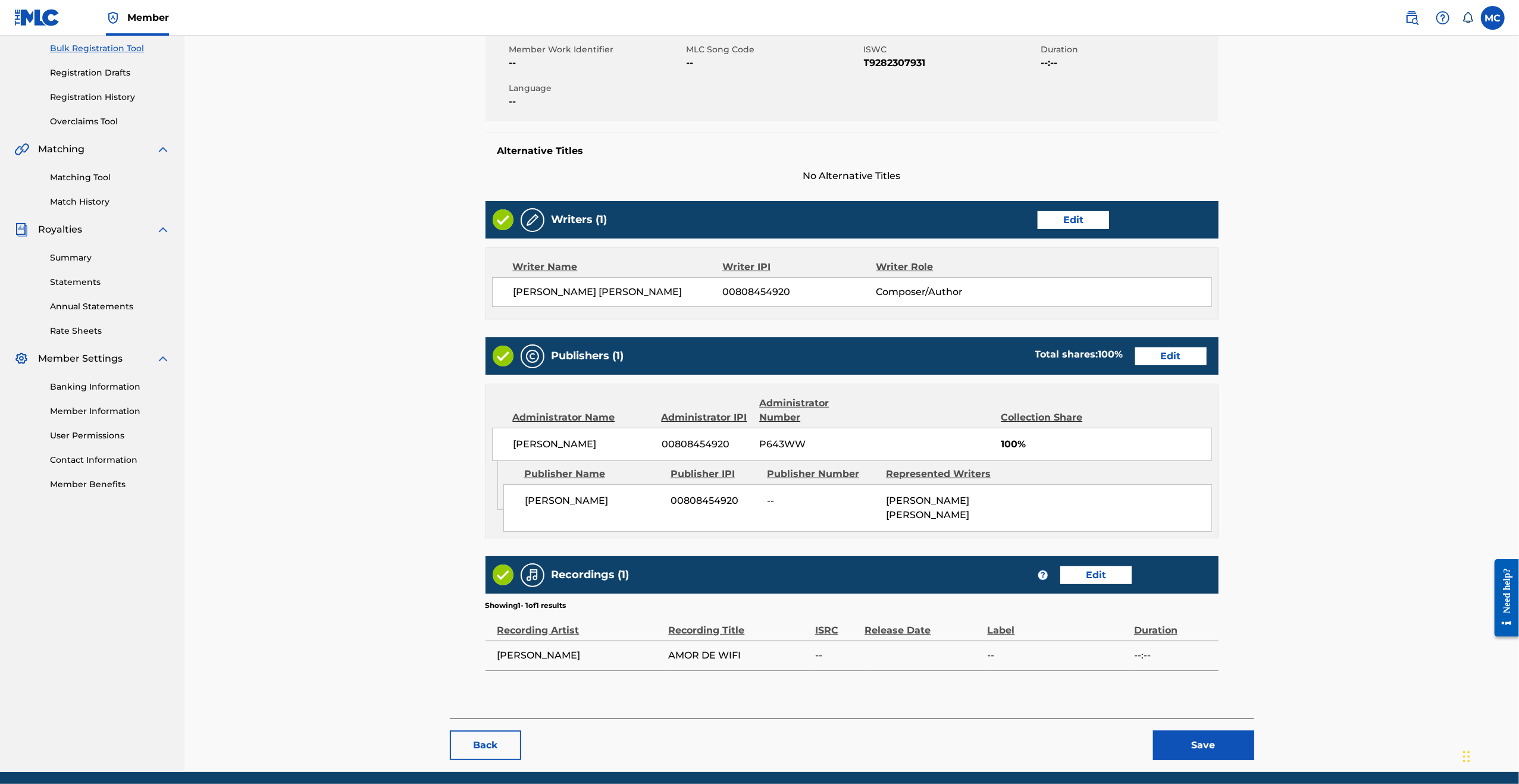
scroll to position [218, 0]
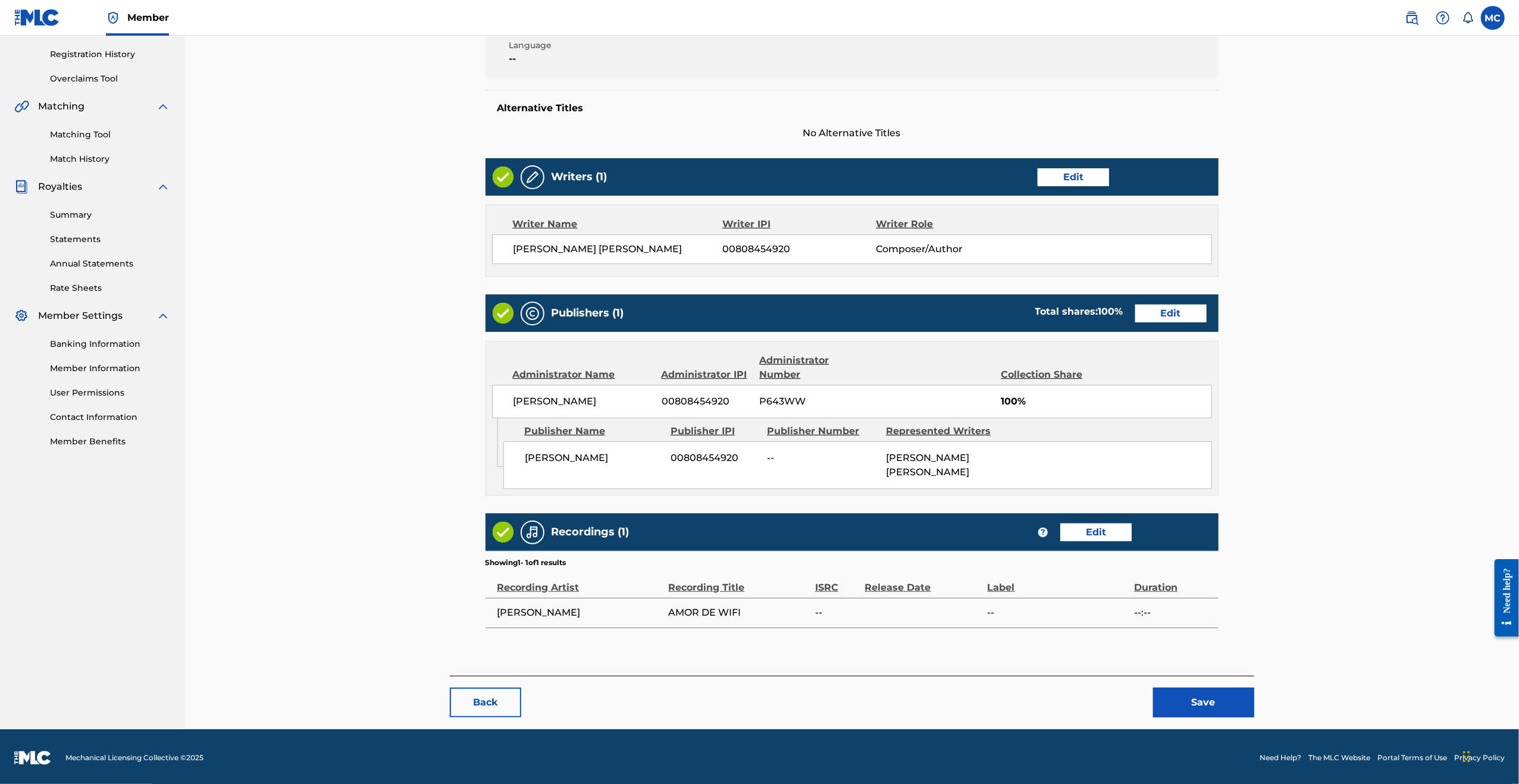
click at [1221, 702] on button "Save" at bounding box center [1203, 702] width 102 height 30
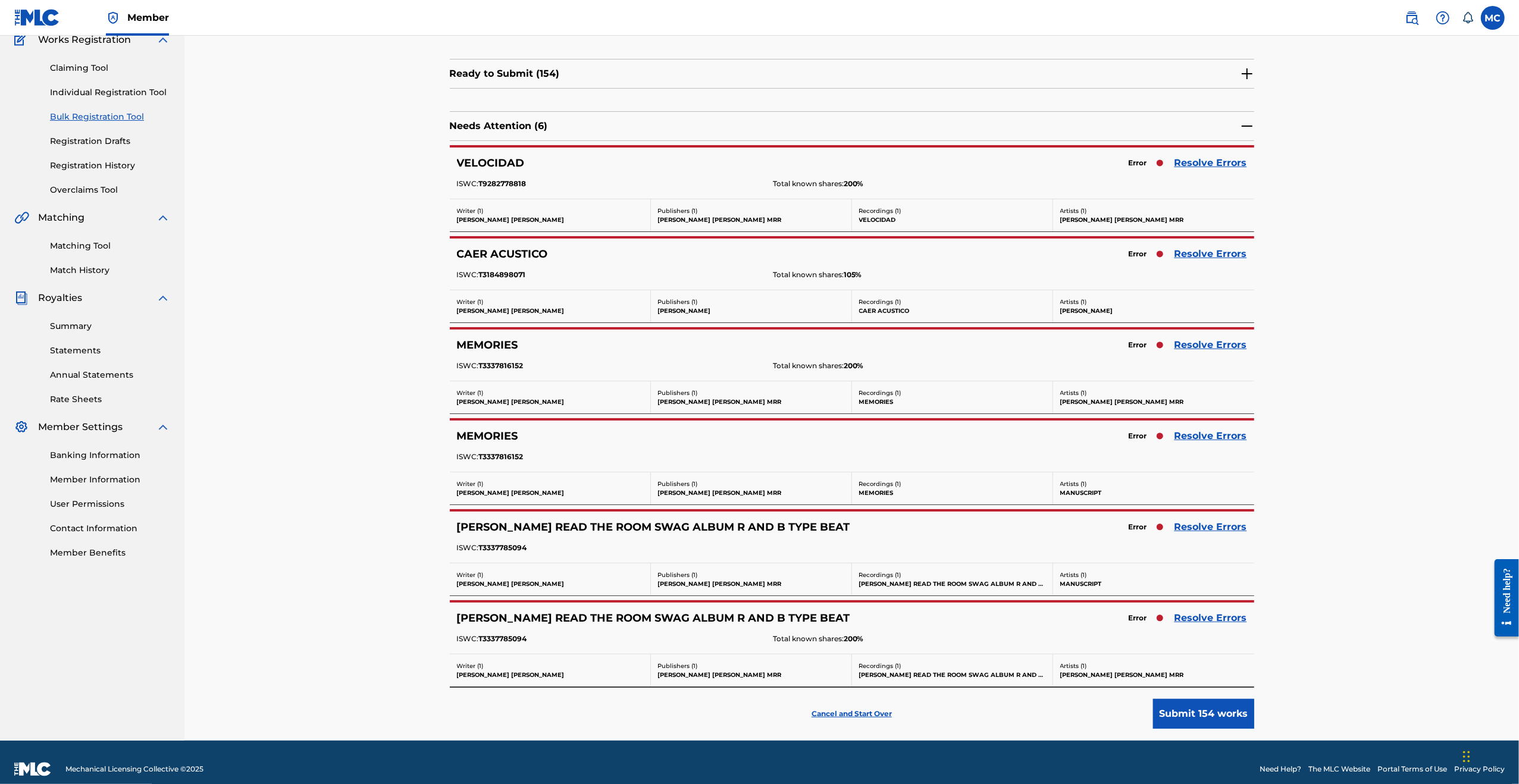
scroll to position [118, 0]
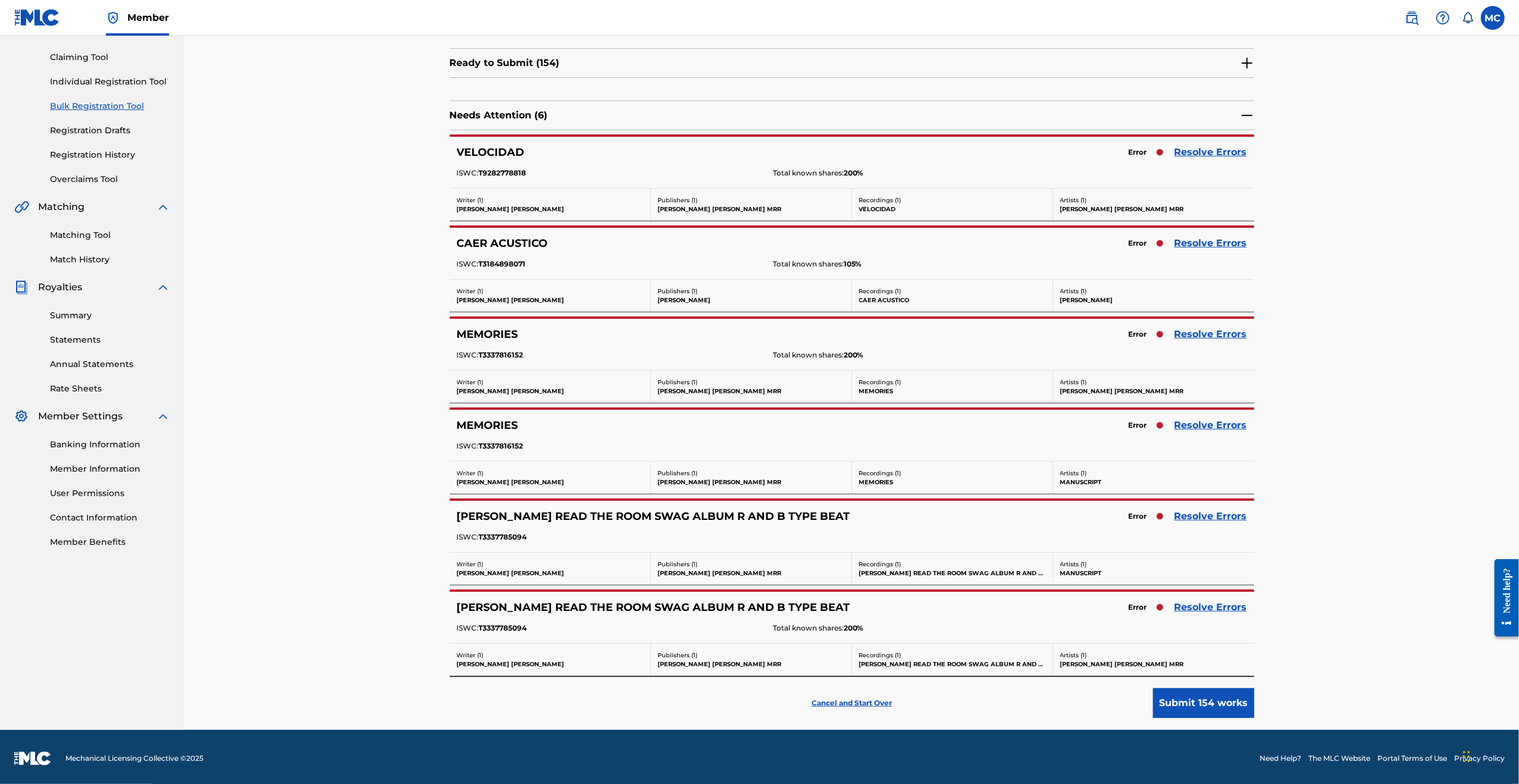
click at [1202, 600] on link "Resolve Errors" at bounding box center [1210, 607] width 73 height 15
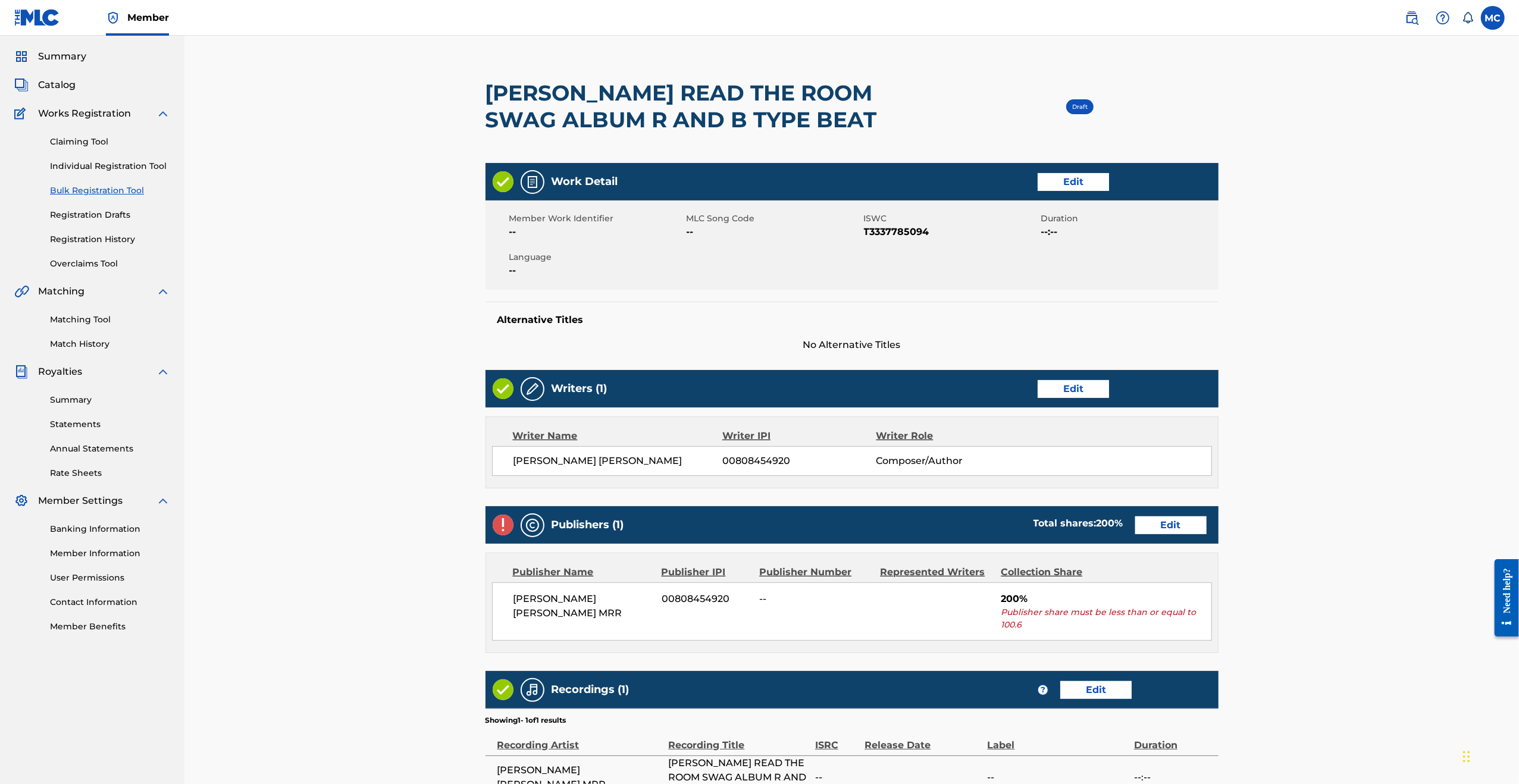
scroll to position [60, 0]
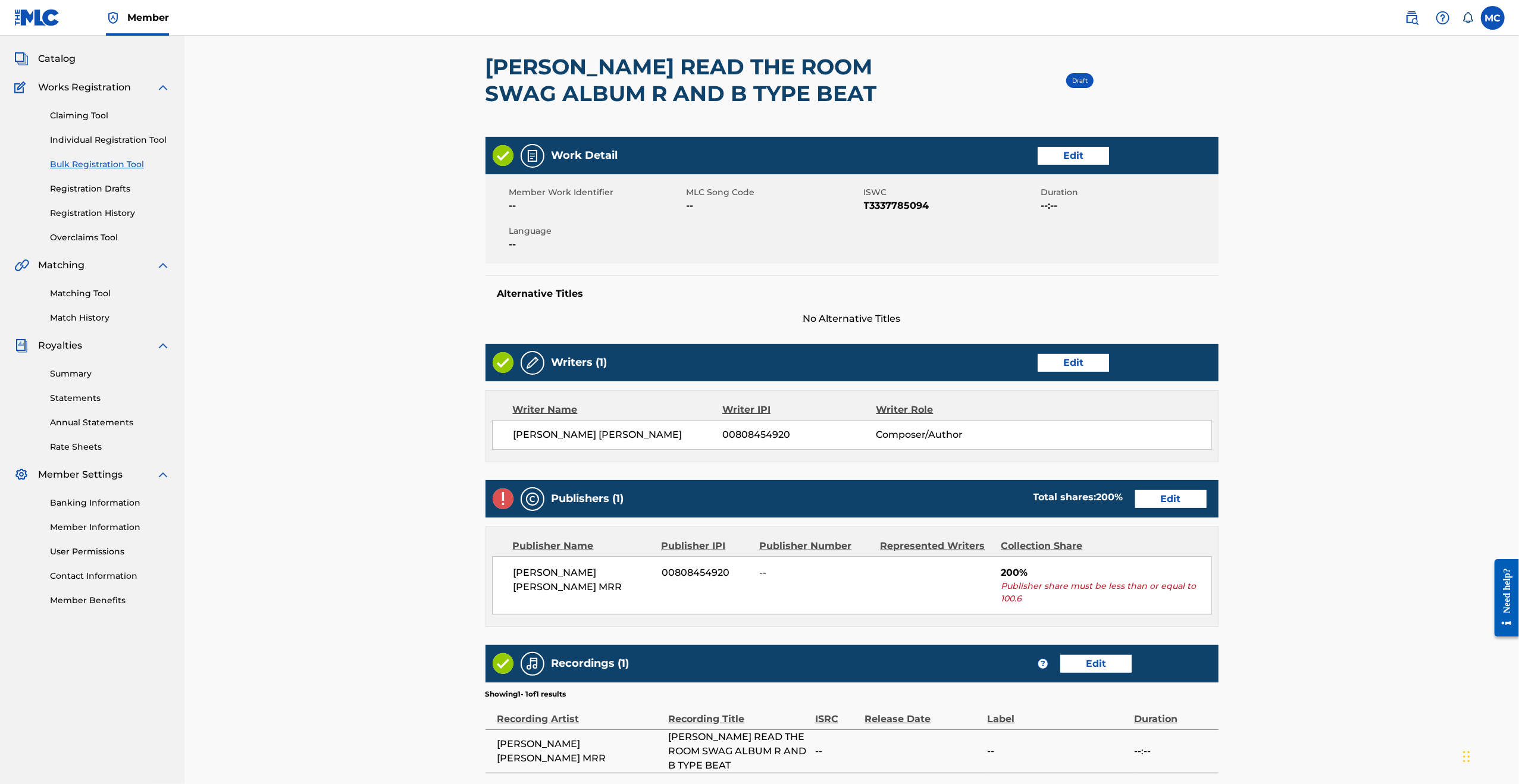
click at [1161, 502] on link "Edit" at bounding box center [1171, 498] width 72 height 18
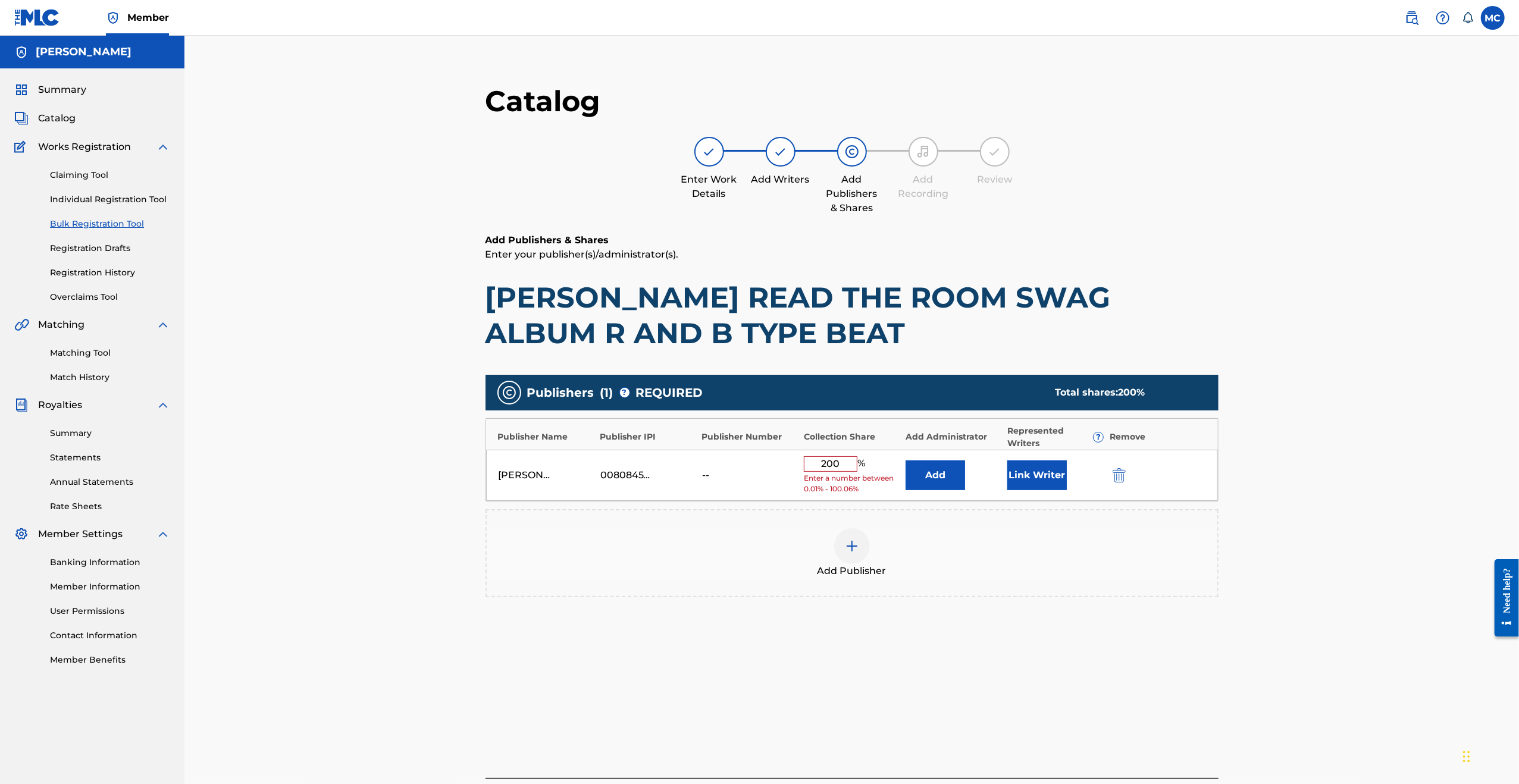
drag, startPoint x: 813, startPoint y: 463, endPoint x: 789, endPoint y: 458, distance: 24.5
click at [788, 462] on div "[PERSON_NAME] [PERSON_NAME] MRR 00808454920 -- 200 % Enter a number between 0.0…" at bounding box center [852, 475] width 731 height 52
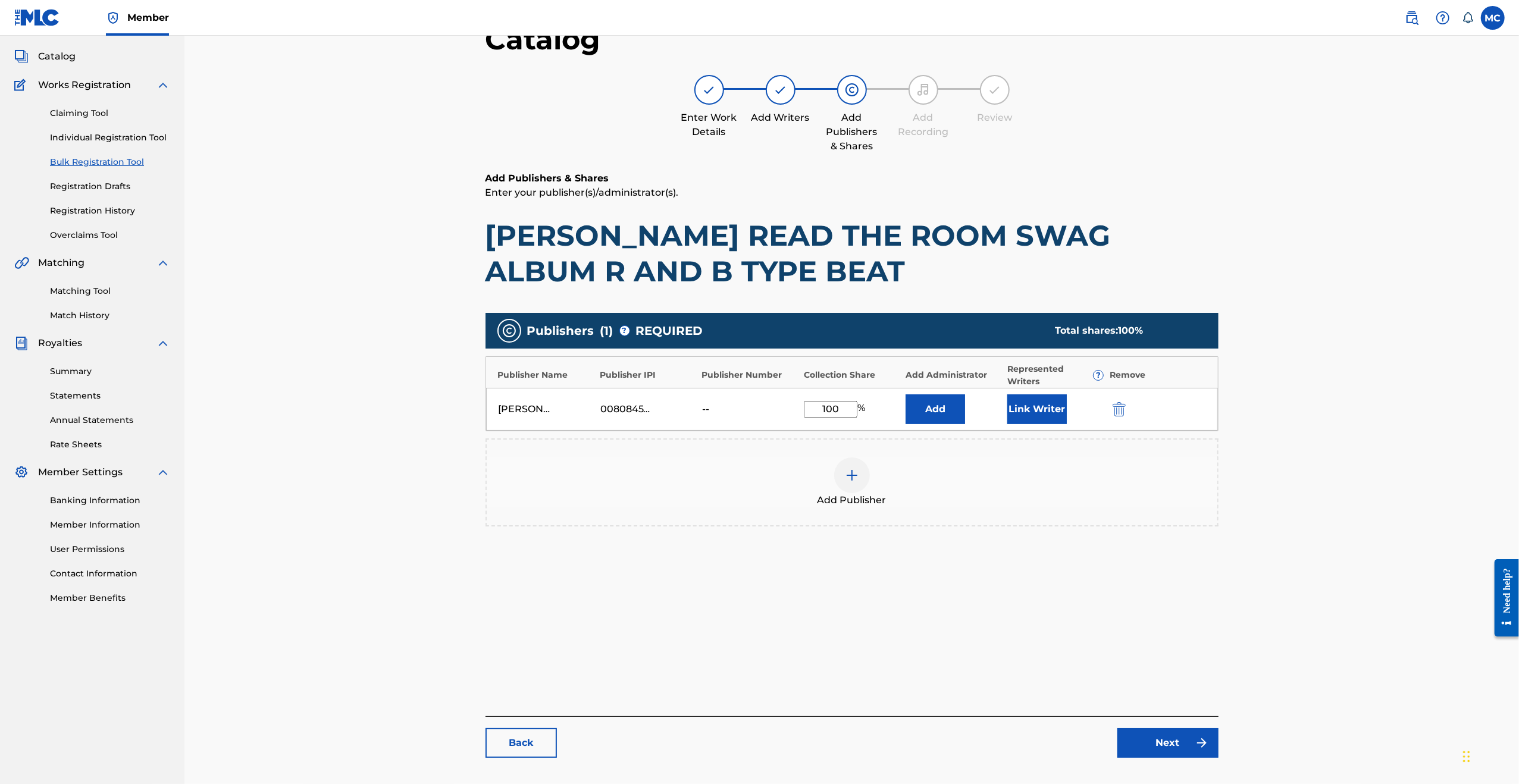
scroll to position [135, 0]
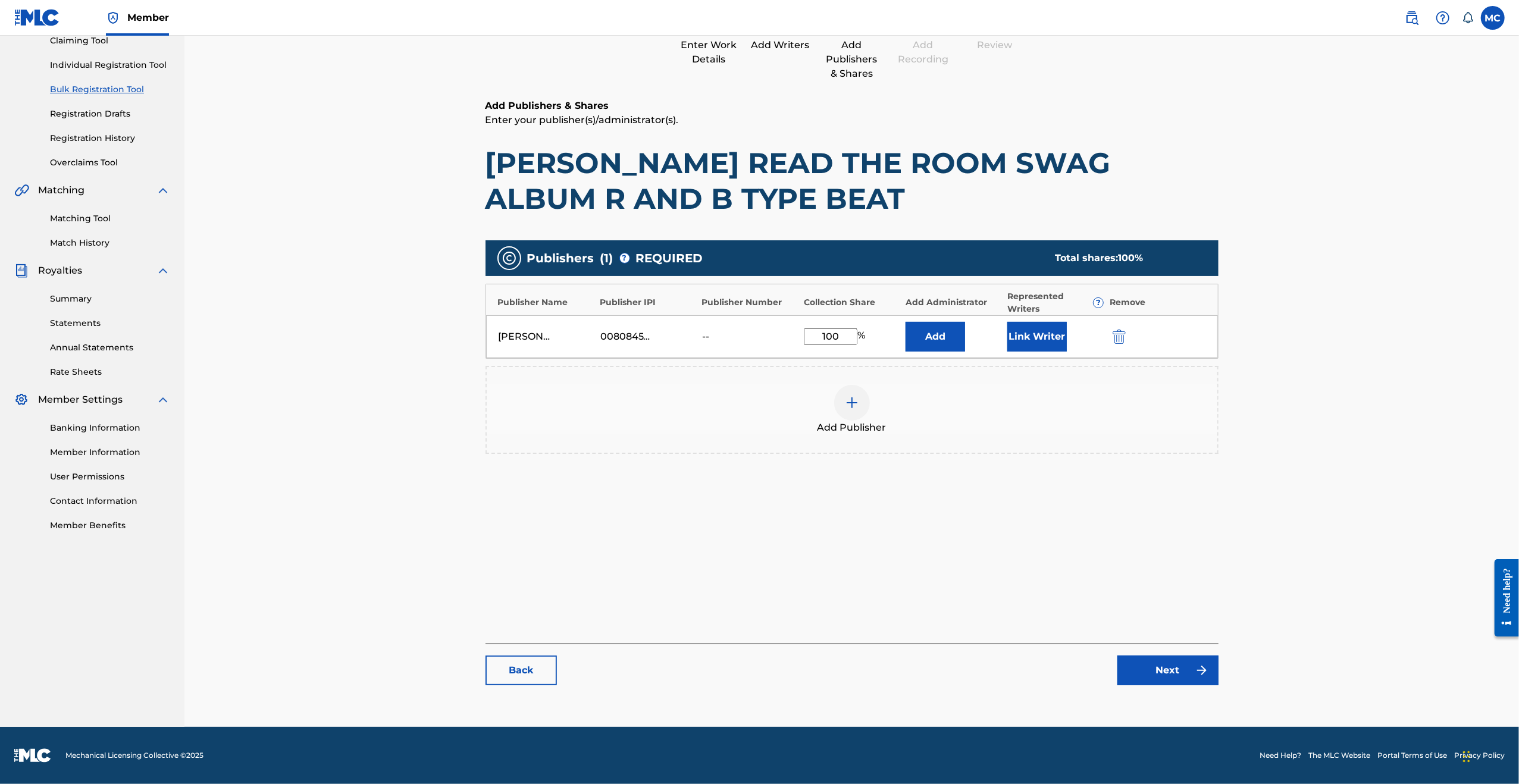
type input "100"
click at [1167, 665] on link "Next" at bounding box center [1167, 670] width 102 height 30
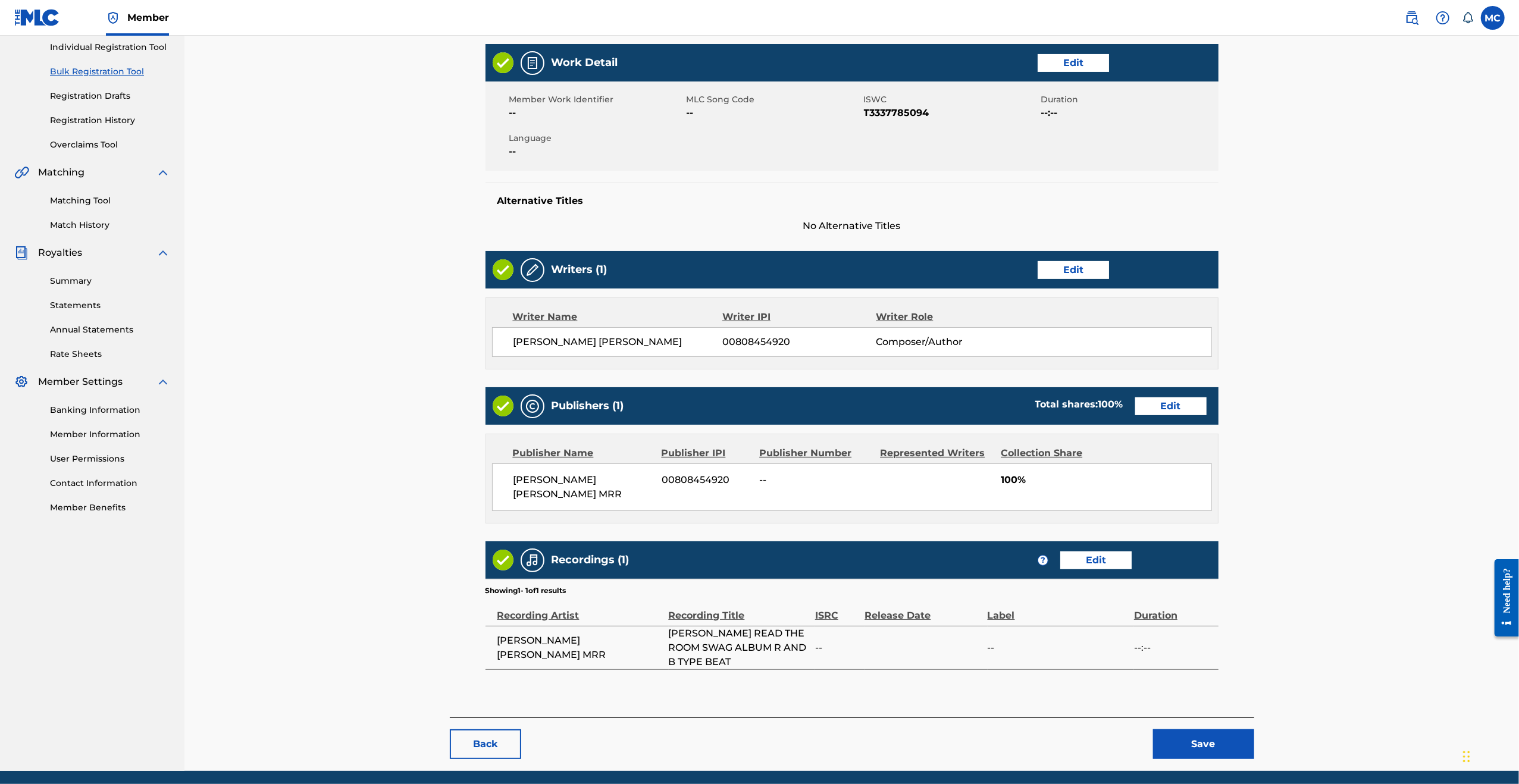
scroll to position [194, 0]
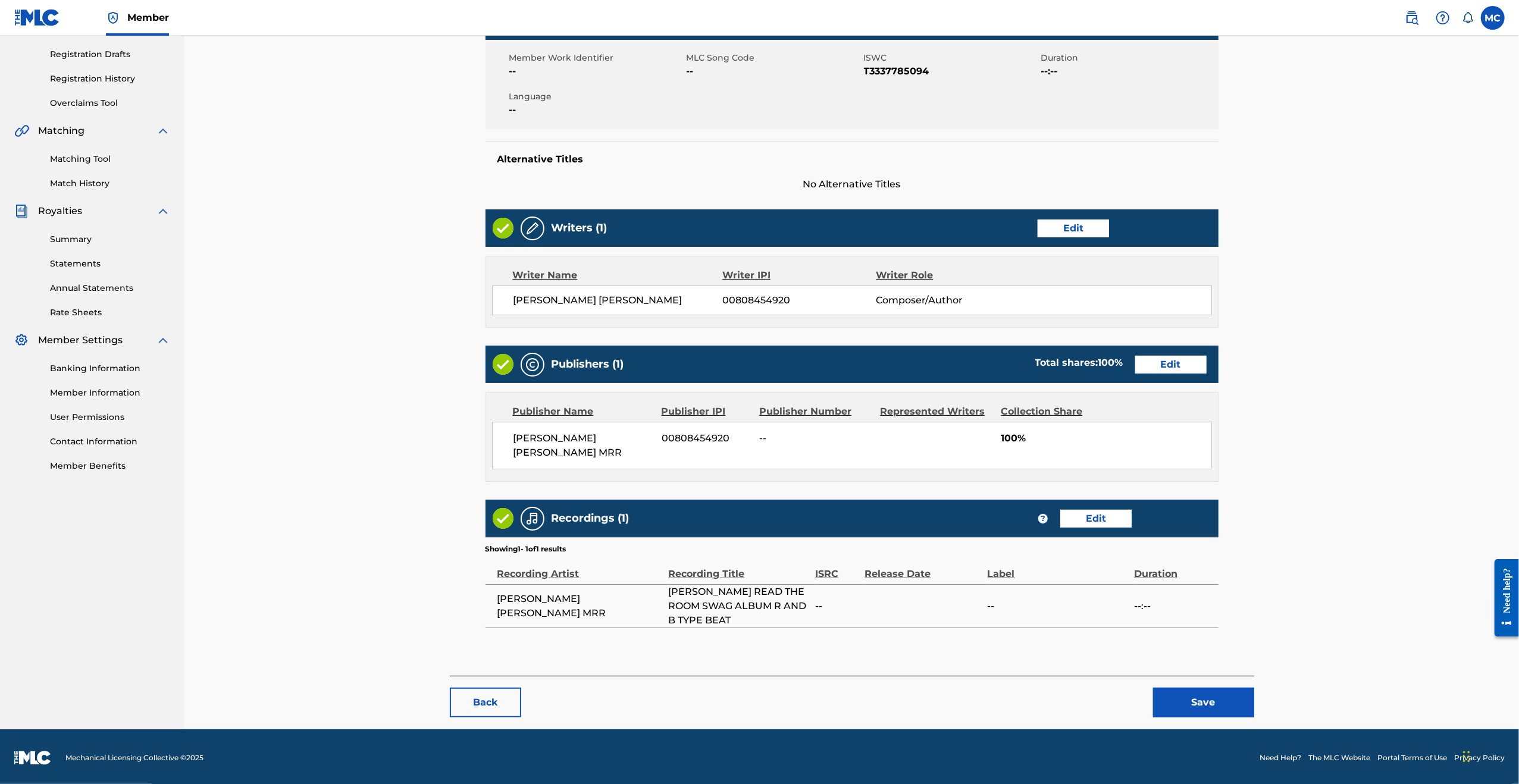
click at [1213, 696] on button "Save" at bounding box center [1203, 702] width 102 height 30
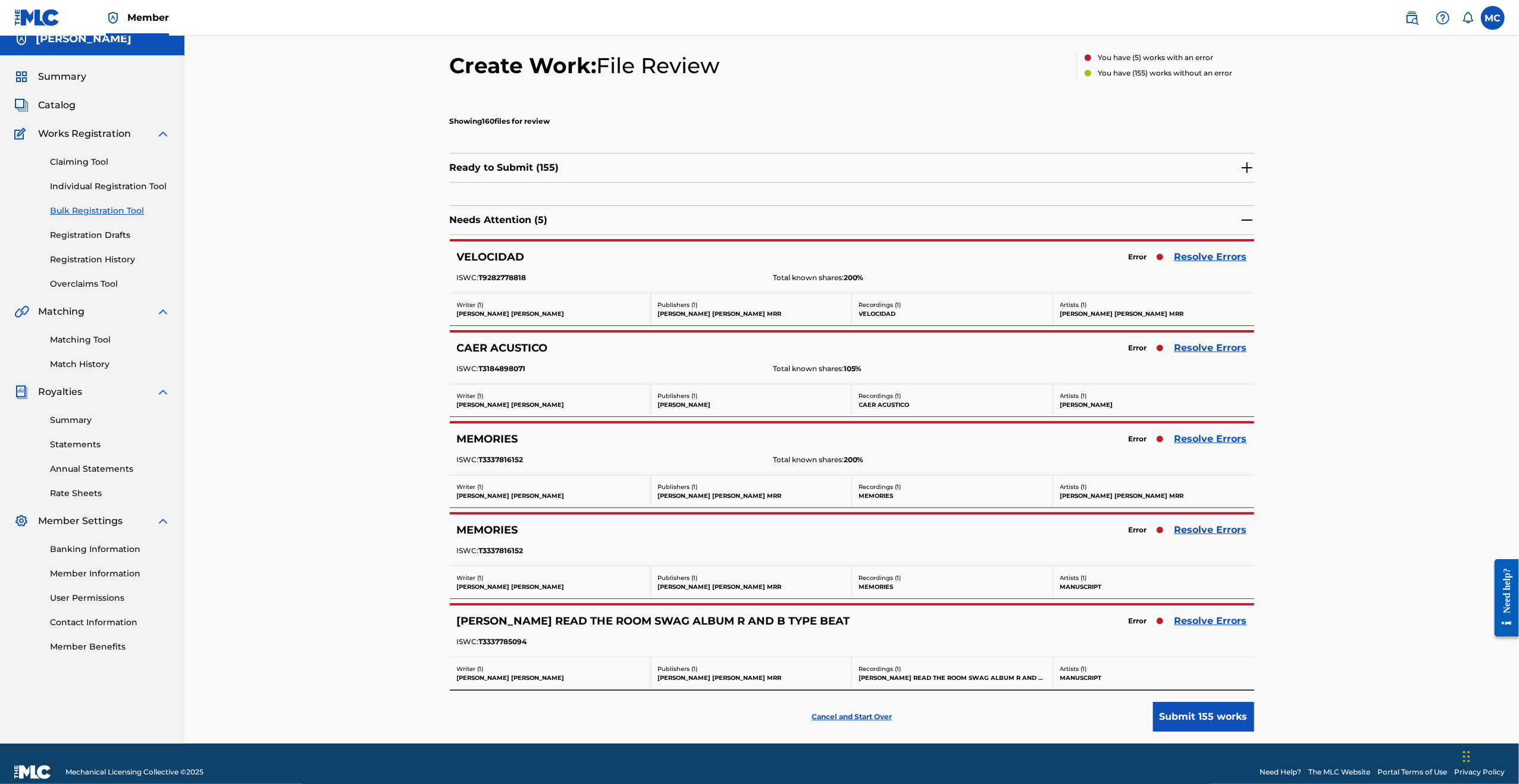
scroll to position [26, 0]
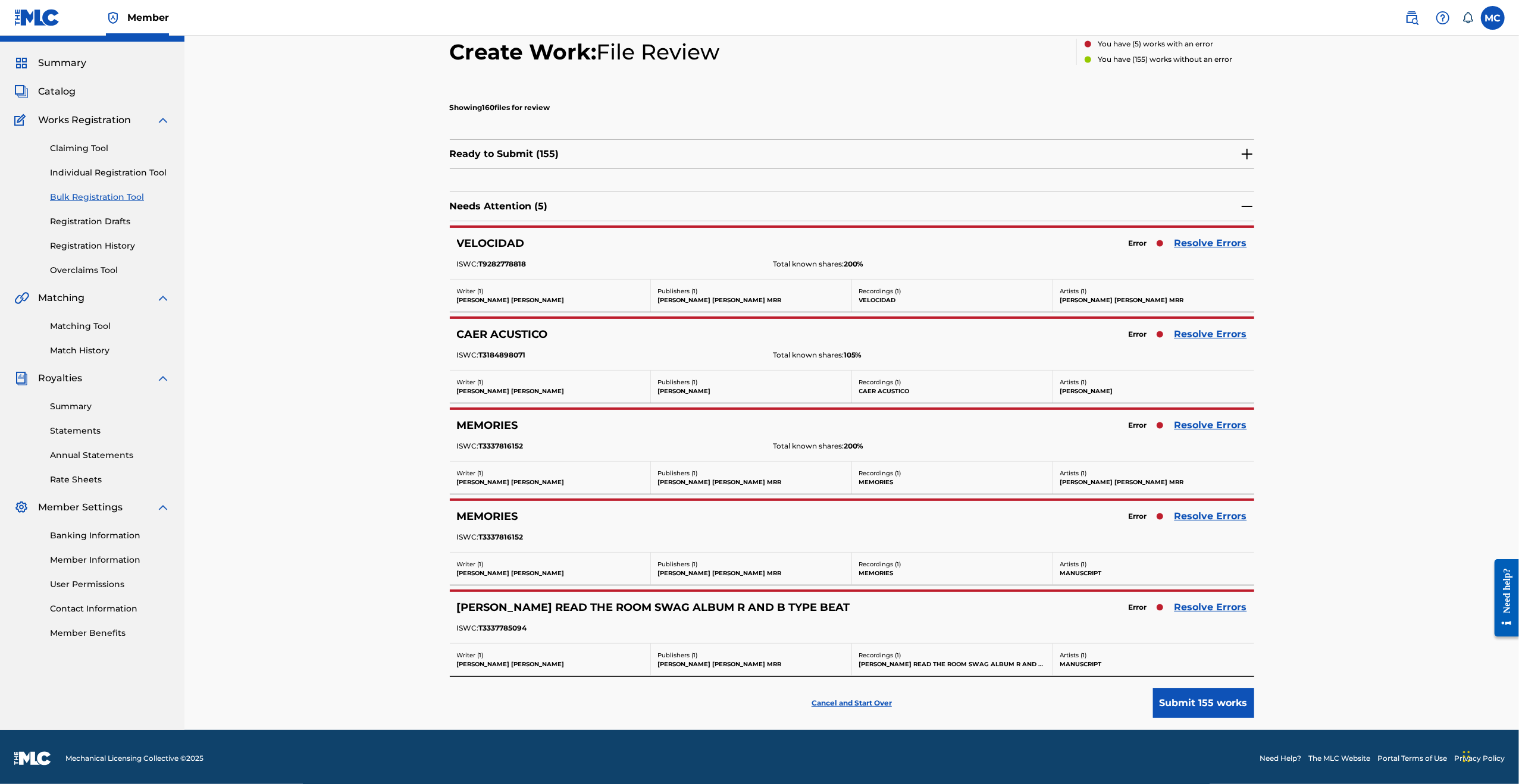
click at [1190, 601] on link "Resolve Errors" at bounding box center [1210, 607] width 73 height 15
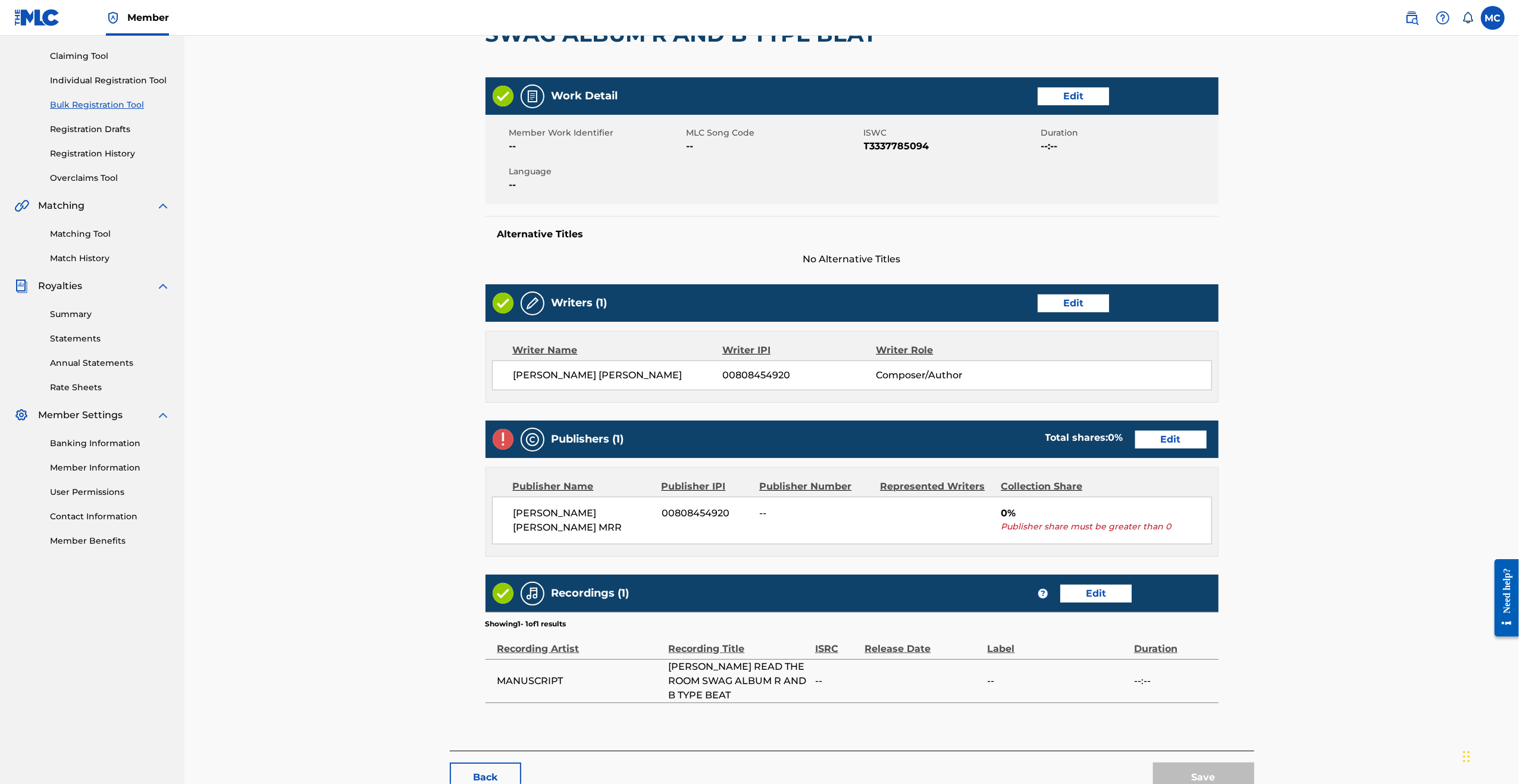
scroll to position [194, 0]
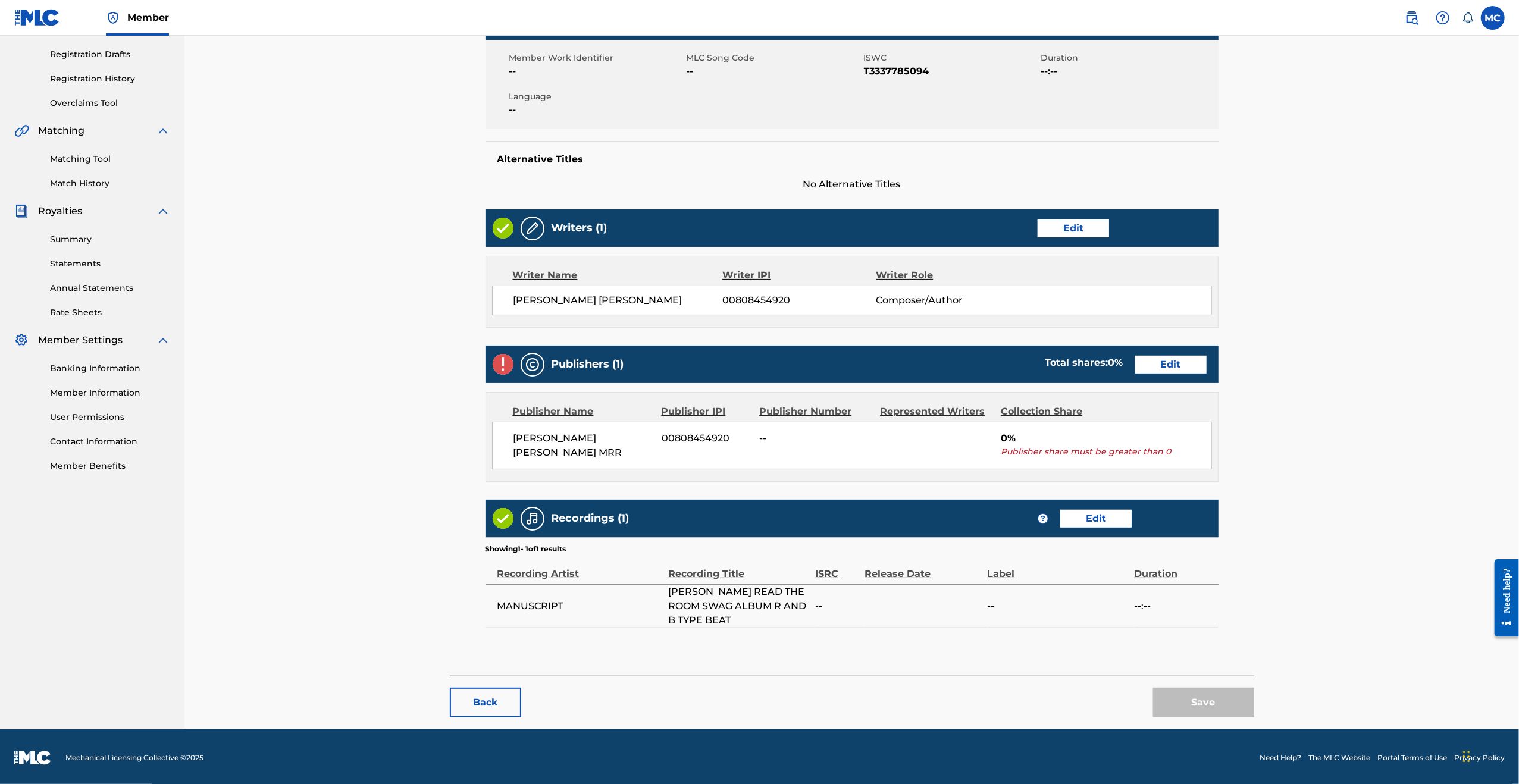
click at [1195, 364] on link "Edit" at bounding box center [1171, 364] width 72 height 18
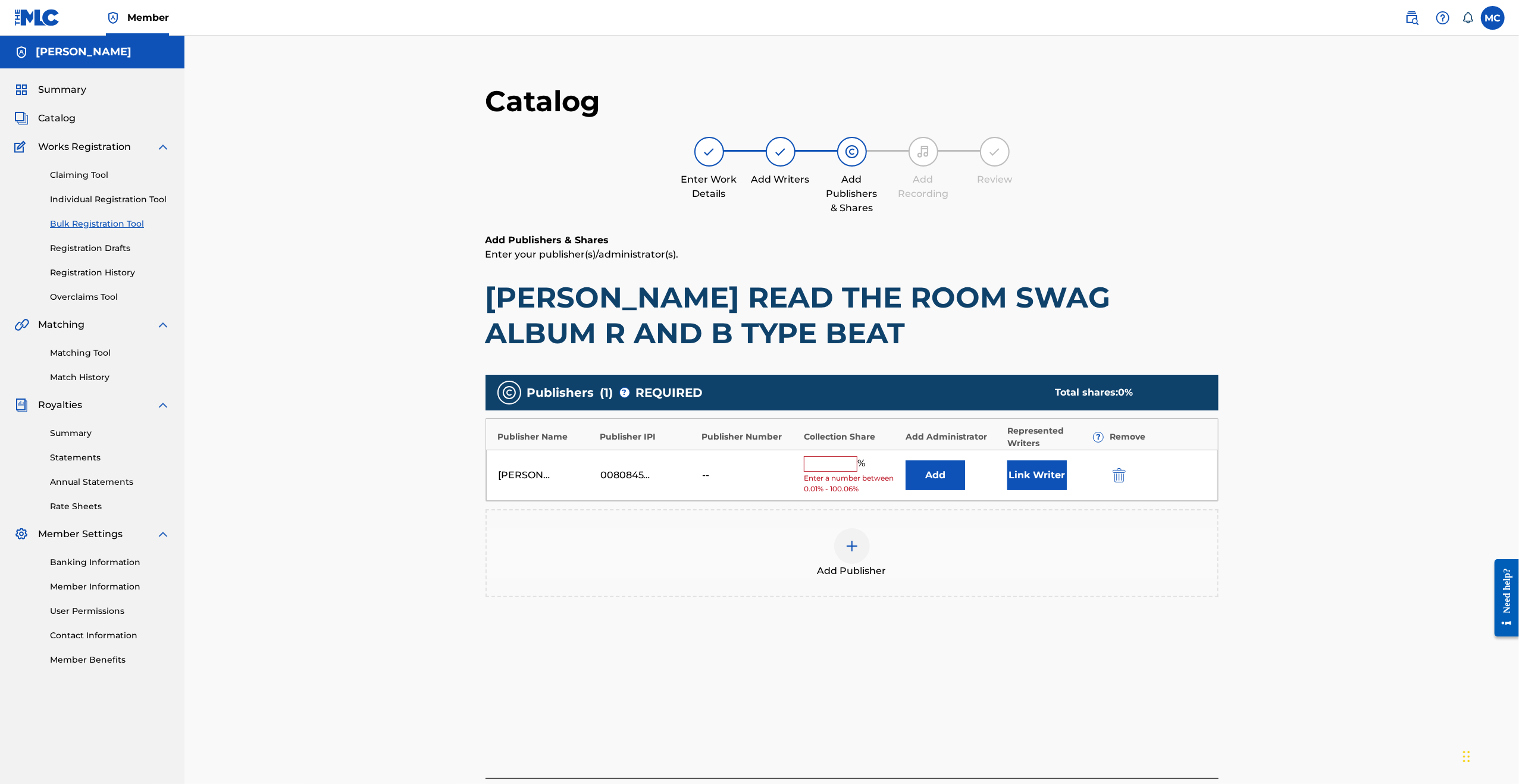
click at [841, 464] on input "text" at bounding box center [830, 464] width 54 height 15
type input "100"
click at [934, 455] on div "[PERSON_NAME] [PERSON_NAME] MRR 00808454920 -- 100 % Add Link Writer" at bounding box center [852, 471] width 731 height 43
click at [934, 468] on button "Add" at bounding box center [935, 471] width 60 height 30
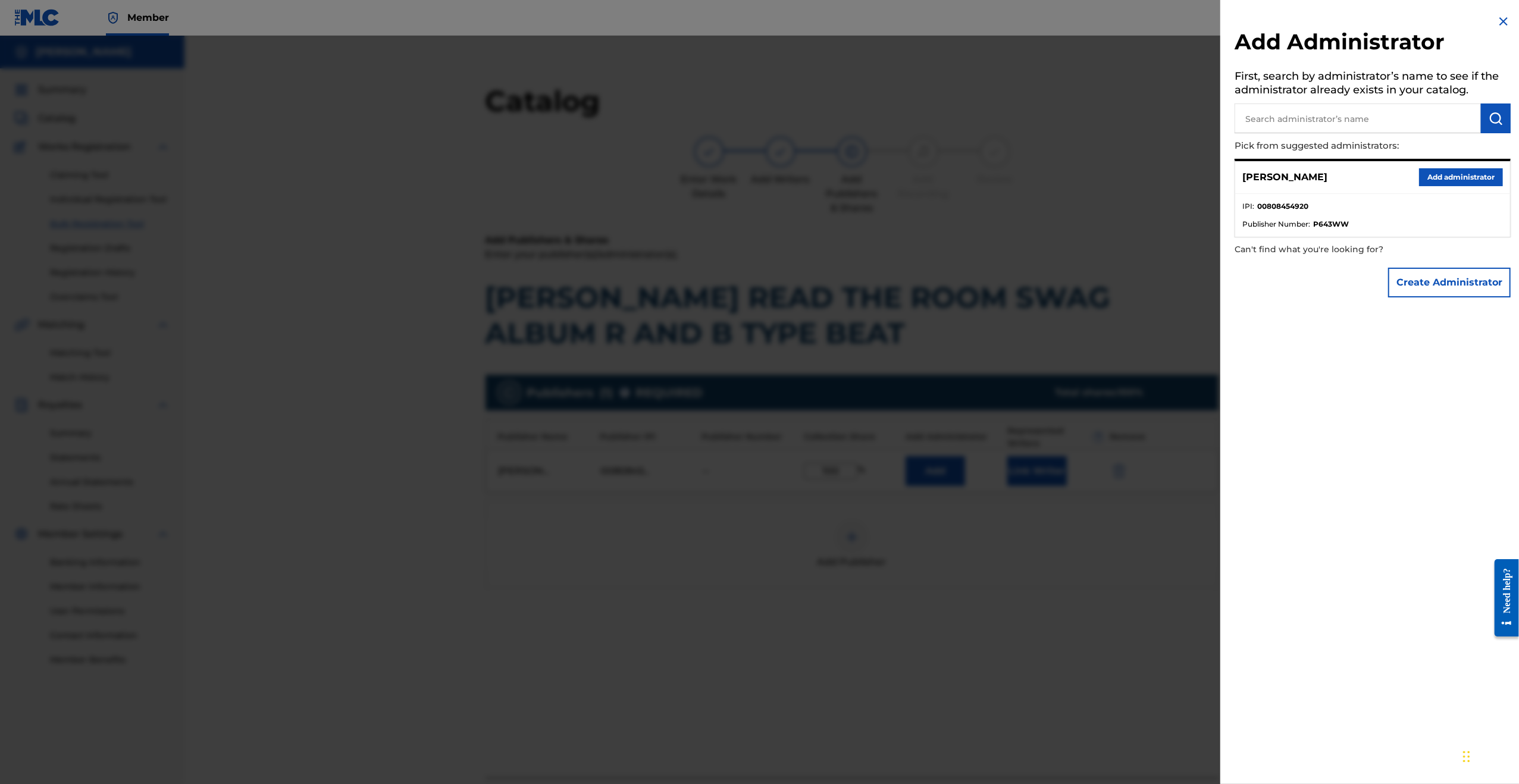
click at [1429, 178] on button "Add administrator" at bounding box center [1461, 177] width 84 height 18
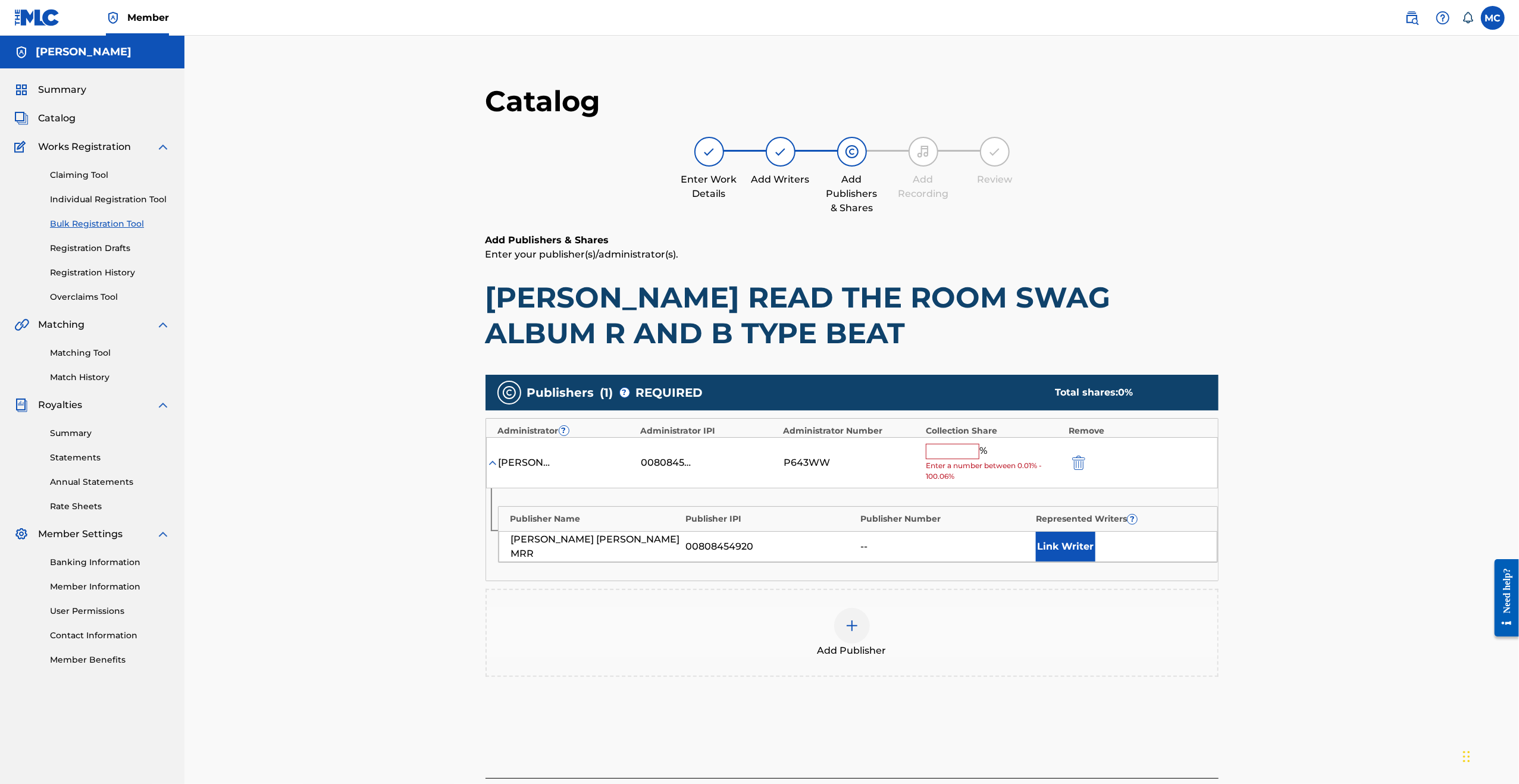
click at [981, 454] on span "%" at bounding box center [984, 451] width 11 height 15
click at [973, 455] on input "text" at bounding box center [952, 451] width 54 height 15
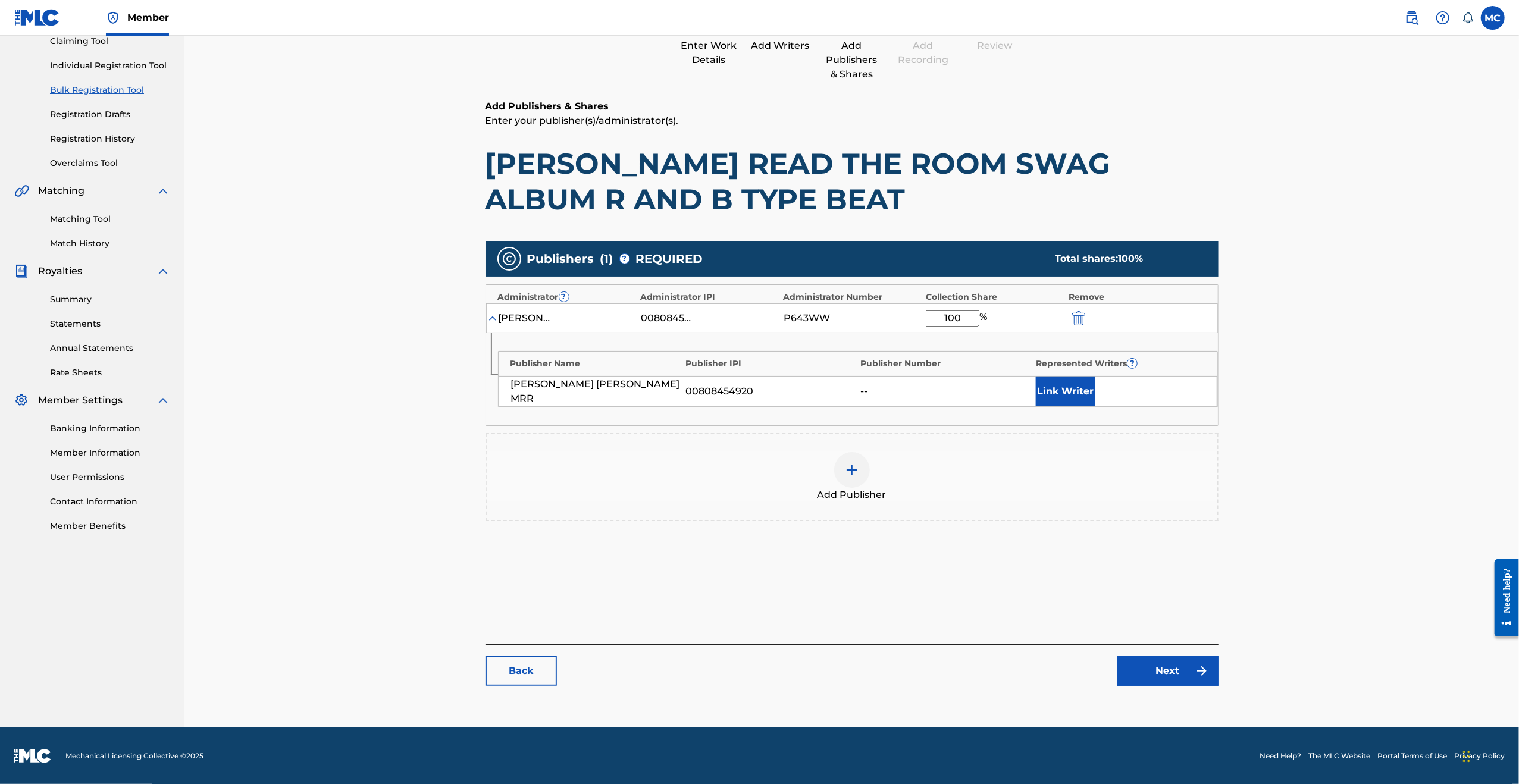
scroll to position [135, 0]
type input "100"
click at [1149, 659] on link "Next" at bounding box center [1167, 670] width 102 height 30
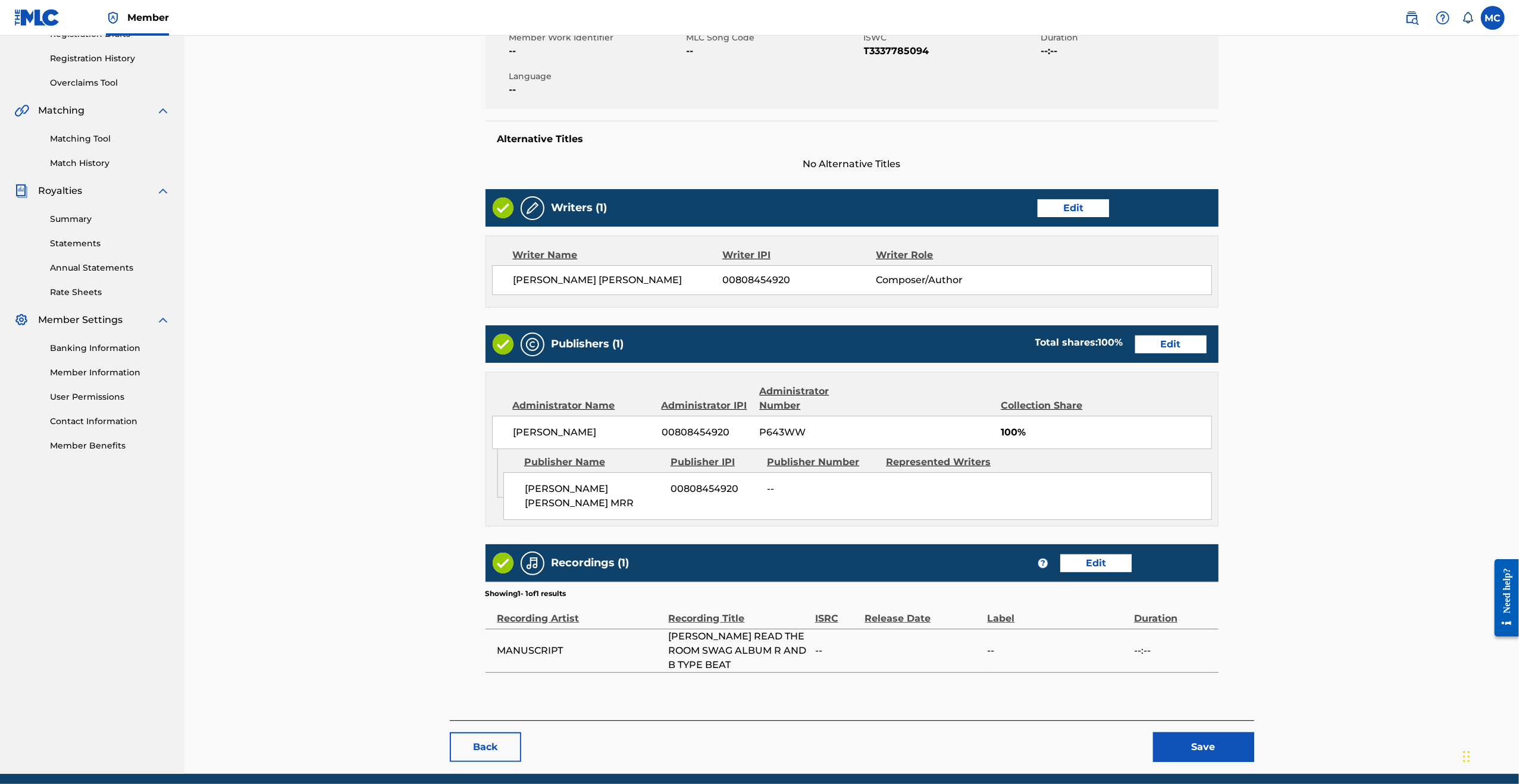
scroll to position [258, 0]
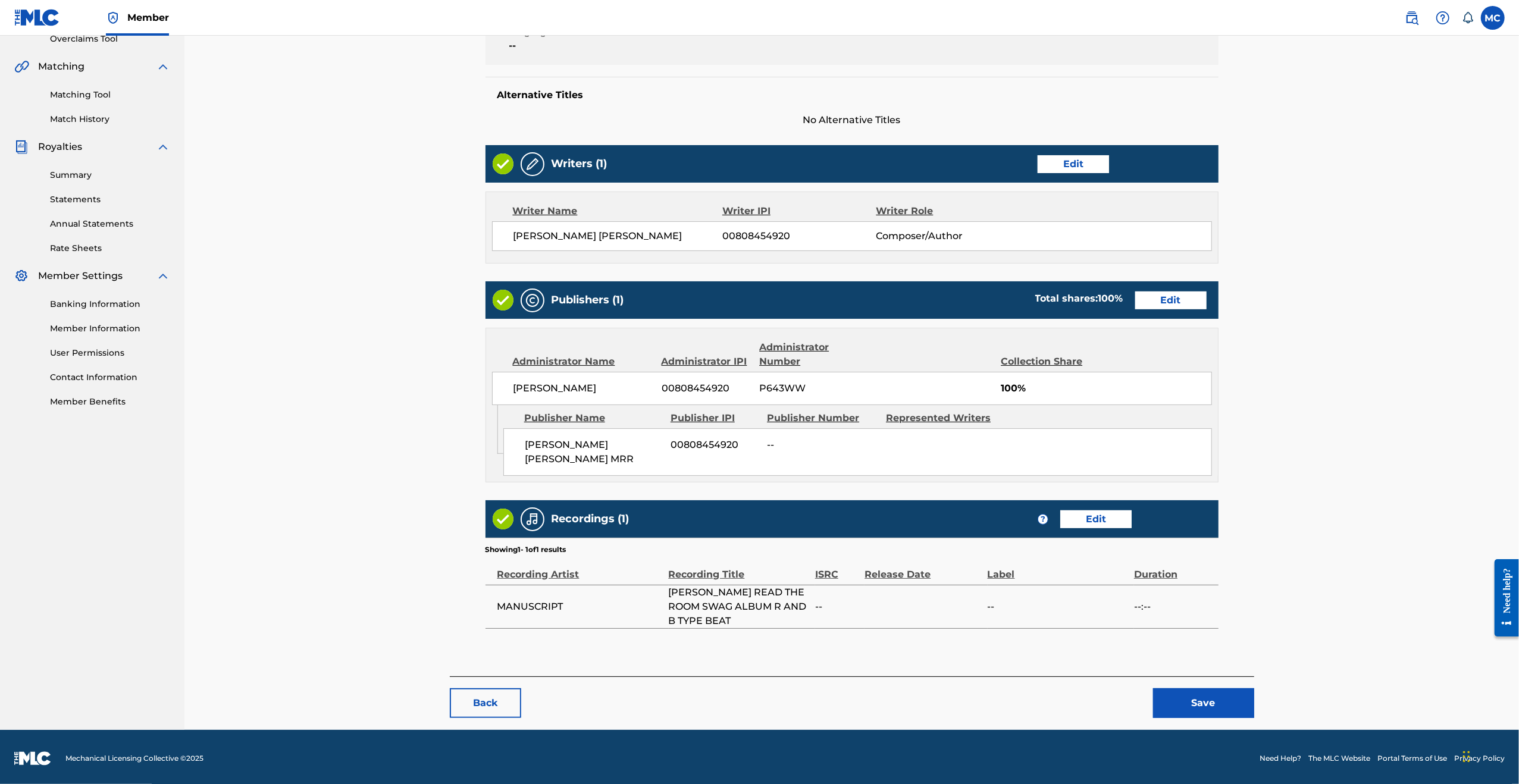
click at [1191, 702] on button "Save" at bounding box center [1203, 703] width 102 height 30
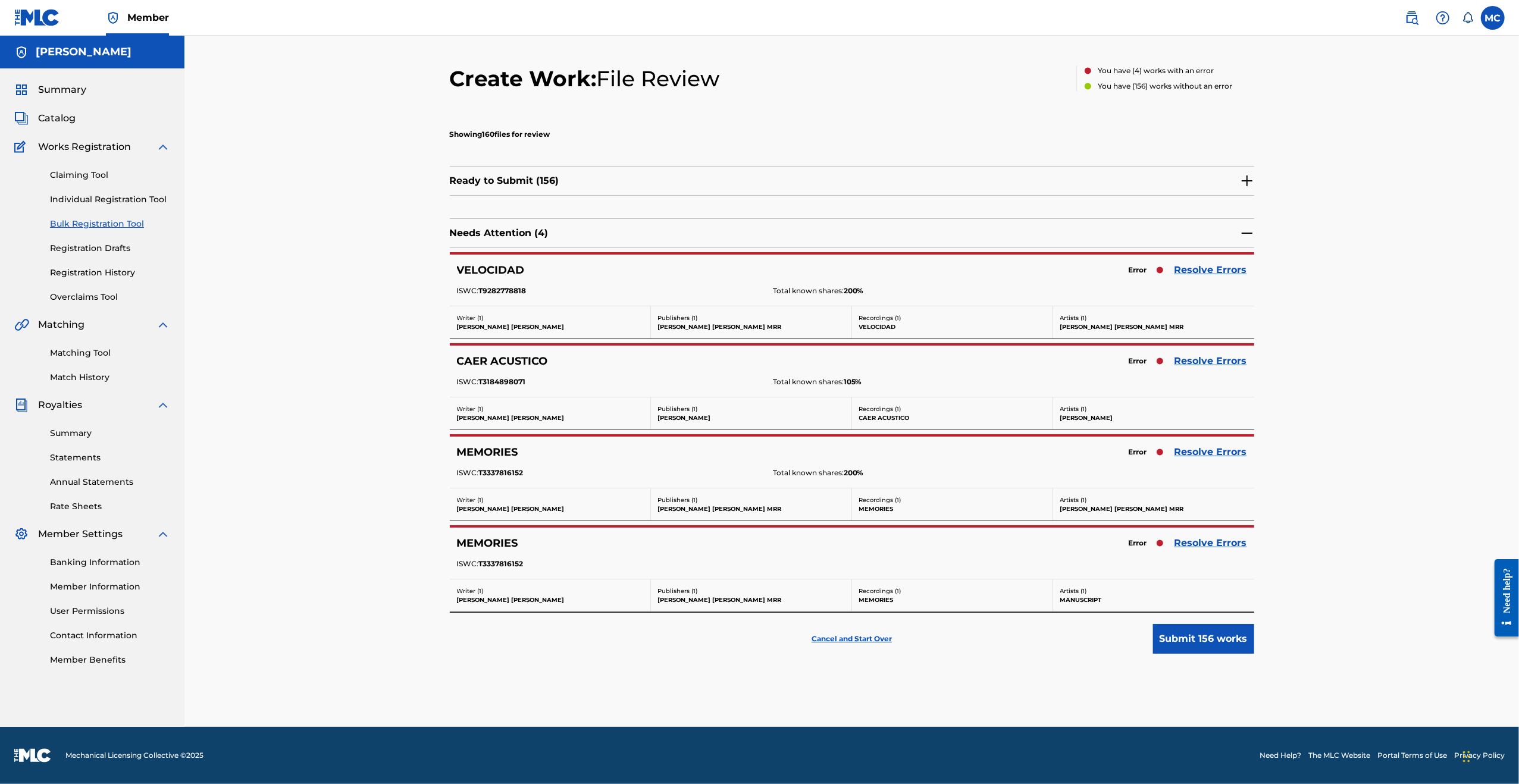
click at [1198, 268] on link "Resolve Errors" at bounding box center [1210, 270] width 73 height 15
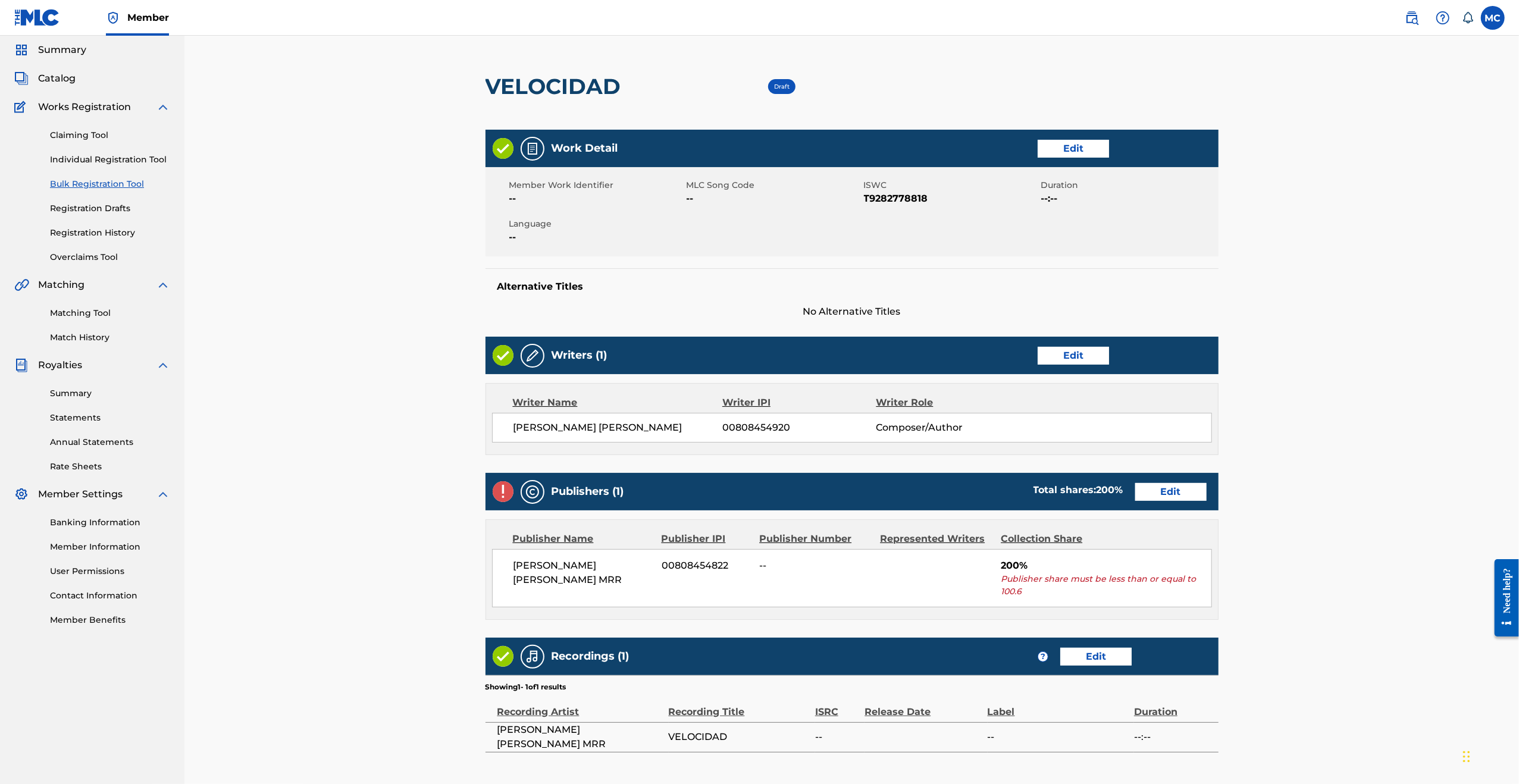
scroll to position [176, 0]
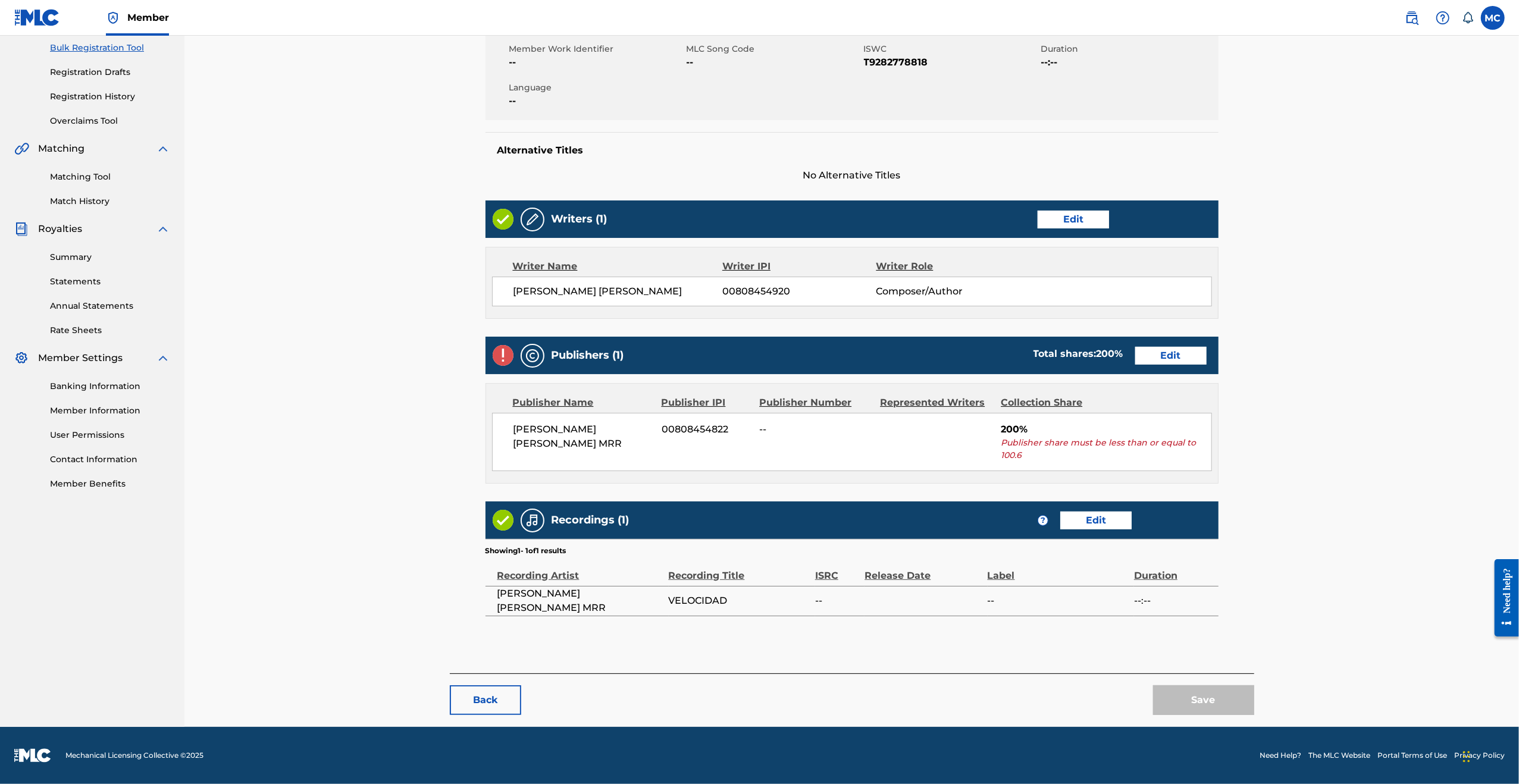
click at [1165, 350] on link "Edit" at bounding box center [1171, 355] width 72 height 18
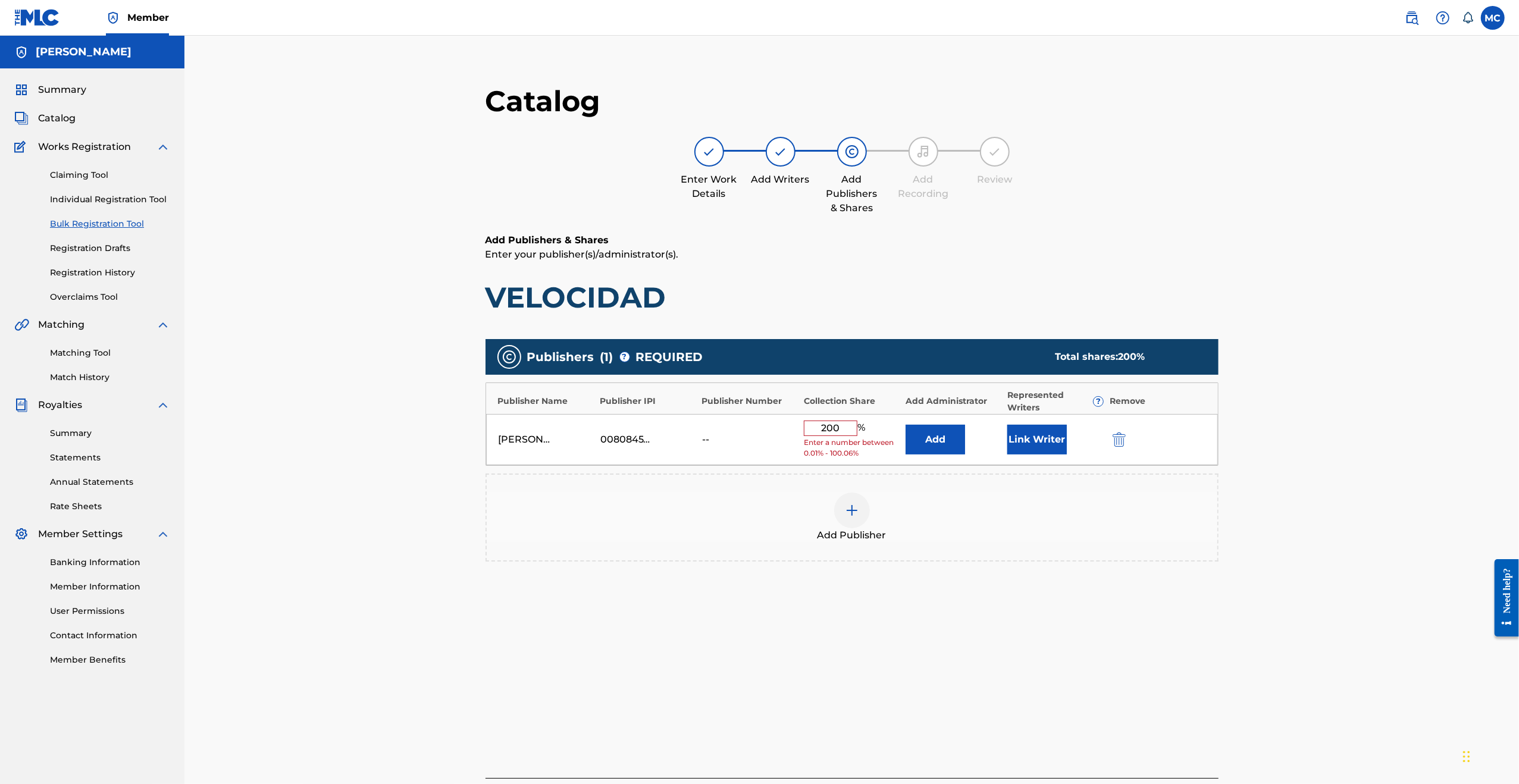
drag, startPoint x: 841, startPoint y: 427, endPoint x: 807, endPoint y: 430, distance: 34.1
click at [814, 433] on input "200" at bounding box center [830, 428] width 54 height 15
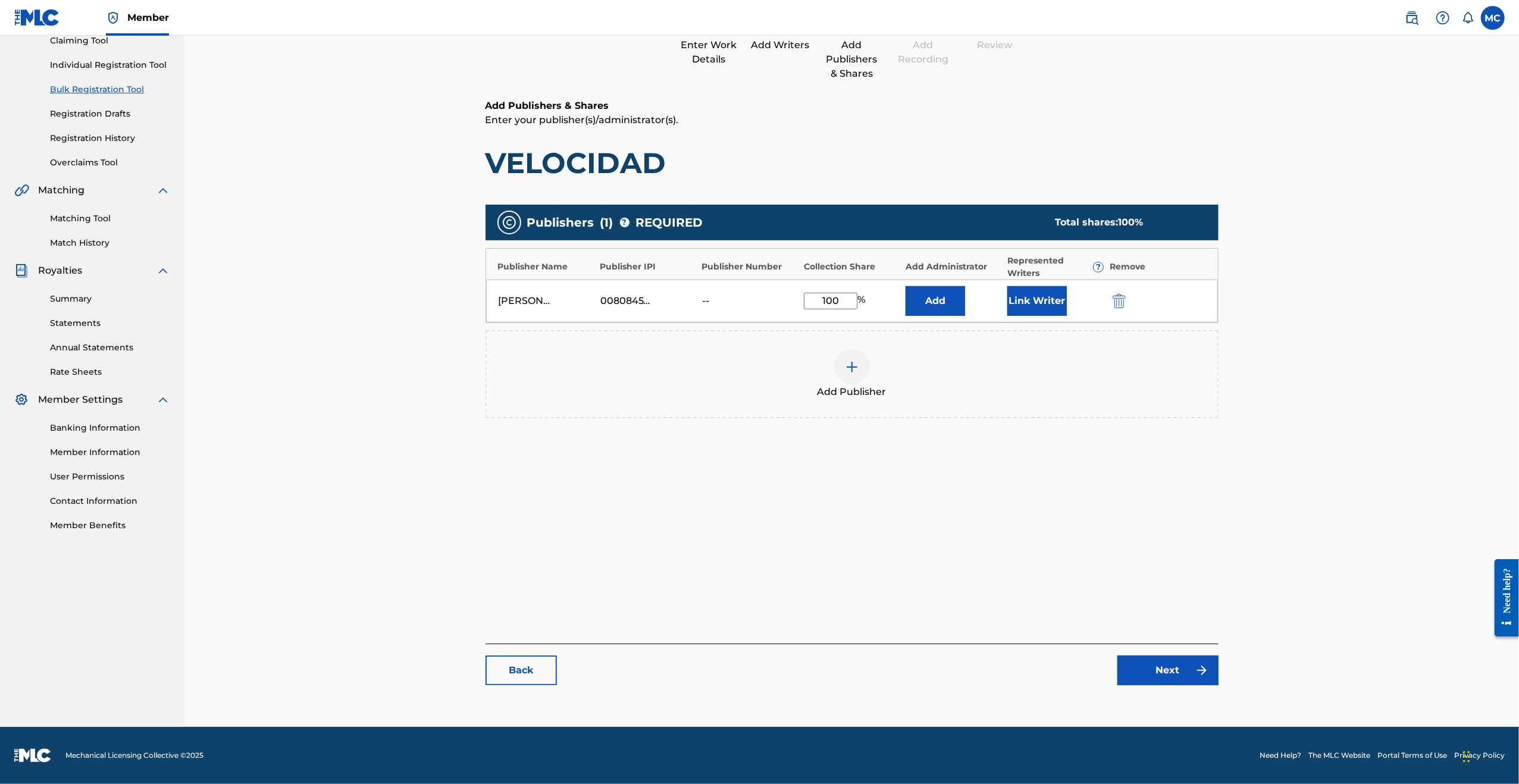
type input "100"
click at [1155, 663] on link "Next" at bounding box center [1167, 670] width 102 height 30
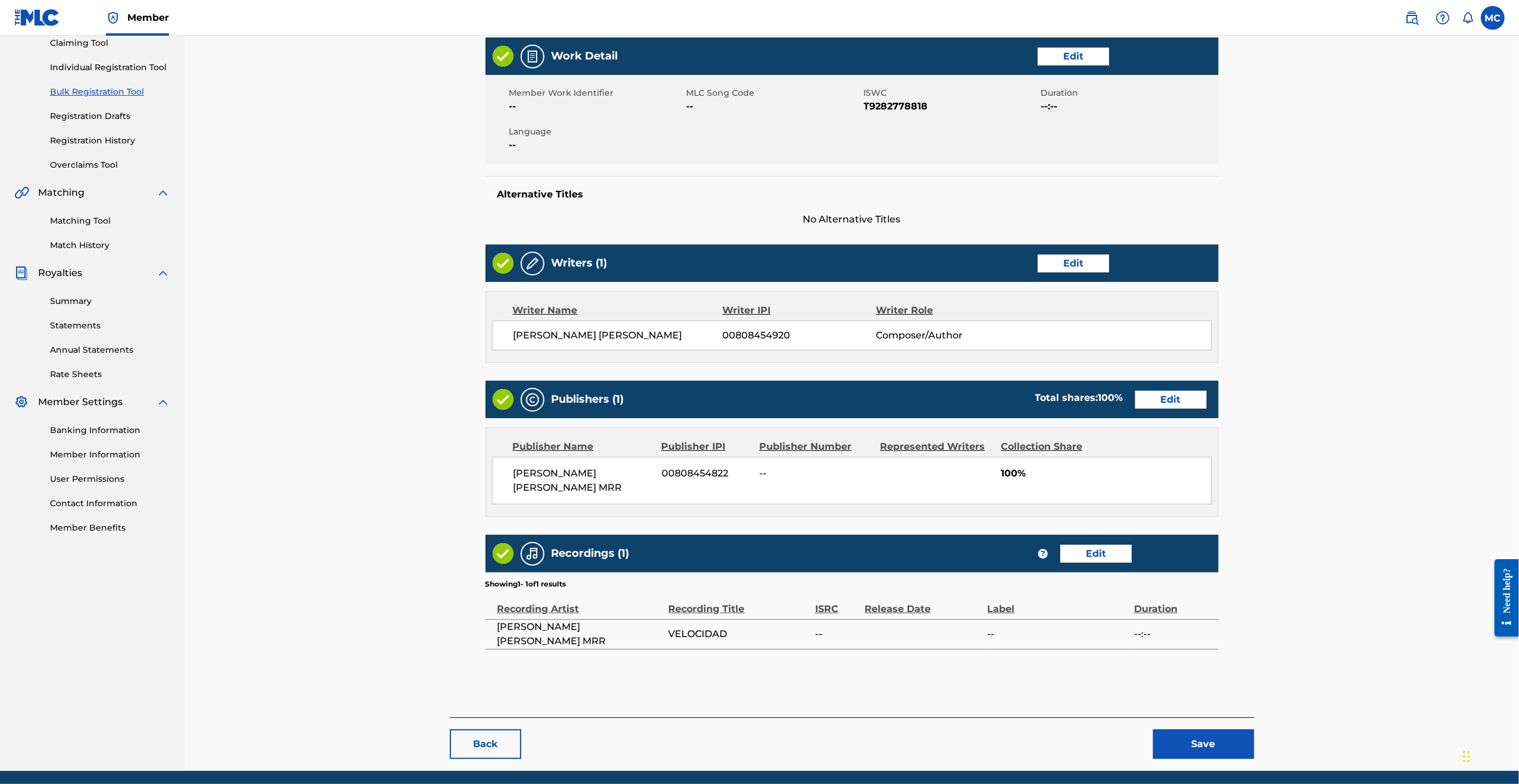
scroll to position [176, 0]
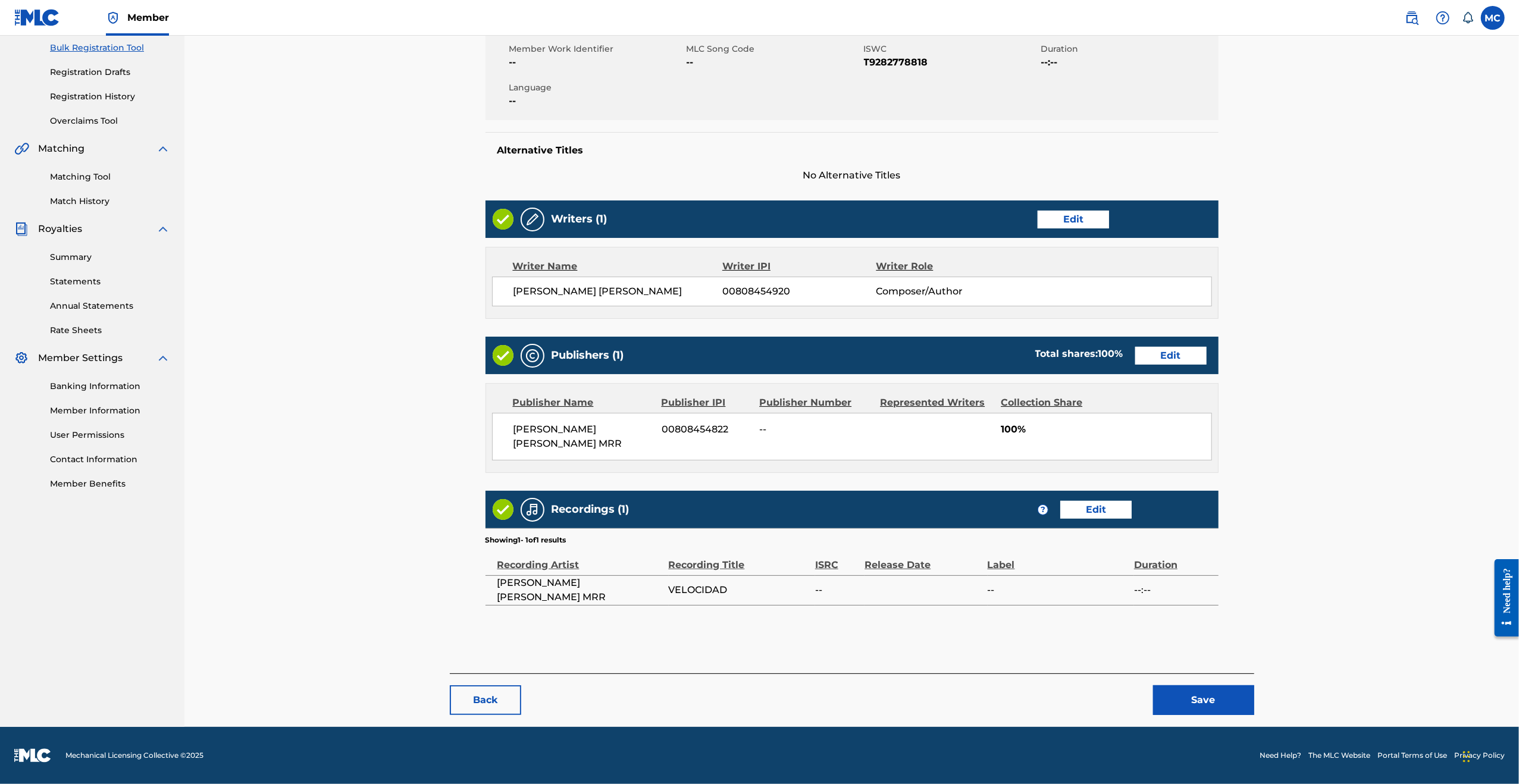
click at [1190, 696] on button "Save" at bounding box center [1203, 700] width 102 height 30
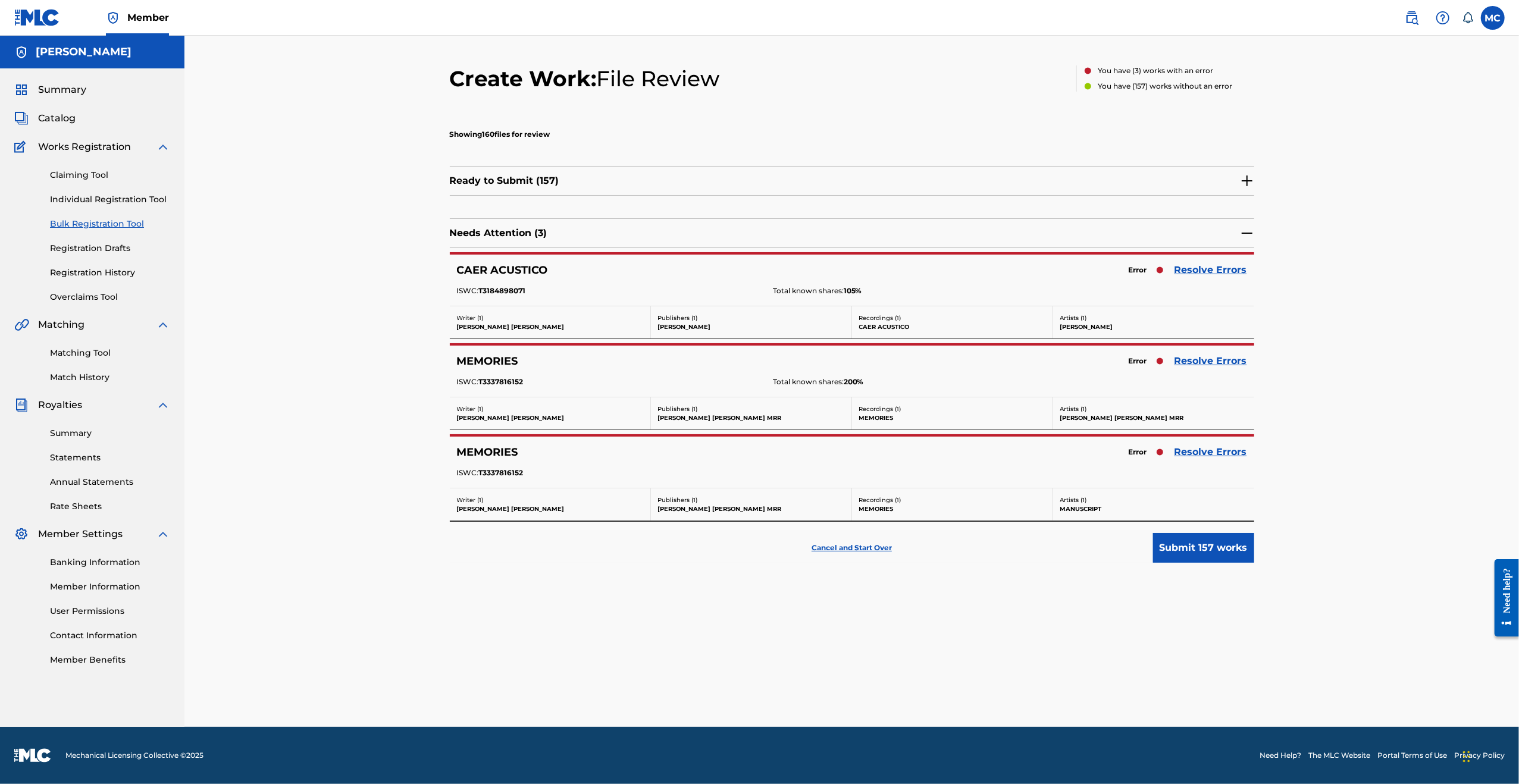
click at [1193, 270] on link "Resolve Errors" at bounding box center [1210, 270] width 73 height 15
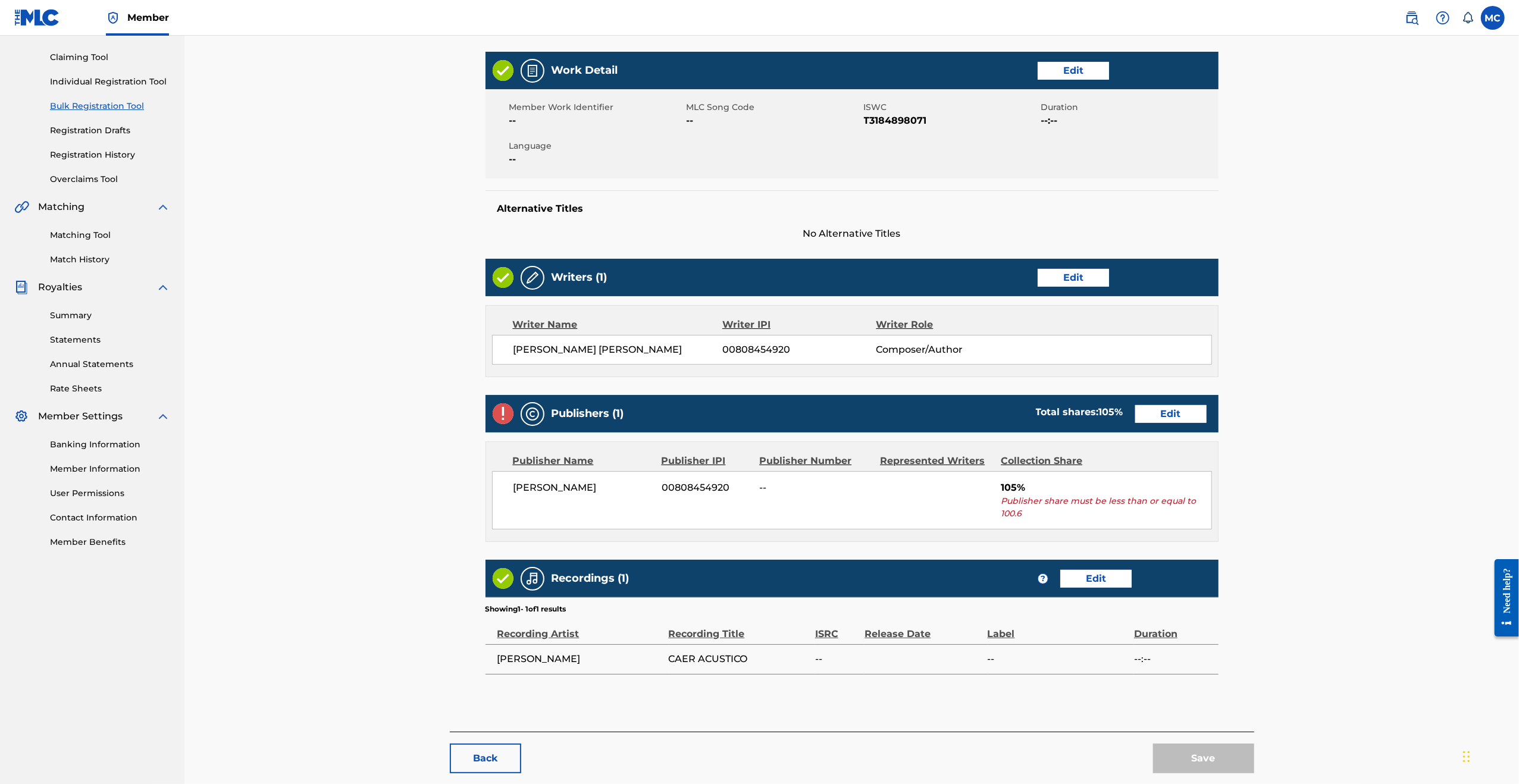
scroll to position [119, 0]
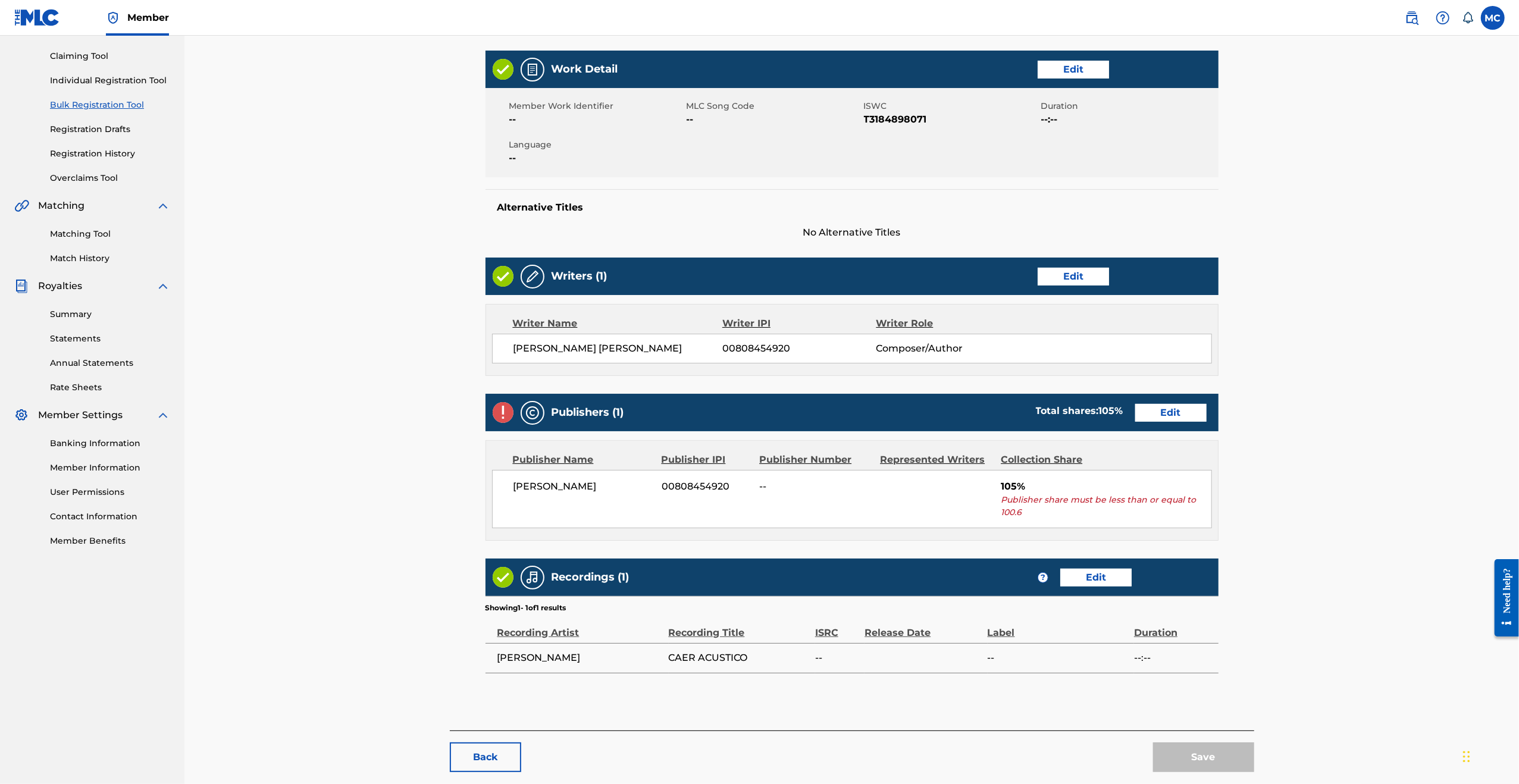
click at [1160, 411] on link "Edit" at bounding box center [1171, 412] width 72 height 18
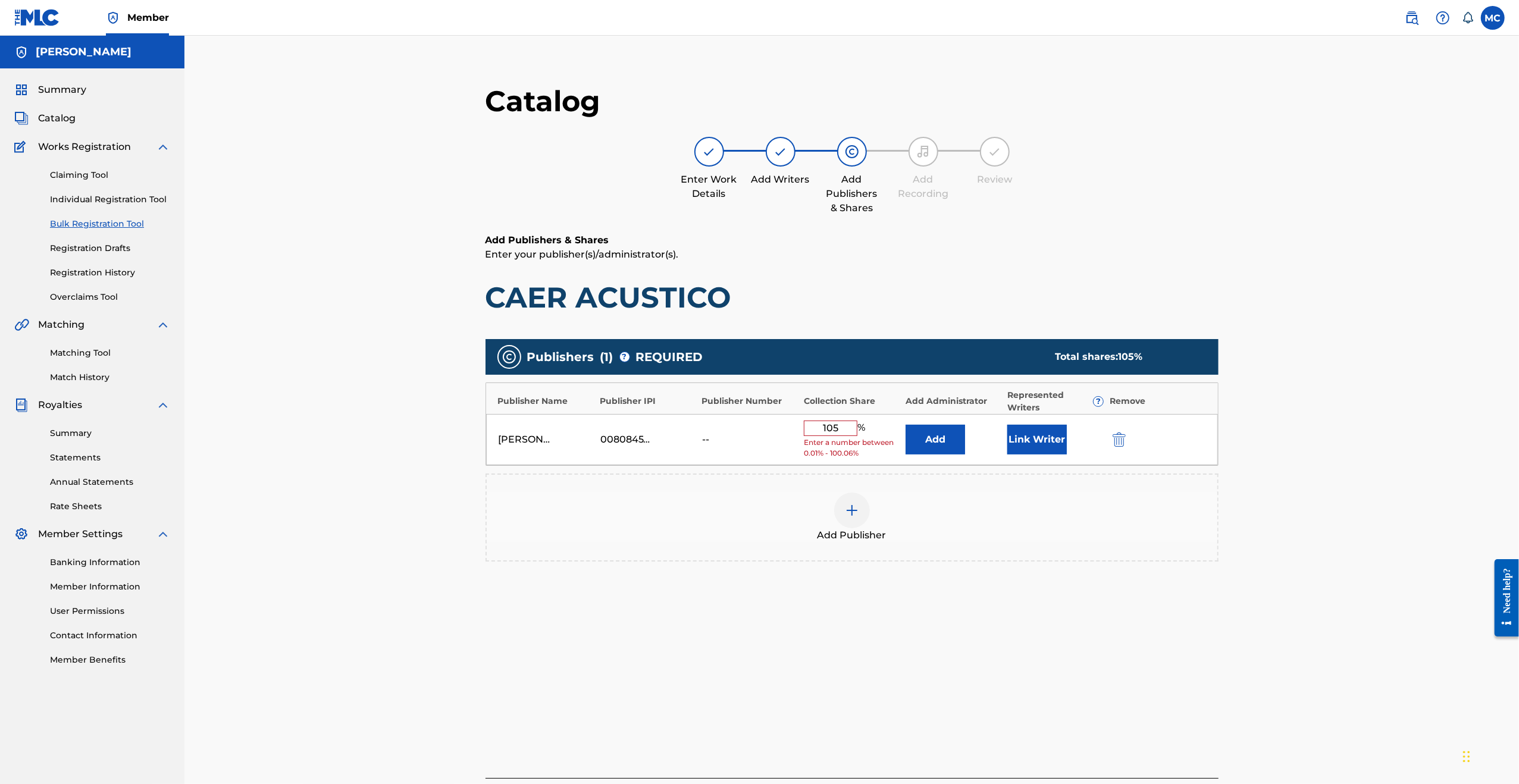
drag, startPoint x: 845, startPoint y: 425, endPoint x: 765, endPoint y: 425, distance: 80.0
click at [765, 425] on div "[PERSON_NAME] 00808454920 -- 105 % Enter a number between 0.01% - 100.06% Add L…" at bounding box center [852, 439] width 731 height 52
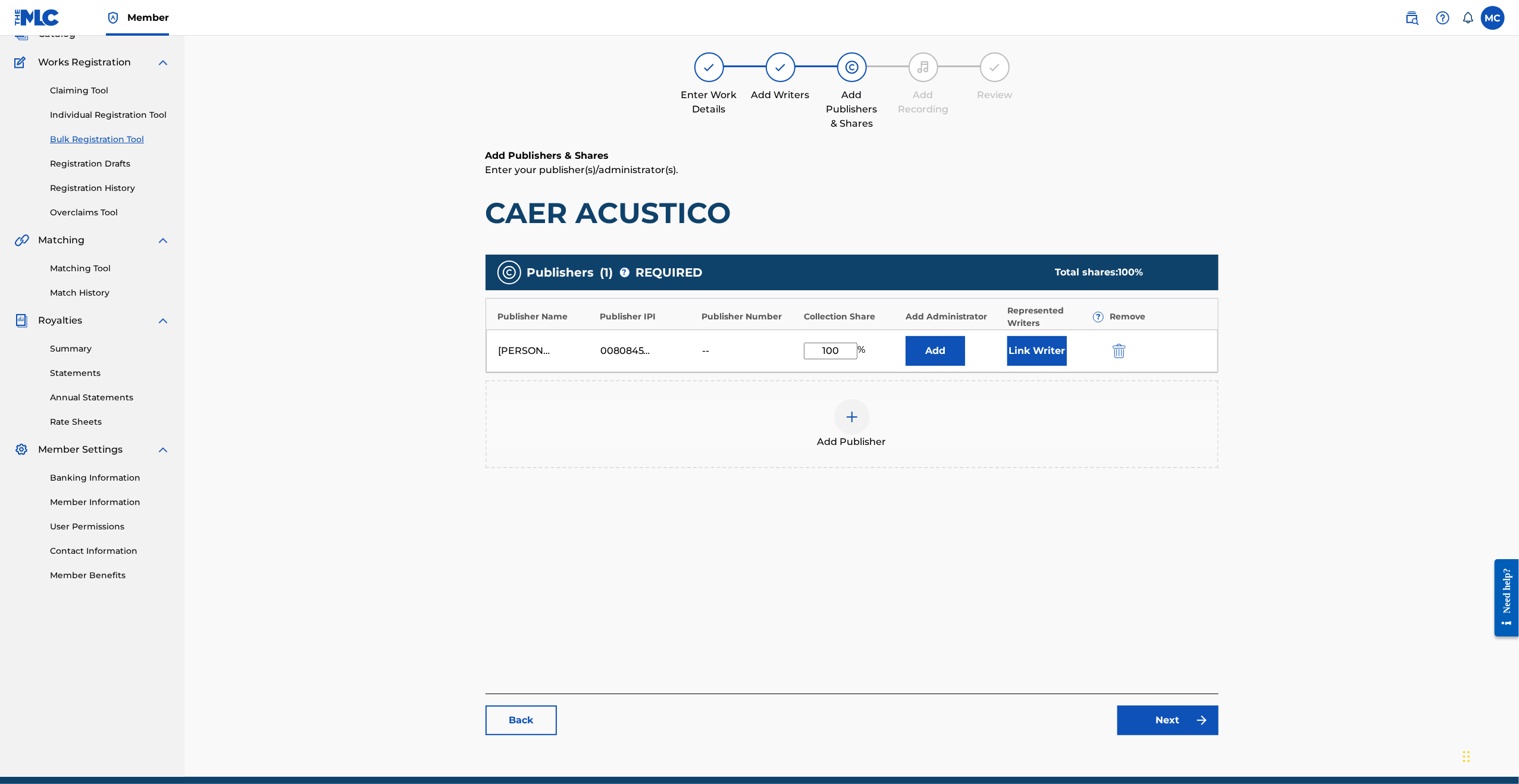
scroll to position [135, 0]
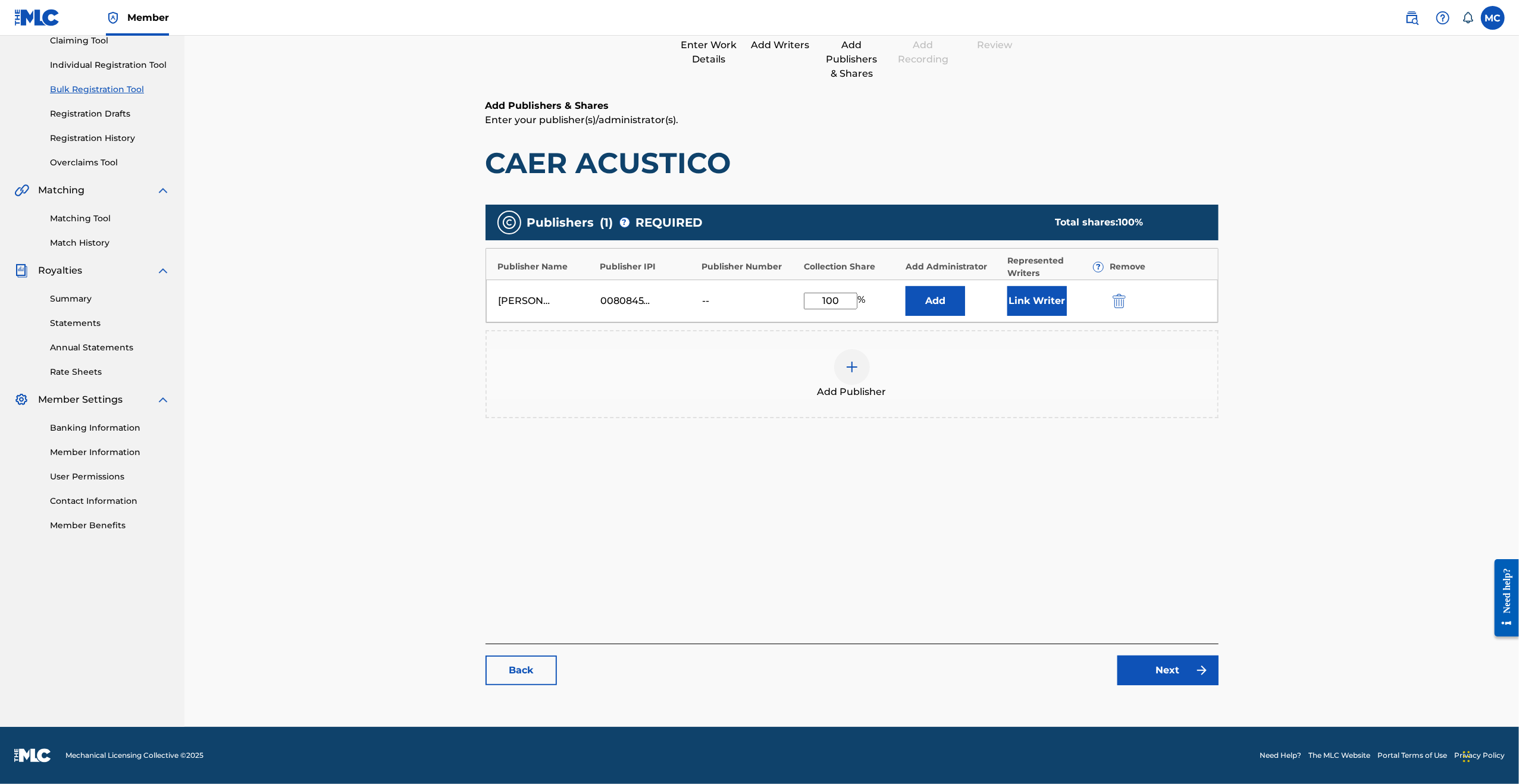
type input "100"
click at [1160, 680] on link "Next" at bounding box center [1167, 670] width 102 height 30
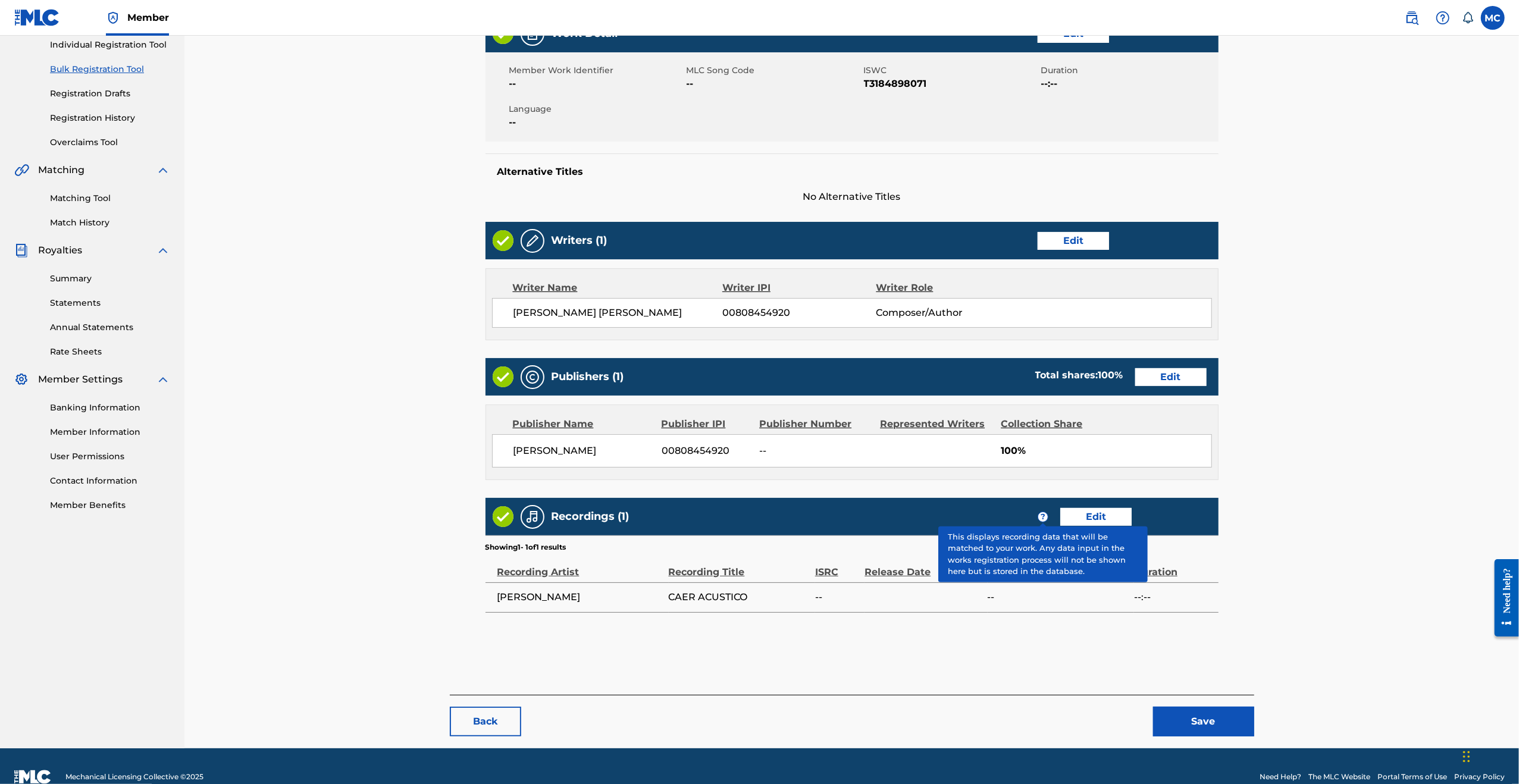
scroll to position [176, 0]
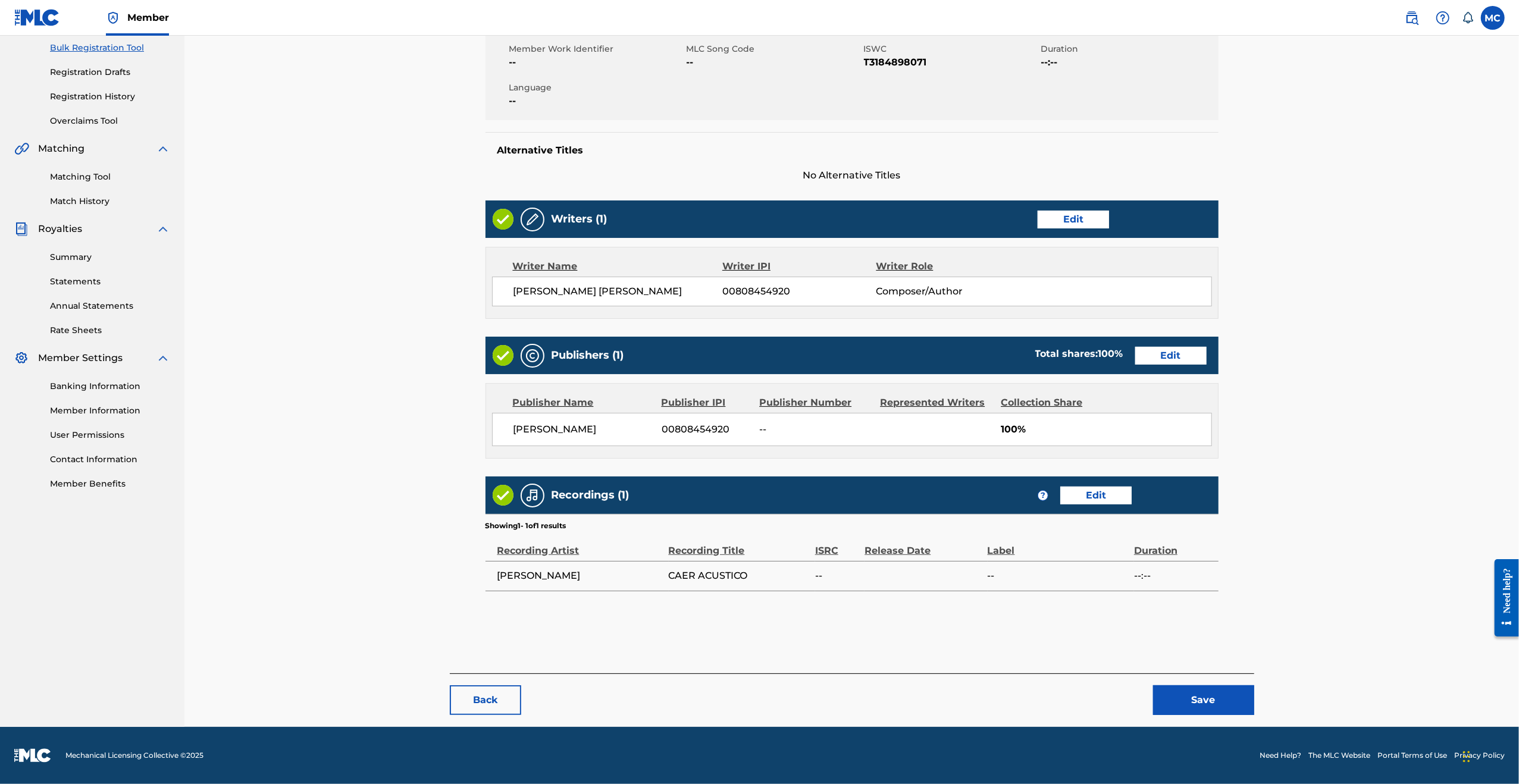
click at [1213, 699] on button "Save" at bounding box center [1203, 700] width 102 height 30
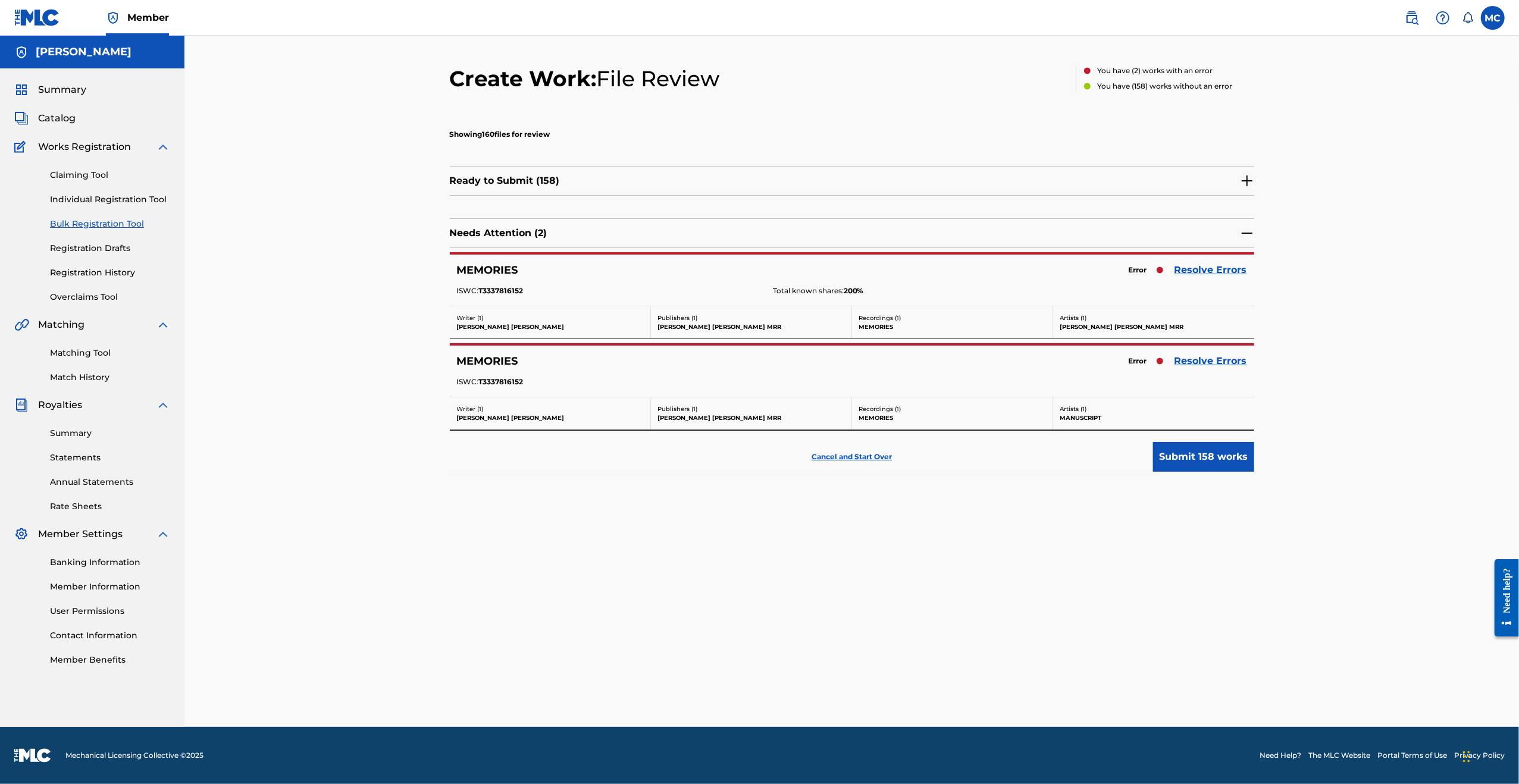
click at [1205, 268] on link "Resolve Errors" at bounding box center [1210, 270] width 73 height 15
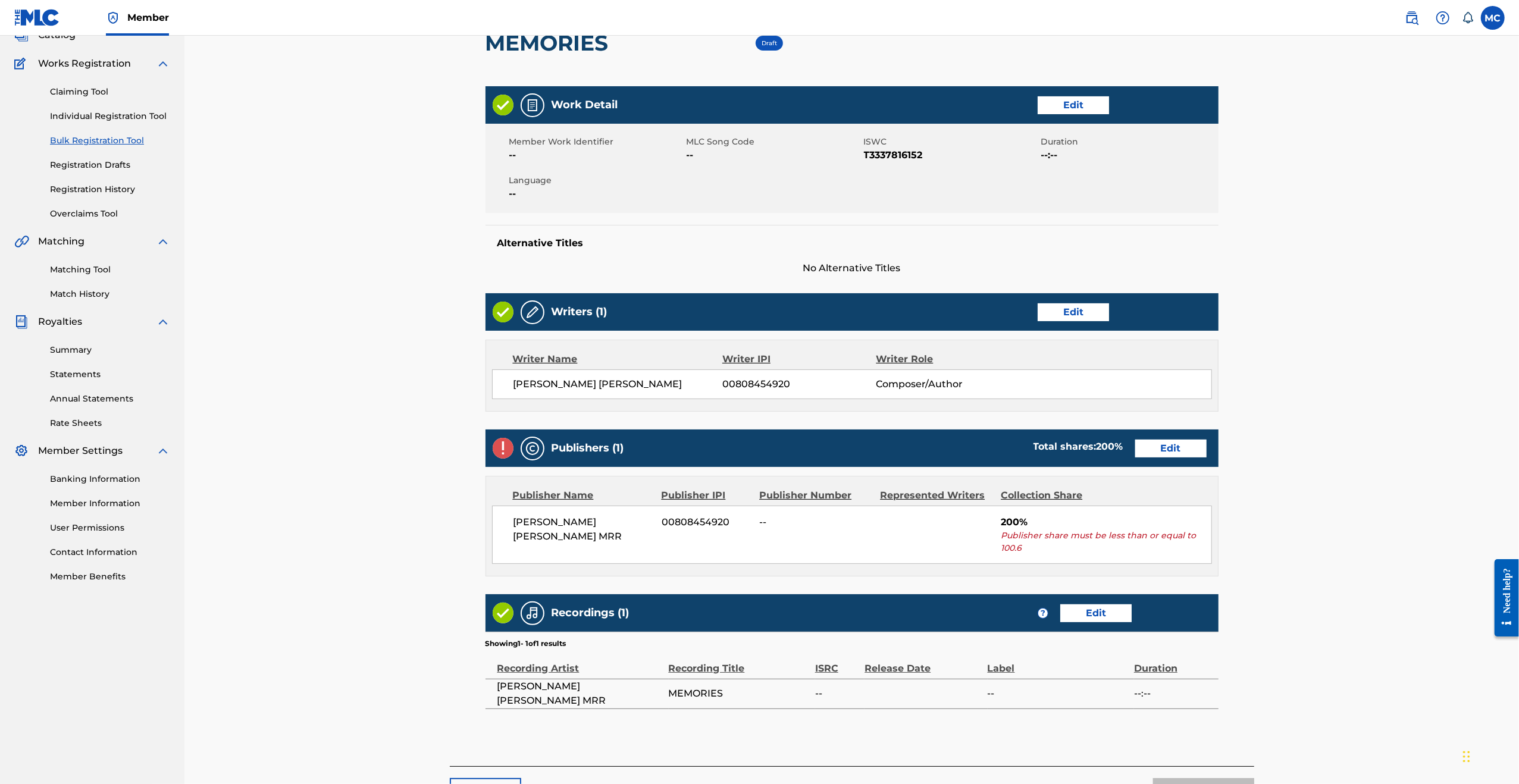
scroll to position [176, 0]
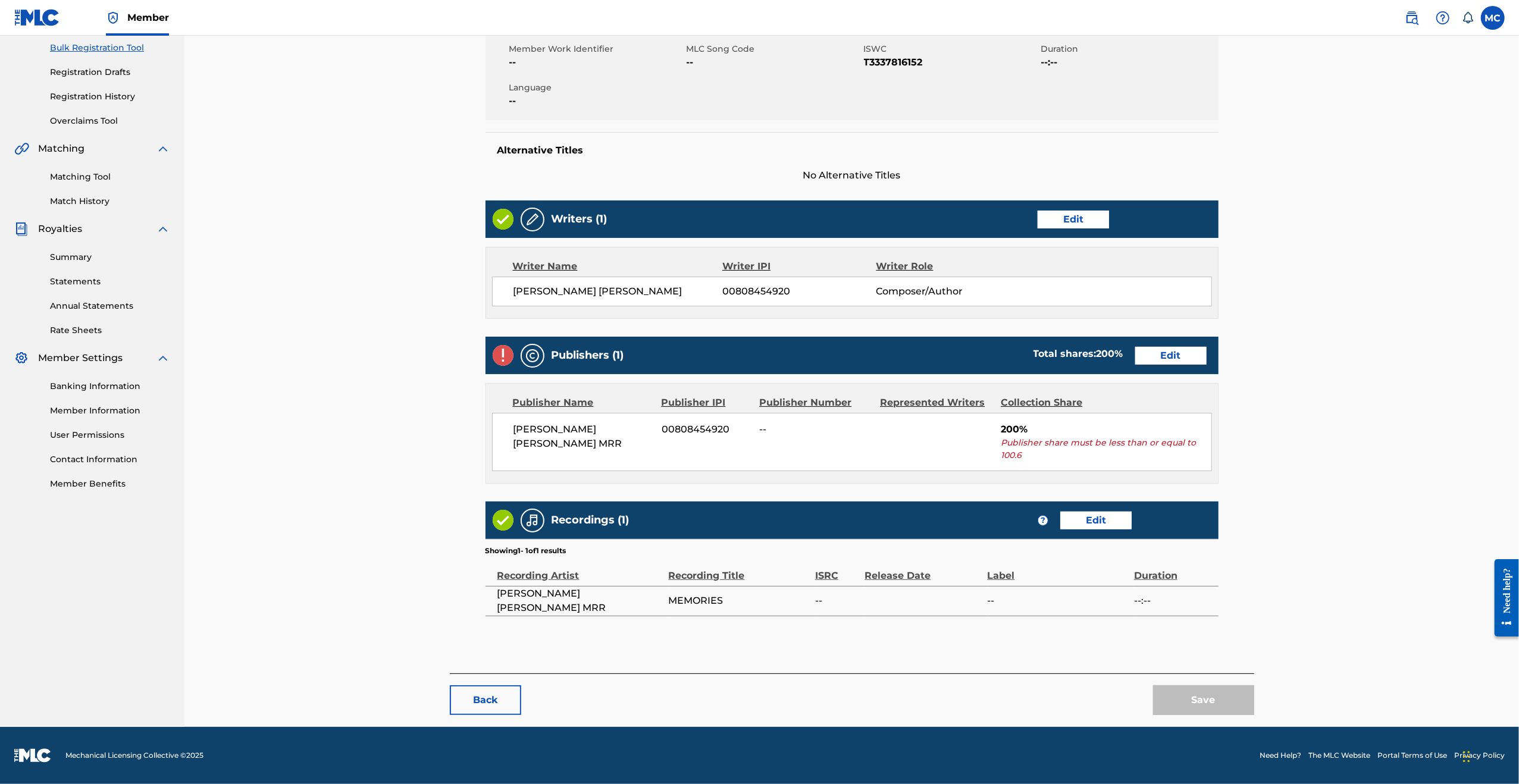
click at [1104, 508] on div "Recordings (1) ? Edit" at bounding box center [852, 520] width 733 height 38
click at [1098, 515] on link "Edit" at bounding box center [1096, 520] width 72 height 18
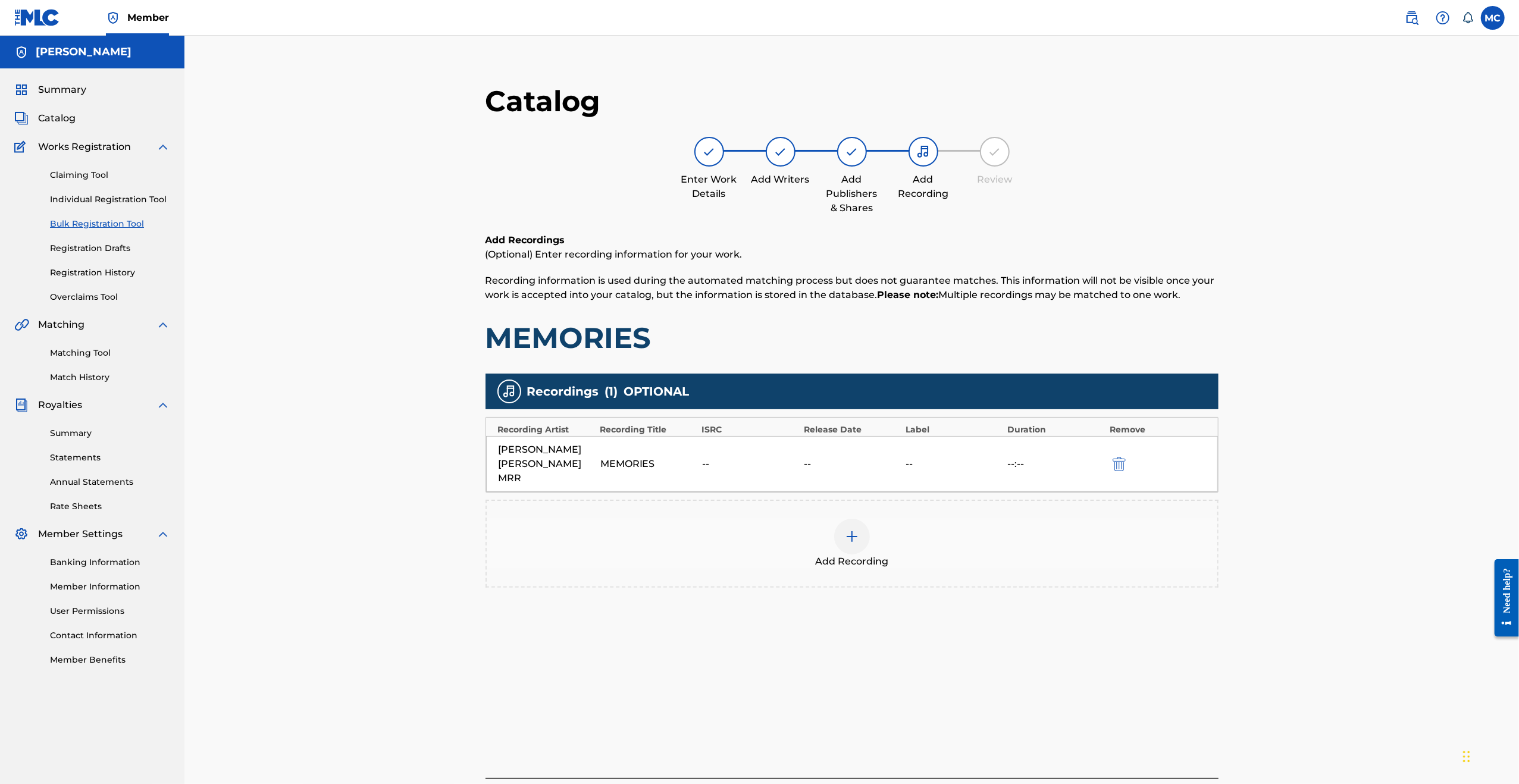
click at [577, 450] on div "[PERSON_NAME] [PERSON_NAME] MRR" at bounding box center [546, 464] width 96 height 43
drag, startPoint x: 583, startPoint y: 449, endPoint x: 616, endPoint y: 449, distance: 33.0
click at [587, 449] on div "[PERSON_NAME] [PERSON_NAME] MRR" at bounding box center [546, 464] width 96 height 43
drag, startPoint x: 655, startPoint y: 453, endPoint x: 808, endPoint y: 472, distance: 154.2
click at [663, 454] on div "[PERSON_NAME] [PERSON_NAME] MRR MEMORIES -- -- -- --:--" at bounding box center [852, 464] width 731 height 56
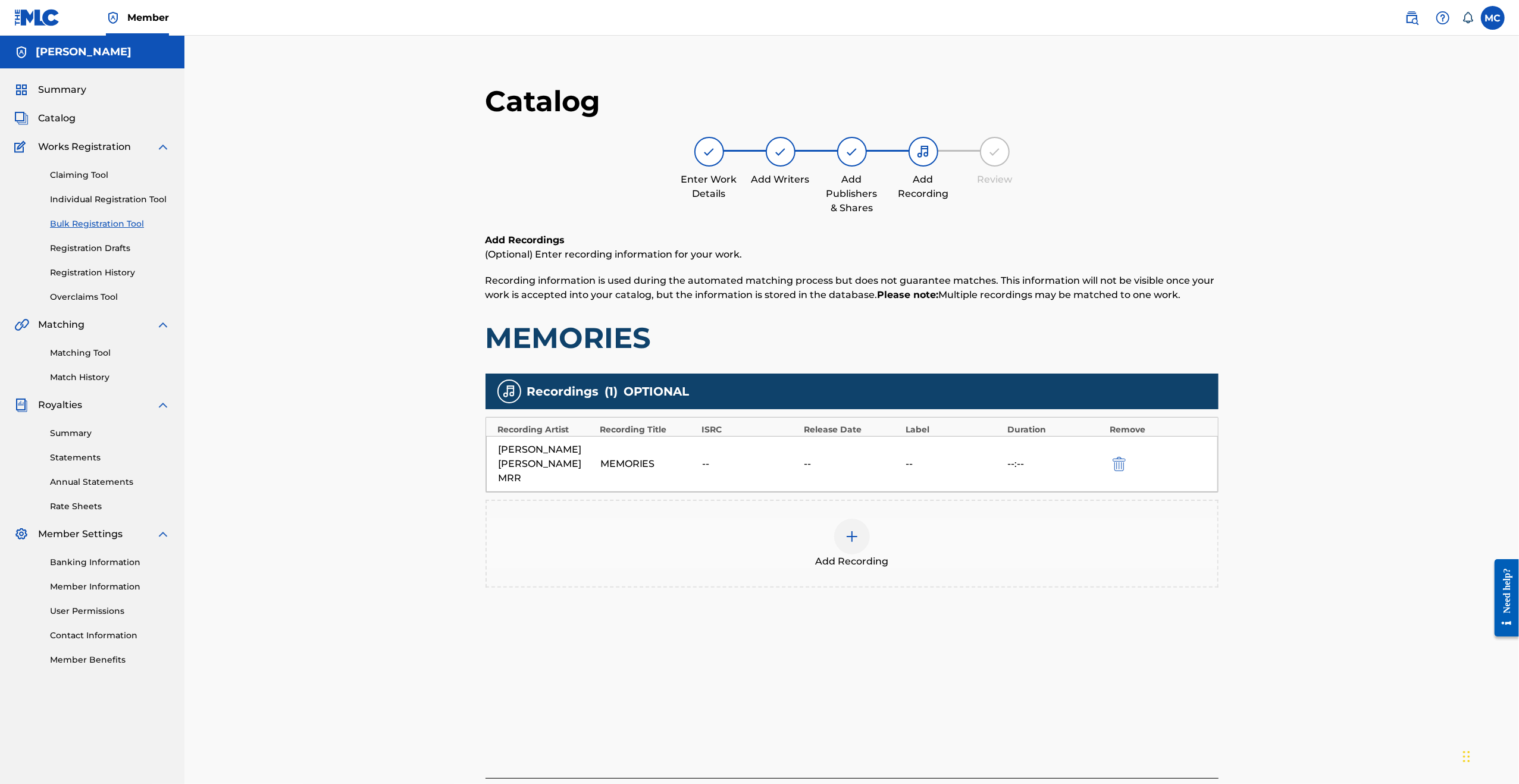
click at [911, 455] on div "[PERSON_NAME] [PERSON_NAME] MRR MEMORIES -- -- -- --:--" at bounding box center [852, 464] width 731 height 56
click at [911, 455] on div "[PERSON_NAME] [PERSON_NAME] MRR MEMORIES -- -- -- --:--" at bounding box center [852, 464] width 731 height 56
click at [1120, 463] on img "submit" at bounding box center [1119, 463] width 13 height 15
click at [853, 447] on img at bounding box center [852, 454] width 15 height 15
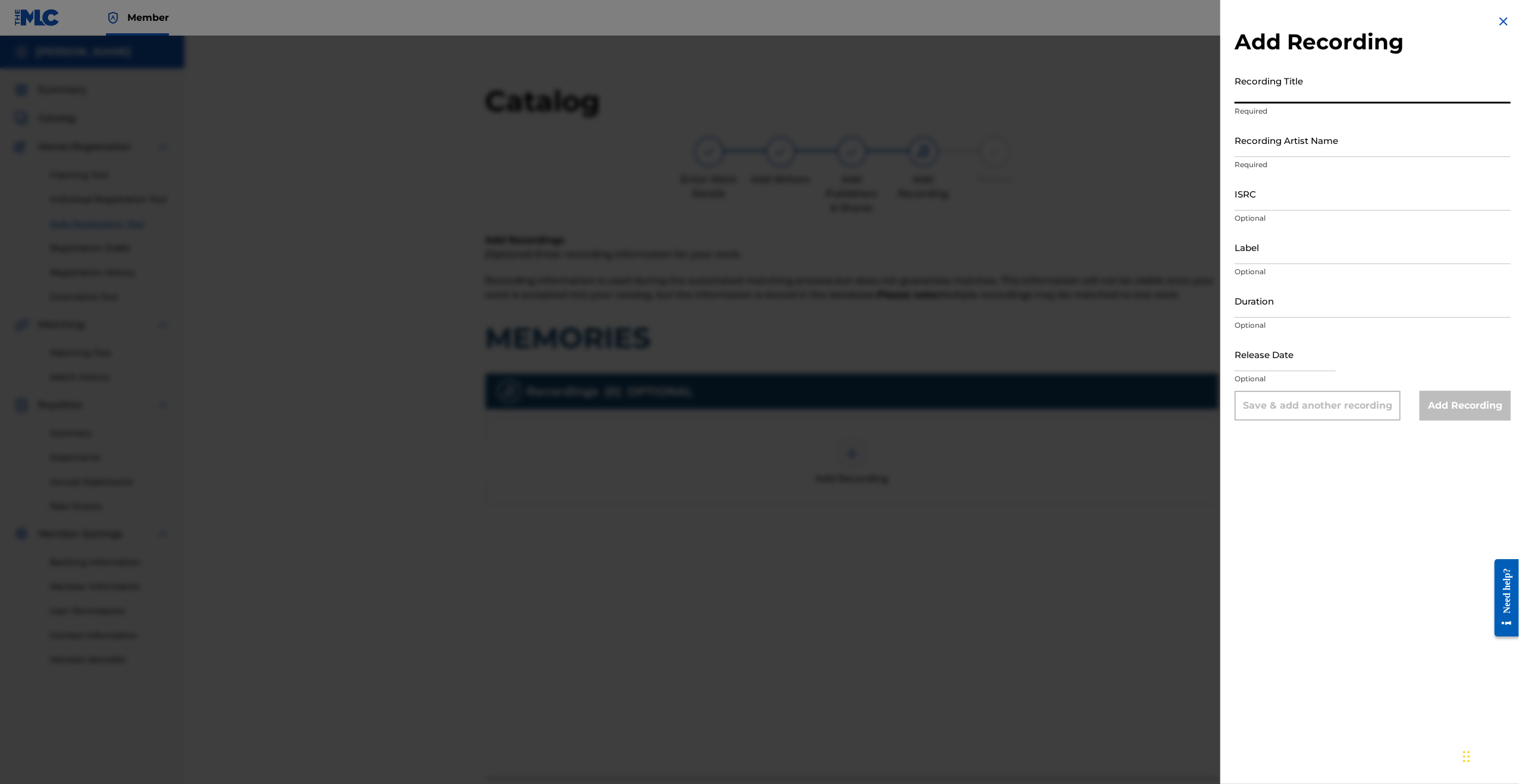
click at [1294, 98] on input "Recording Title" at bounding box center [1372, 87] width 276 height 34
type input "9"
type input "Memories"
click at [1297, 143] on input "Recording Artist Name" at bounding box center [1372, 140] width 276 height 34
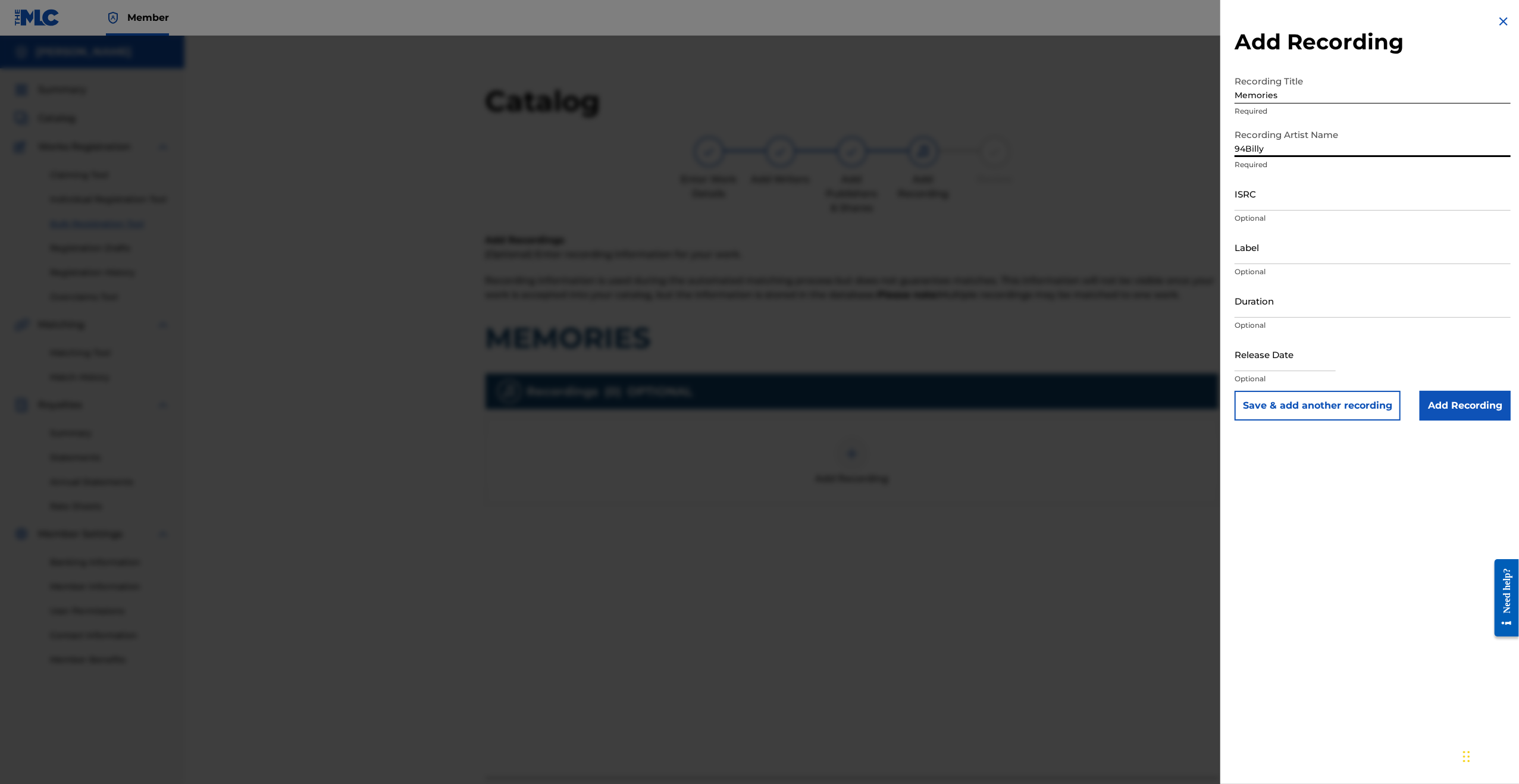
type input "94Billy"
click at [1306, 241] on input "Label" at bounding box center [1372, 247] width 276 height 34
type input "NinetyFour Recordings"
click at [1428, 398] on input "Add Recording" at bounding box center [1464, 405] width 91 height 30
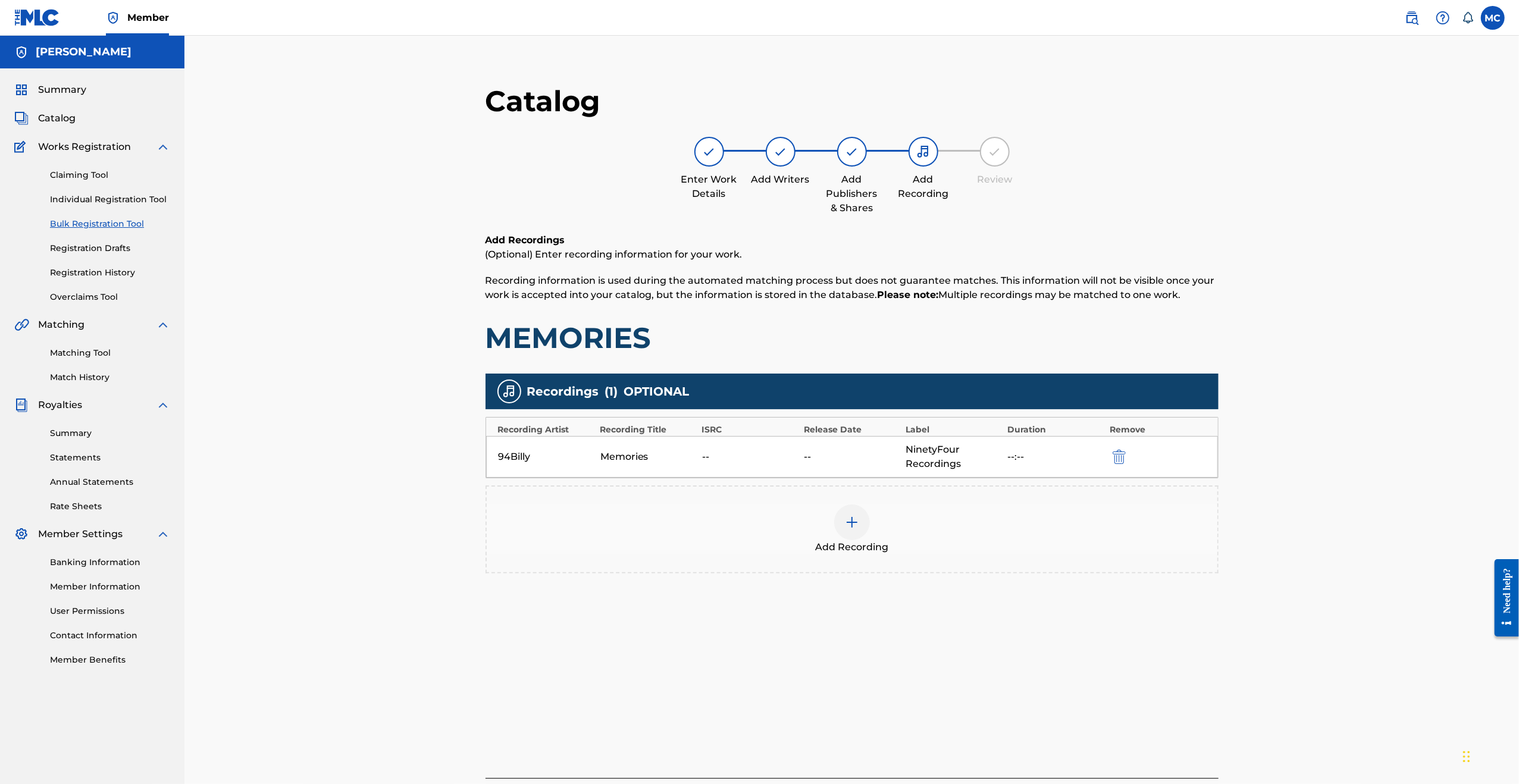
scroll to position [135, 0]
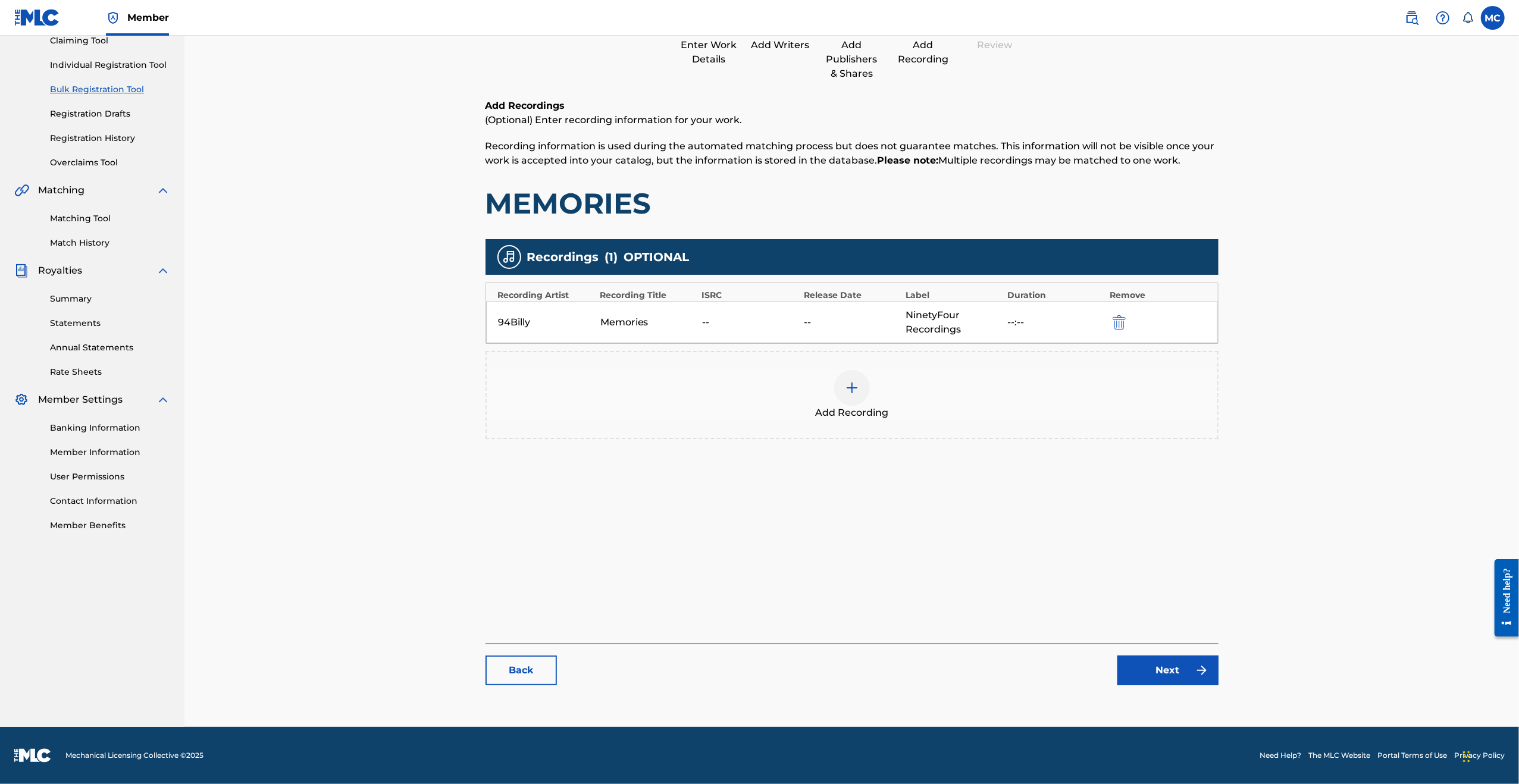
click at [1166, 677] on button "Next" at bounding box center [1167, 670] width 102 height 30
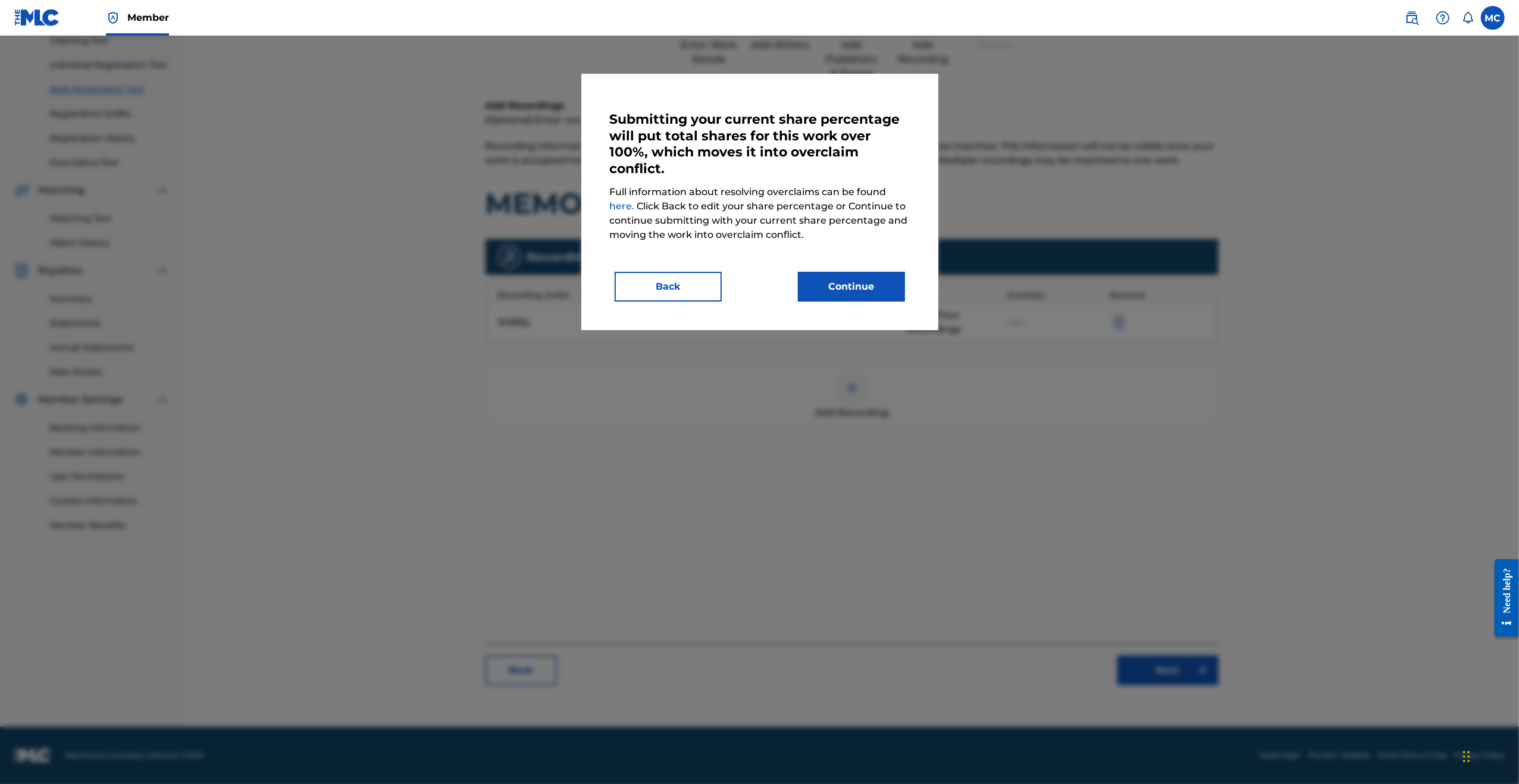
click at [658, 285] on button "Back" at bounding box center [667, 287] width 107 height 30
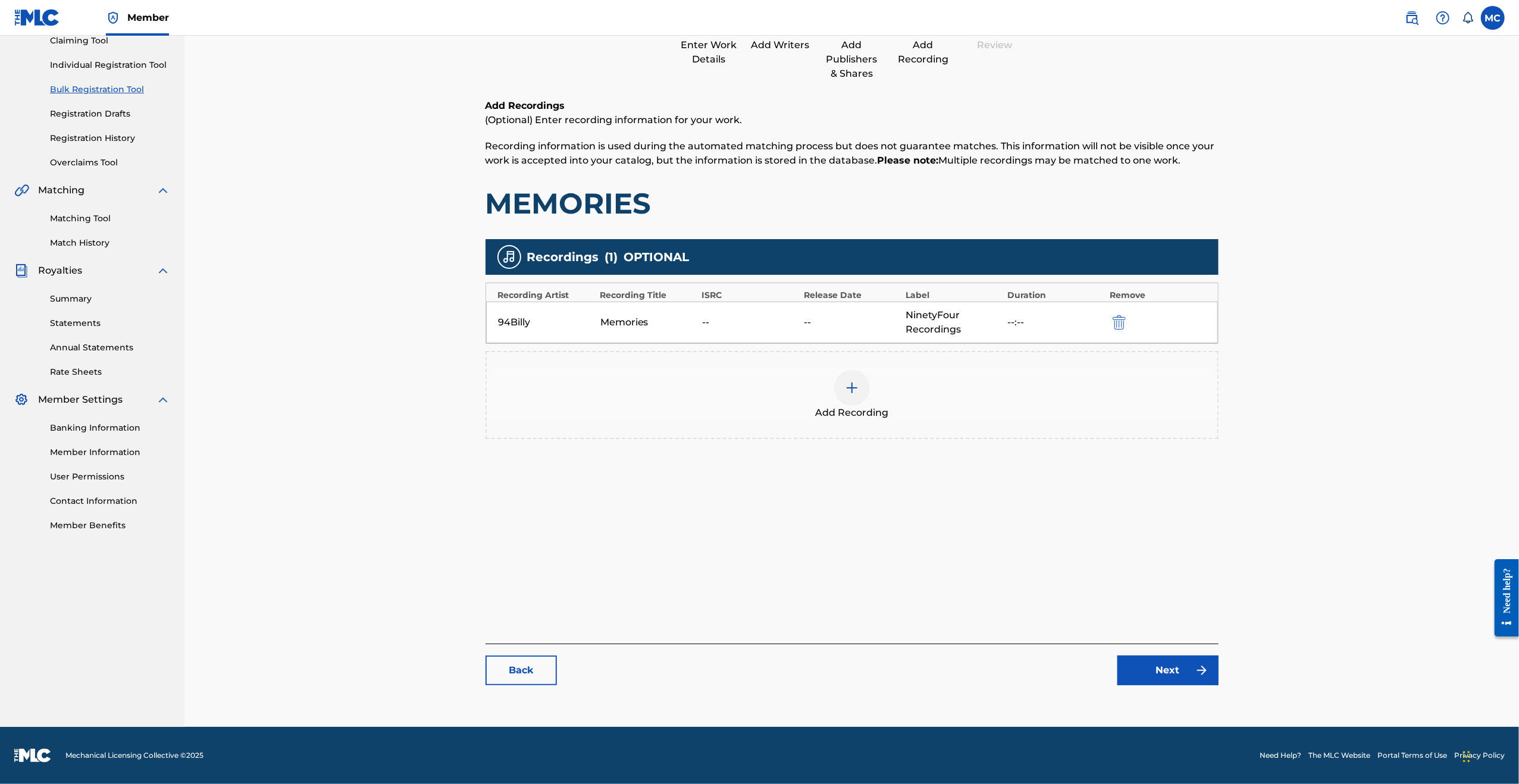
click at [534, 668] on link "Back" at bounding box center [521, 670] width 72 height 30
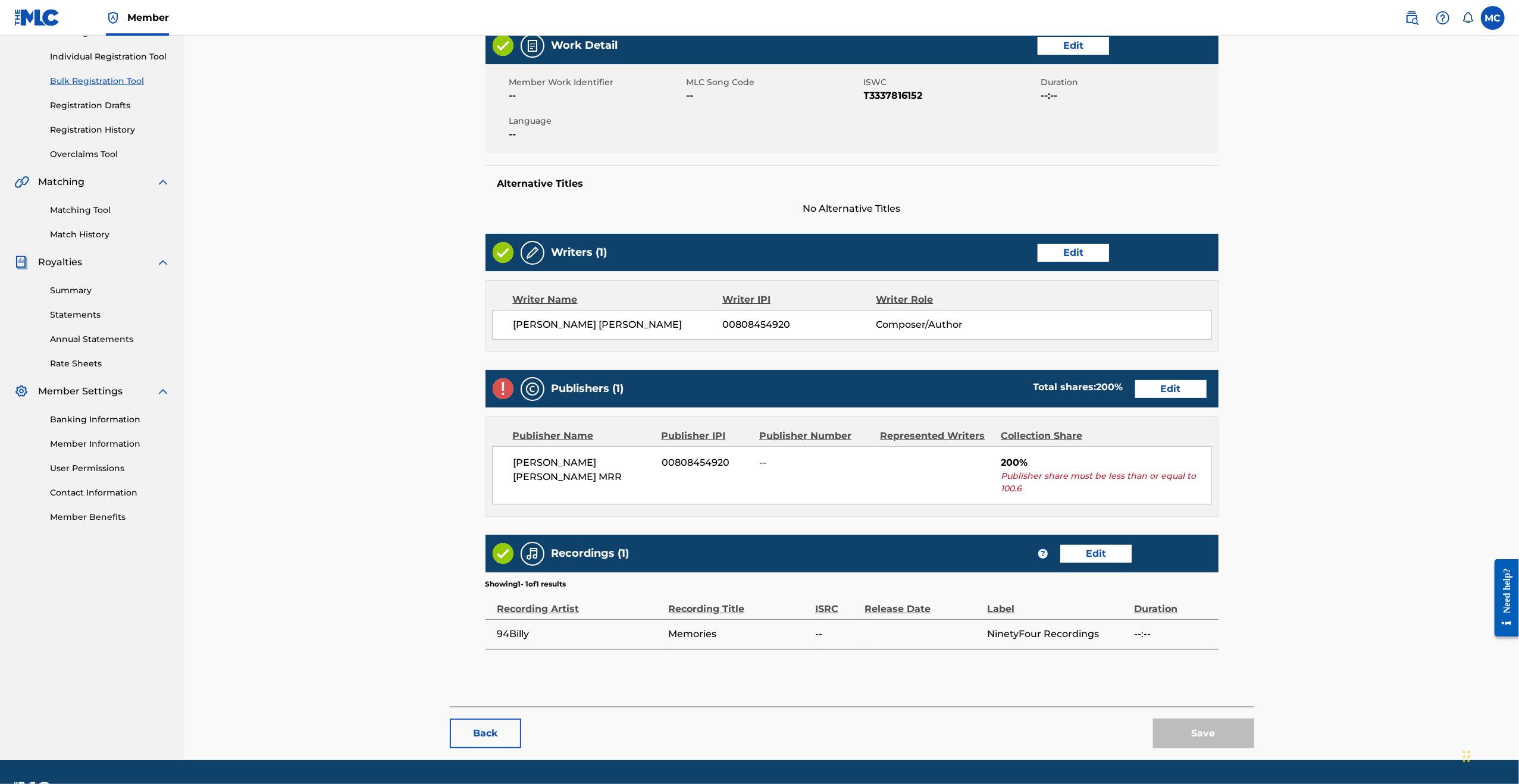
scroll to position [176, 0]
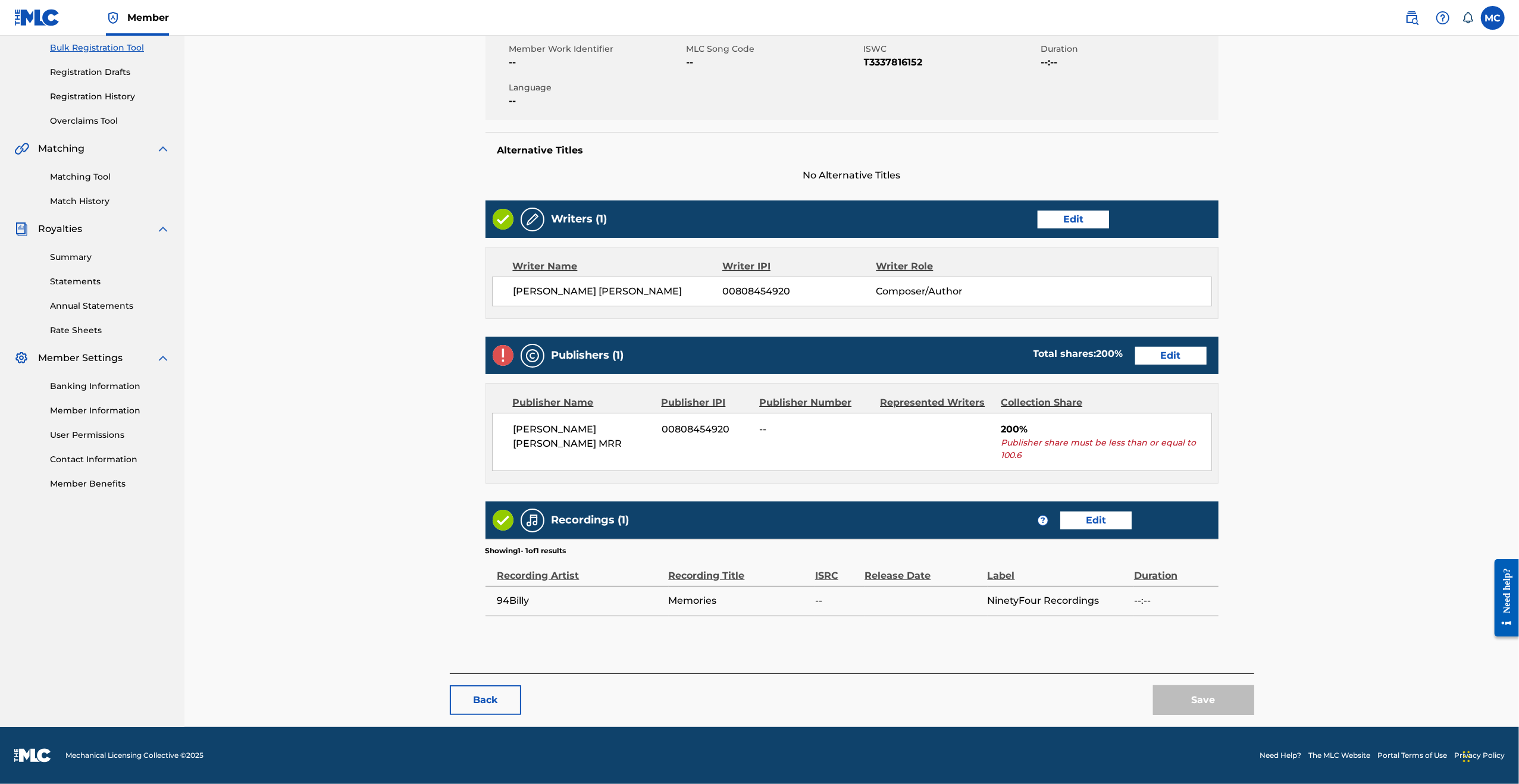
click at [1178, 360] on link "Edit" at bounding box center [1171, 355] width 72 height 18
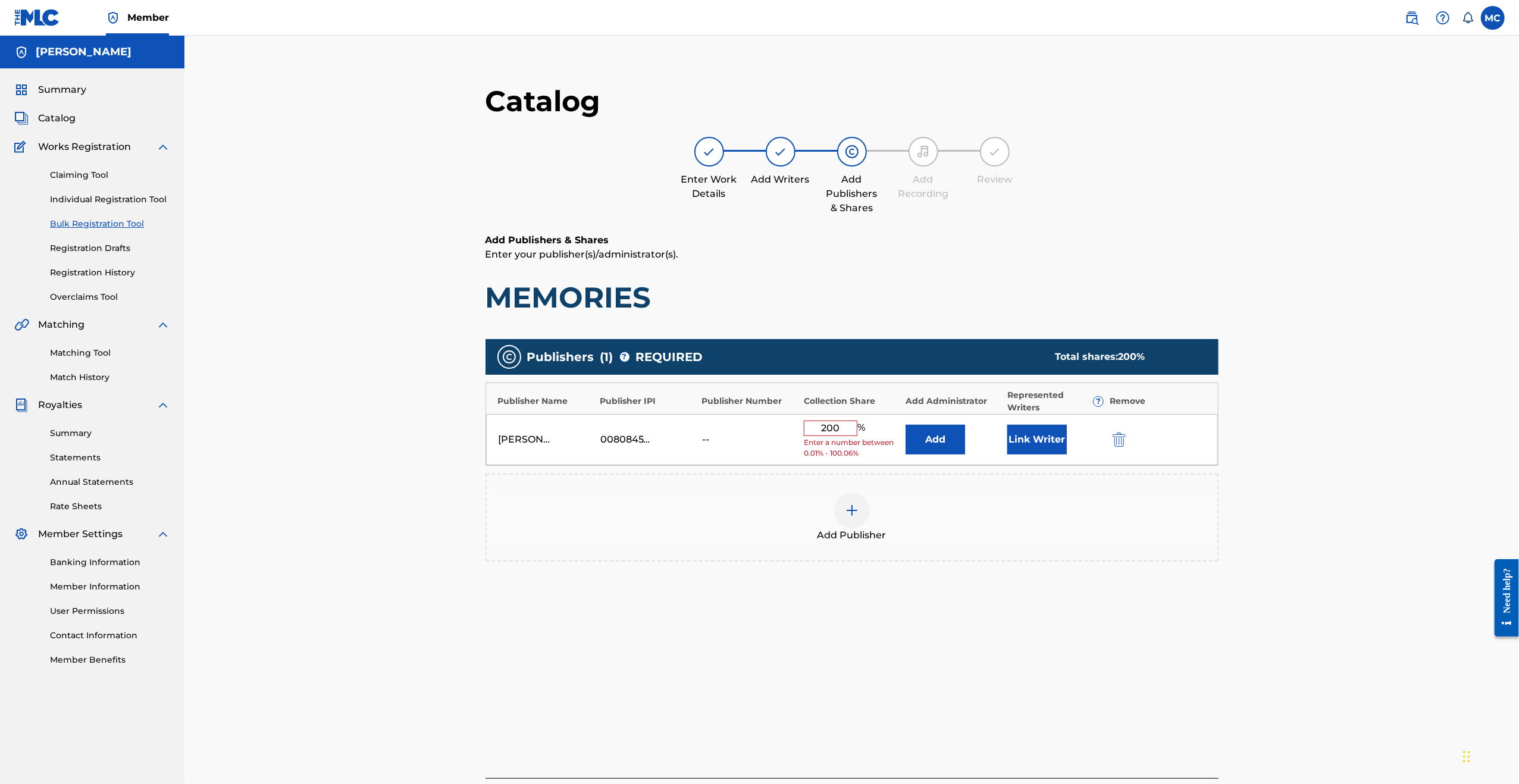
drag, startPoint x: 848, startPoint y: 430, endPoint x: 796, endPoint y: 437, distance: 52.5
click at [796, 437] on div "[PERSON_NAME] [PERSON_NAME] MRR 00808454920 -- 200 % Enter a number between 0.0…" at bounding box center [852, 439] width 731 height 52
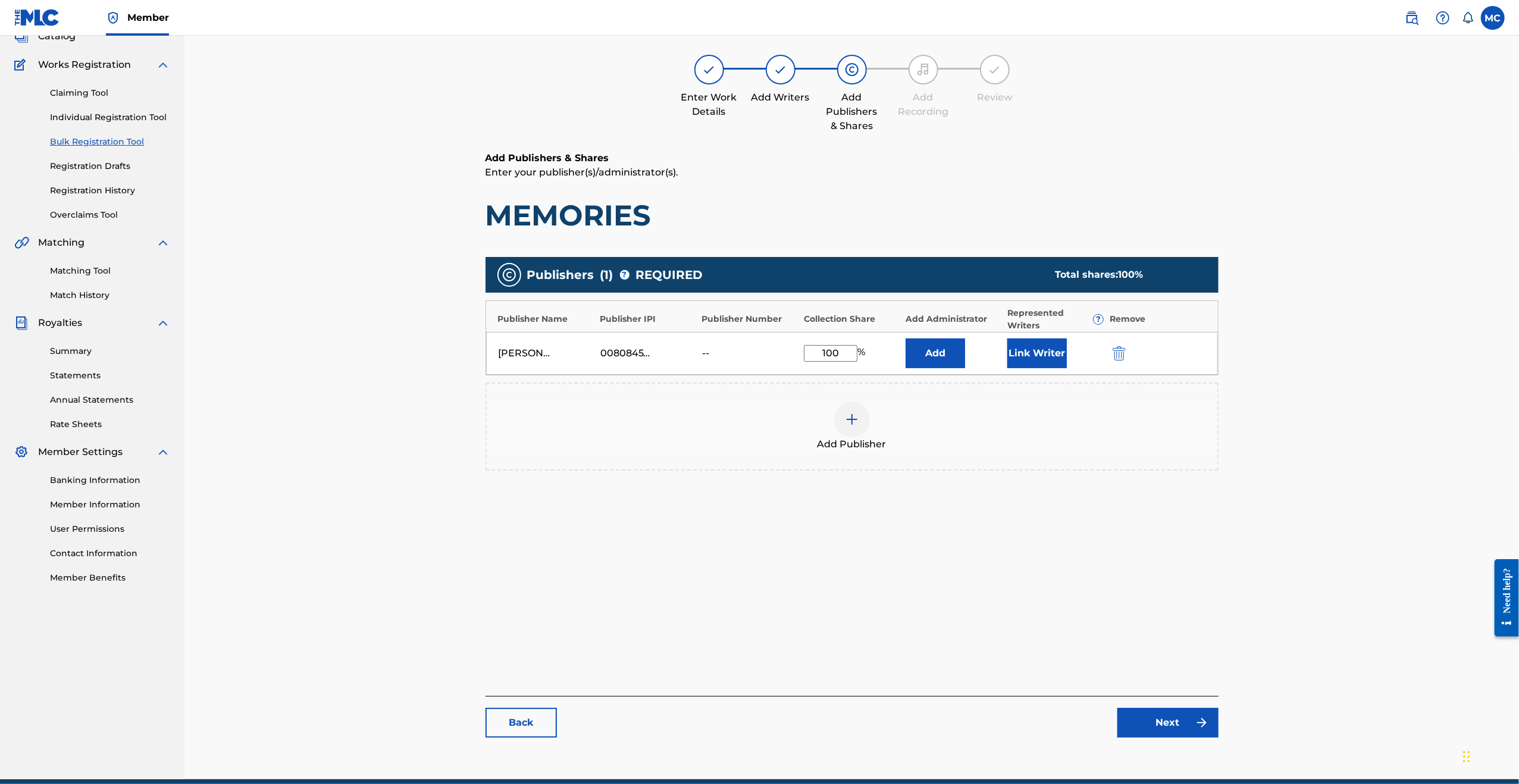
scroll to position [135, 0]
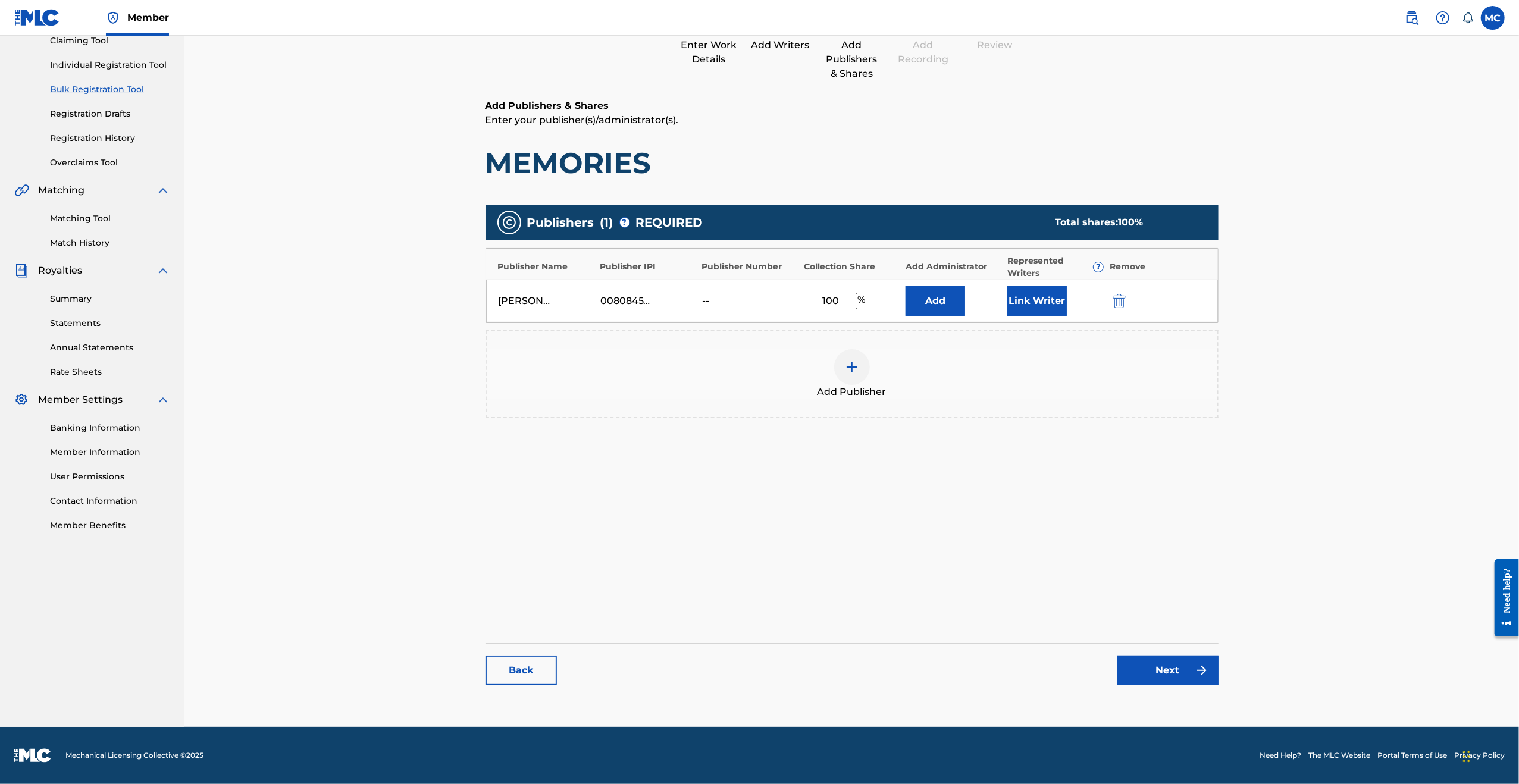
type input "100"
click at [1190, 678] on link "Next" at bounding box center [1167, 670] width 102 height 30
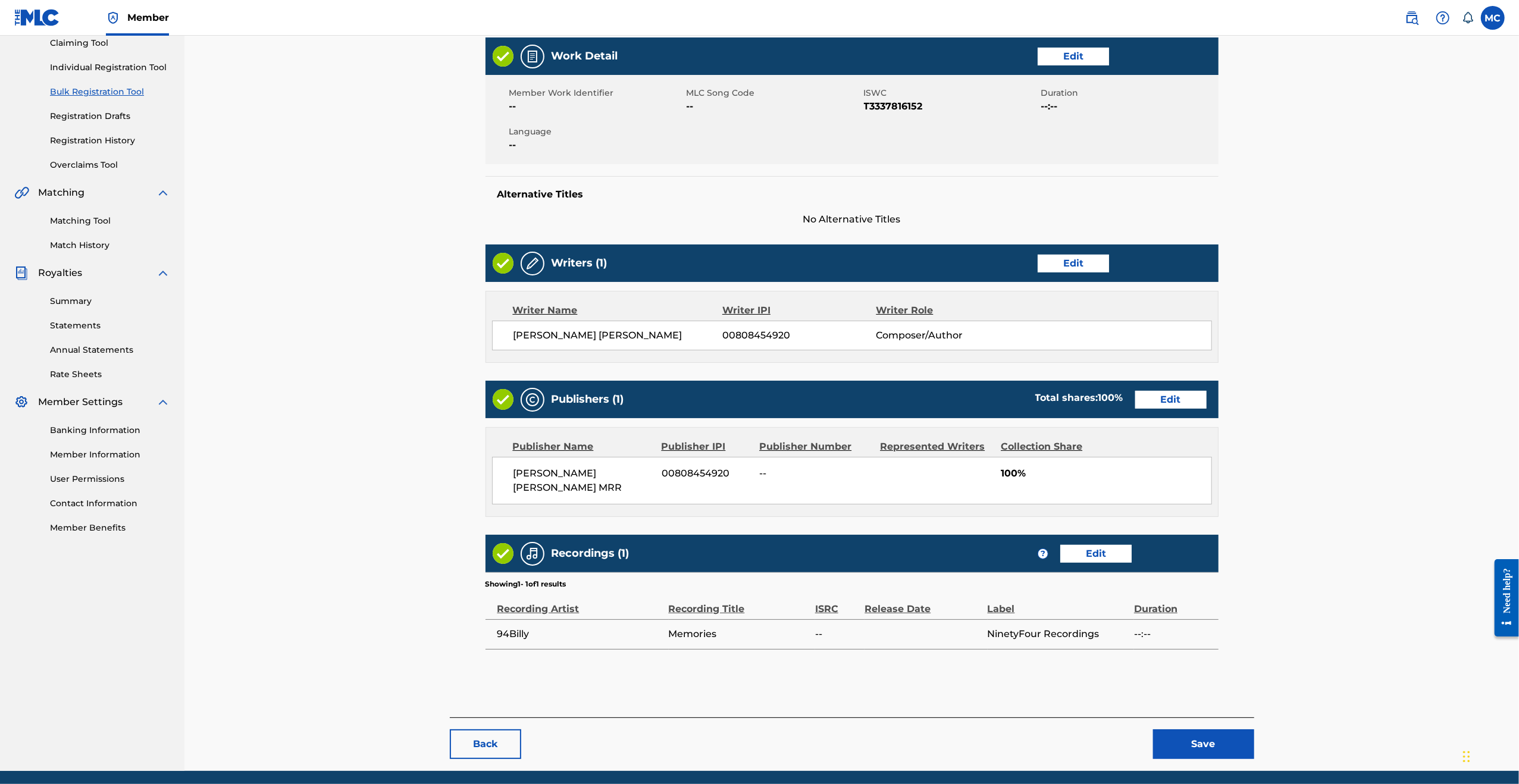
scroll to position [176, 0]
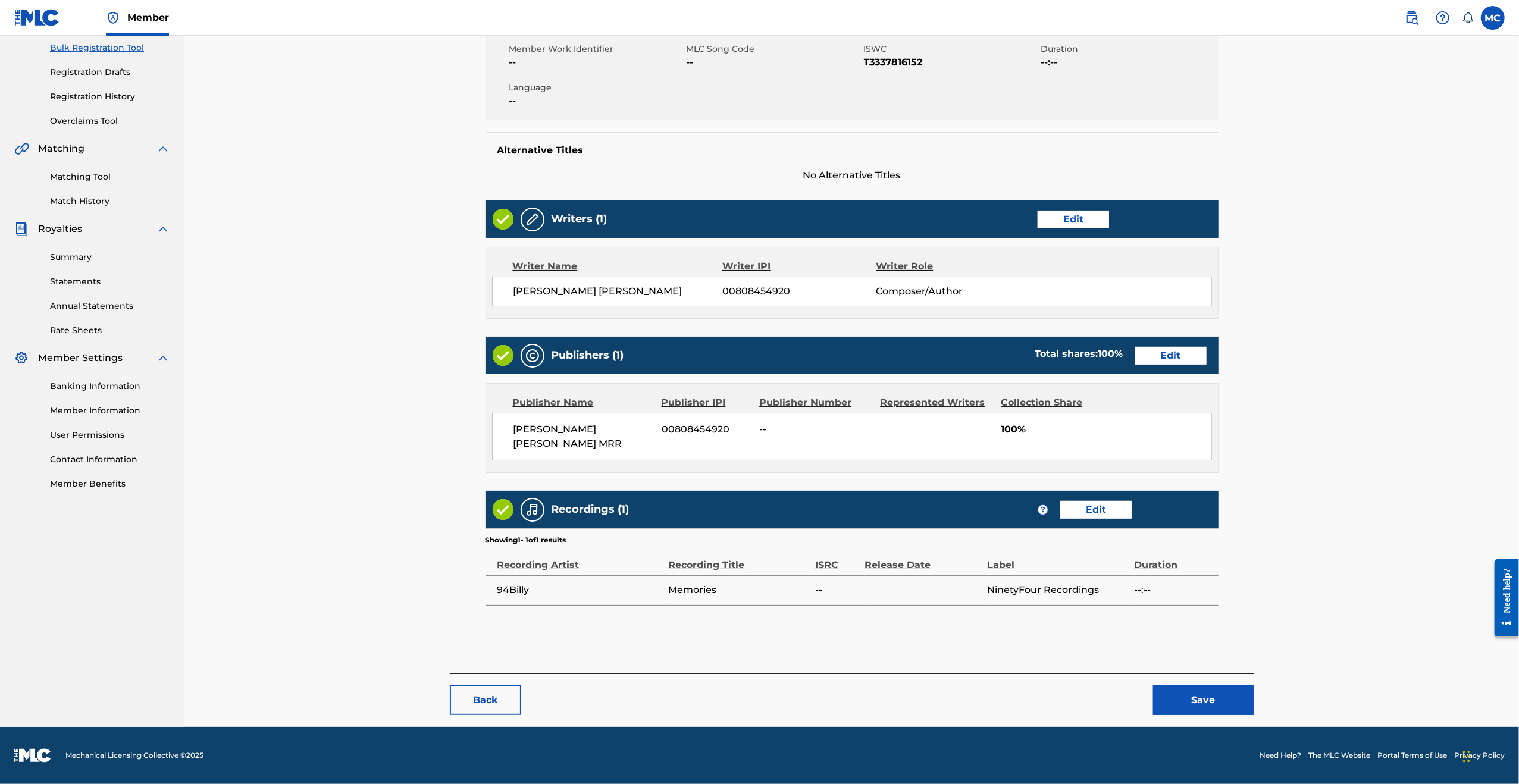
click at [1216, 706] on button "Save" at bounding box center [1203, 700] width 102 height 30
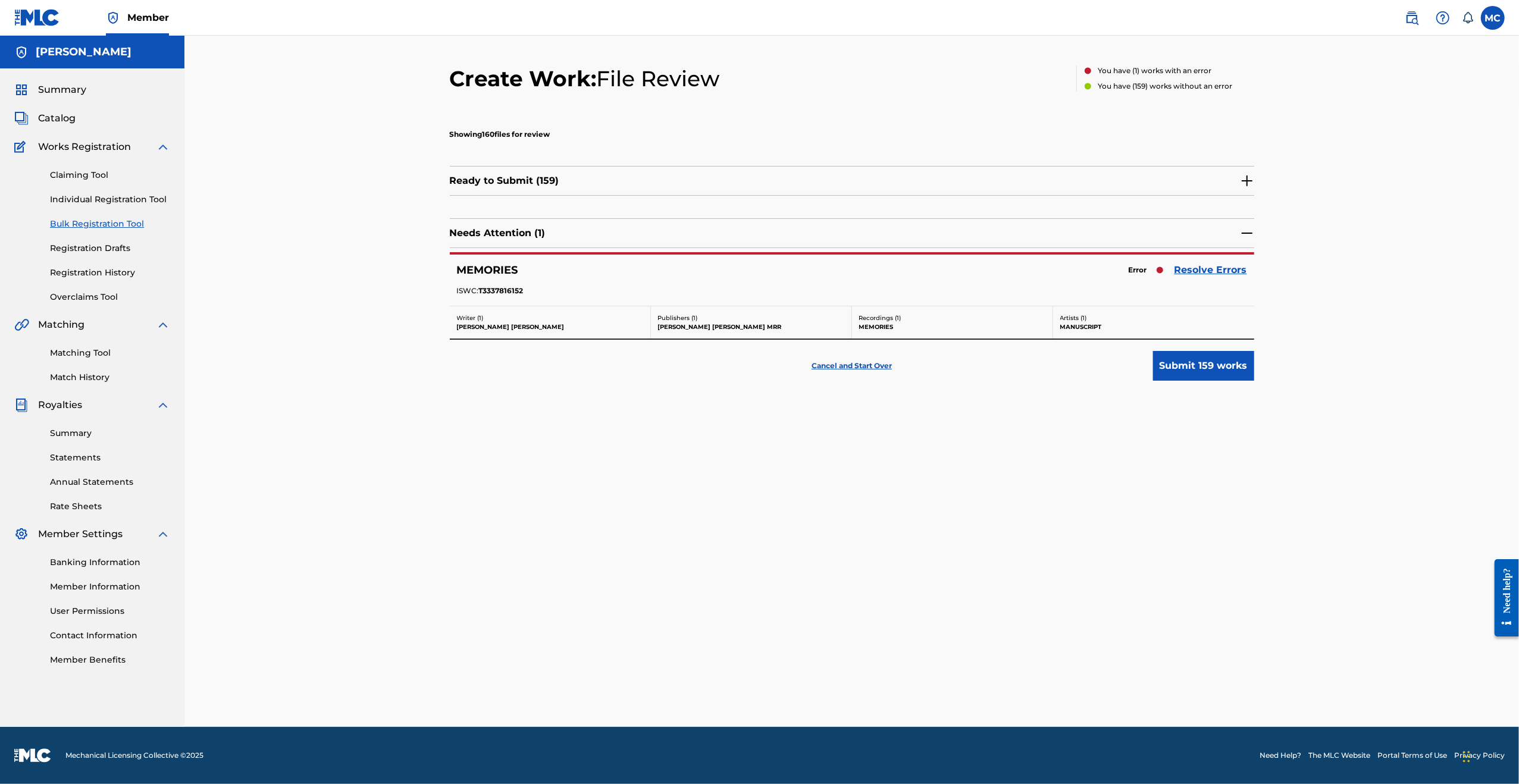
click at [1209, 268] on link "Resolve Errors" at bounding box center [1210, 270] width 73 height 15
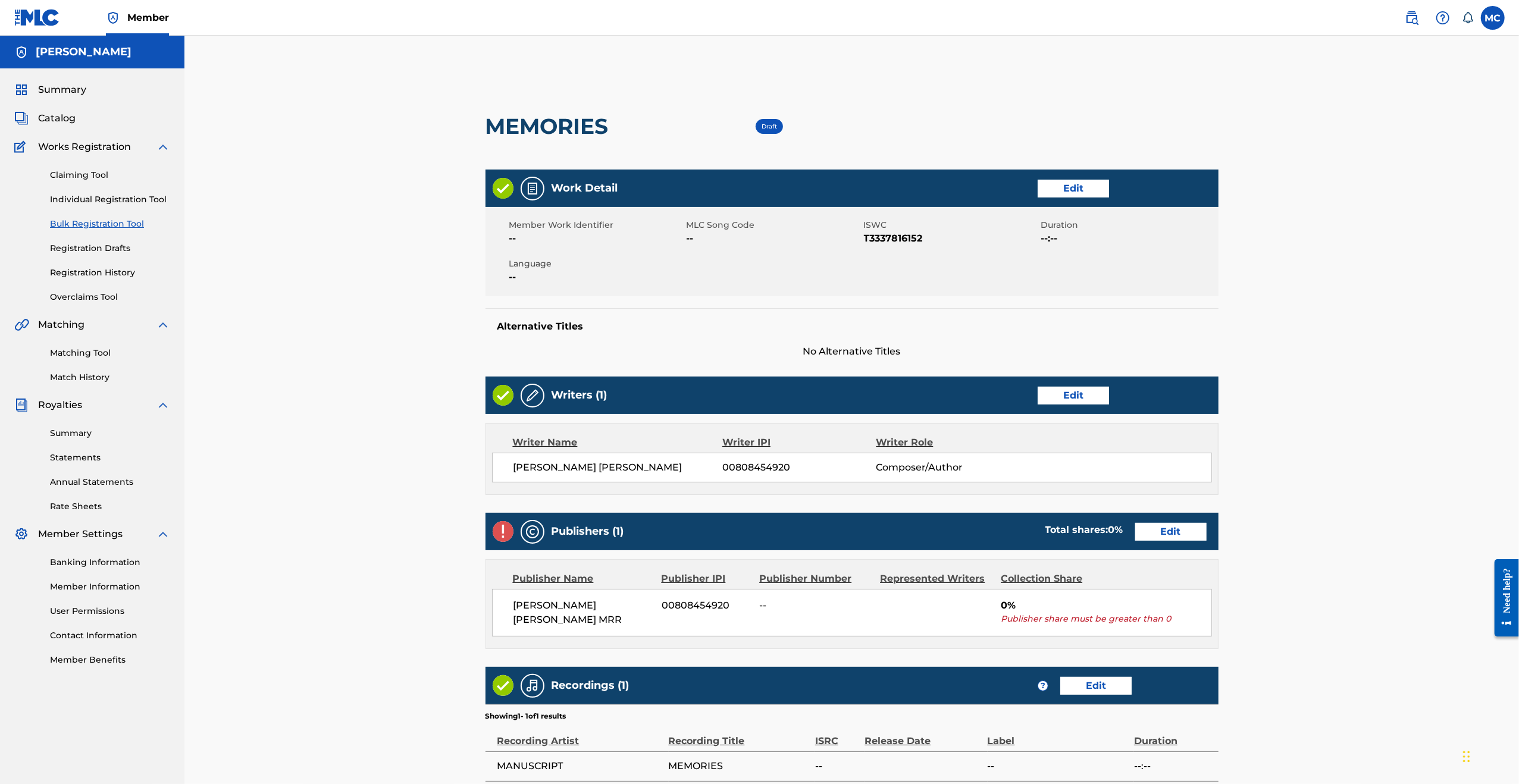
scroll to position [176, 0]
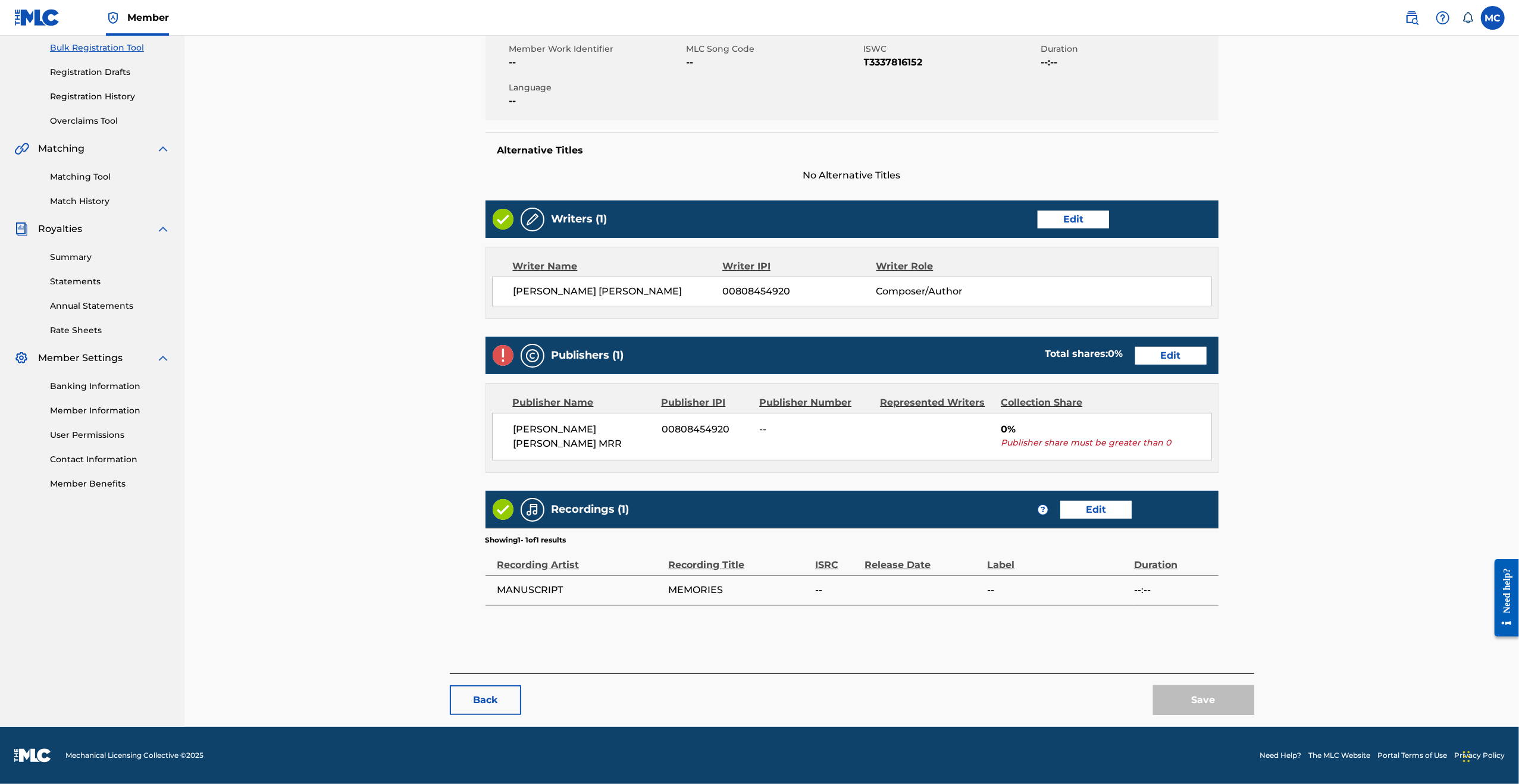
click at [1167, 351] on link "Edit" at bounding box center [1171, 355] width 72 height 18
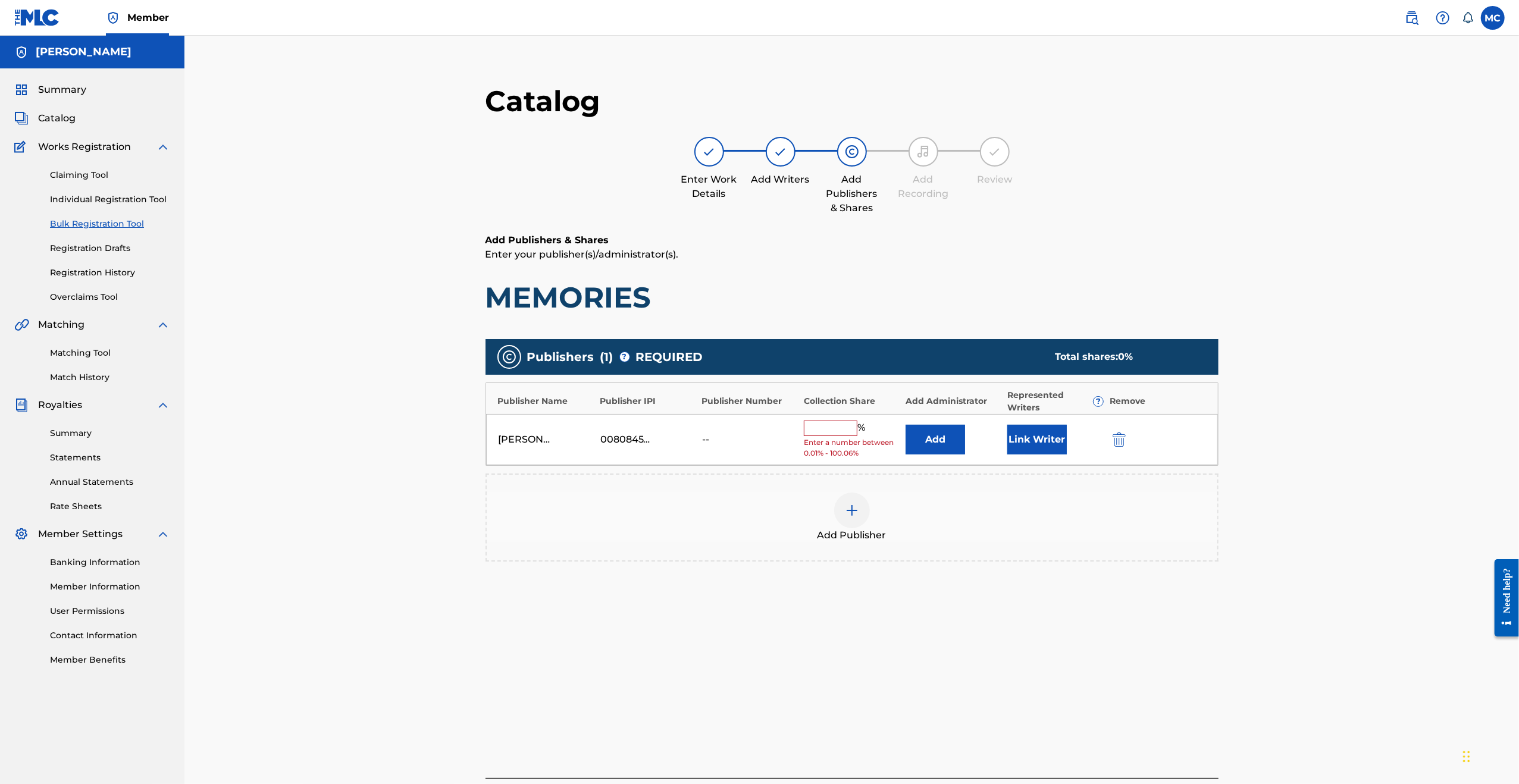
click at [849, 427] on input "text" at bounding box center [830, 428] width 54 height 15
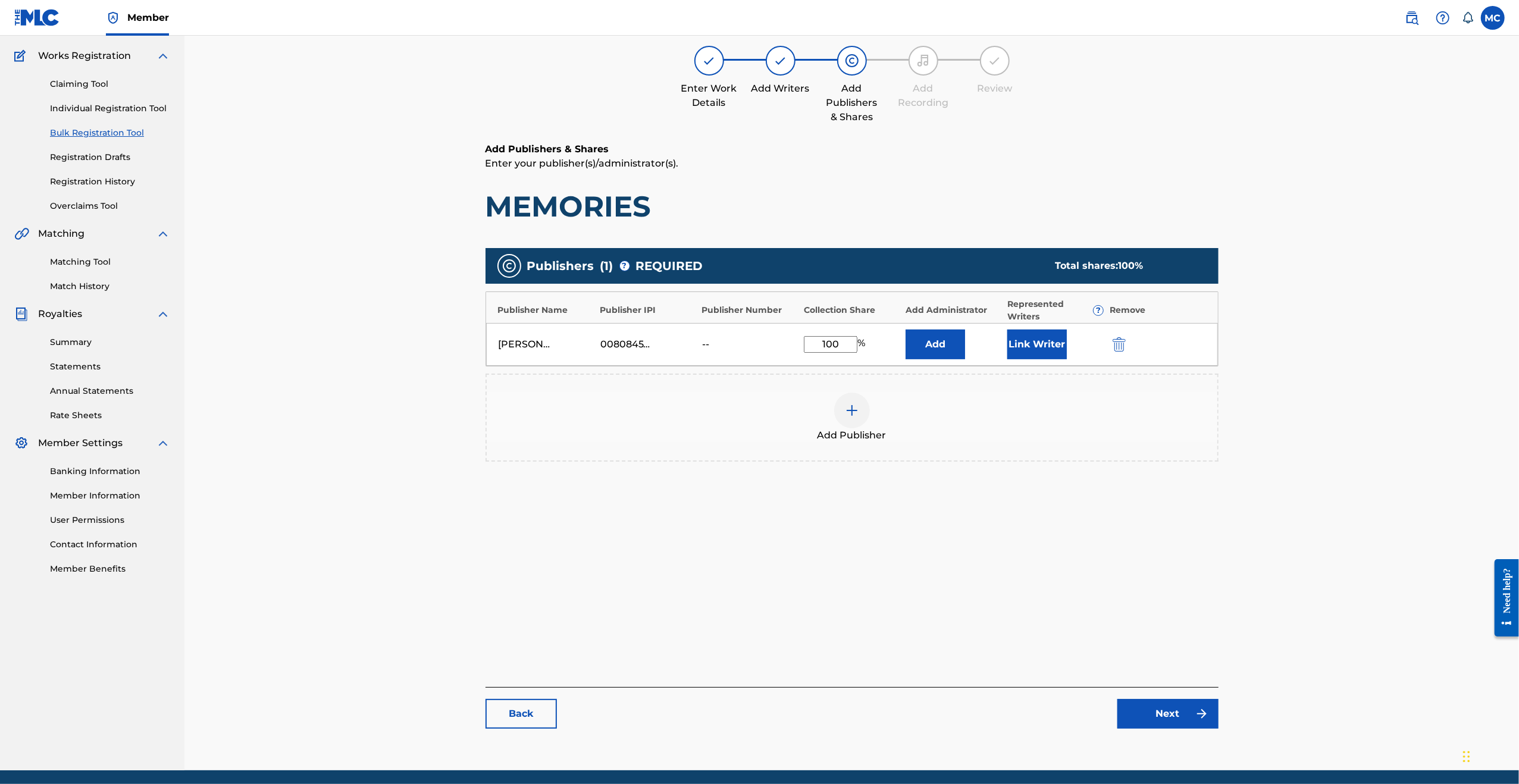
scroll to position [135, 0]
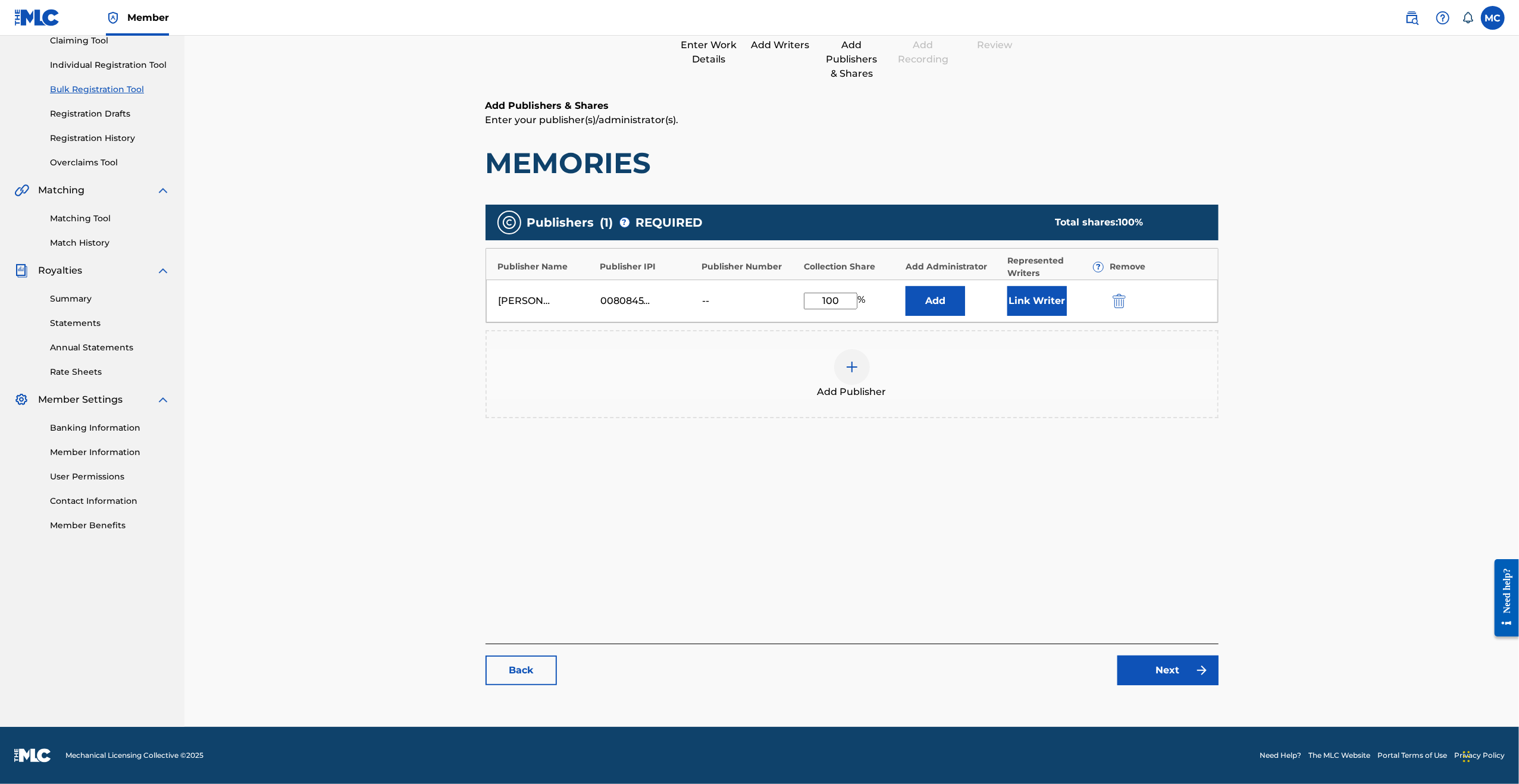
type input "100"
click at [1168, 658] on link "Next" at bounding box center [1167, 670] width 102 height 30
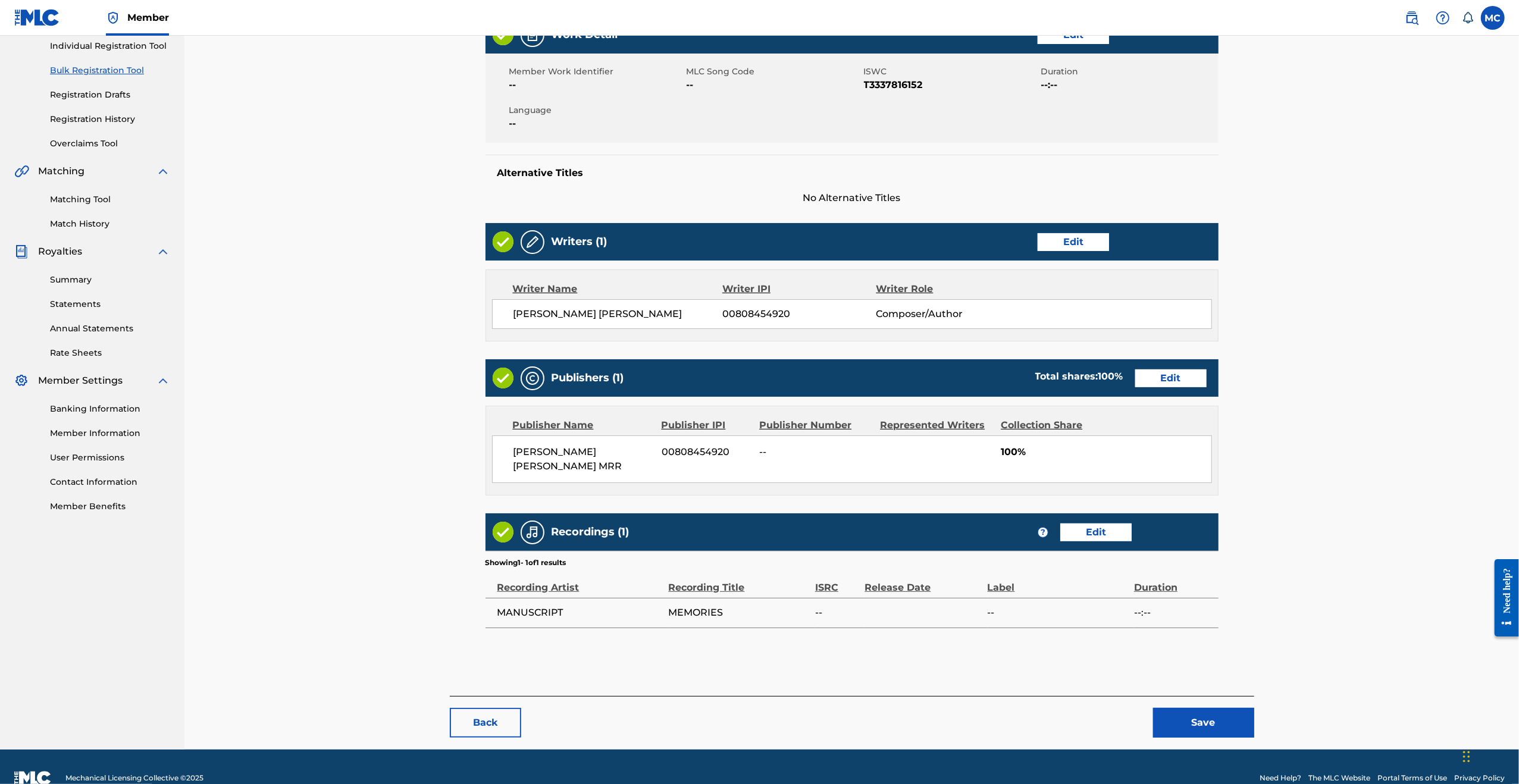
scroll to position [176, 0]
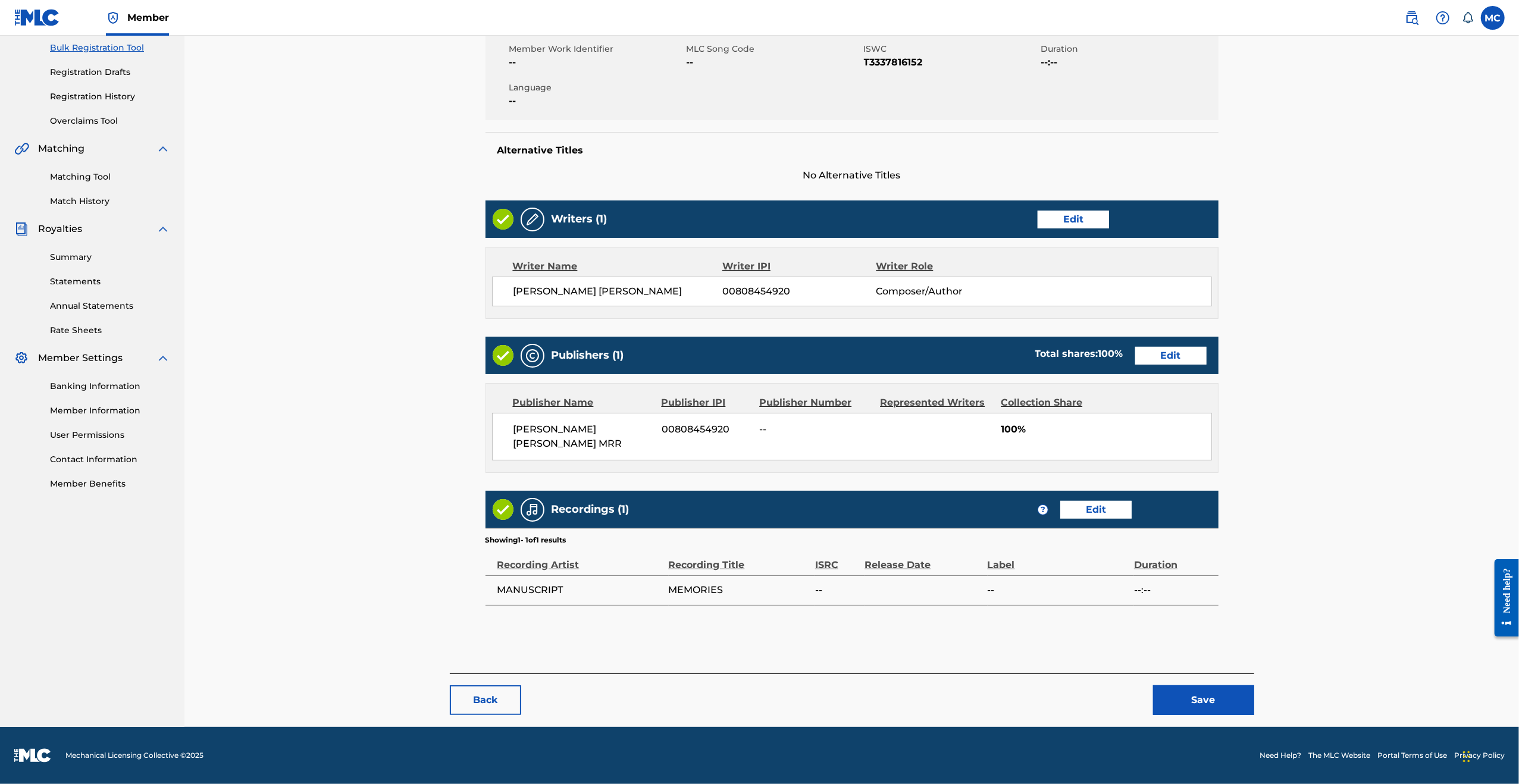
click at [1205, 693] on button "Save" at bounding box center [1203, 700] width 102 height 30
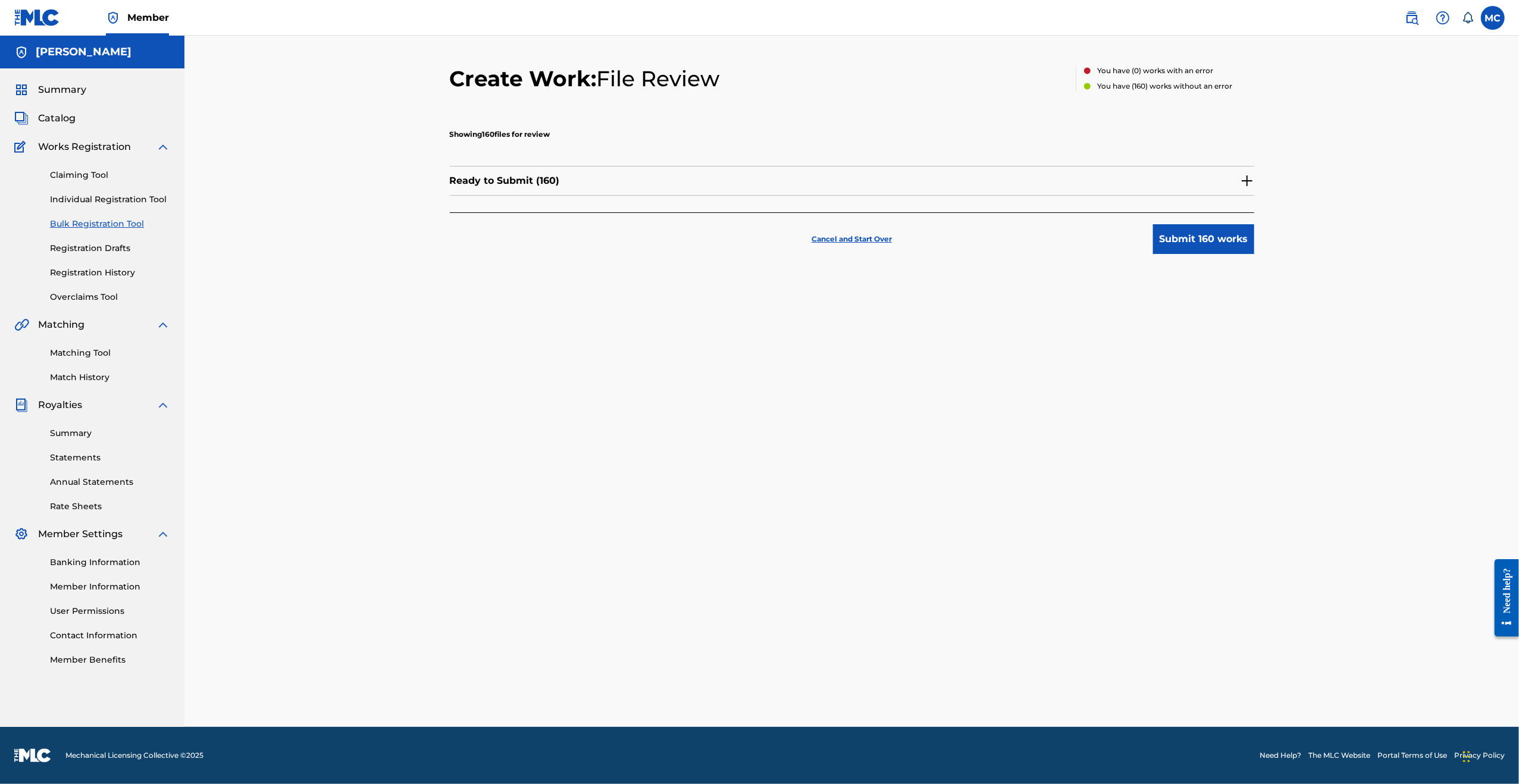
click at [1246, 178] on img at bounding box center [1247, 181] width 15 height 15
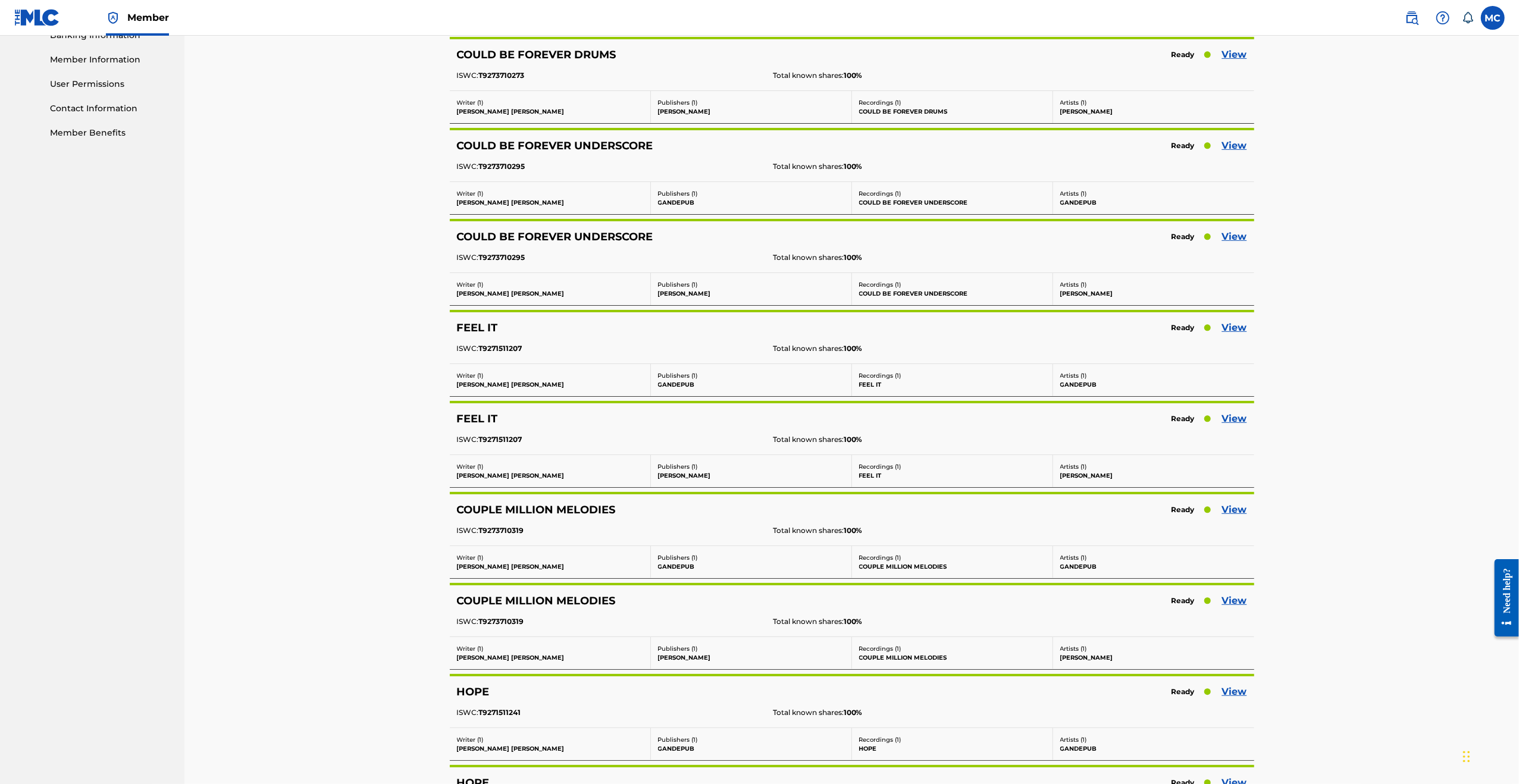
scroll to position [714, 0]
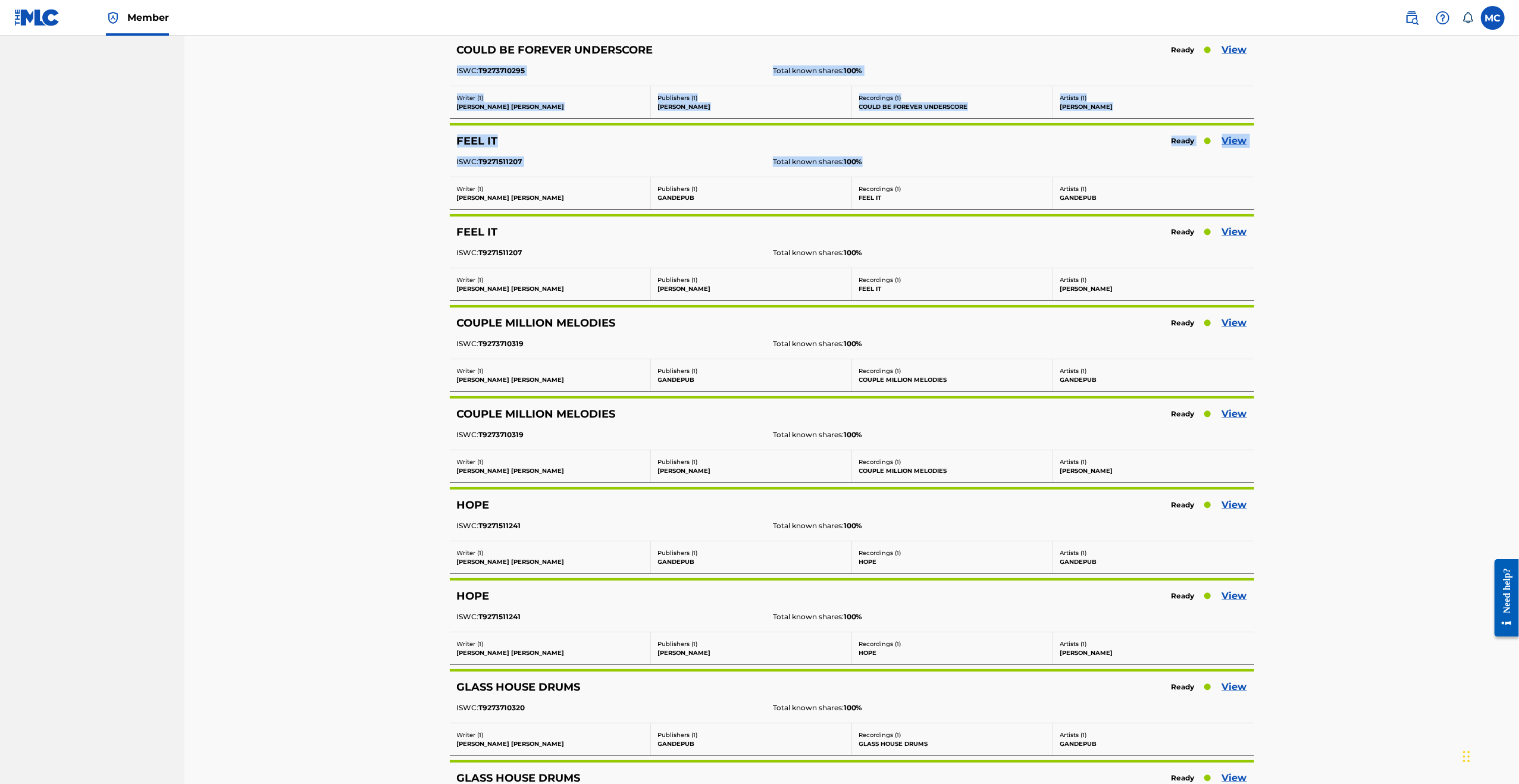
drag, startPoint x: 1522, startPoint y: 67, endPoint x: 1522, endPoint y: 141, distance: 74.0
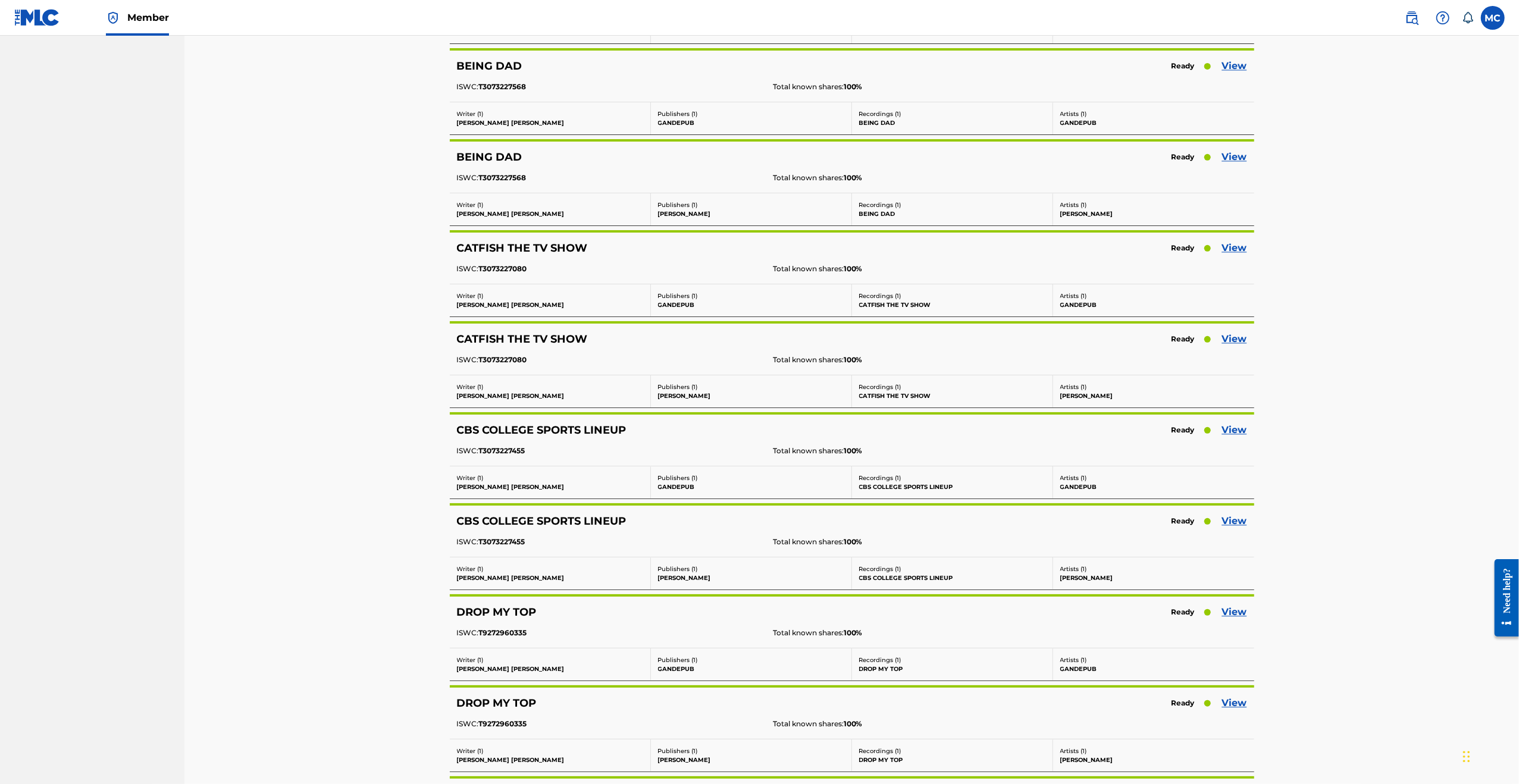
scroll to position [14034, 0]
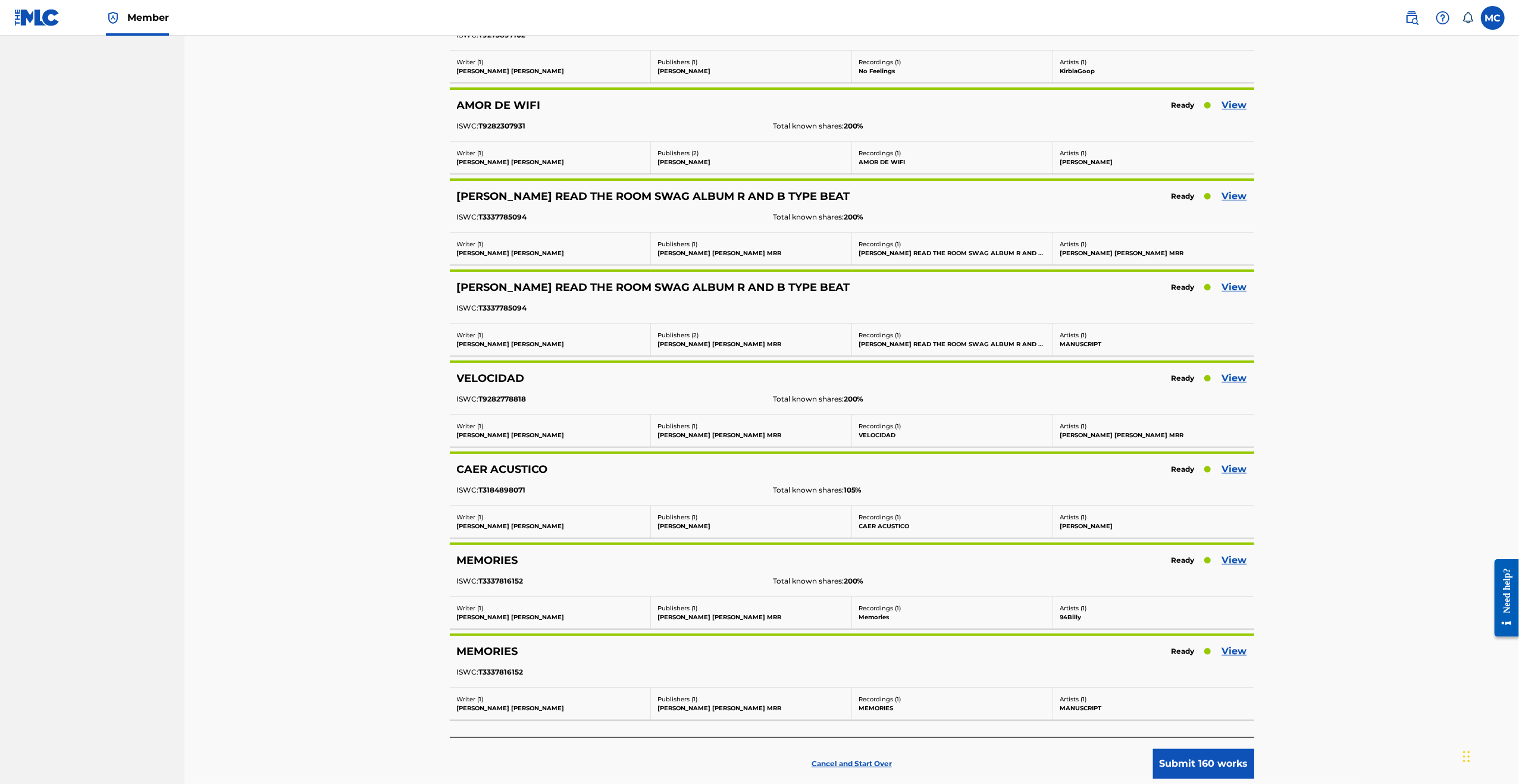
click at [1185, 749] on button "Submit 160 works" at bounding box center [1203, 764] width 102 height 30
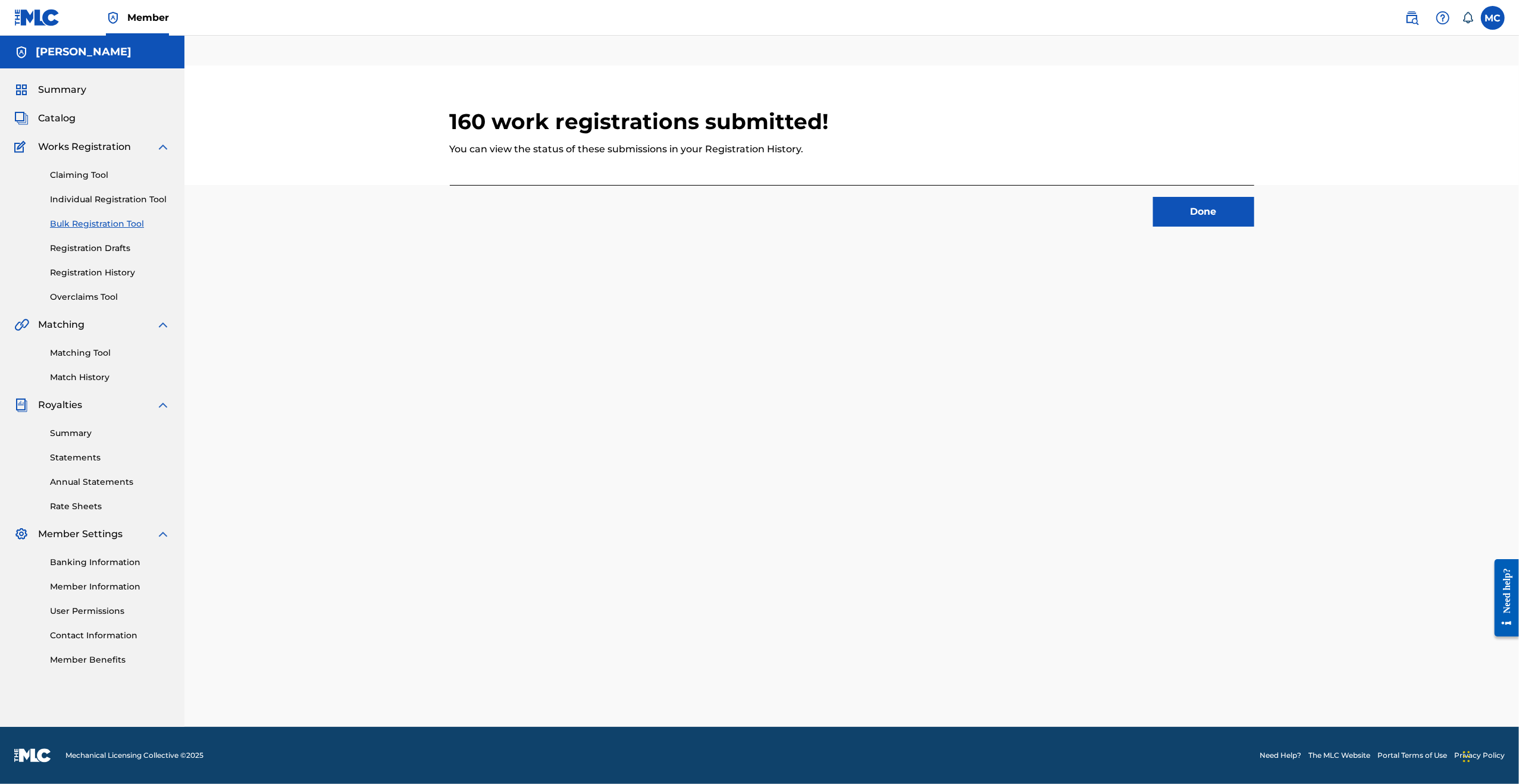
click at [1211, 217] on button "Done" at bounding box center [1203, 212] width 102 height 30
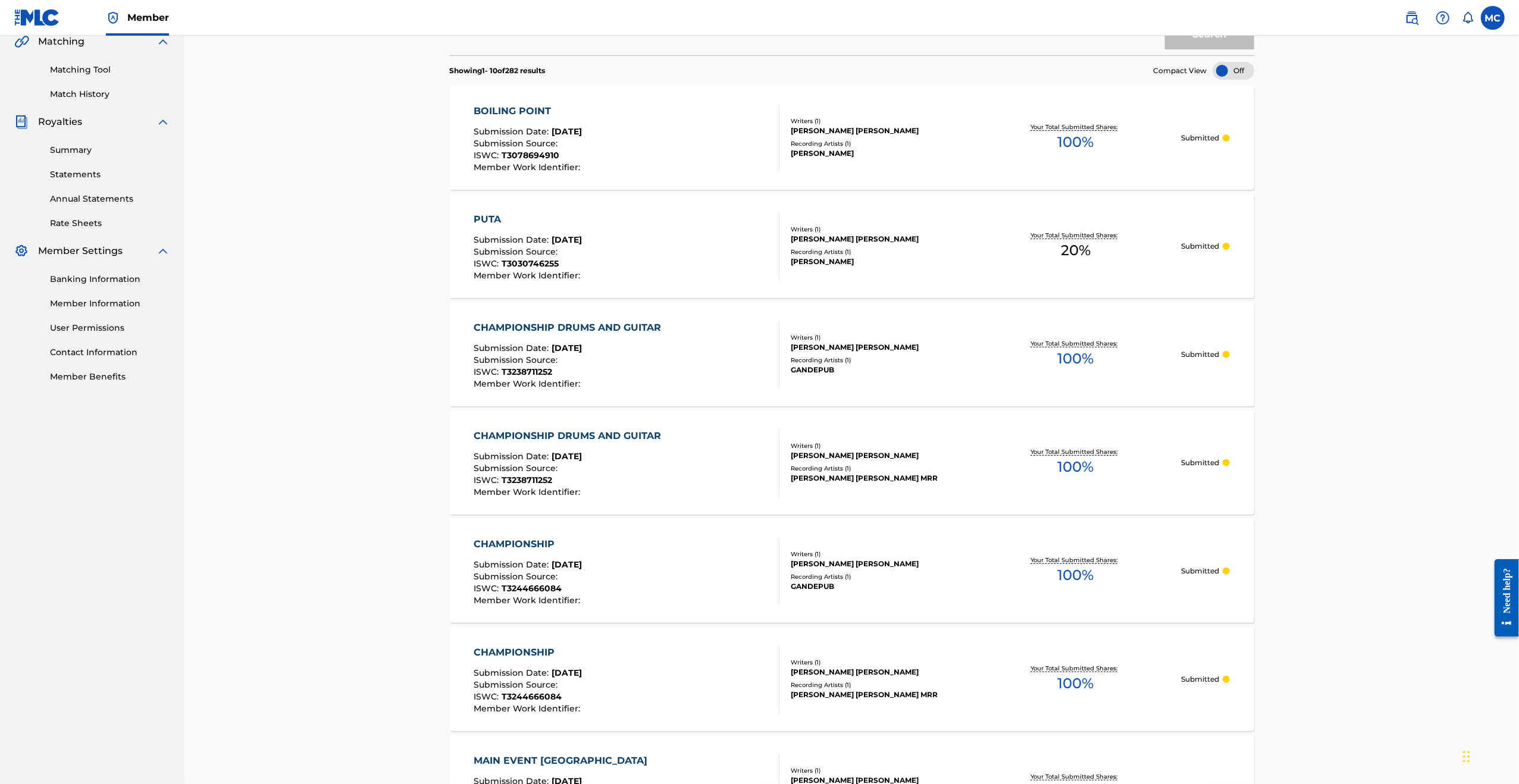
scroll to position [119, 0]
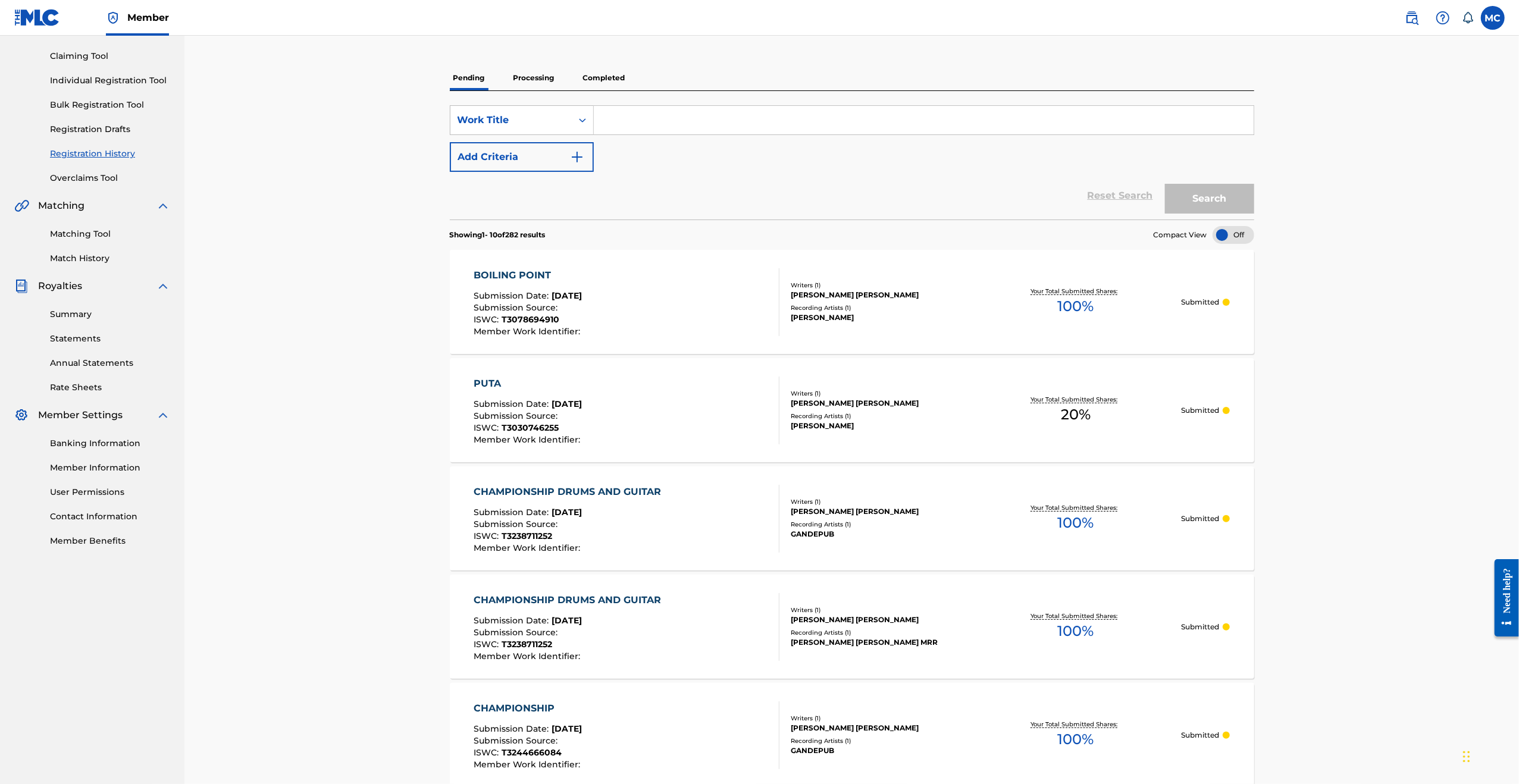
click at [548, 82] on p "Processing" at bounding box center [533, 78] width 48 height 25
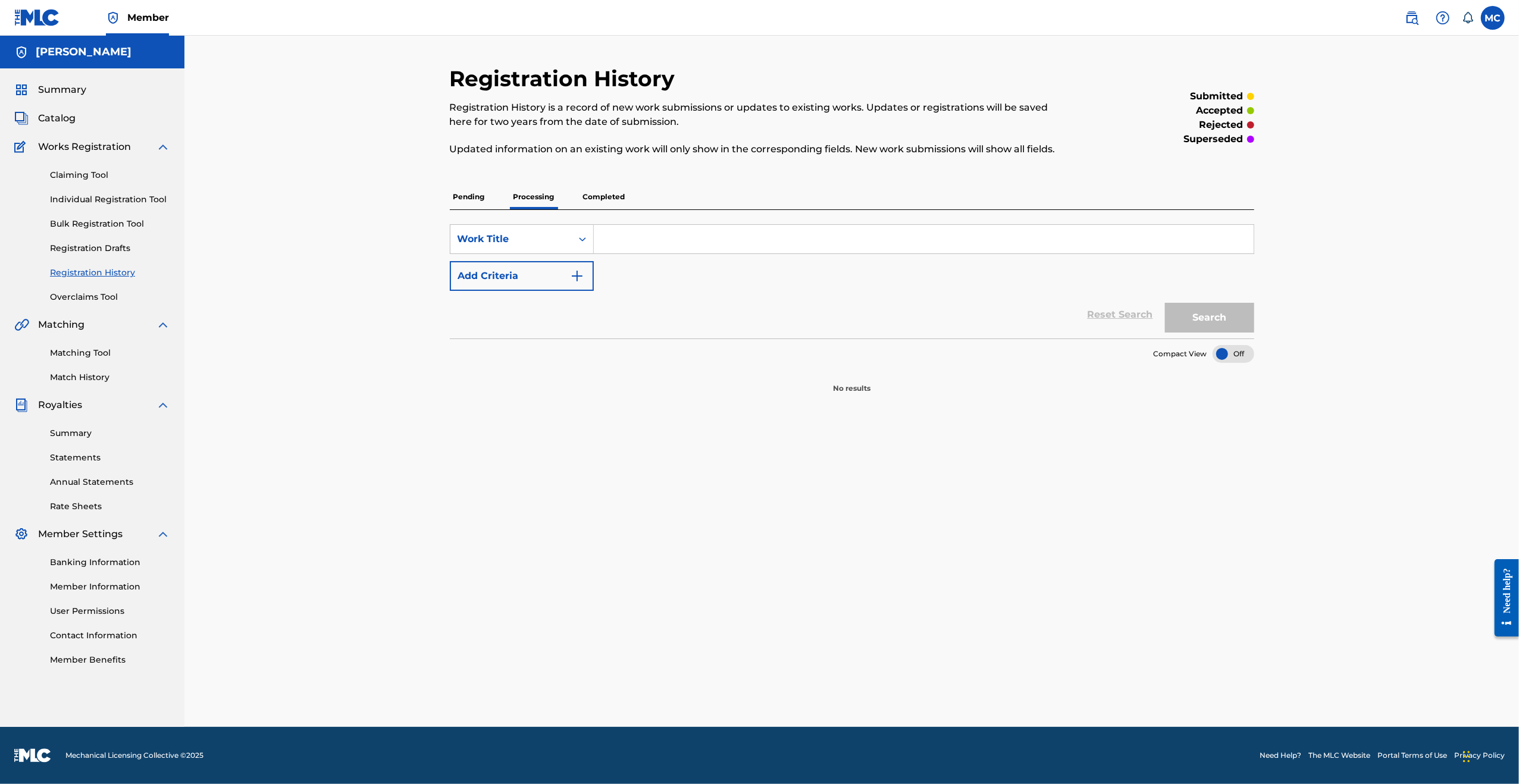
click at [615, 186] on p "Completed" at bounding box center [604, 196] width 49 height 25
click at [480, 198] on p "Pending" at bounding box center [469, 196] width 38 height 25
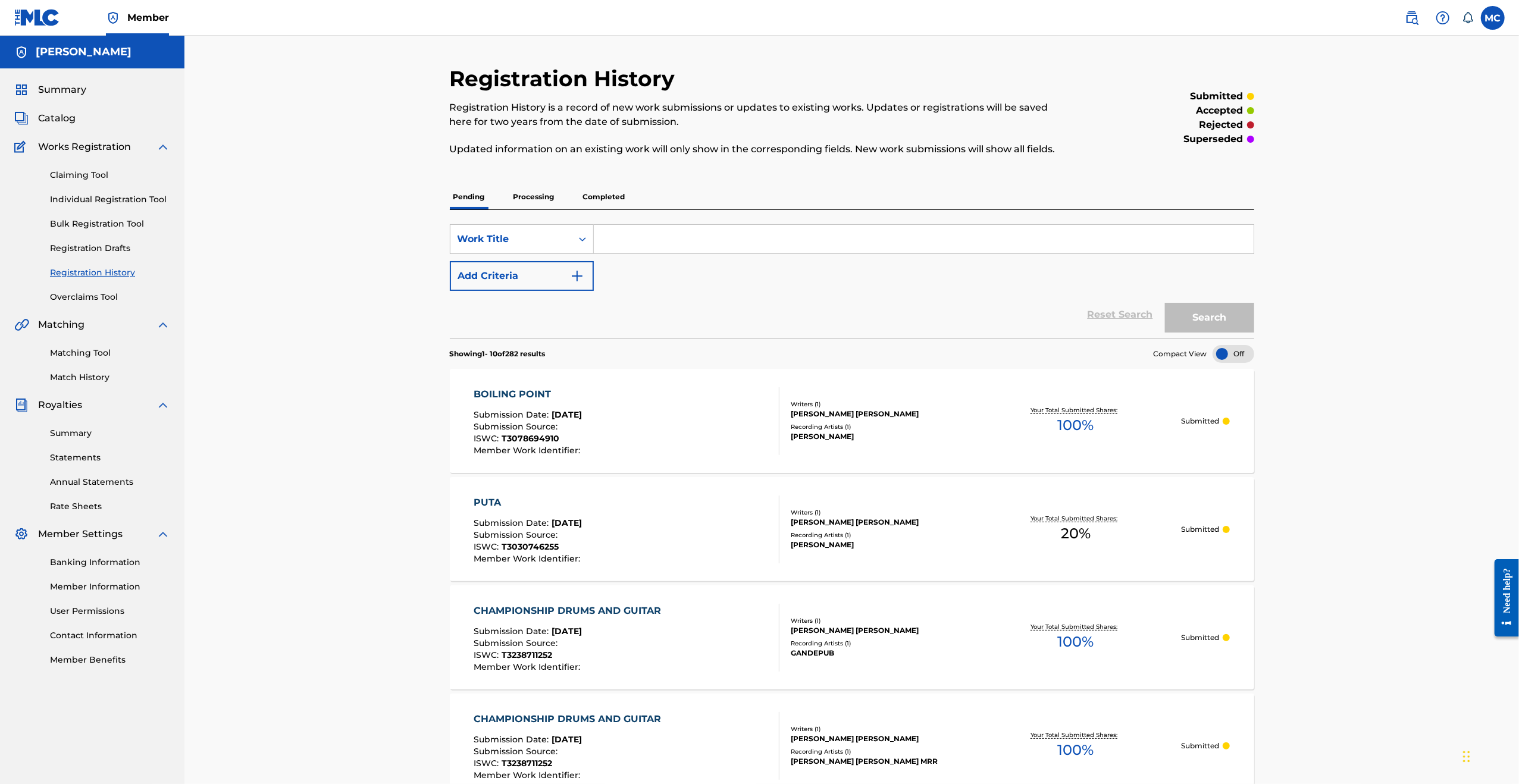
click at [96, 42] on div "[PERSON_NAME]" at bounding box center [92, 52] width 184 height 32
click at [76, 80] on div "Summary Catalog Works Registration Claiming Tool Individual Registration Tool B…" at bounding box center [92, 374] width 184 height 612
click at [73, 89] on span "Summary" at bounding box center [62, 90] width 48 height 15
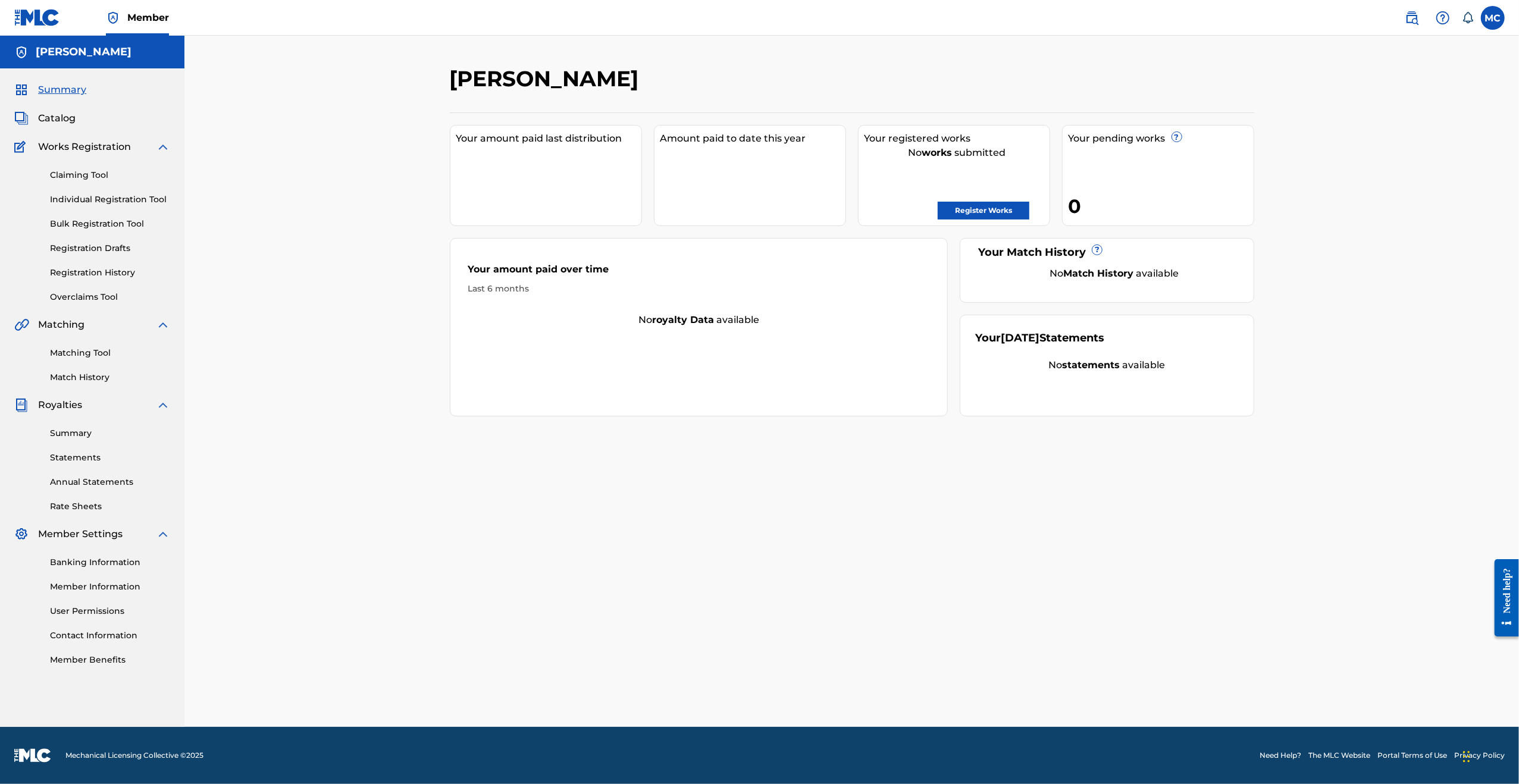
click at [55, 109] on div "Summary Catalog Works Registration Claiming Tool Individual Registration Tool B…" at bounding box center [92, 374] width 184 height 612
click at [88, 174] on link "Claiming Tool" at bounding box center [110, 175] width 120 height 13
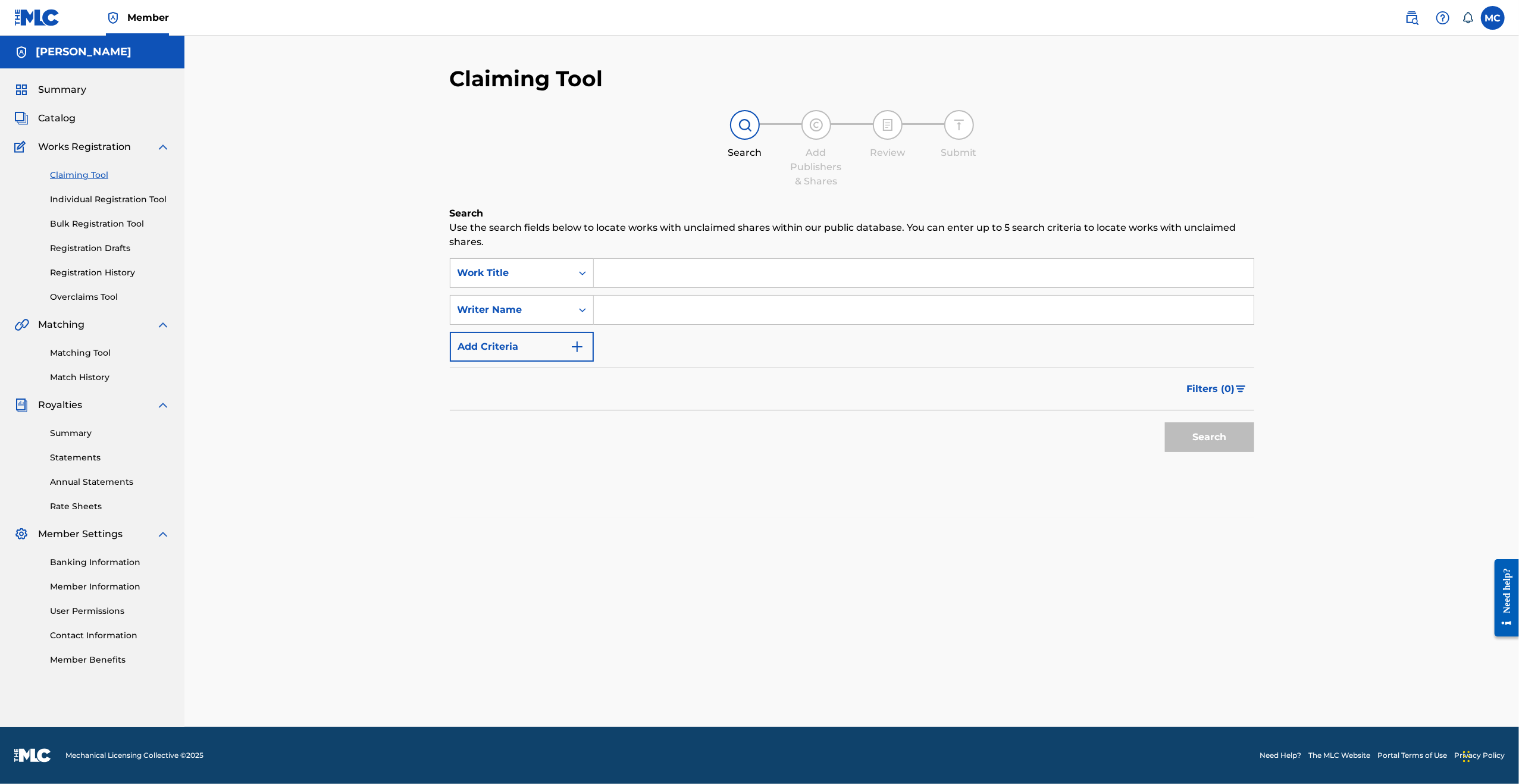
click at [84, 357] on link "Matching Tool" at bounding box center [110, 352] width 120 height 13
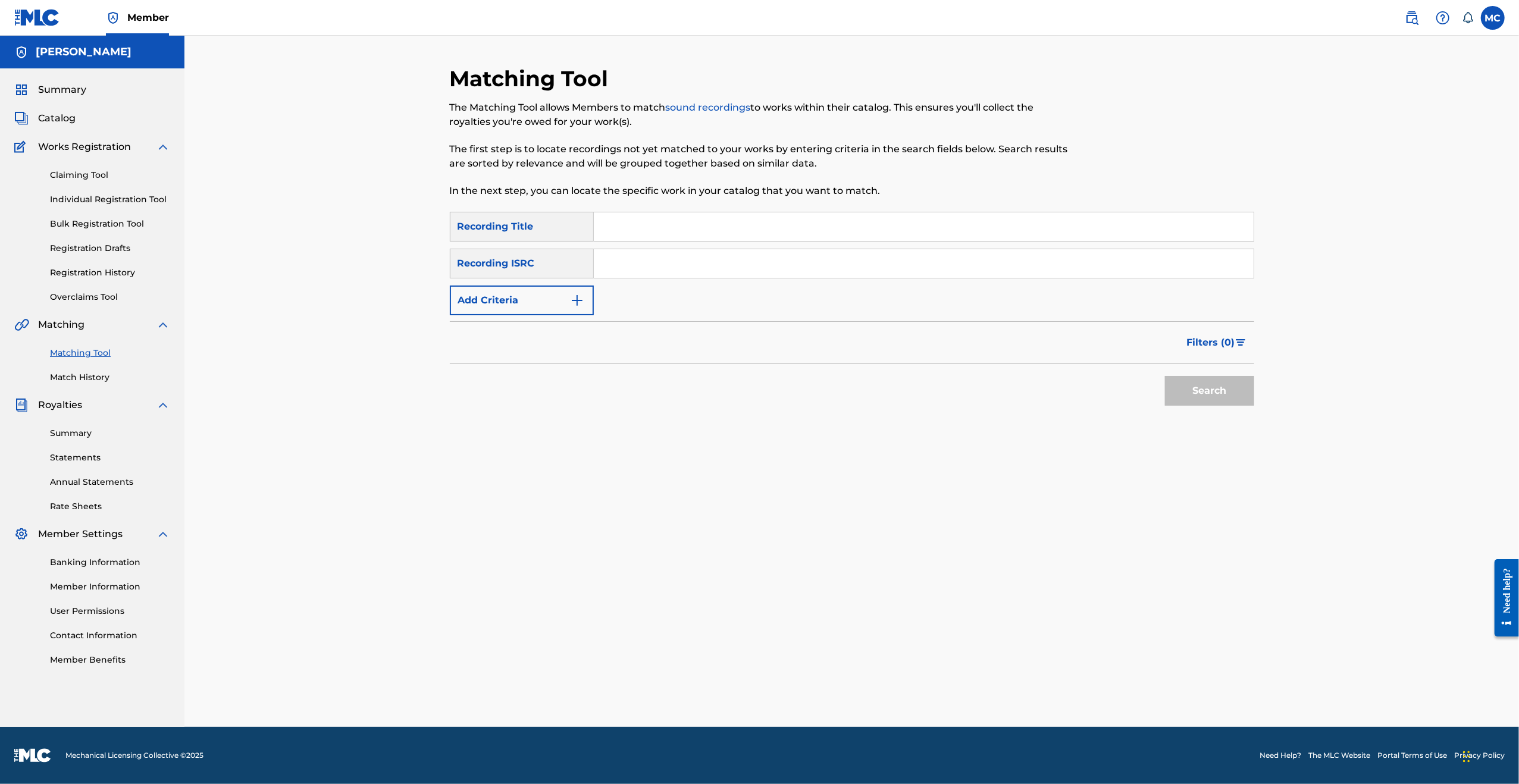
click at [84, 267] on link "Registration History" at bounding box center [110, 272] width 120 height 13
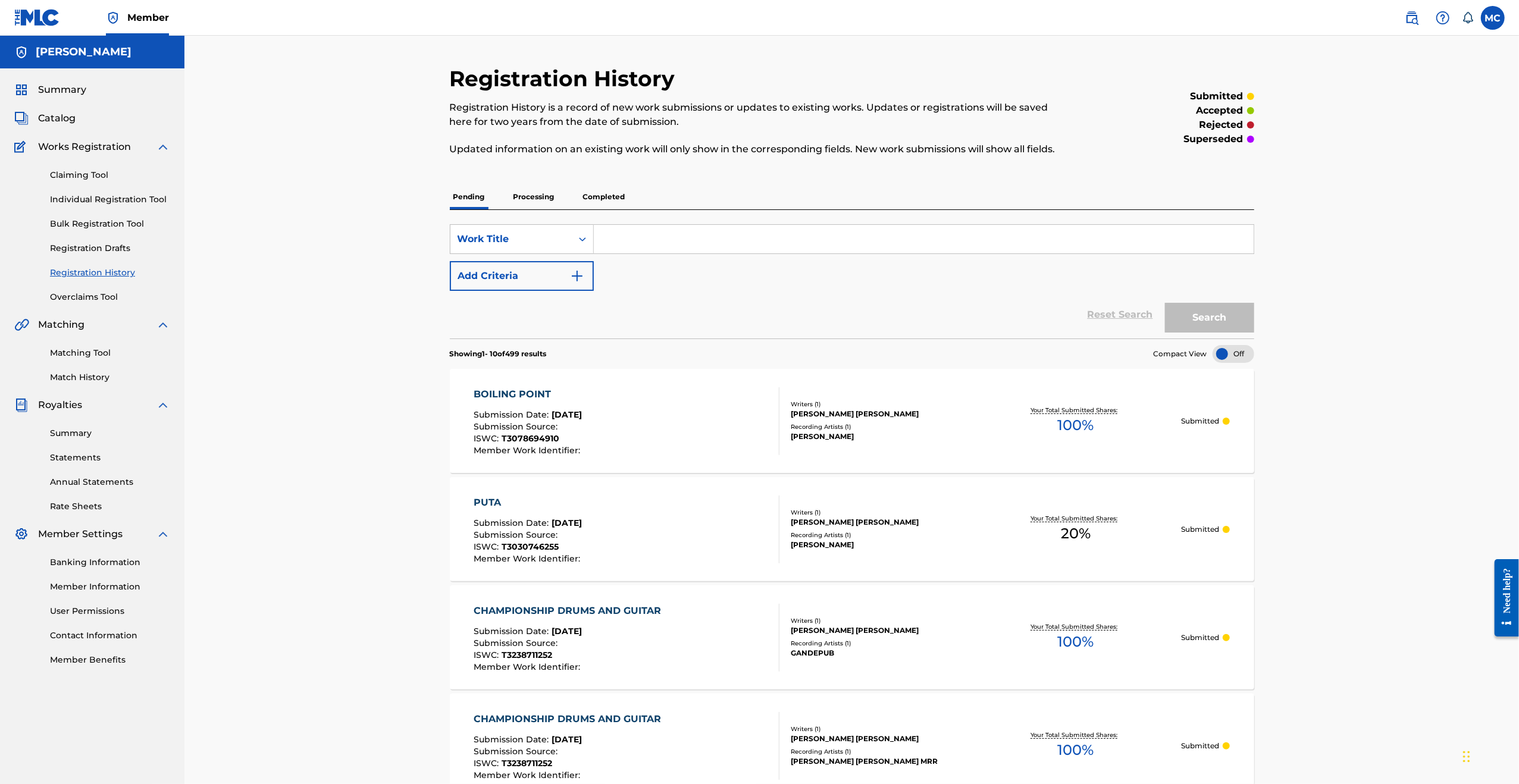
click at [67, 323] on span "Matching" at bounding box center [61, 324] width 46 height 15
click at [78, 352] on link "Matching Tool" at bounding box center [110, 352] width 120 height 13
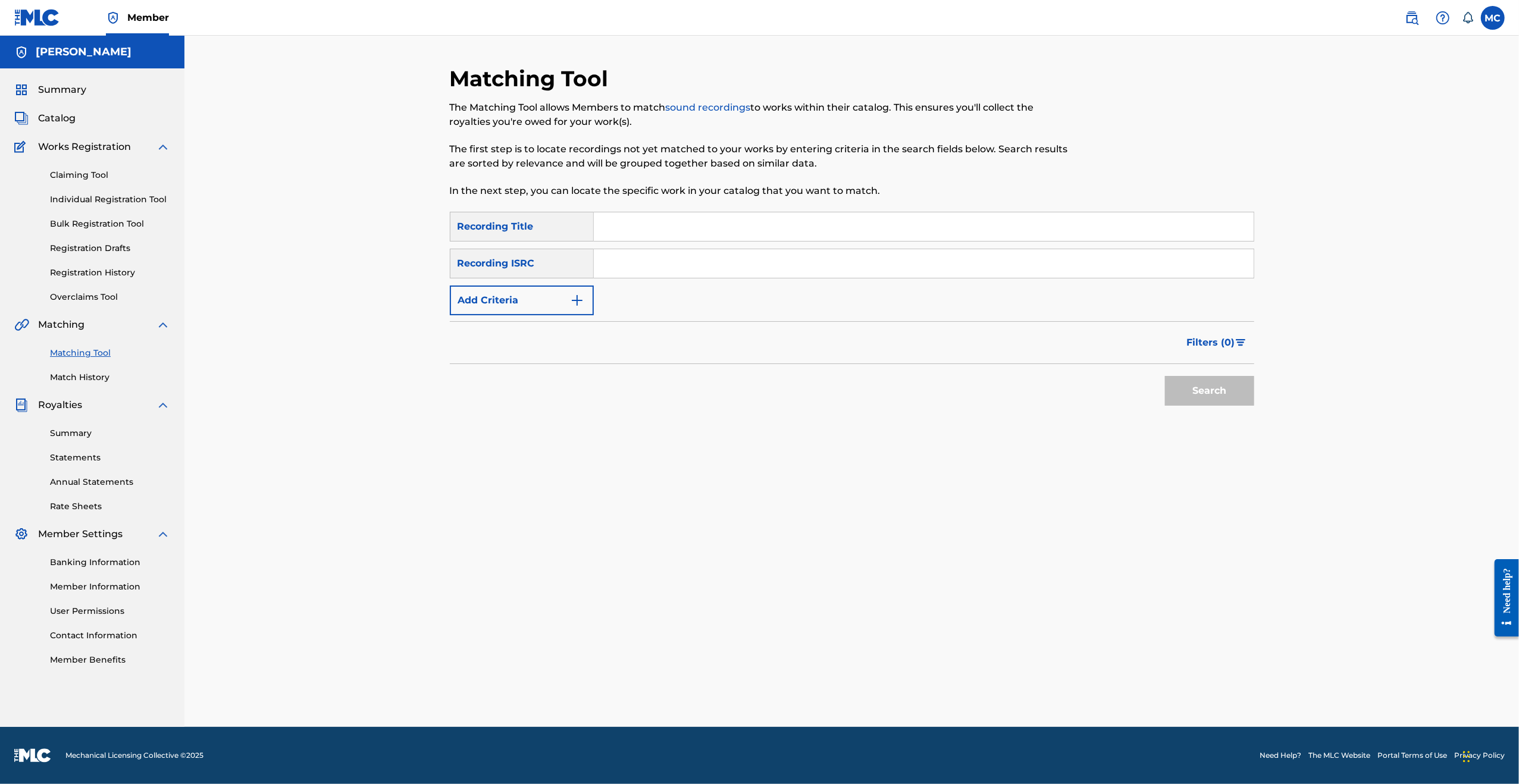
click at [56, 119] on span "Catalog" at bounding box center [57, 118] width 38 height 15
